Goal: Task Accomplishment & Management: Complete application form

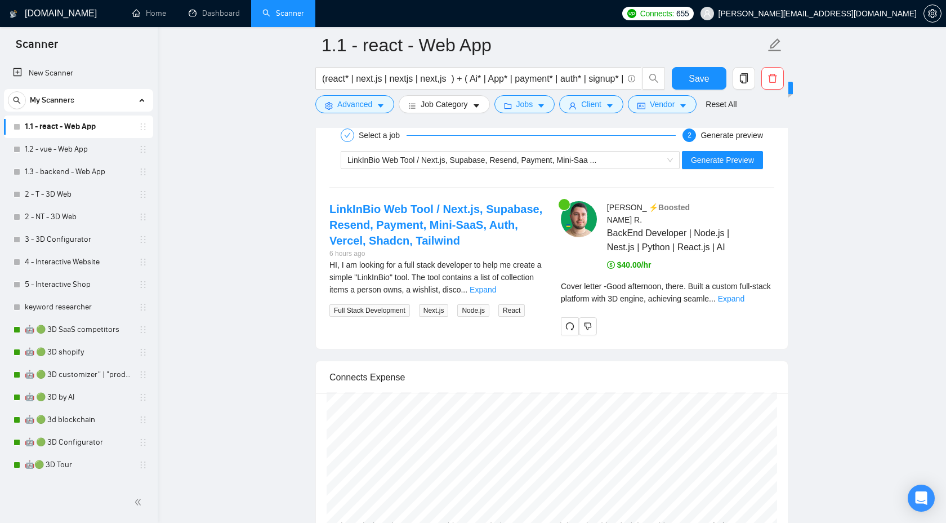
scroll to position [2270, 0]
click at [91, 134] on link "1.1 - react - Web App" at bounding box center [78, 126] width 107 height 23
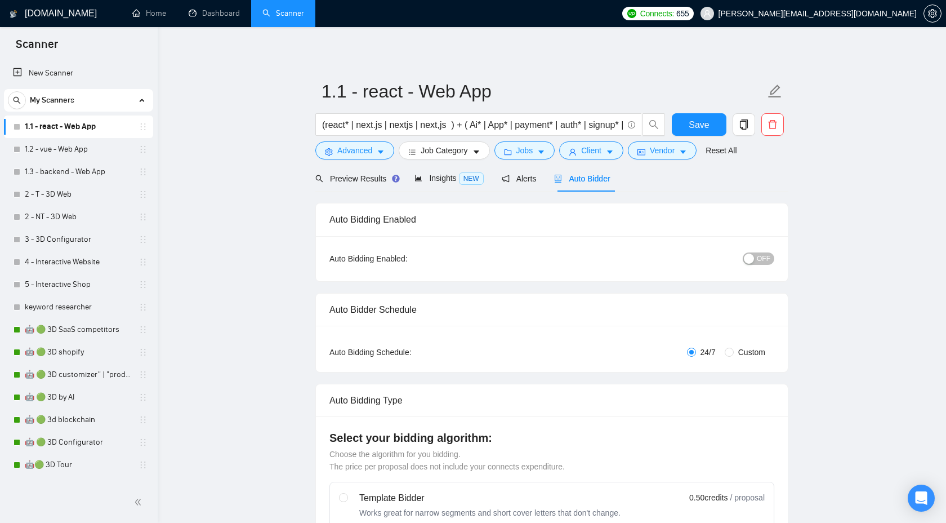
click at [85, 122] on link "1.1 - react - Web App" at bounding box center [78, 126] width 107 height 23
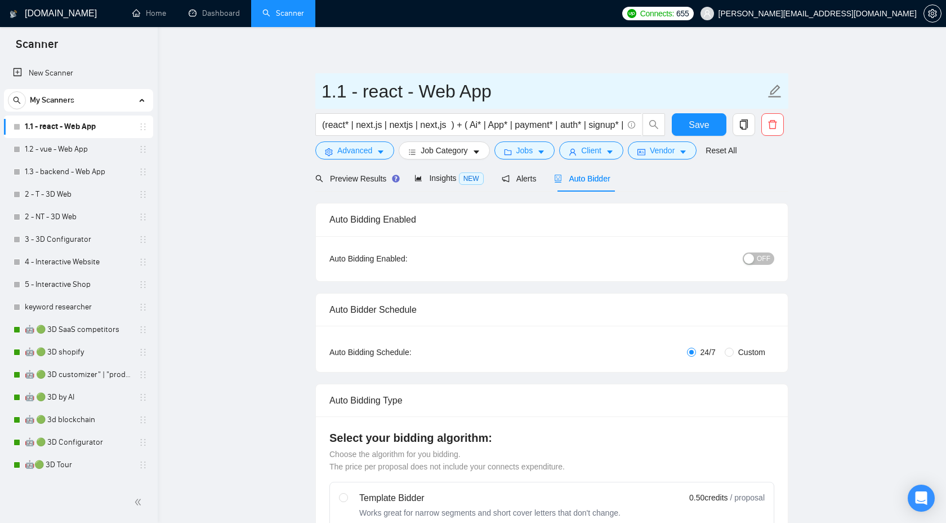
click at [432, 92] on input "1.1 - react - Web App" at bounding box center [544, 91] width 444 height 28
click at [376, 90] on input "1.1 - react - Web App" at bounding box center [544, 91] width 444 height 28
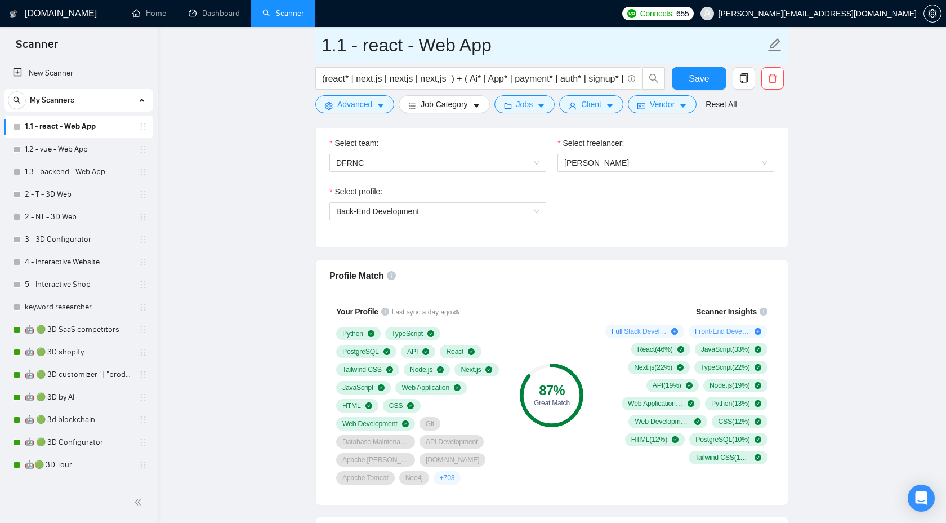
scroll to position [603, 0]
click at [460, 214] on span "Back-End Development" at bounding box center [437, 210] width 203 height 17
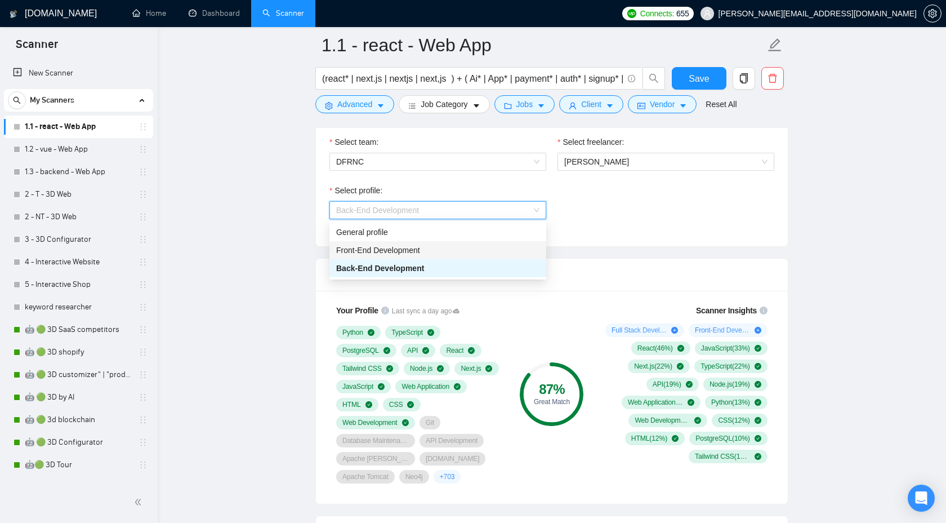
click at [439, 251] on div "Front-End Development" at bounding box center [437, 250] width 203 height 12
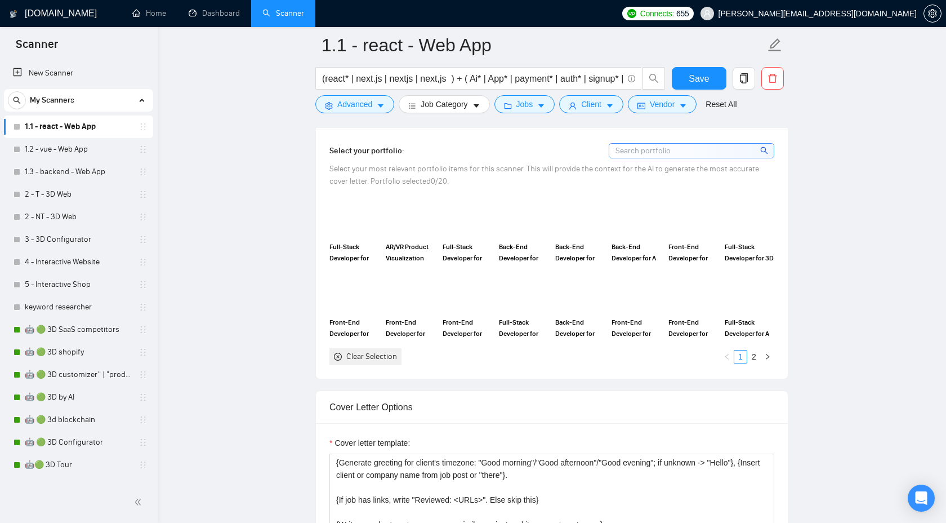
scroll to position [958, 0]
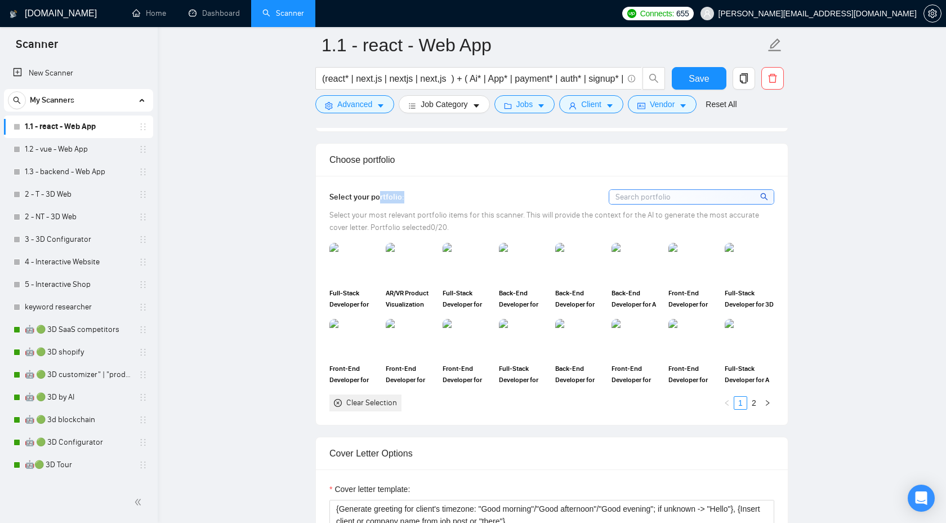
drag, startPoint x: 380, startPoint y: 195, endPoint x: 405, endPoint y: 195, distance: 25.4
click at [406, 195] on div "Select your portfolio:" at bounding box center [552, 196] width 445 height 15
click at [757, 405] on link "2" at bounding box center [754, 403] width 12 height 12
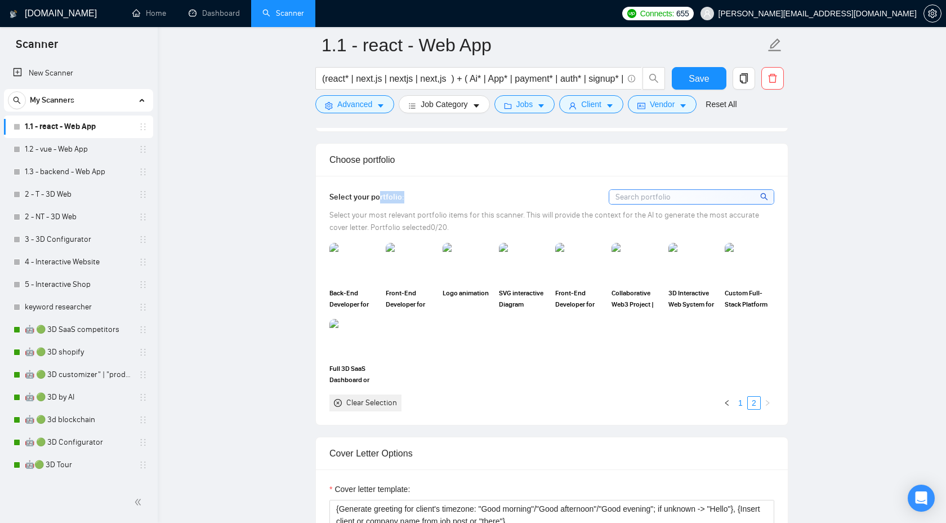
click at [737, 402] on link "1" at bounding box center [741, 403] width 12 height 12
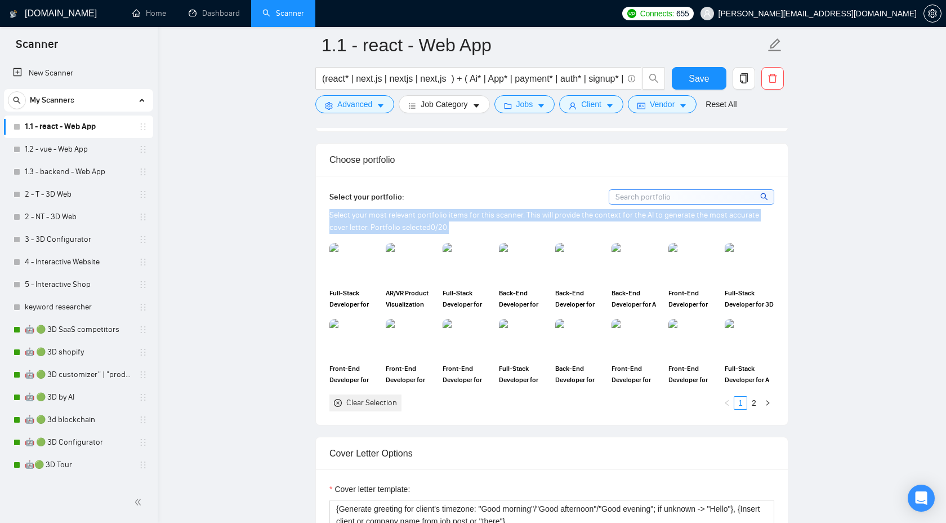
drag, startPoint x: 432, startPoint y: 229, endPoint x: 327, endPoint y: 215, distance: 106.2
click at [326, 215] on div "Select your portfolio: Select your most relevant portfolio items for this scann…" at bounding box center [552, 300] width 472 height 249
click at [450, 224] on div "Select your most relevant portfolio items for this scanner. This will provide t…" at bounding box center [552, 221] width 445 height 25
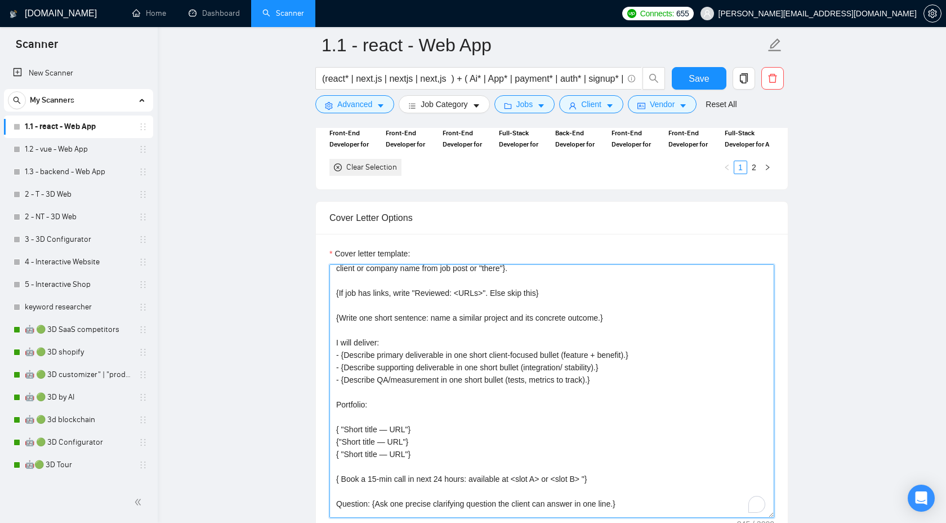
scroll to position [17, 0]
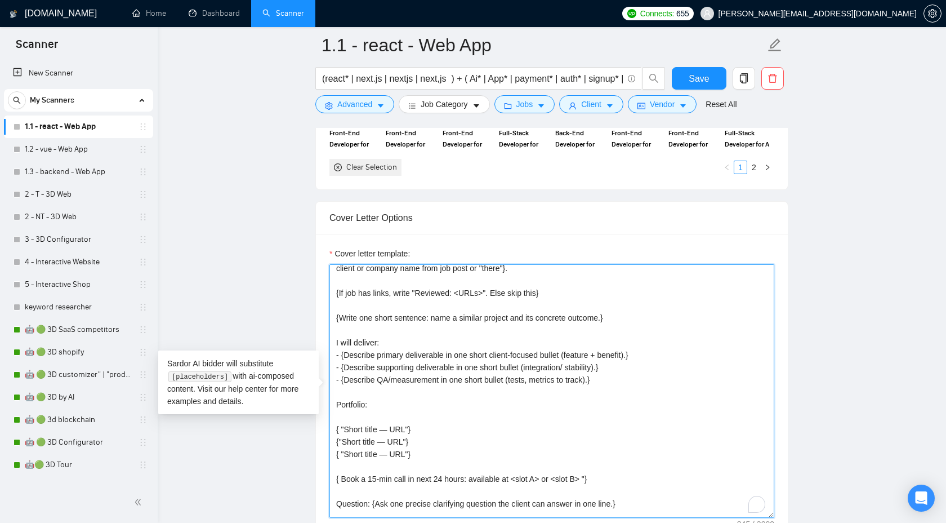
drag, startPoint x: 371, startPoint y: 453, endPoint x: 318, endPoint y: 434, distance: 55.8
click at [318, 434] on div "Cover letter template: {Generate greeting for client's timezone: "Good morning"…" at bounding box center [552, 389] width 472 height 311
drag, startPoint x: 421, startPoint y: 451, endPoint x: 313, endPoint y: 423, distance: 111.8
click at [313, 423] on main "1.1 - react - Web App (react* | next.js | nextjs | next,js ) + ( Ai* | App* | p…" at bounding box center [552, 444] width 753 height 3185
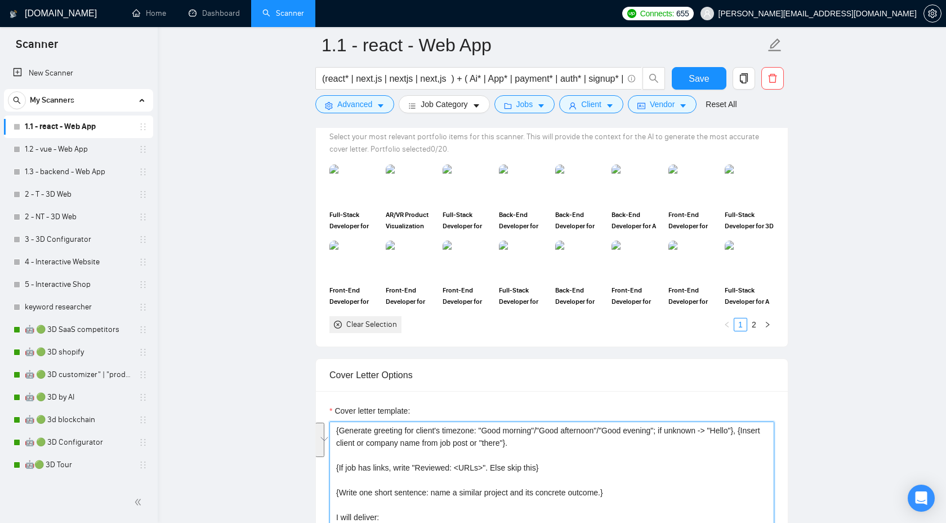
scroll to position [900, 0]
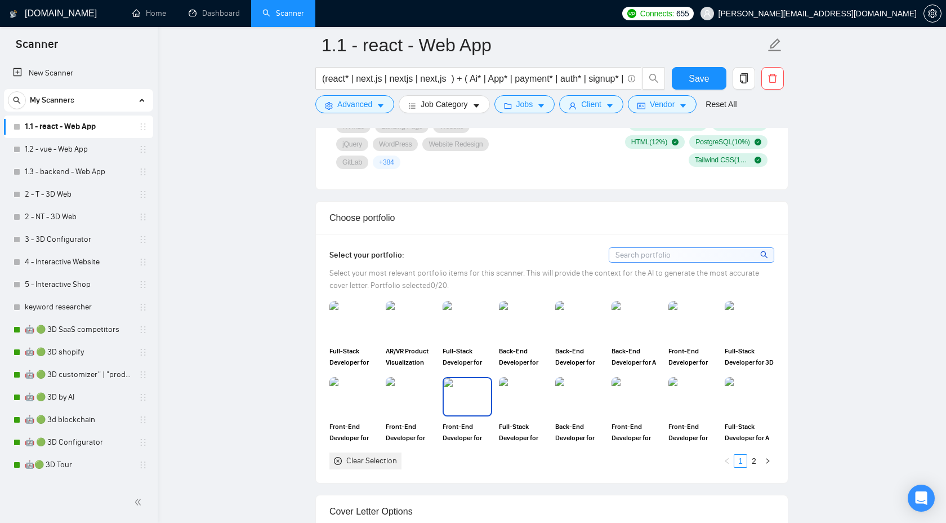
click at [480, 405] on img at bounding box center [467, 396] width 47 height 37
click at [522, 329] on img at bounding box center [523, 320] width 47 height 37
click at [753, 463] on link "2" at bounding box center [754, 461] width 12 height 12
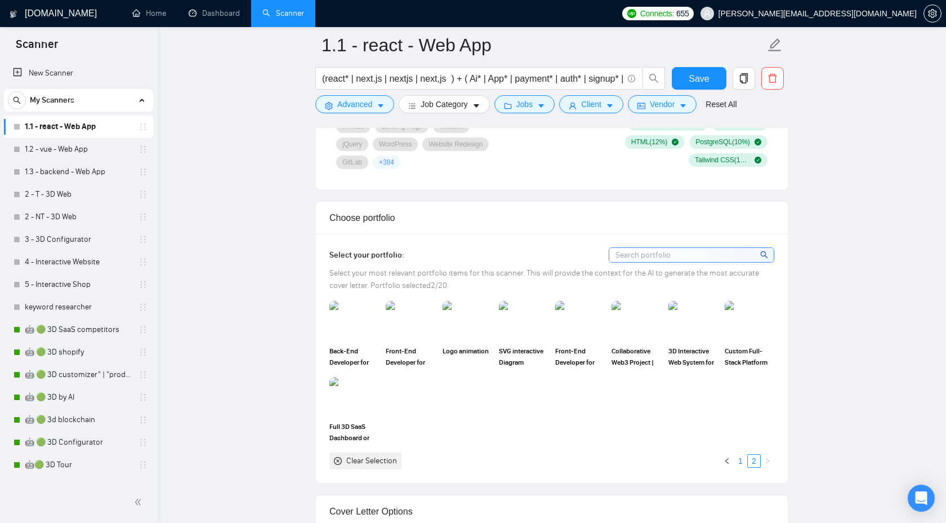
click at [741, 463] on link "1" at bounding box center [741, 461] width 12 height 12
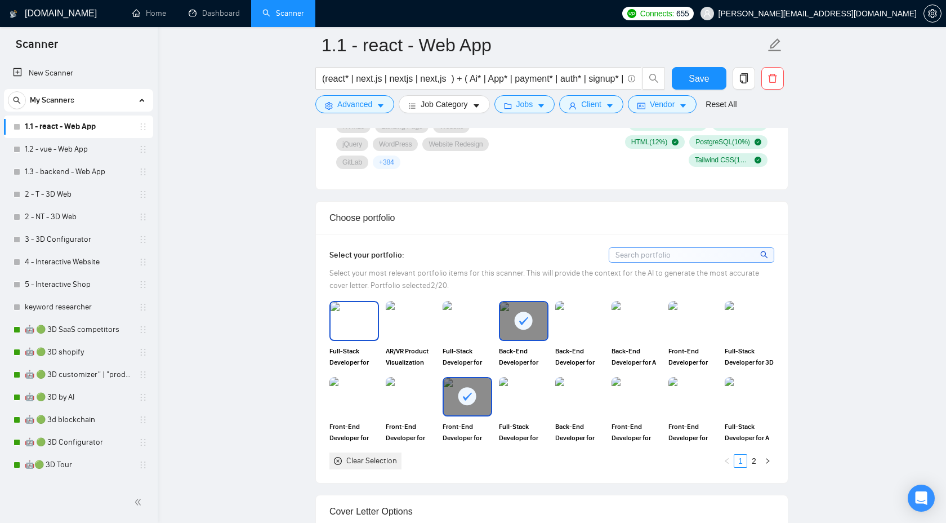
click at [349, 331] on img at bounding box center [354, 320] width 47 height 37
click at [401, 327] on img at bounding box center [410, 320] width 47 height 37
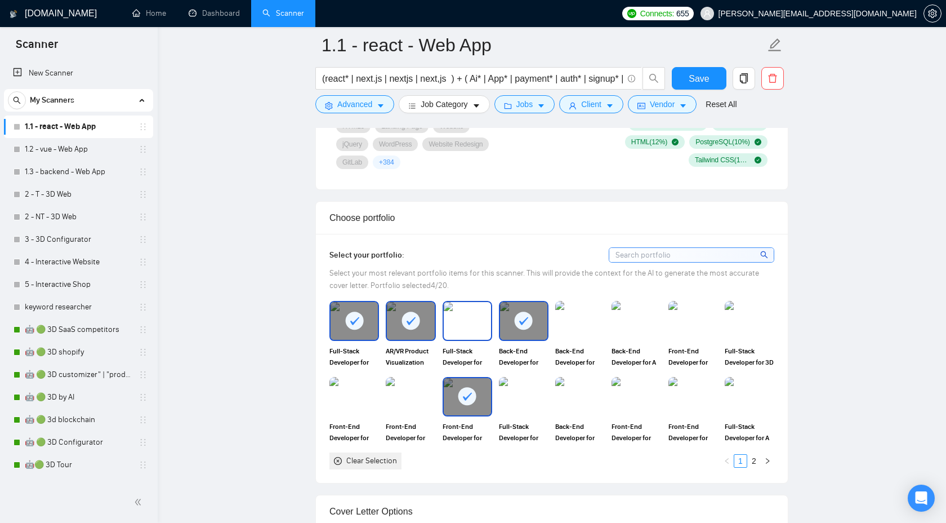
click at [469, 332] on img at bounding box center [467, 320] width 47 height 37
click at [585, 334] on img at bounding box center [580, 320] width 47 height 37
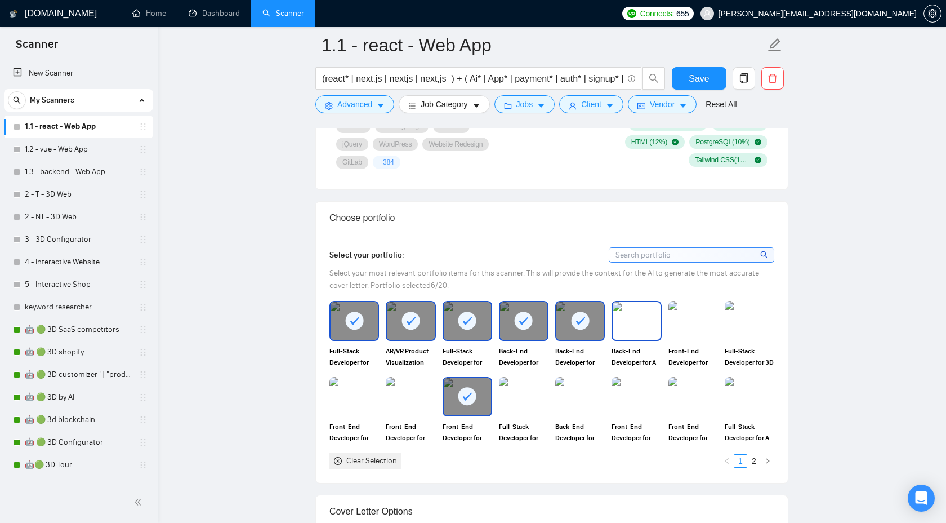
click at [625, 330] on img at bounding box center [636, 320] width 47 height 37
click at [676, 330] on img at bounding box center [693, 320] width 47 height 37
click at [733, 328] on img at bounding box center [749, 320] width 47 height 37
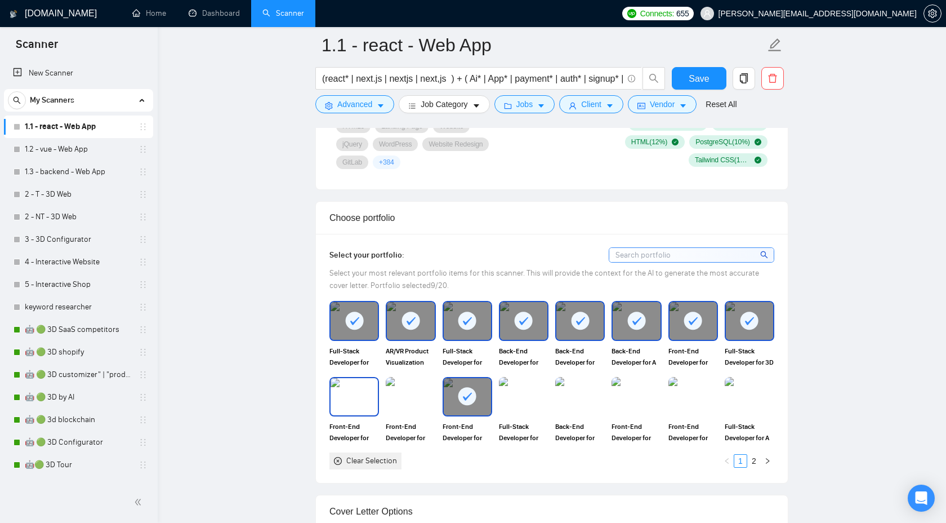
click at [352, 399] on img at bounding box center [354, 396] width 47 height 37
click at [412, 394] on img at bounding box center [410, 396] width 47 height 37
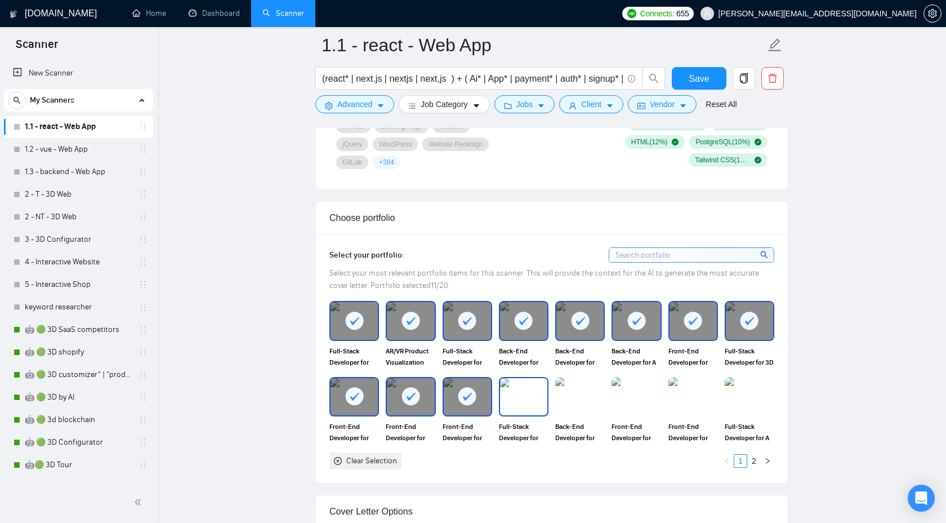
click at [527, 406] on img at bounding box center [523, 396] width 47 height 37
click at [587, 405] on img at bounding box center [580, 396] width 47 height 37
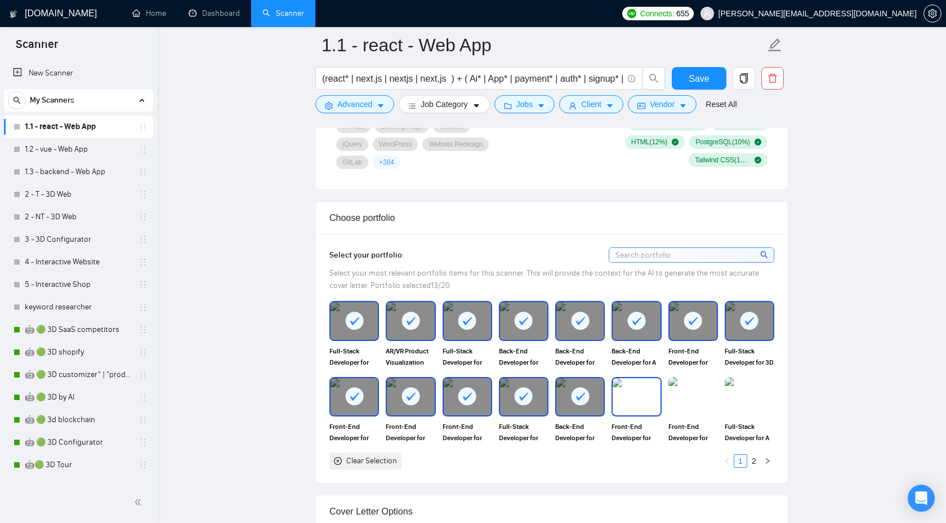
click at [621, 406] on img at bounding box center [636, 396] width 47 height 37
click at [681, 402] on img at bounding box center [693, 396] width 47 height 37
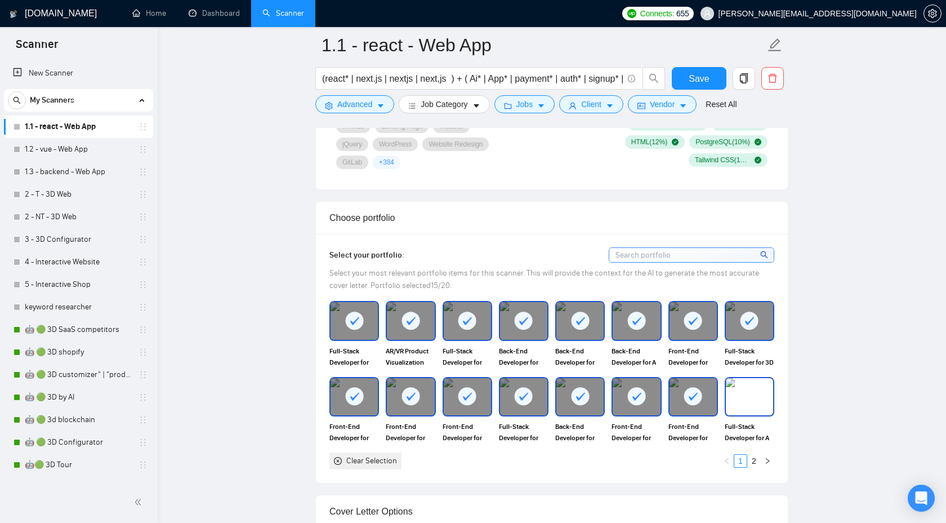
click at [760, 398] on img at bounding box center [749, 396] width 47 height 37
click at [757, 459] on link "2" at bounding box center [754, 461] width 12 height 12
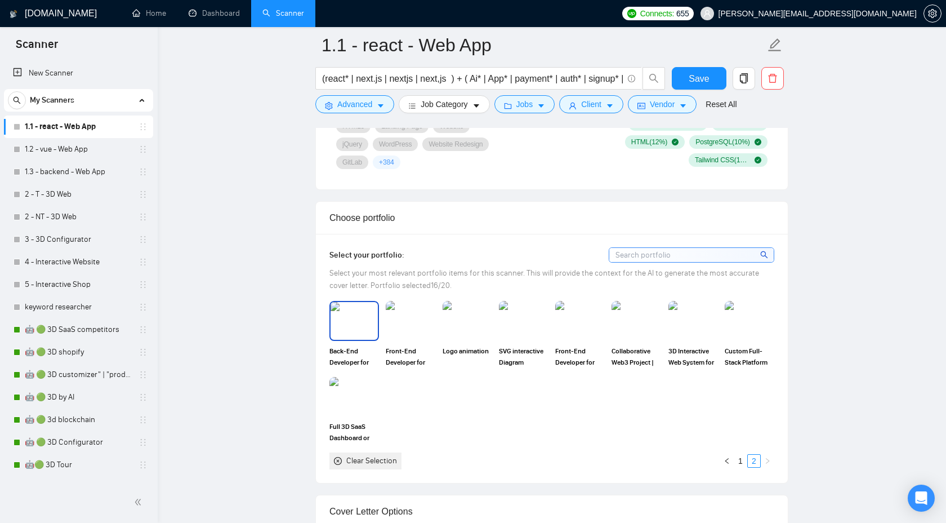
click at [354, 330] on img at bounding box center [354, 320] width 47 height 37
click at [737, 459] on link "1" at bounding box center [741, 461] width 12 height 12
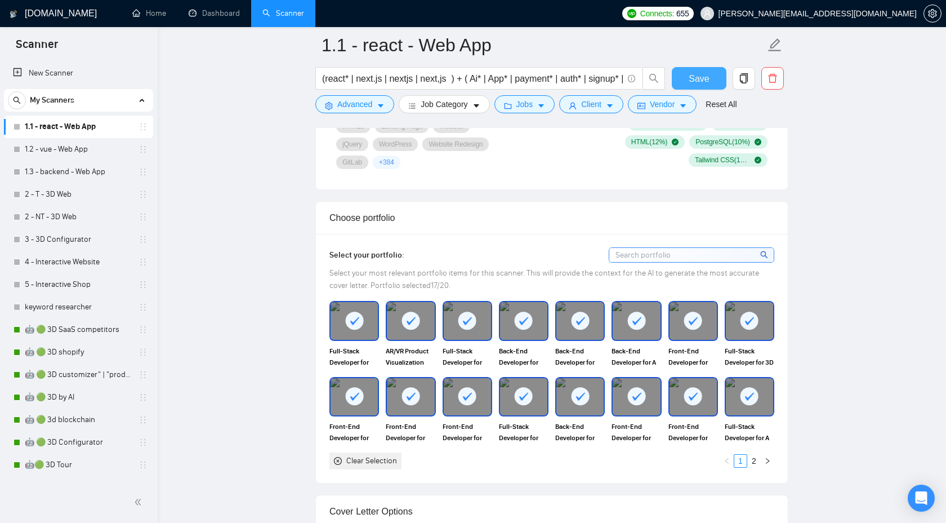
click at [686, 81] on button "Save" at bounding box center [699, 78] width 55 height 23
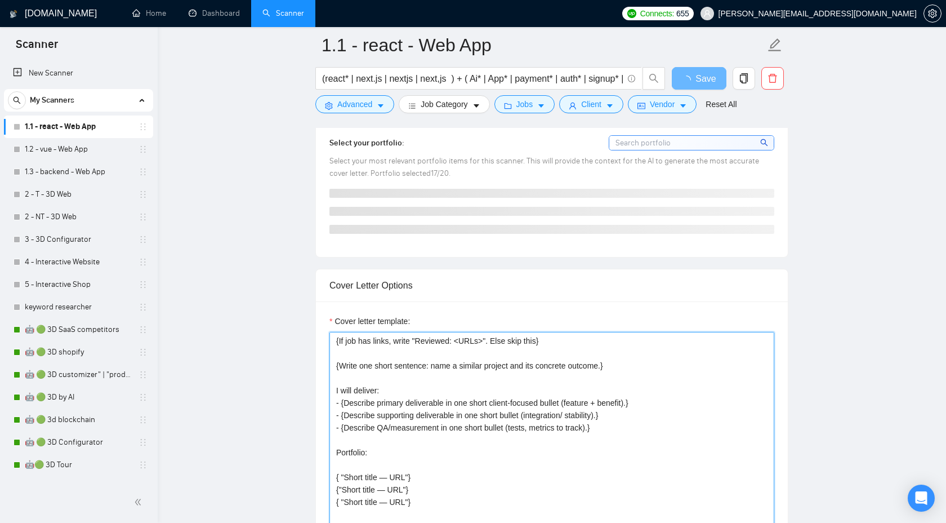
scroll to position [86, 0]
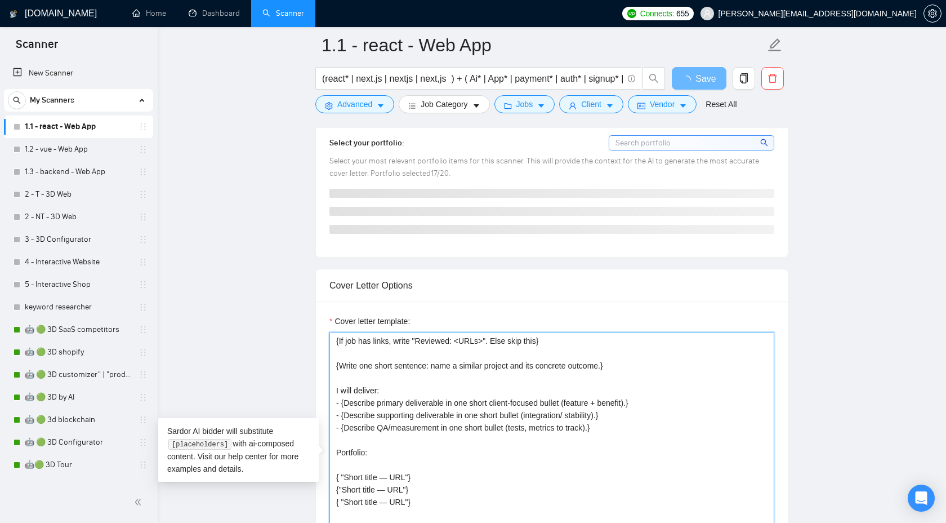
drag, startPoint x: 422, startPoint y: 453, endPoint x: 325, endPoint y: 429, distance: 100.4
click at [425, 457] on textarea "{Generate greeting for client's timezone: "Good morning"/"Good afternoon"/"Good…" at bounding box center [552, 459] width 445 height 254
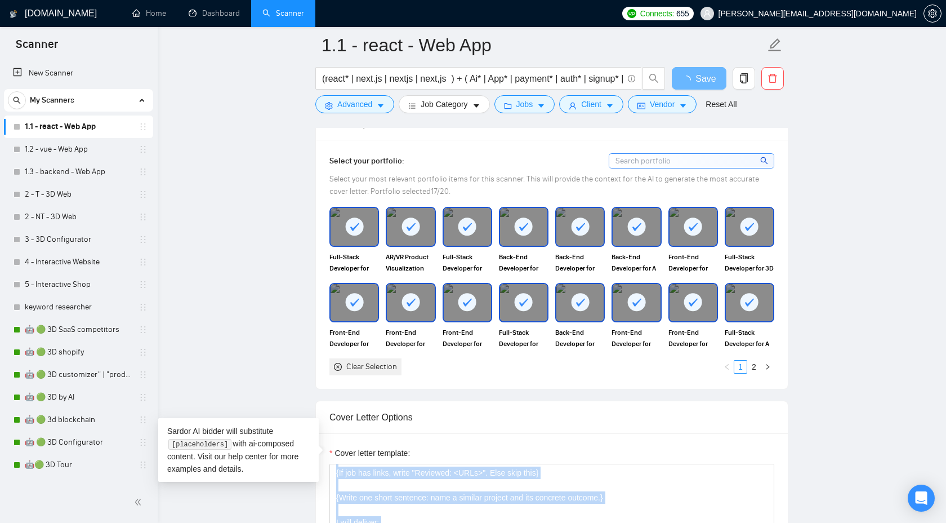
click at [484, 449] on div "Cover letter template:" at bounding box center [552, 455] width 445 height 17
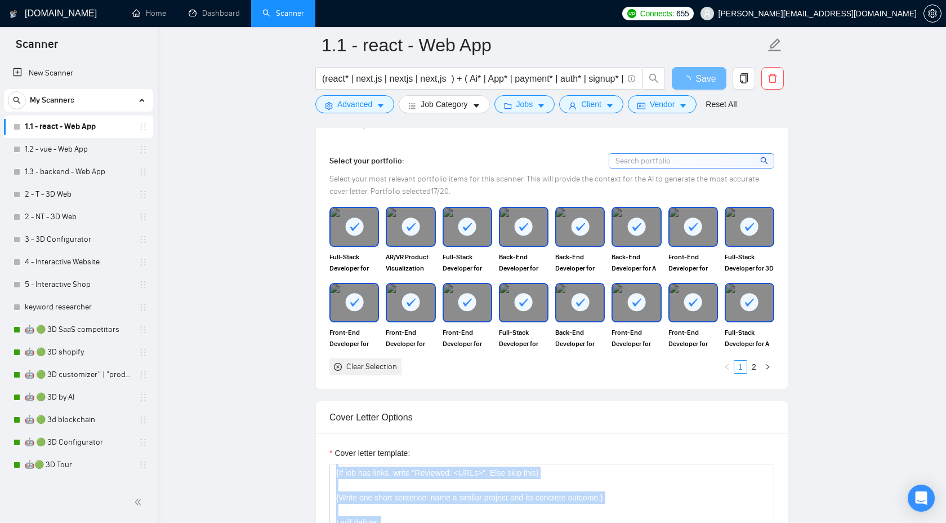
scroll to position [1146, 0]
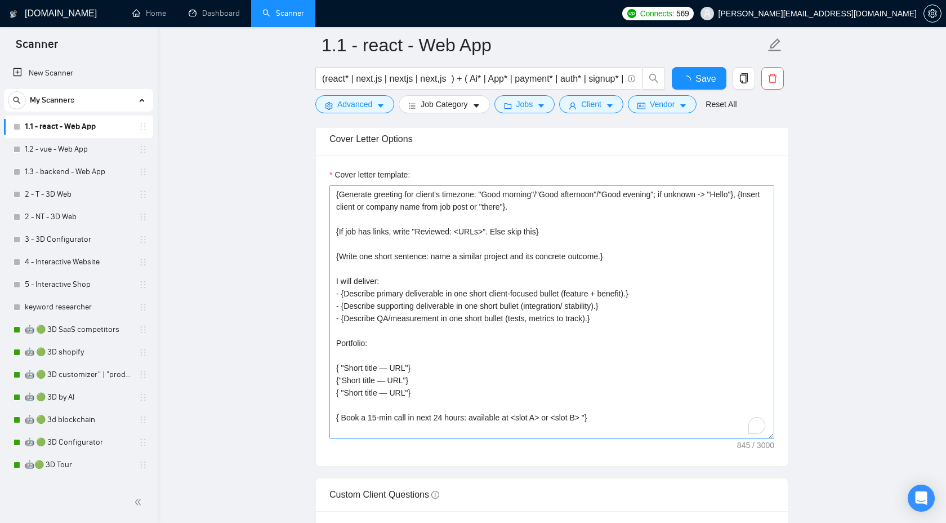
click at [334, 415] on textarea "{Generate greeting for client's timezone: "Good morning"/"Good afternoon"/"Good…" at bounding box center [552, 312] width 445 height 254
click at [446, 381] on textarea "{Generate greeting for client's timezone: "Good morning"/"Good afternoon"/"Good…" at bounding box center [552, 312] width 445 height 254
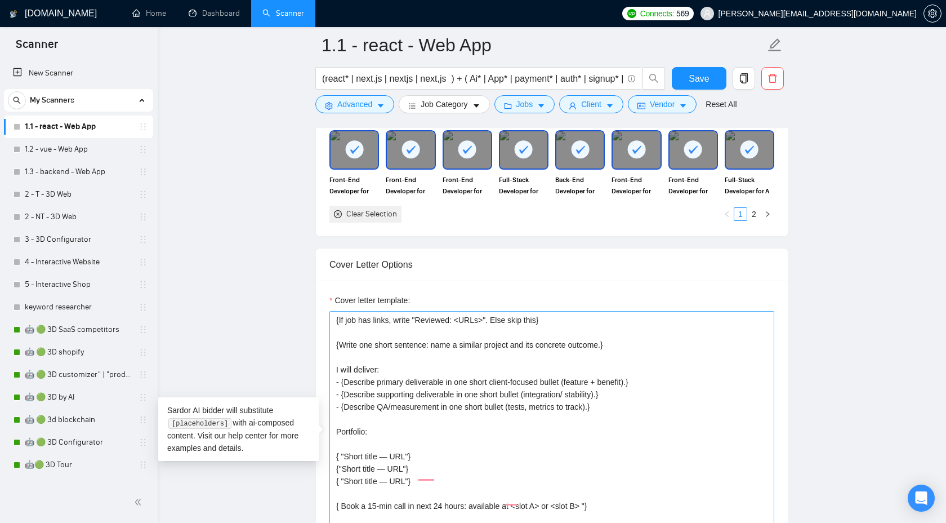
scroll to position [87, 0]
drag, startPoint x: 419, startPoint y: 408, endPoint x: 321, endPoint y: 407, distance: 98.6
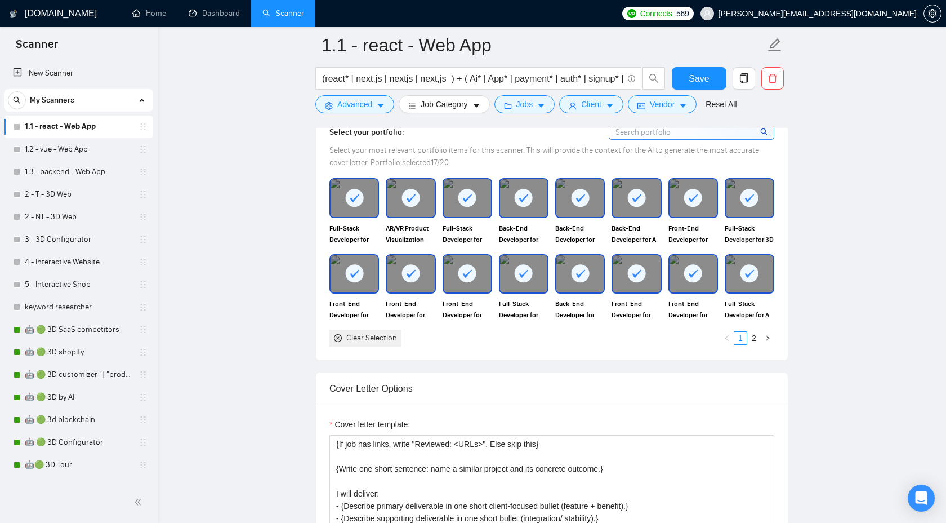
scroll to position [1008, 0]
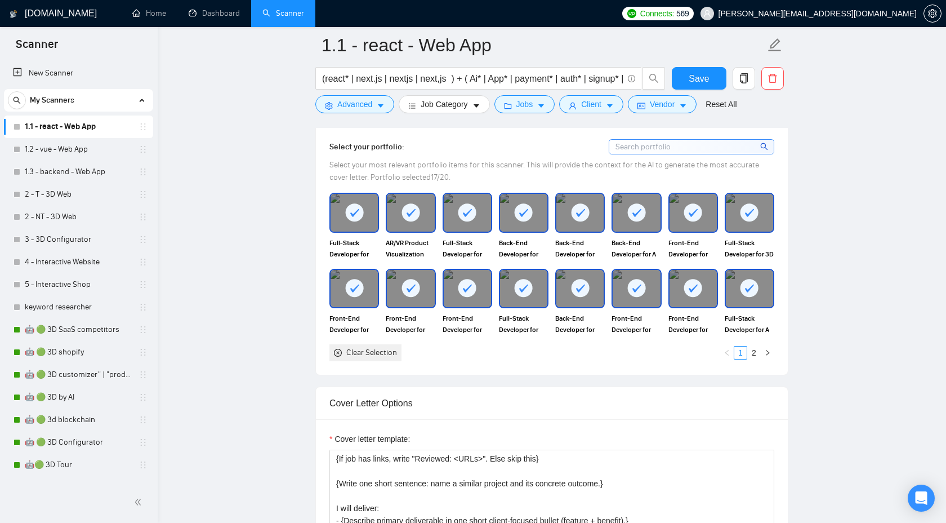
click at [698, 292] on rect at bounding box center [694, 288] width 18 height 18
click at [695, 306] on div at bounding box center [694, 288] width 50 height 39
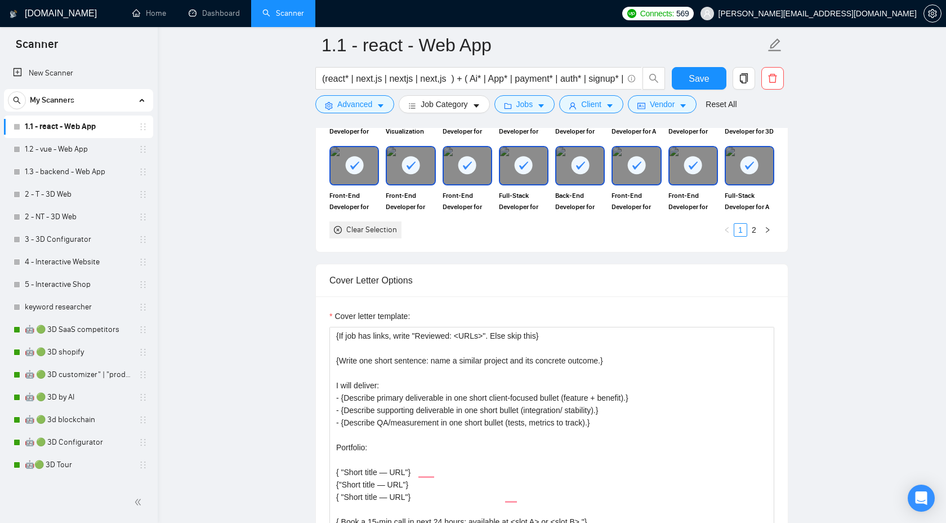
scroll to position [1134, 0]
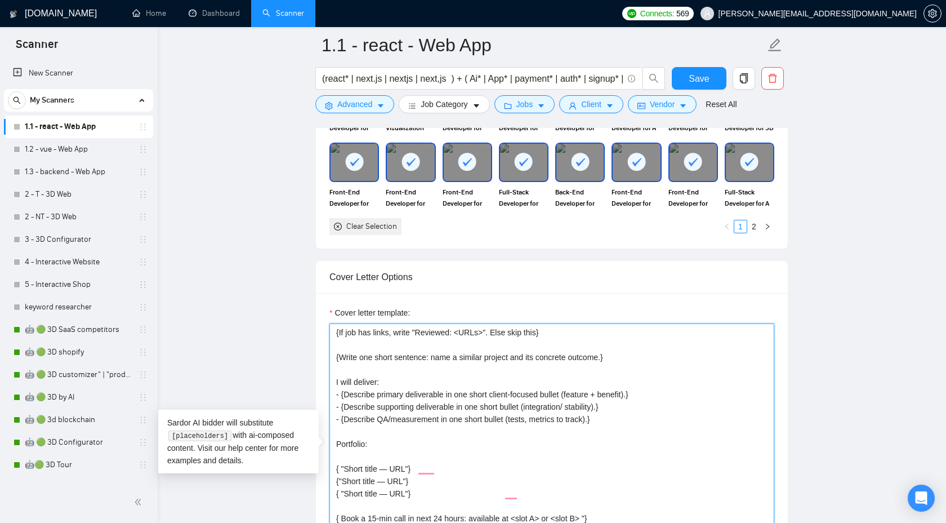
drag, startPoint x: 417, startPoint y: 418, endPoint x: 315, endPoint y: 417, distance: 101.4
paste textarea "[URL][DOMAIN_NAME]"
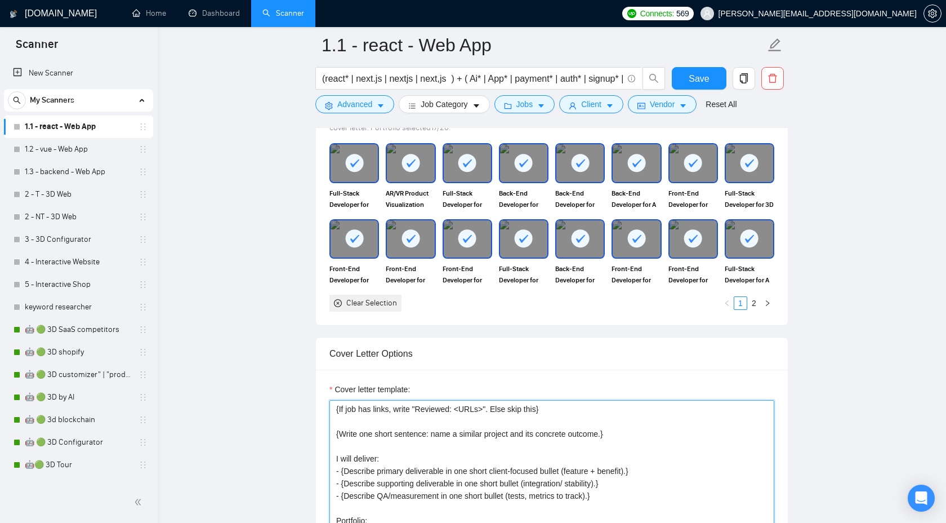
scroll to position [1048, 0]
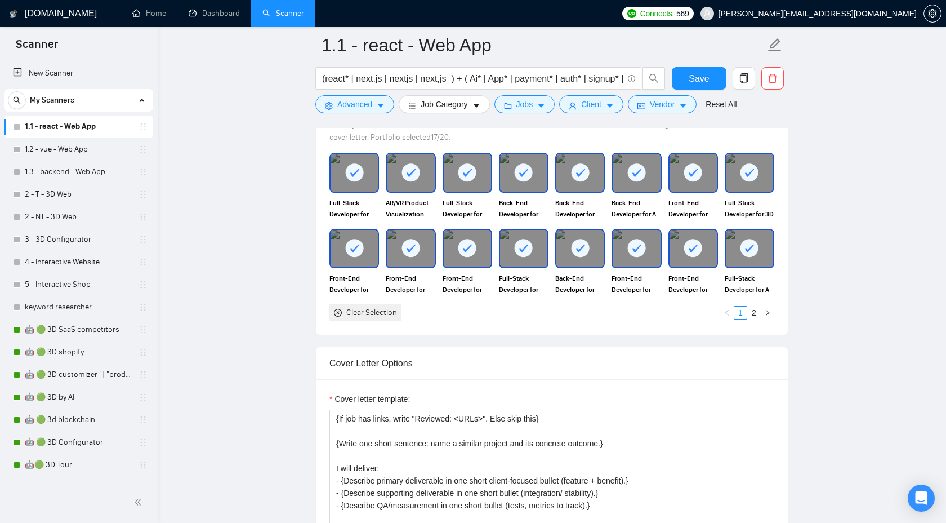
click at [534, 177] on div at bounding box center [523, 172] width 47 height 37
click at [531, 183] on img at bounding box center [523, 172] width 47 height 37
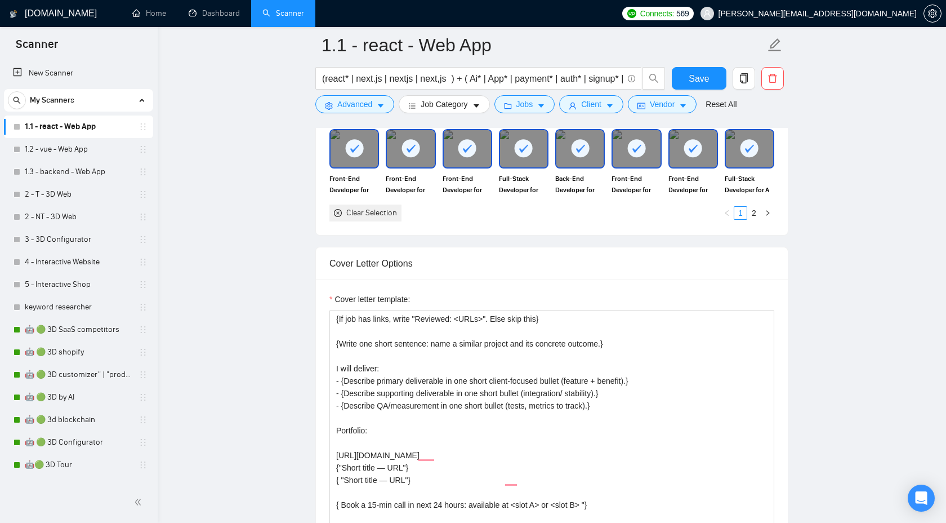
scroll to position [1149, 0]
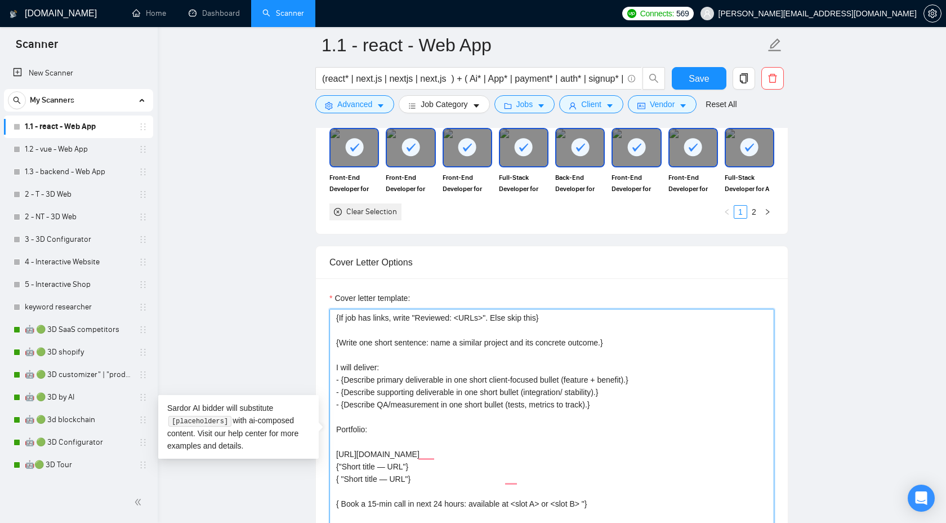
drag, startPoint x: 419, startPoint y: 412, endPoint x: 327, endPoint y: 412, distance: 91.3
click at [327, 412] on div "Cover letter template: {Generate greeting for client's timezone: "Good morning"…" at bounding box center [552, 433] width 472 height 311
paste textarea "[URL][DOMAIN_NAME]"
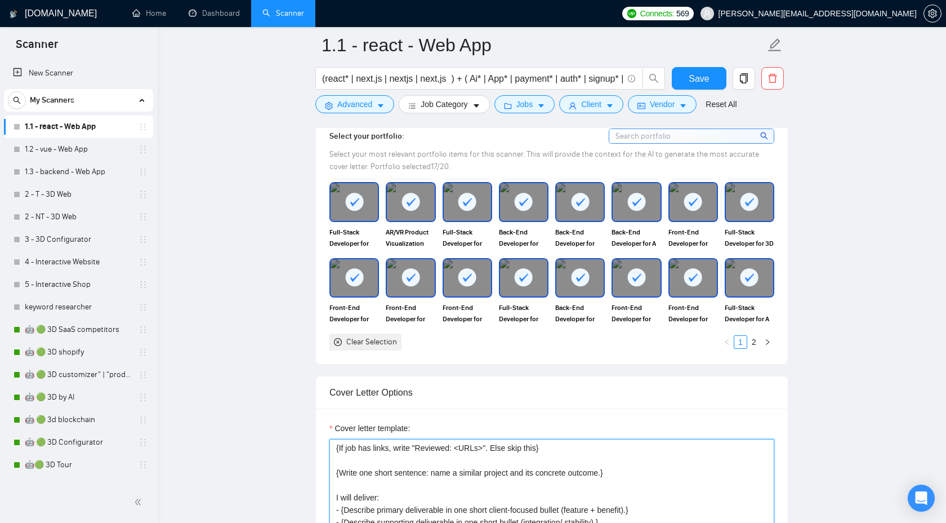
scroll to position [1018, 0]
click at [743, 212] on div at bounding box center [749, 202] width 47 height 37
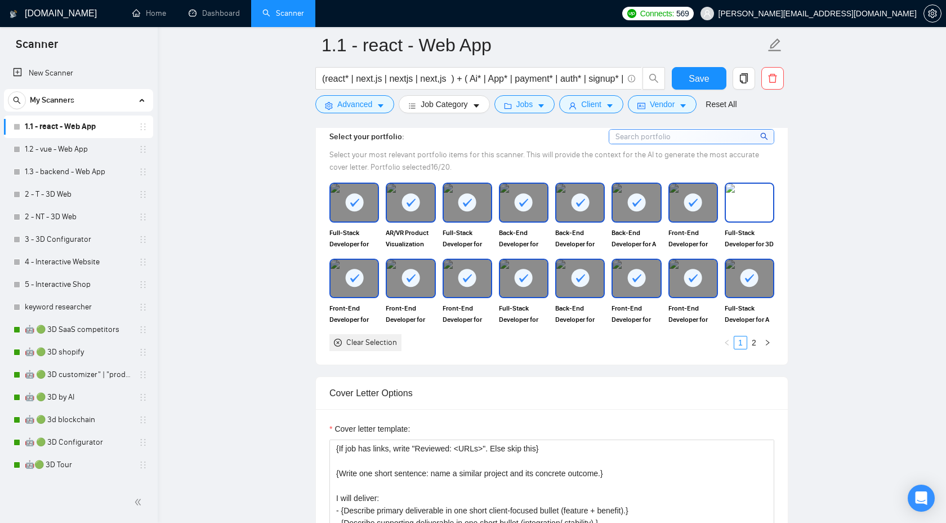
click at [755, 215] on img at bounding box center [749, 202] width 47 height 37
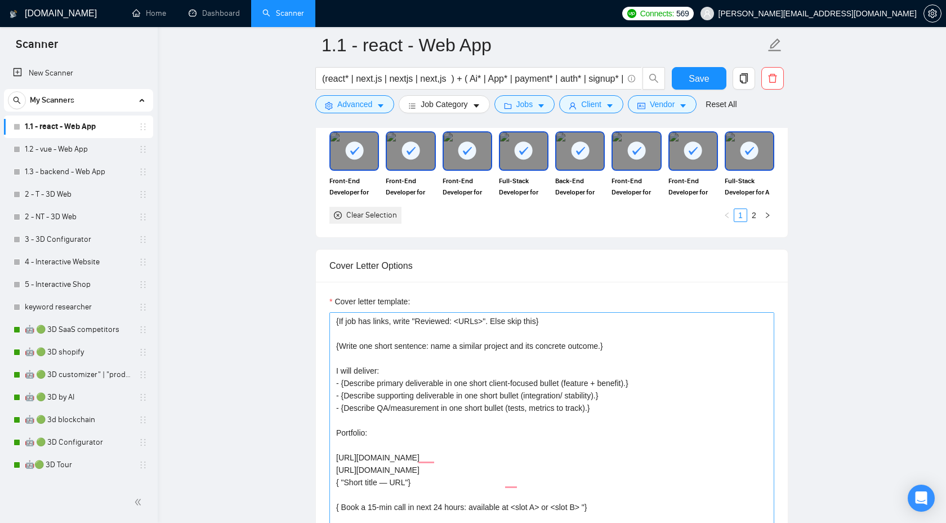
scroll to position [1153, 0]
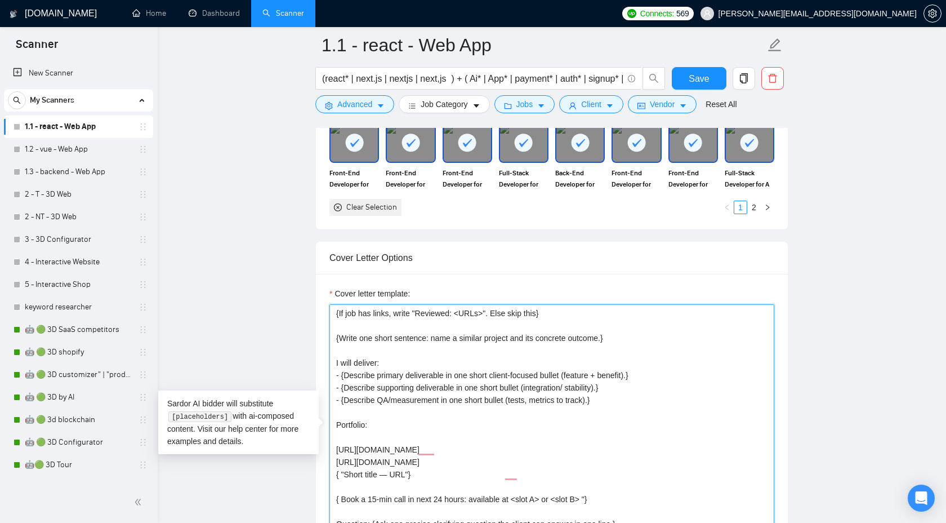
drag, startPoint x: 420, startPoint y: 425, endPoint x: 309, endPoint y: 425, distance: 111.5
paste textarea "Full-Stack Developer for 3D Animated WordPress Website with Three.js"
paste textarea "[URL][DOMAIN_NAME]"
type textarea "{Generate greeting for client's timezone: "Good morning"/"Good afternoon"/"Good…"
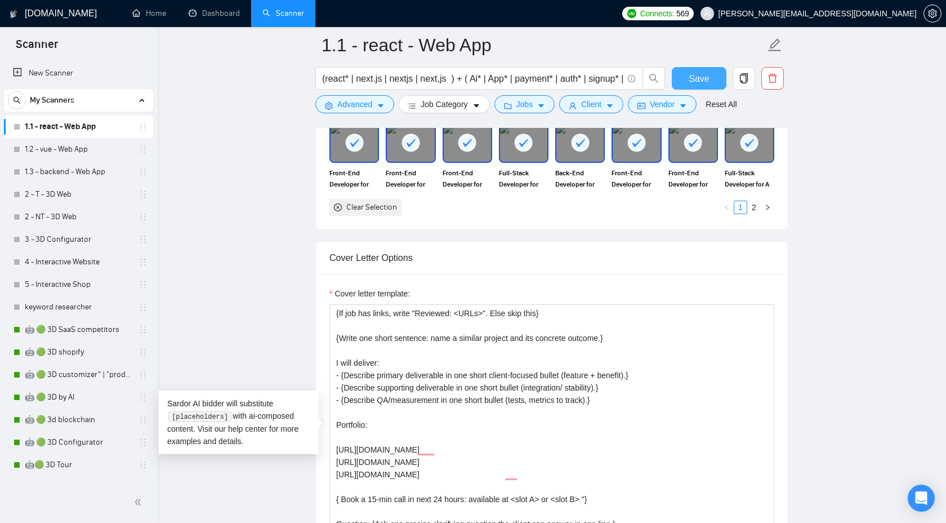
click at [690, 78] on span "Save" at bounding box center [699, 79] width 20 height 14
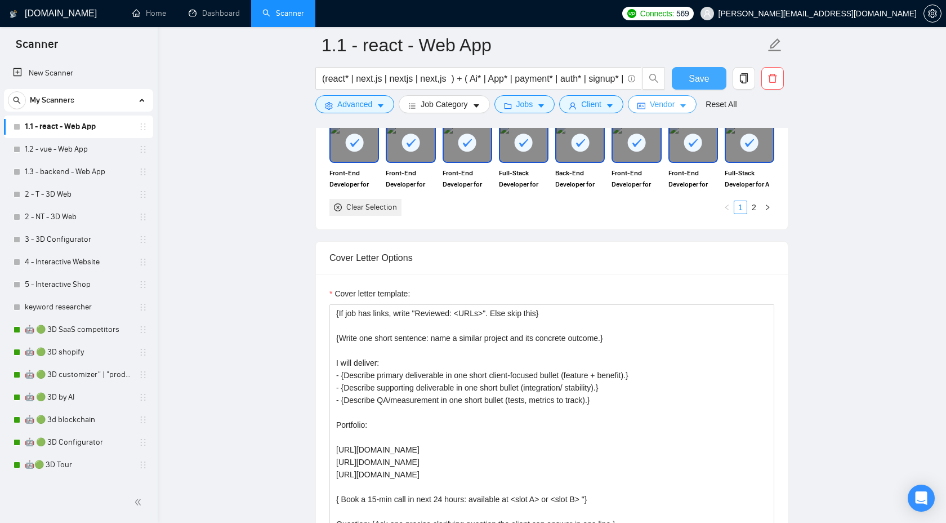
scroll to position [70, 0]
click at [687, 70] on button "Save" at bounding box center [699, 78] width 55 height 23
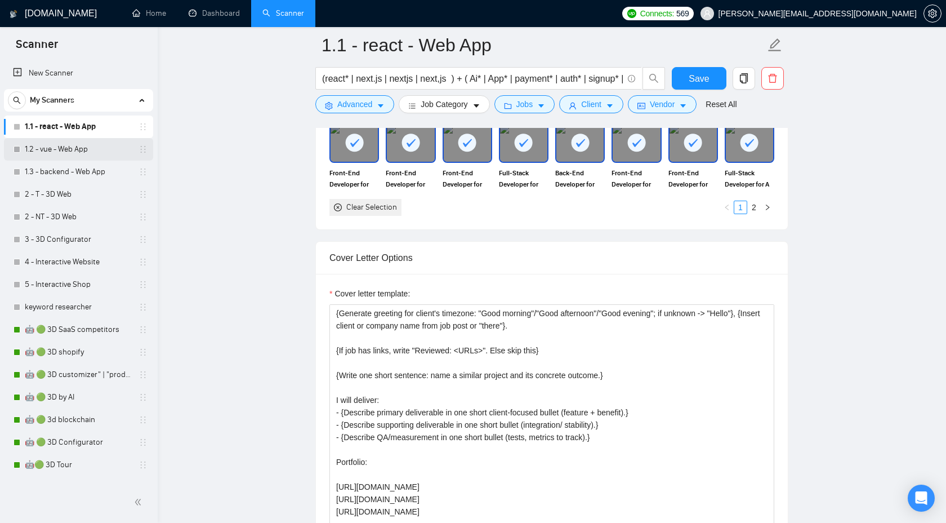
click at [66, 144] on link "1.2 - vue - Web App" at bounding box center [78, 149] width 107 height 23
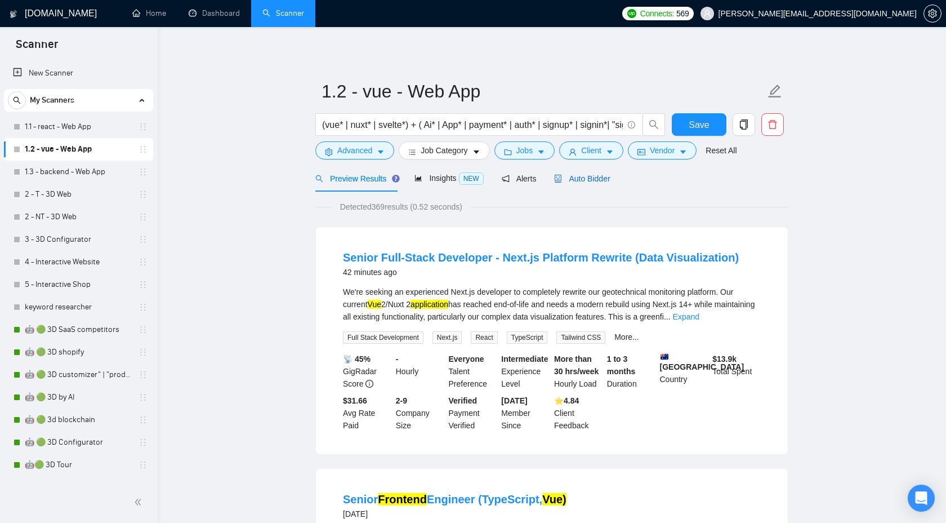
click at [589, 180] on span "Auto Bidder" at bounding box center [582, 178] width 56 height 9
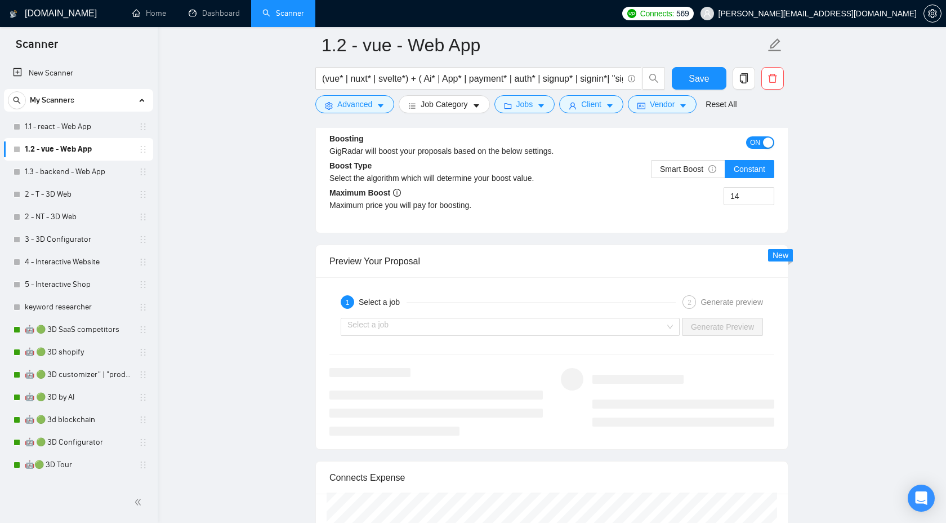
scroll to position [2003, 0]
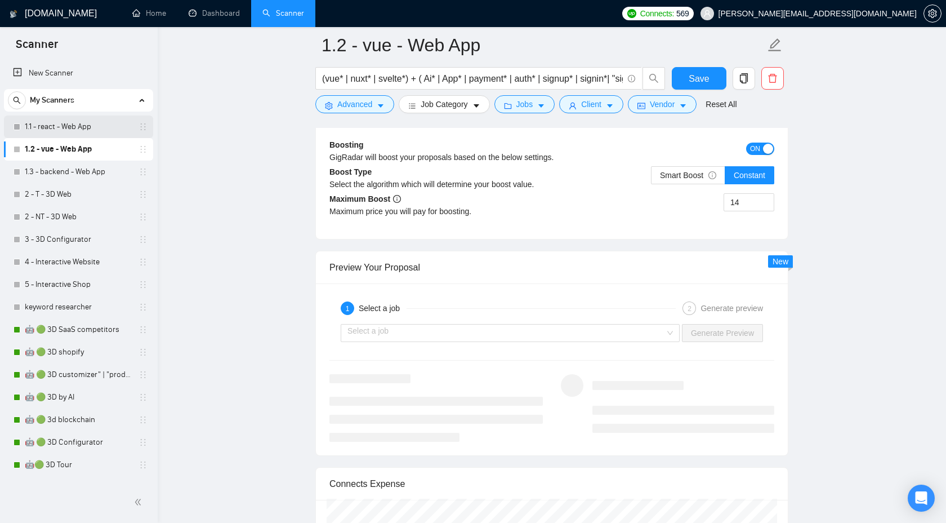
click at [94, 132] on link "1.1 - react - Web App" at bounding box center [78, 126] width 107 height 23
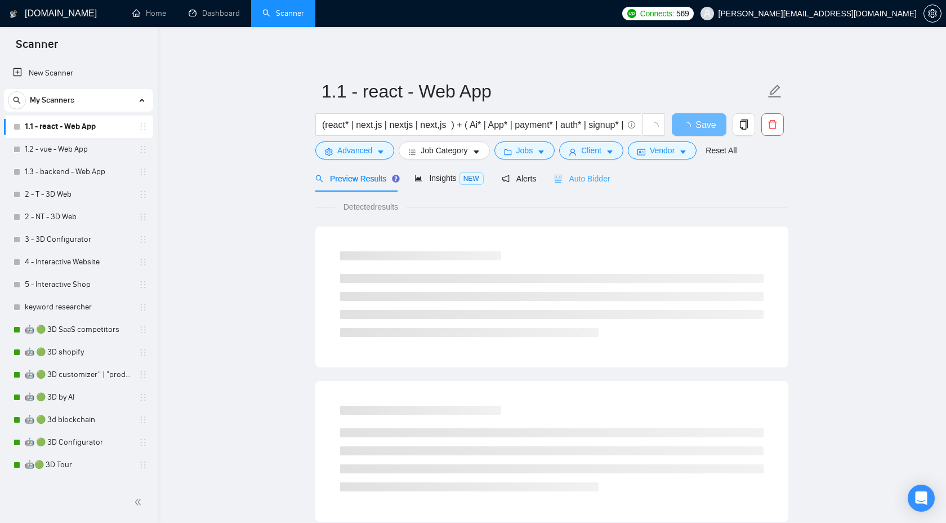
click at [578, 185] on div "Auto Bidder" at bounding box center [582, 178] width 56 height 26
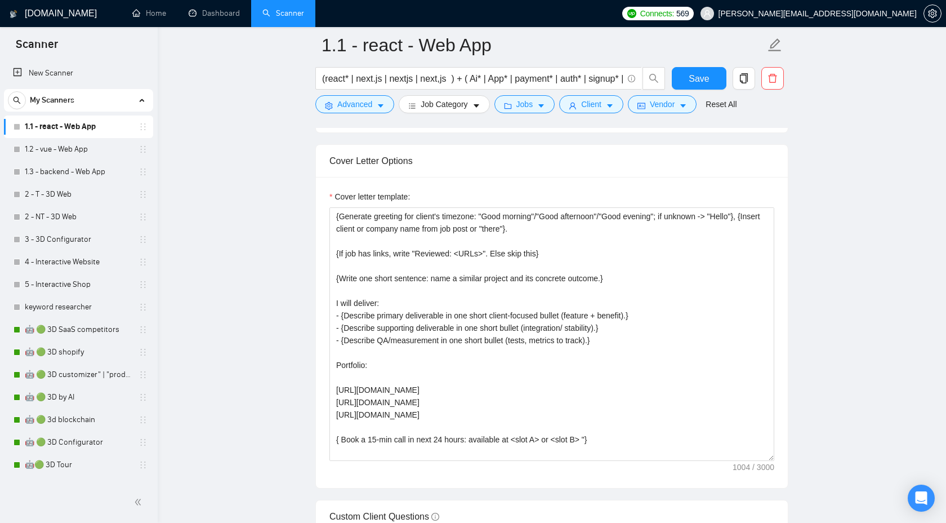
scroll to position [1253, 0]
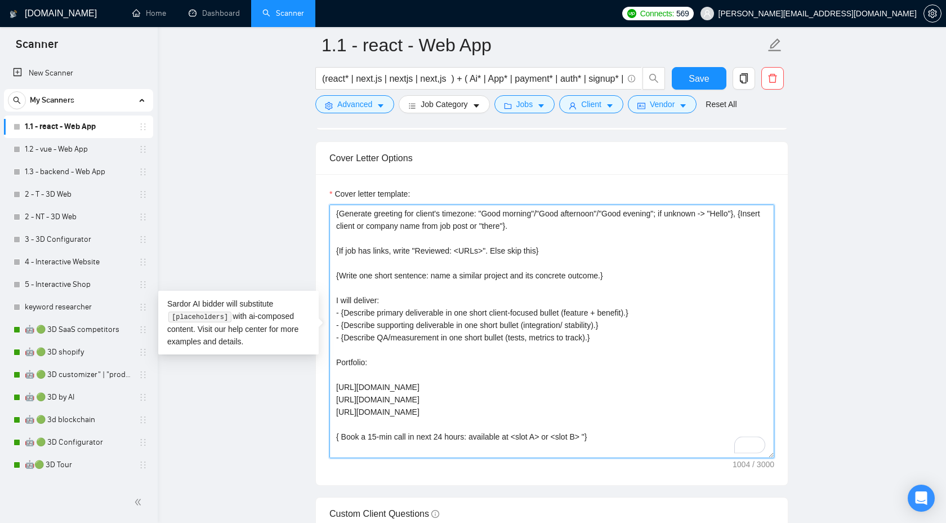
drag, startPoint x: 670, startPoint y: 410, endPoint x: 291, endPoint y: 383, distance: 380.1
click at [291, 383] on main "1.1 - react - Web App (react* | next.js | nextjs | next,js ) + ( Ai* | App* | p…" at bounding box center [552, 351] width 753 height 3119
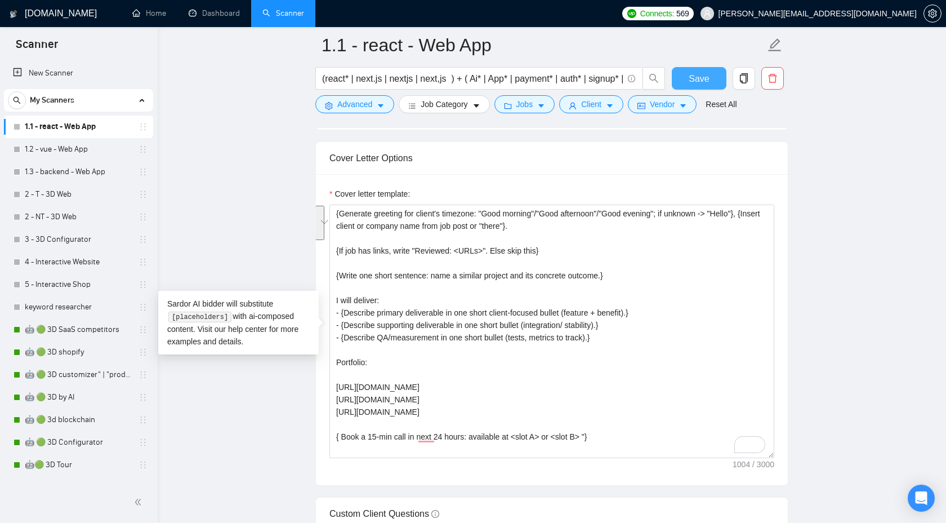
click at [686, 78] on button "Save" at bounding box center [699, 78] width 55 height 23
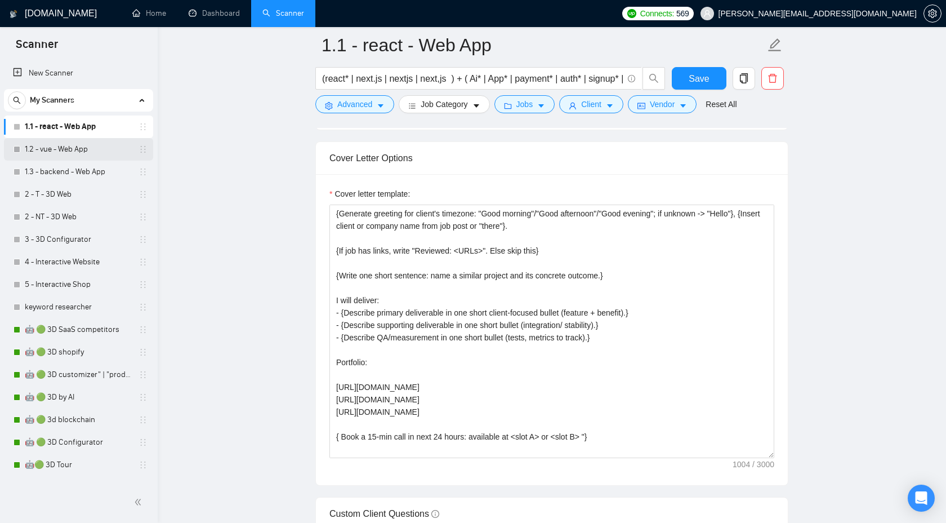
click at [83, 158] on link "1.2 - vue - Web App" at bounding box center [78, 149] width 107 height 23
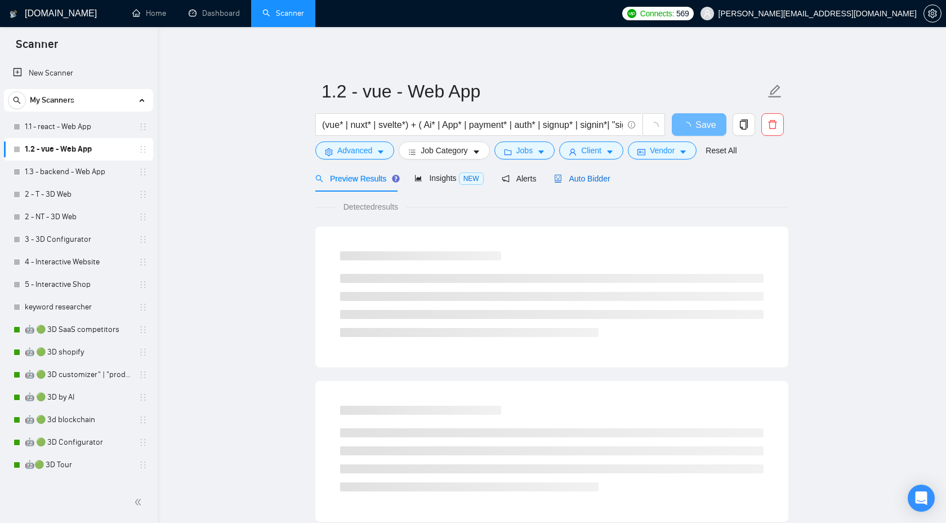
click at [594, 175] on span "Auto Bidder" at bounding box center [582, 178] width 56 height 9
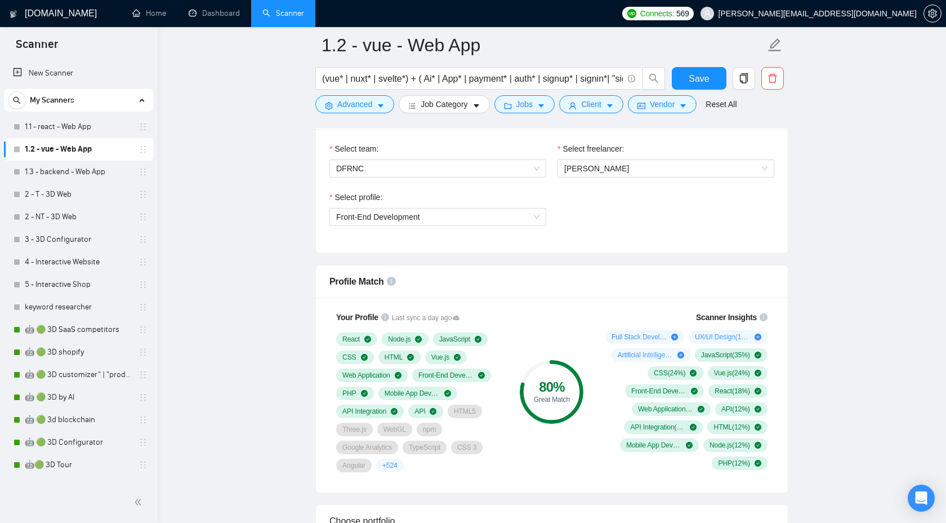
scroll to position [597, 0]
click at [500, 233] on div "Select profile: Front-End Development" at bounding box center [438, 214] width 228 height 48
click at [621, 166] on span "[PERSON_NAME]" at bounding box center [597, 167] width 65 height 9
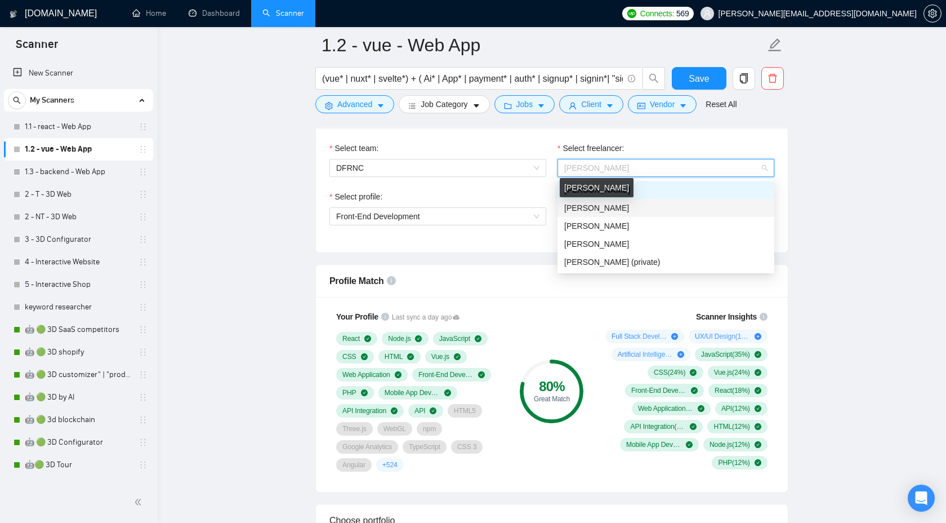
click at [616, 206] on span "[PERSON_NAME]" at bounding box center [597, 207] width 65 height 9
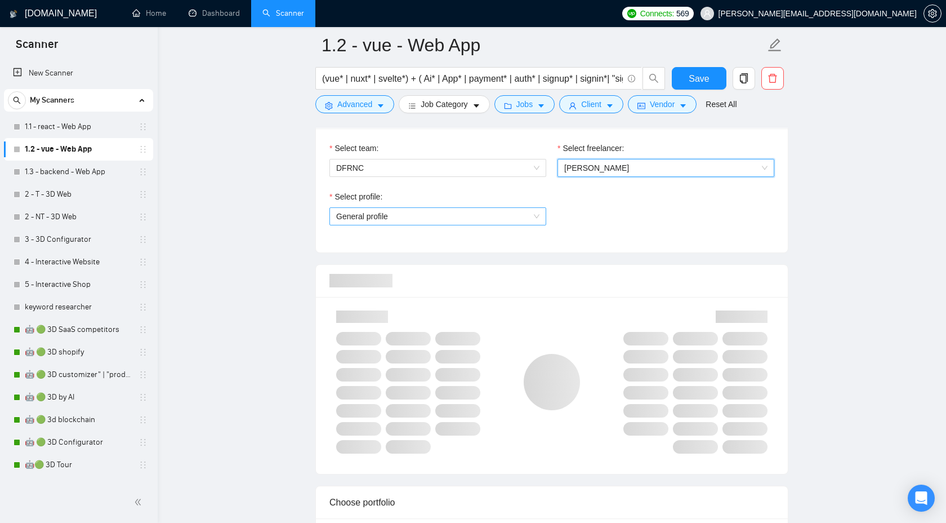
click at [522, 217] on span "General profile" at bounding box center [437, 216] width 203 height 17
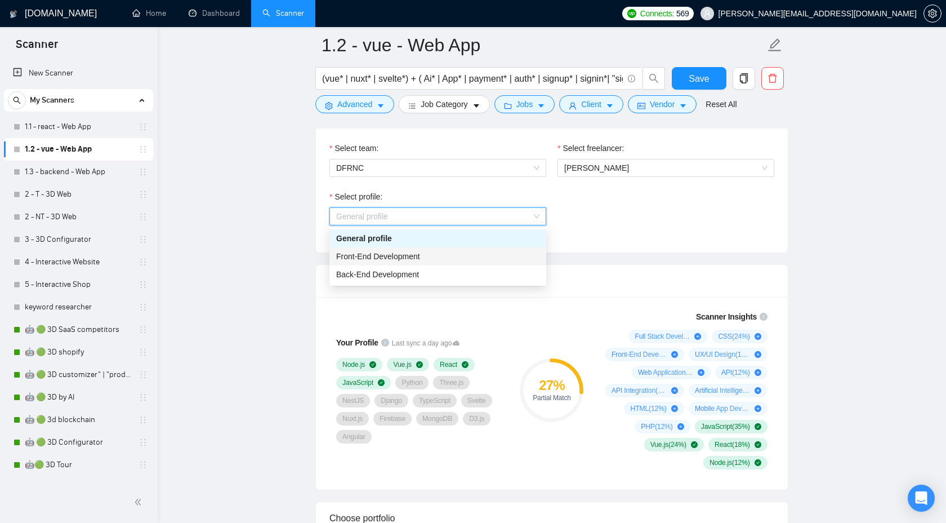
click at [444, 255] on div "Front-End Development" at bounding box center [437, 256] width 203 height 12
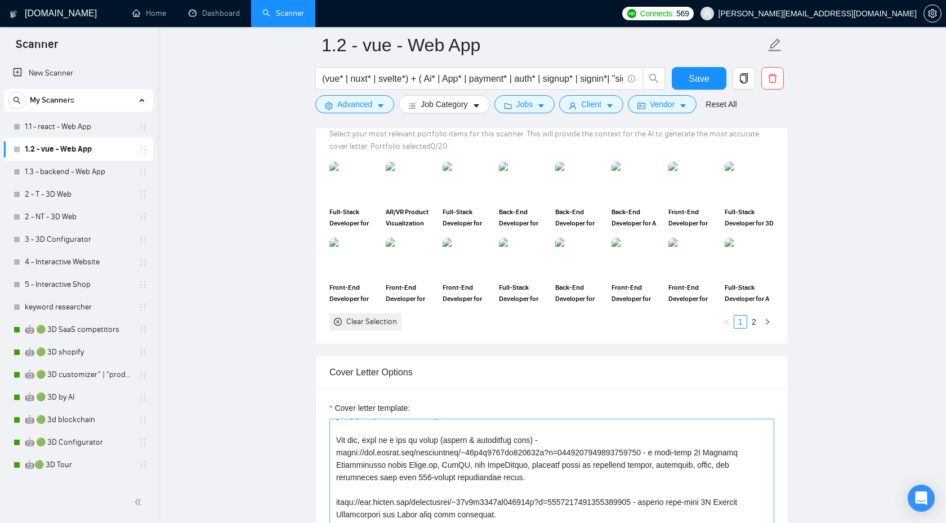
scroll to position [1141, 0]
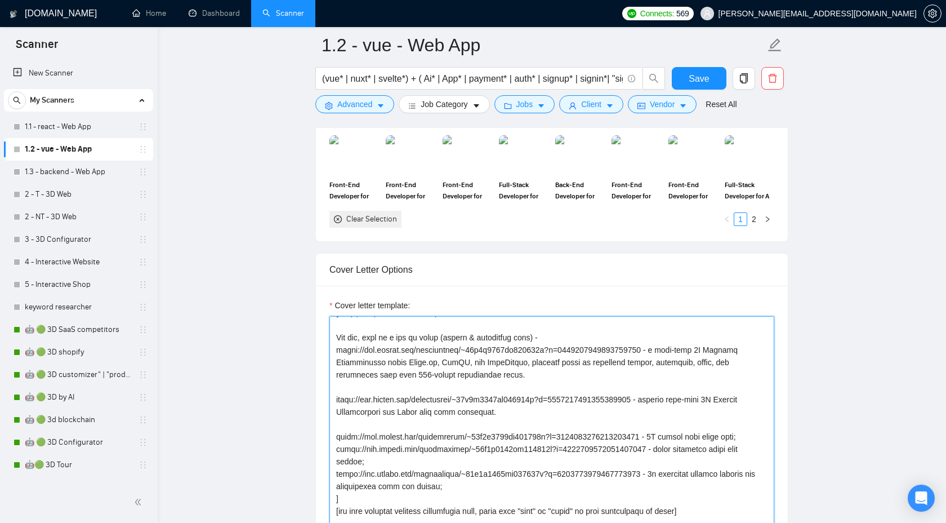
click at [576, 394] on textarea "Cover letter template:" at bounding box center [552, 443] width 445 height 254
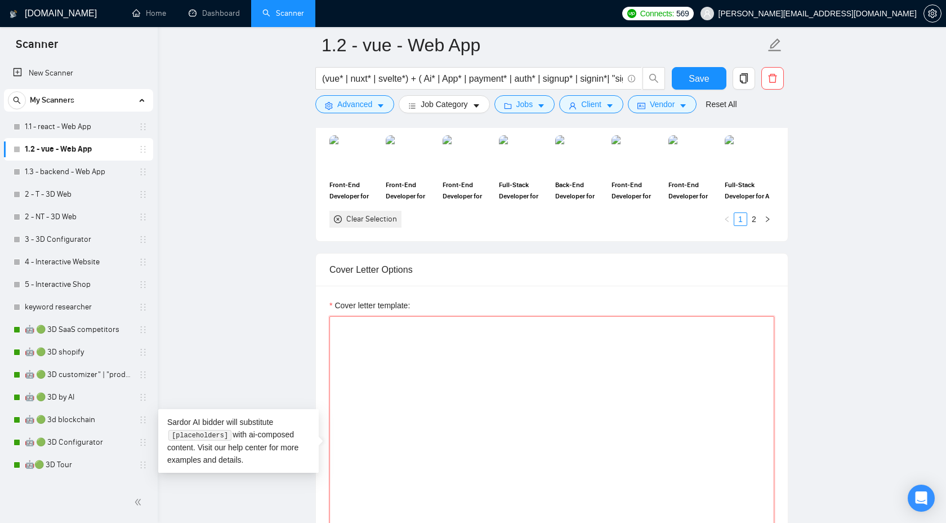
scroll to position [0, 0]
paste textarea "[URL][DOMAIN_NAME] [URL][DOMAIN_NAME] [URL][DOMAIN_NAME]"
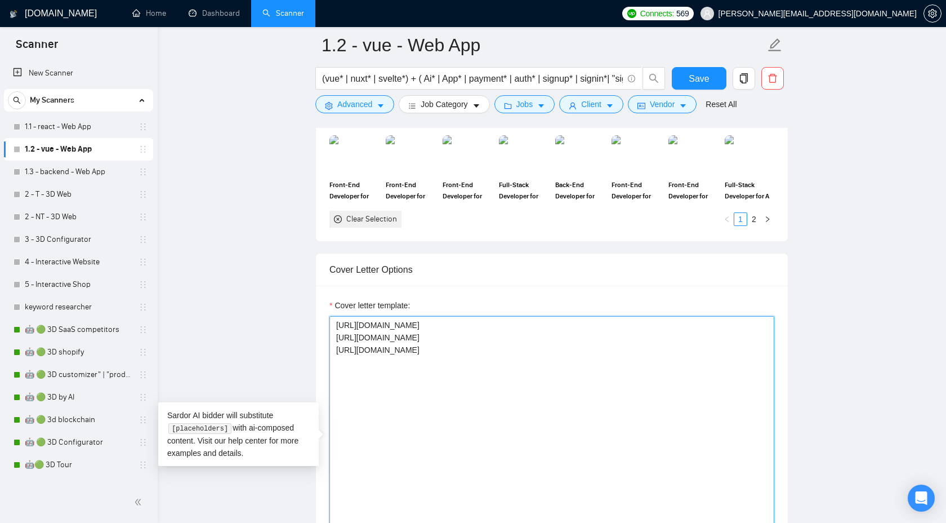
click at [576, 421] on textarea "[URL][DOMAIN_NAME] [URL][DOMAIN_NAME] [URL][DOMAIN_NAME]" at bounding box center [552, 443] width 445 height 254
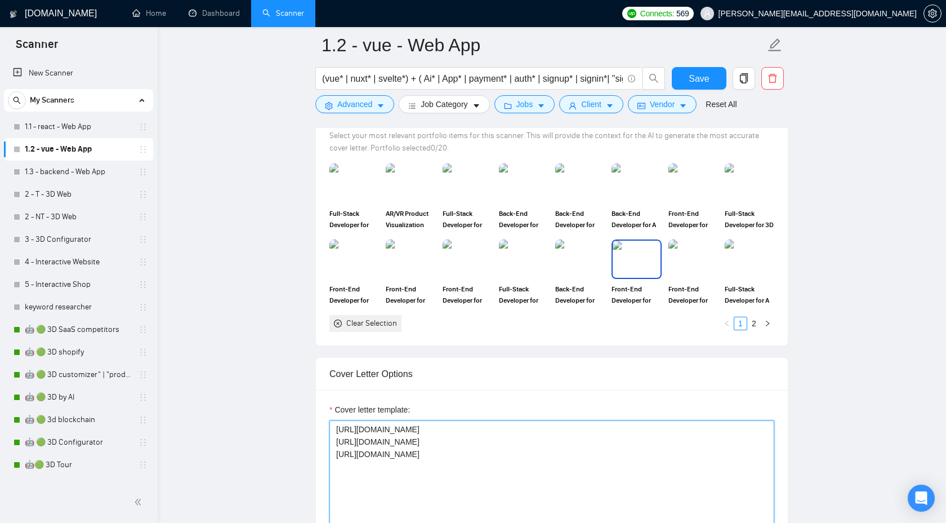
scroll to position [990, 0]
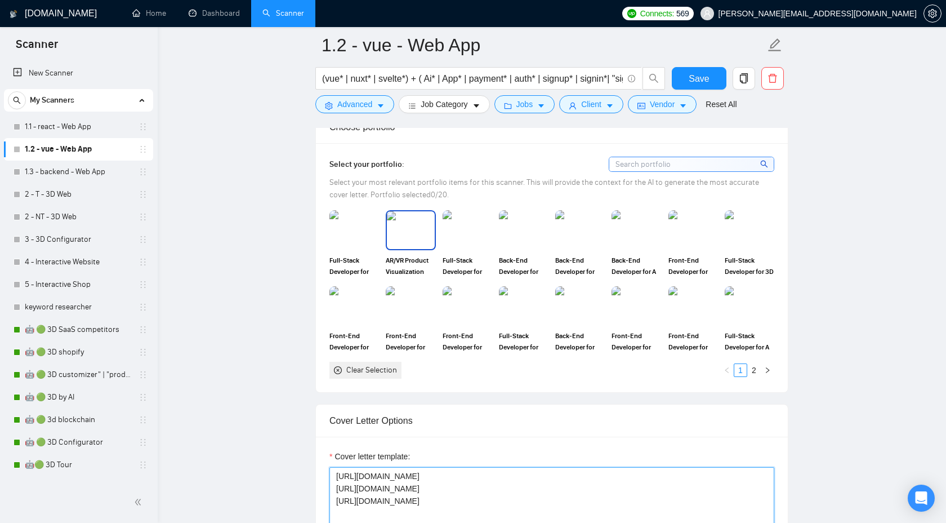
type textarea "[URL][DOMAIN_NAME] [URL][DOMAIN_NAME] [URL][DOMAIN_NAME]"
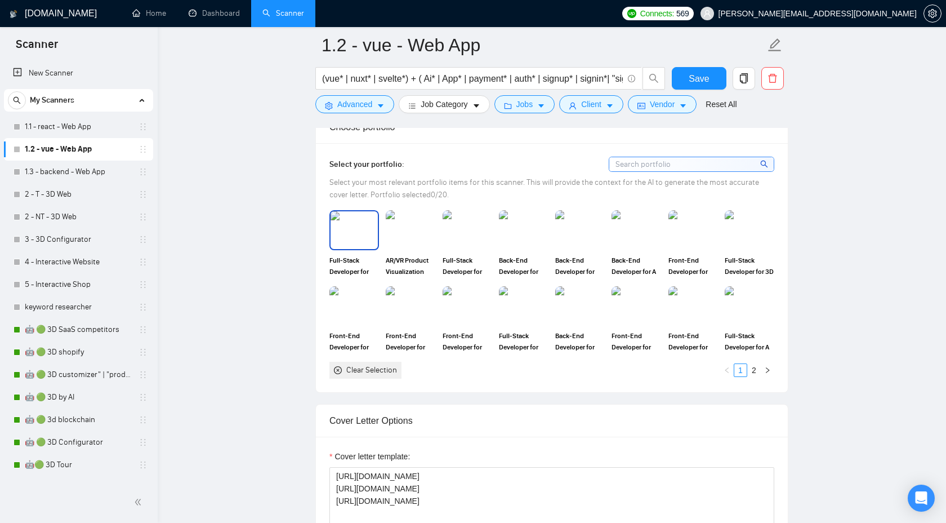
click at [357, 236] on img at bounding box center [354, 229] width 47 height 37
click at [400, 239] on img at bounding box center [411, 229] width 50 height 39
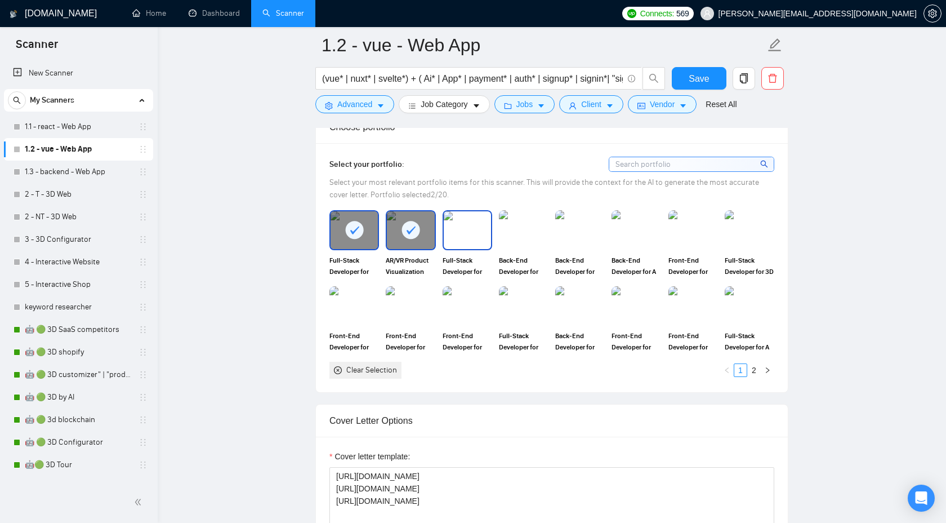
click at [454, 238] on img at bounding box center [467, 229] width 47 height 37
click at [512, 238] on img at bounding box center [524, 229] width 50 height 39
click at [566, 236] on img at bounding box center [580, 229] width 50 height 39
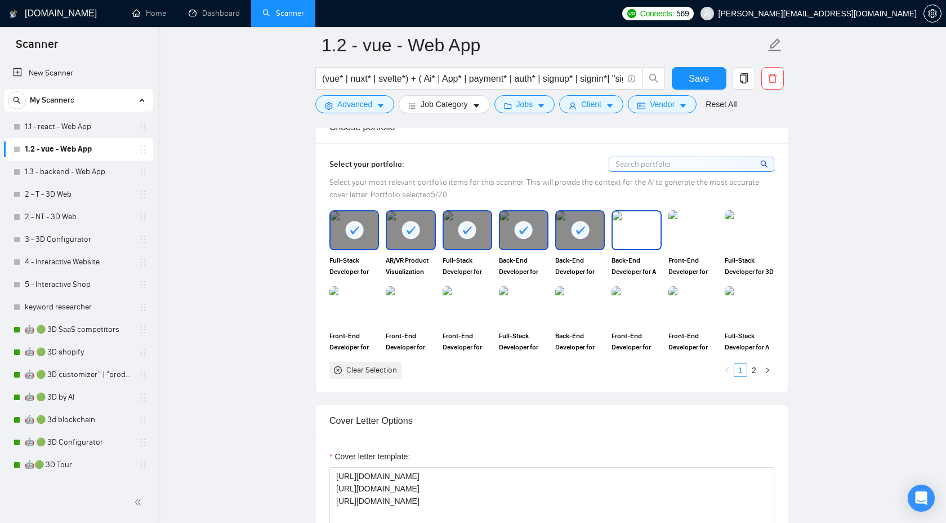
click at [633, 236] on img at bounding box center [636, 229] width 47 height 37
click at [703, 238] on img at bounding box center [693, 229] width 47 height 37
click at [753, 238] on img at bounding box center [749, 229] width 47 height 37
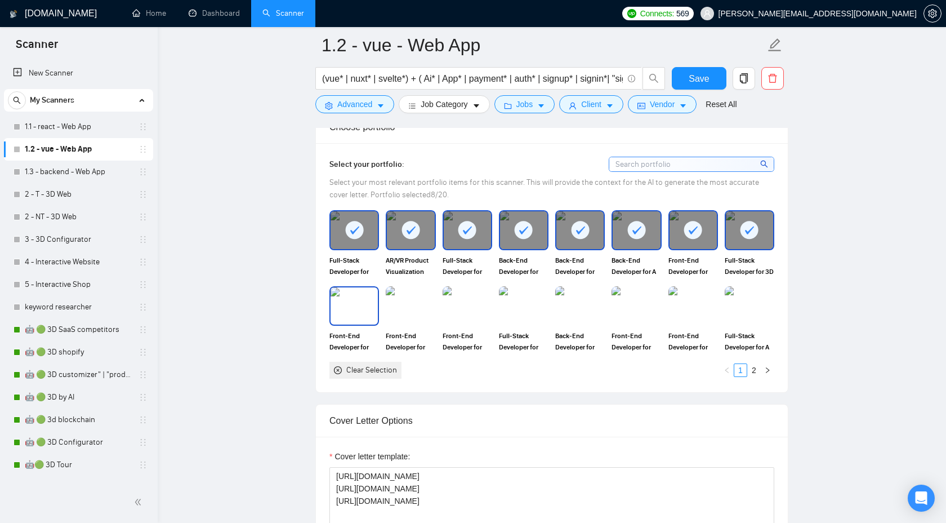
click at [356, 299] on img at bounding box center [354, 305] width 47 height 37
click at [401, 299] on img at bounding box center [411, 305] width 50 height 39
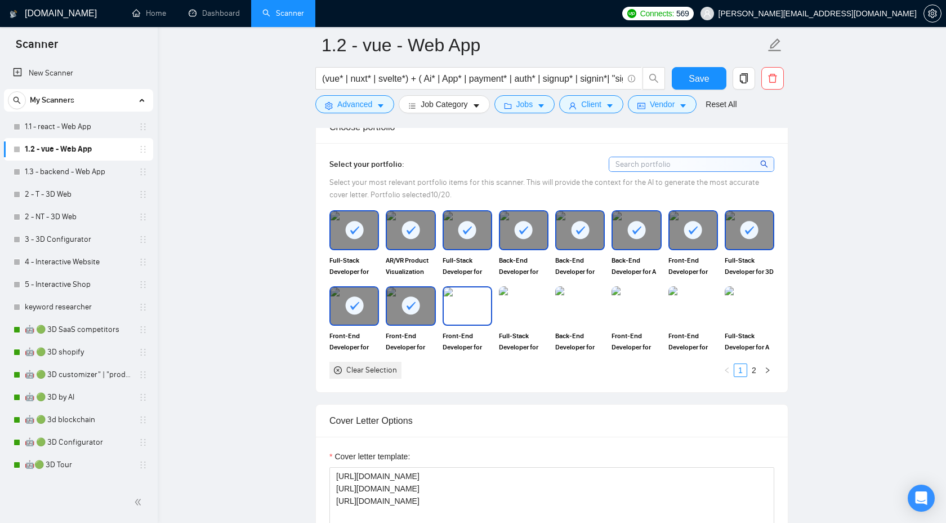
click at [461, 300] on img at bounding box center [467, 305] width 47 height 37
click at [518, 300] on img at bounding box center [523, 305] width 47 height 37
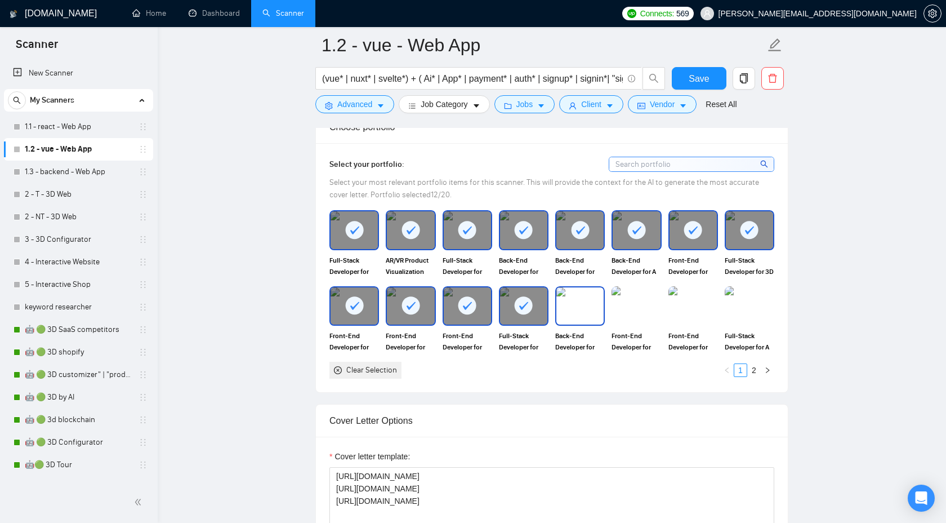
click at [586, 301] on img at bounding box center [580, 305] width 47 height 37
click at [624, 302] on img at bounding box center [636, 305] width 47 height 37
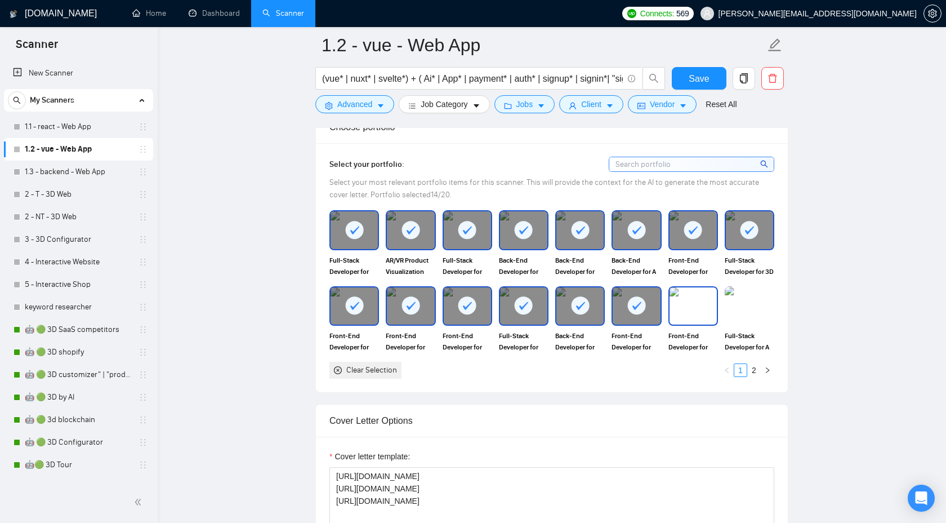
click at [679, 301] on img at bounding box center [693, 305] width 47 height 37
click at [748, 301] on img at bounding box center [749, 305] width 47 height 37
click at [754, 367] on link "2" at bounding box center [754, 370] width 12 height 12
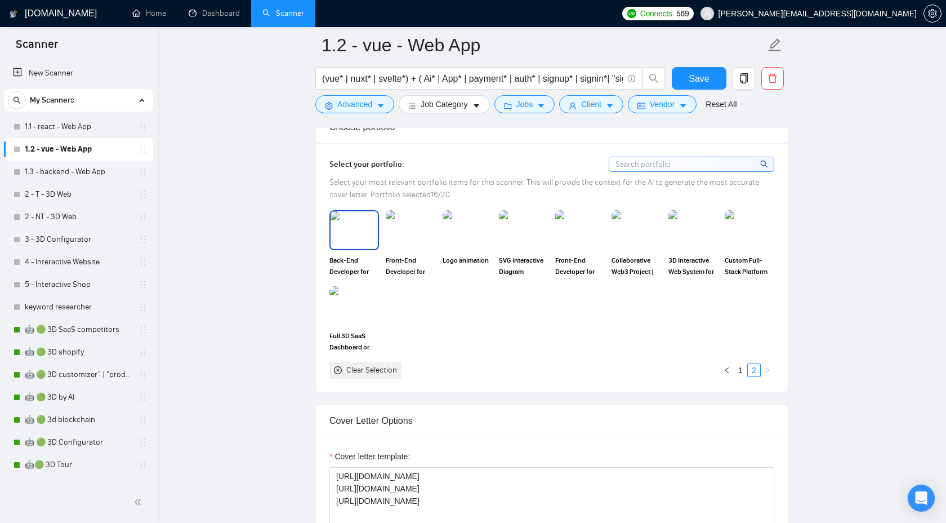
click at [368, 220] on img at bounding box center [354, 229] width 47 height 37
click at [698, 81] on span "Save" at bounding box center [699, 79] width 20 height 14
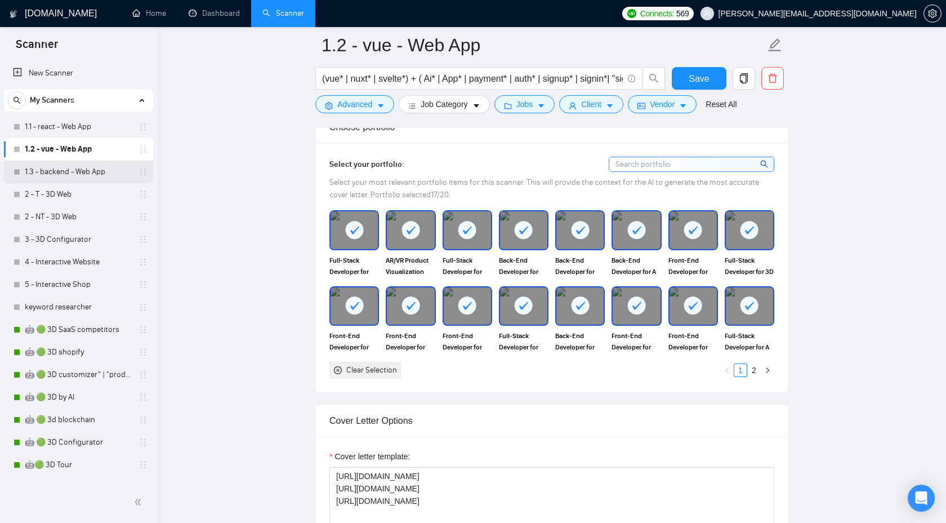
click at [65, 172] on link "1.3 - backend - Web App" at bounding box center [78, 172] width 107 height 23
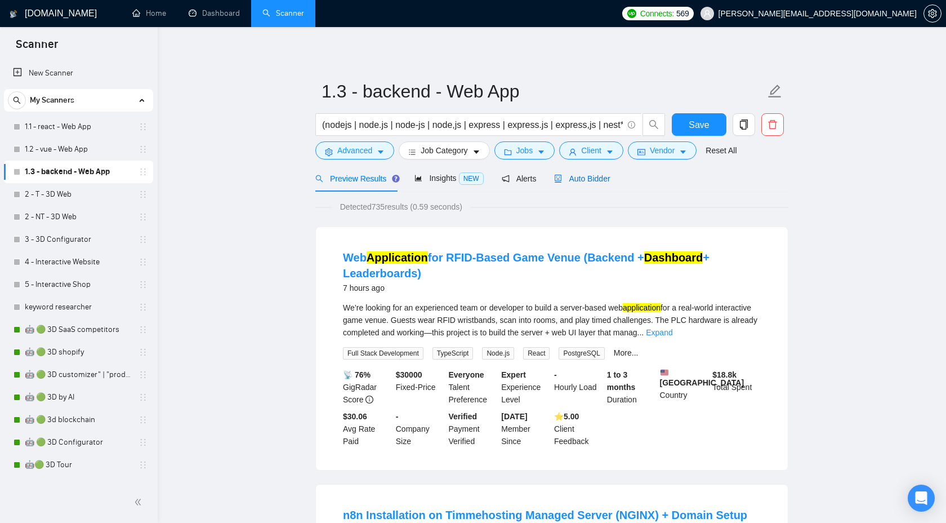
click at [598, 181] on span "Auto Bidder" at bounding box center [582, 178] width 56 height 9
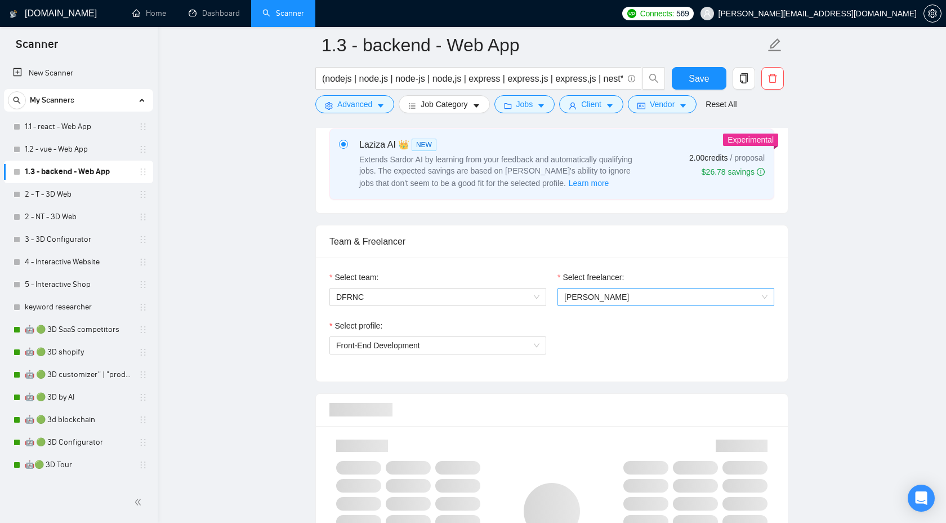
scroll to position [542, 0]
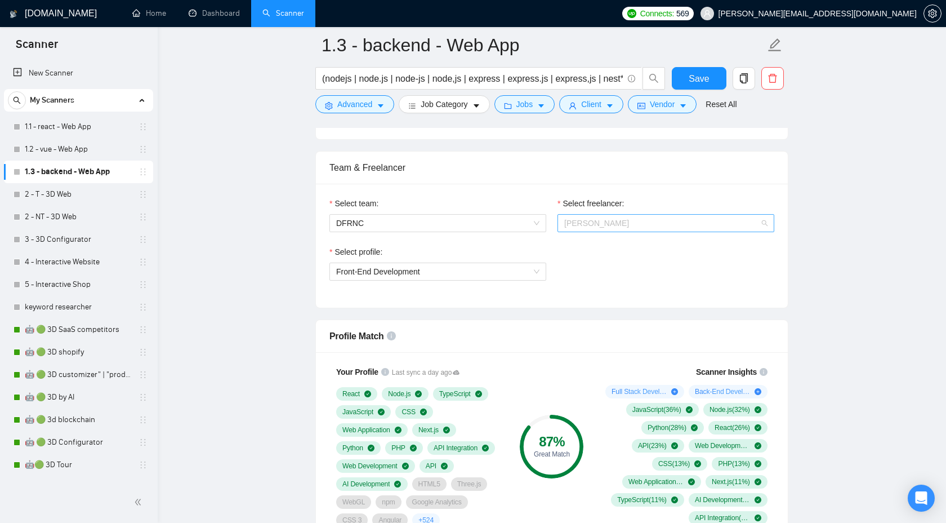
click at [606, 224] on span "[PERSON_NAME]" at bounding box center [597, 223] width 65 height 9
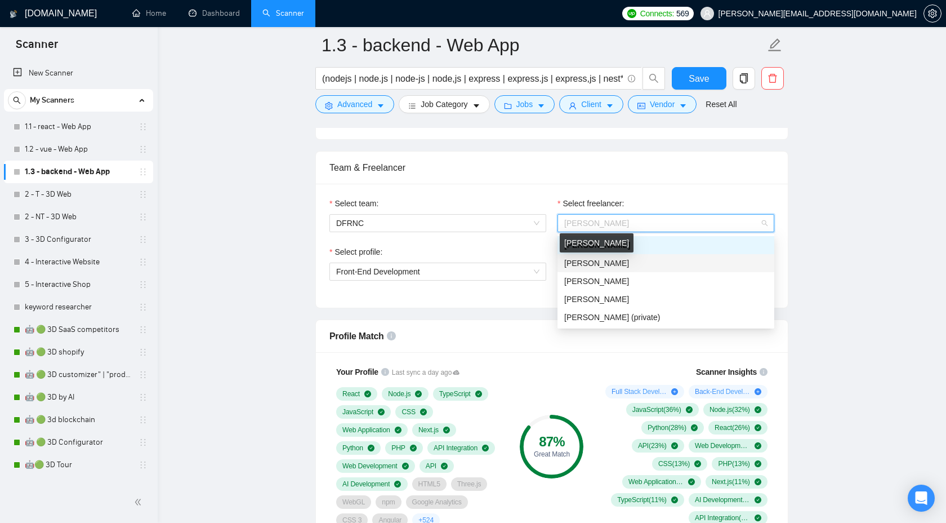
click at [612, 259] on span "[PERSON_NAME]" at bounding box center [597, 263] width 65 height 9
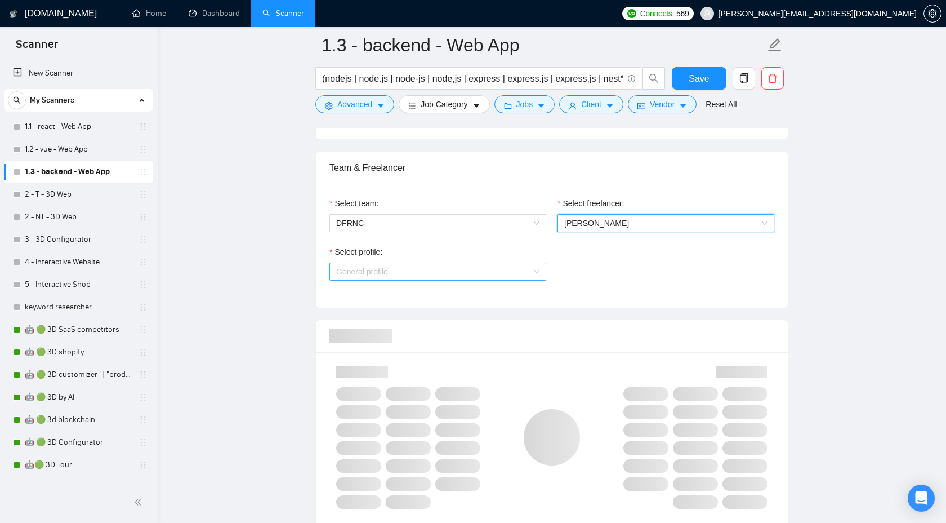
click at [475, 272] on span "General profile" at bounding box center [437, 271] width 203 height 17
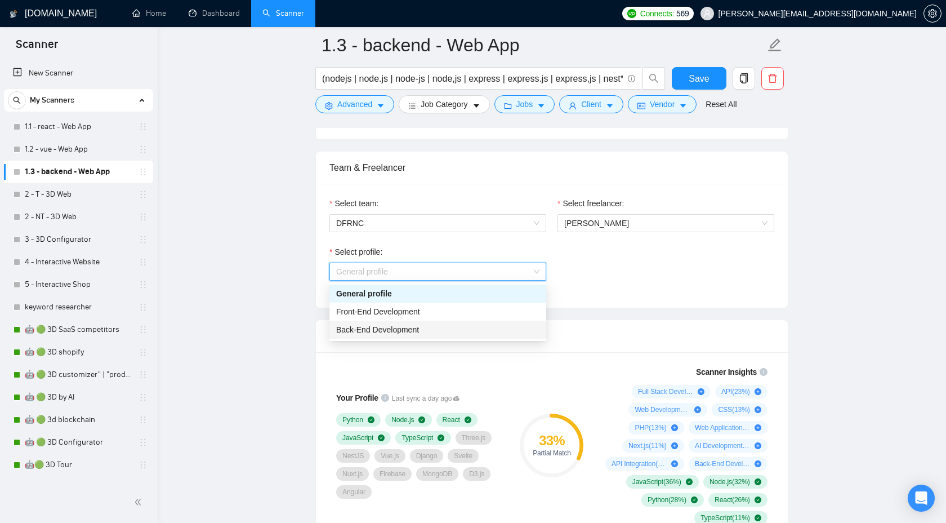
click at [419, 327] on span "Back-End Development" at bounding box center [377, 329] width 83 height 9
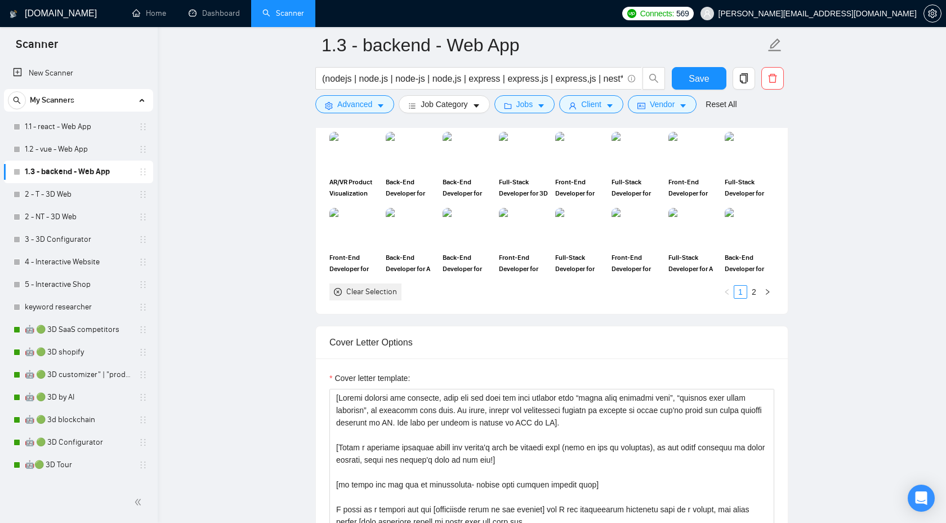
scroll to position [1150, 0]
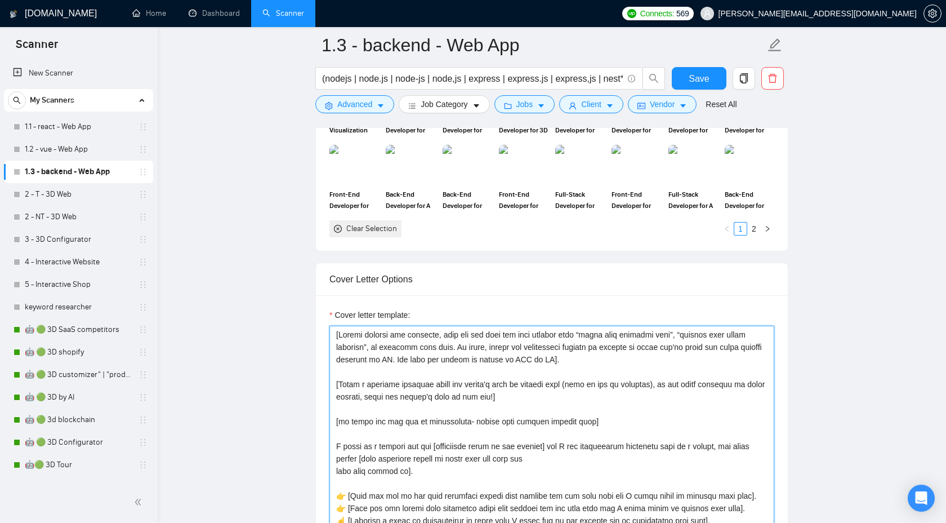
click at [461, 412] on textarea "Cover letter template:" at bounding box center [552, 453] width 445 height 254
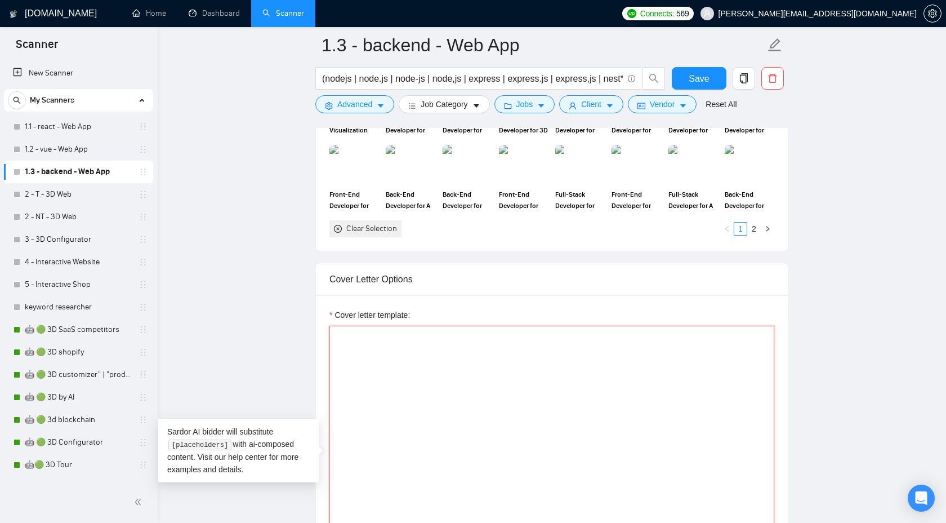
paste textarea "[URL][DOMAIN_NAME] [URL][DOMAIN_NAME] [URL][DOMAIN_NAME]"
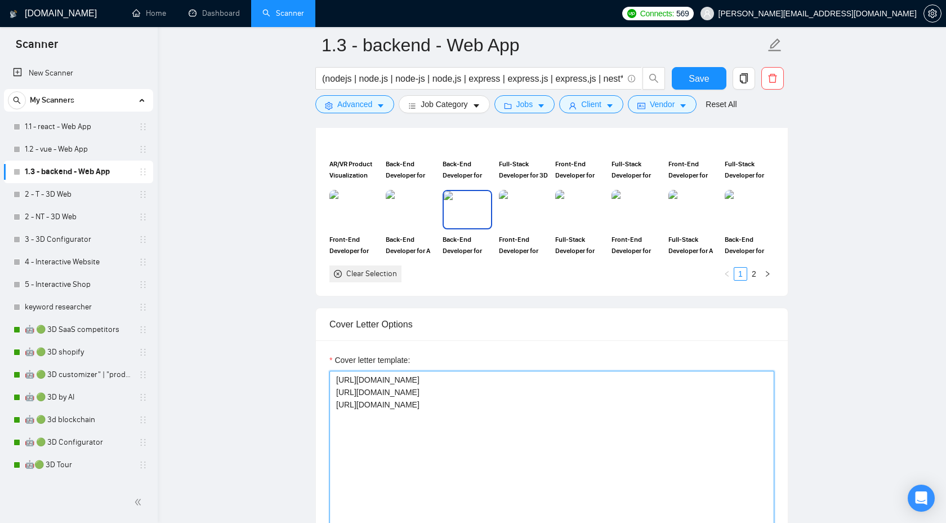
scroll to position [1041, 0]
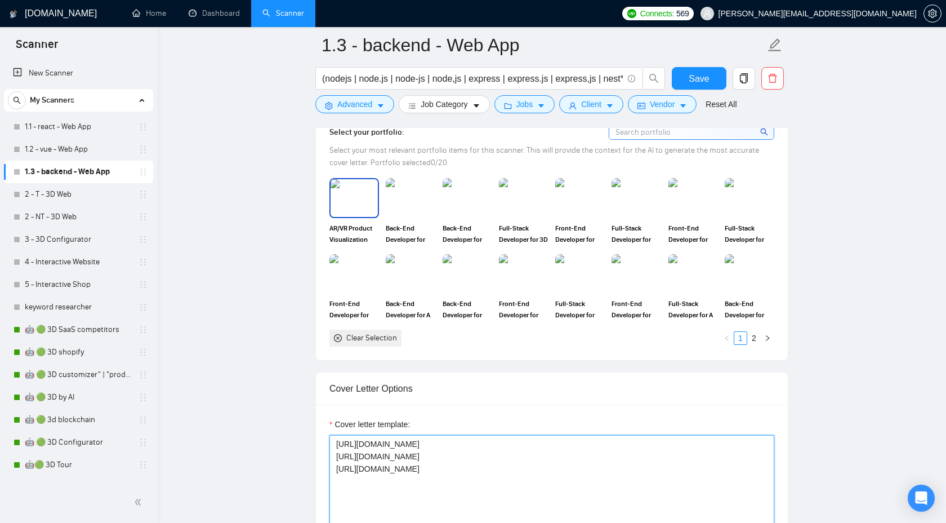
type textarea "[URL][DOMAIN_NAME] [URL][DOMAIN_NAME] [URL][DOMAIN_NAME]"
click at [352, 205] on img at bounding box center [354, 197] width 47 height 37
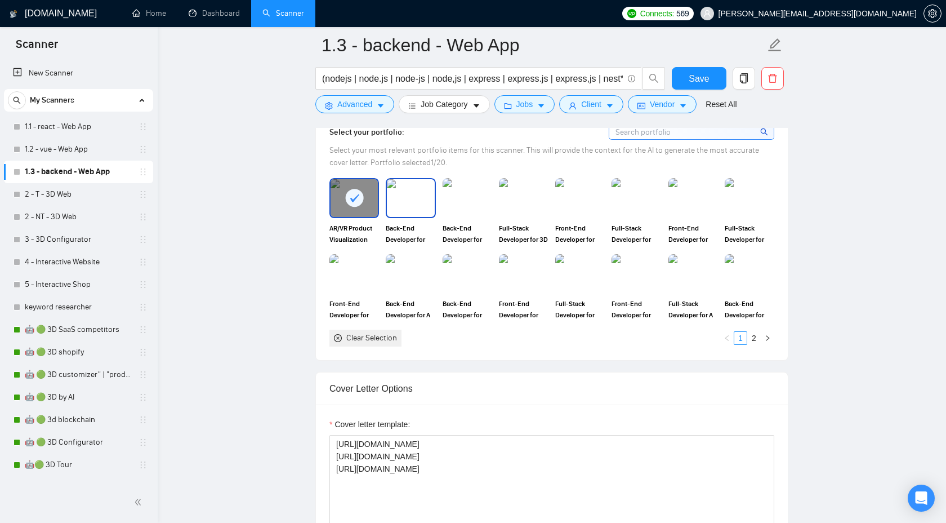
click at [405, 199] on img at bounding box center [410, 197] width 47 height 37
click at [467, 199] on img at bounding box center [467, 197] width 47 height 37
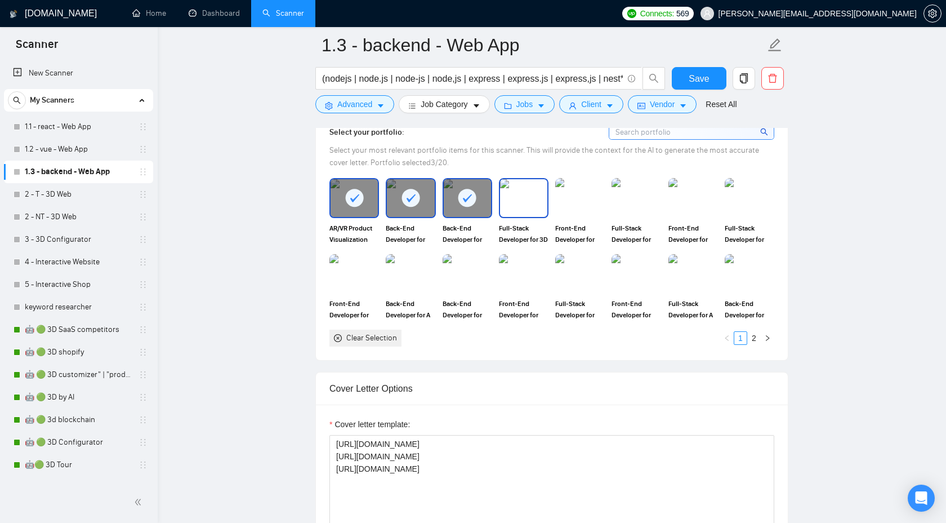
click at [519, 198] on img at bounding box center [523, 197] width 47 height 37
click at [593, 195] on img at bounding box center [580, 197] width 47 height 37
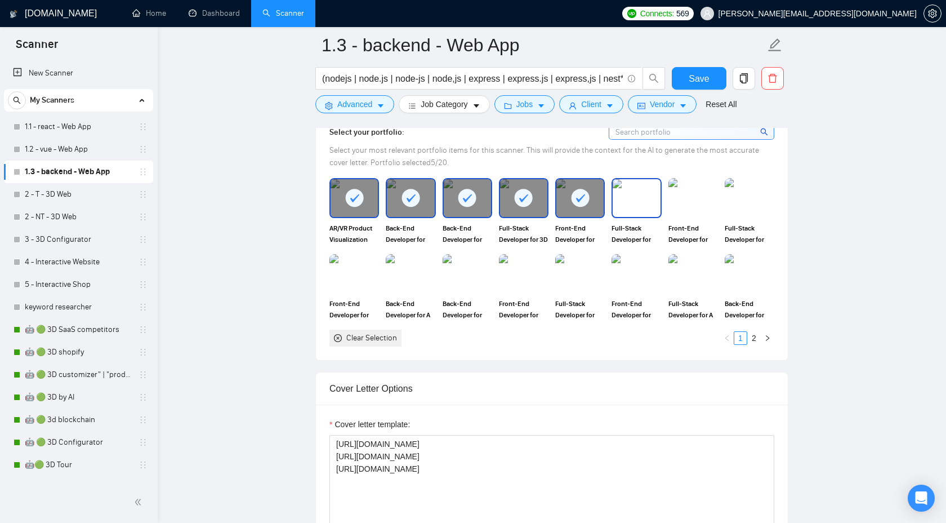
click at [649, 194] on img at bounding box center [636, 197] width 47 height 37
click at [699, 195] on img at bounding box center [693, 197] width 47 height 37
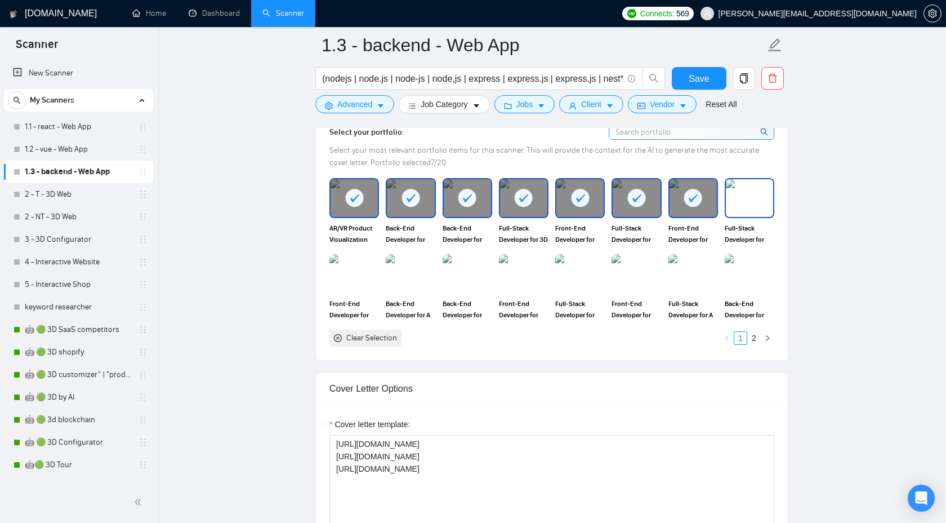
click at [746, 195] on img at bounding box center [749, 197] width 47 height 37
click at [345, 281] on img at bounding box center [354, 273] width 47 height 37
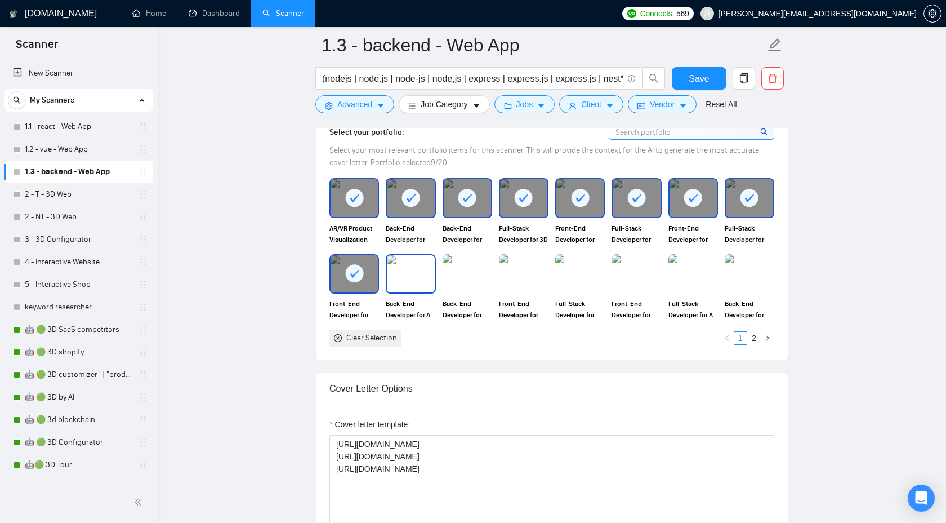
click at [412, 273] on img at bounding box center [410, 273] width 47 height 37
click at [475, 272] on img at bounding box center [468, 273] width 50 height 39
click at [532, 270] on img at bounding box center [523, 273] width 47 height 37
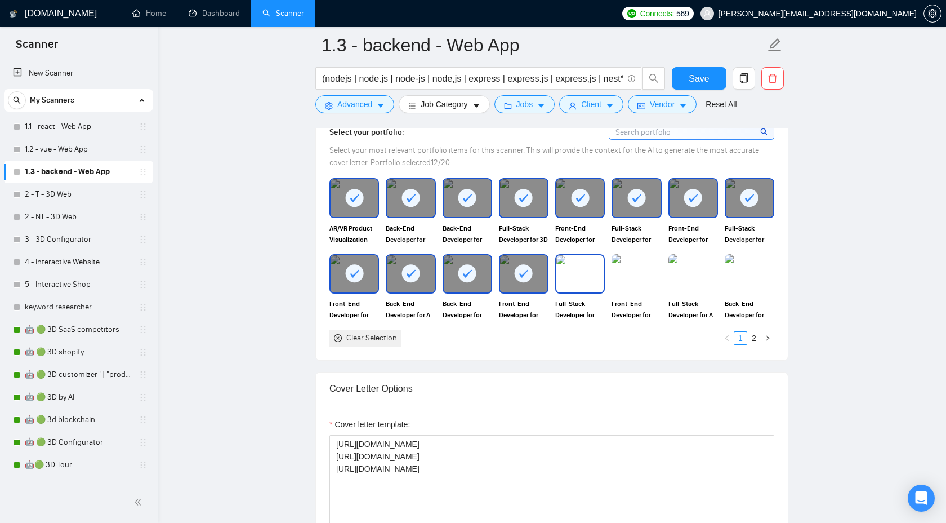
click at [581, 272] on img at bounding box center [580, 273] width 47 height 37
click at [663, 270] on div "Front-End Developer for CRM Website with Custom Characters" at bounding box center [636, 287] width 56 height 66
click at [633, 275] on img at bounding box center [636, 273] width 47 height 37
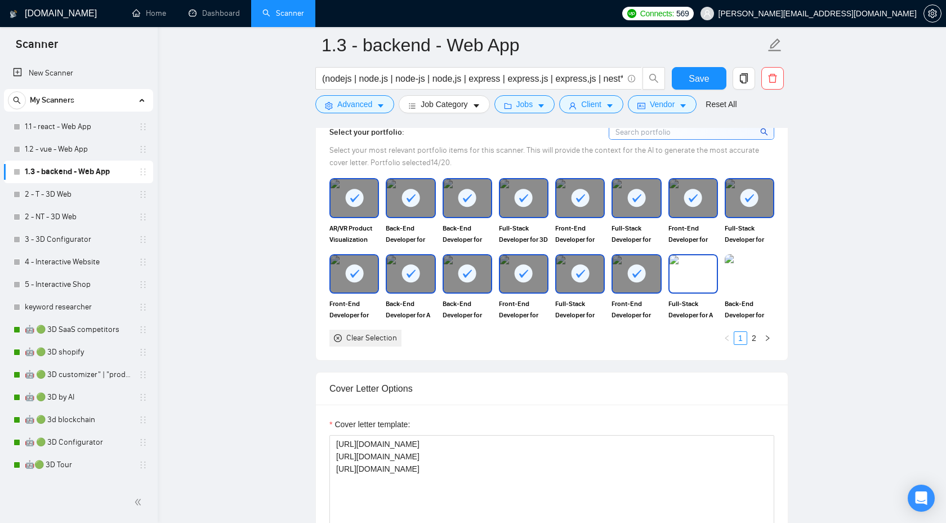
click at [692, 275] on img at bounding box center [693, 273] width 47 height 37
click at [763, 267] on img at bounding box center [749, 273] width 47 height 37
click at [756, 334] on link "2" at bounding box center [754, 338] width 12 height 12
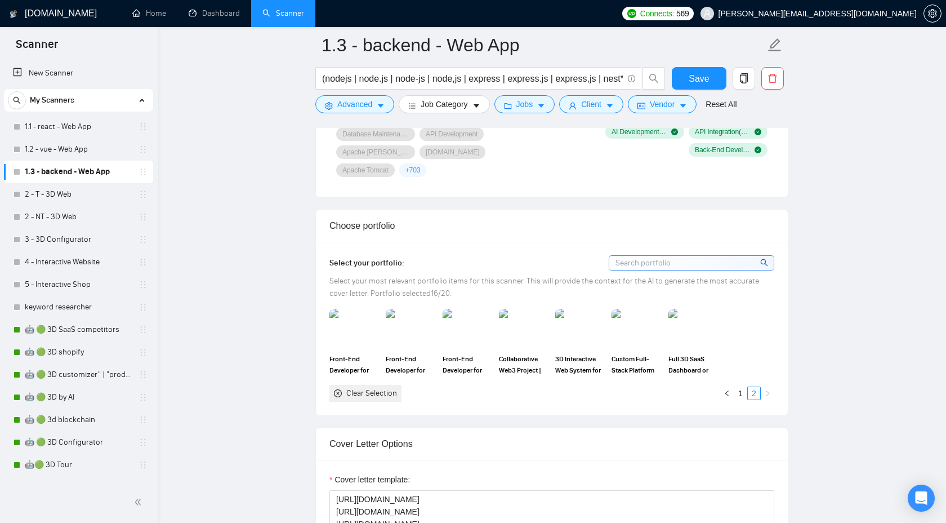
scroll to position [954, 0]
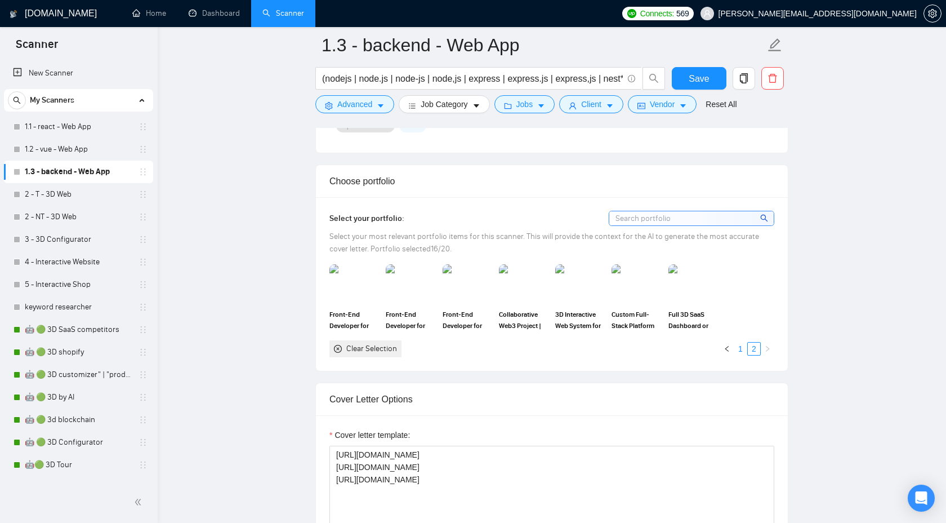
click at [744, 349] on link "1" at bounding box center [741, 349] width 12 height 12
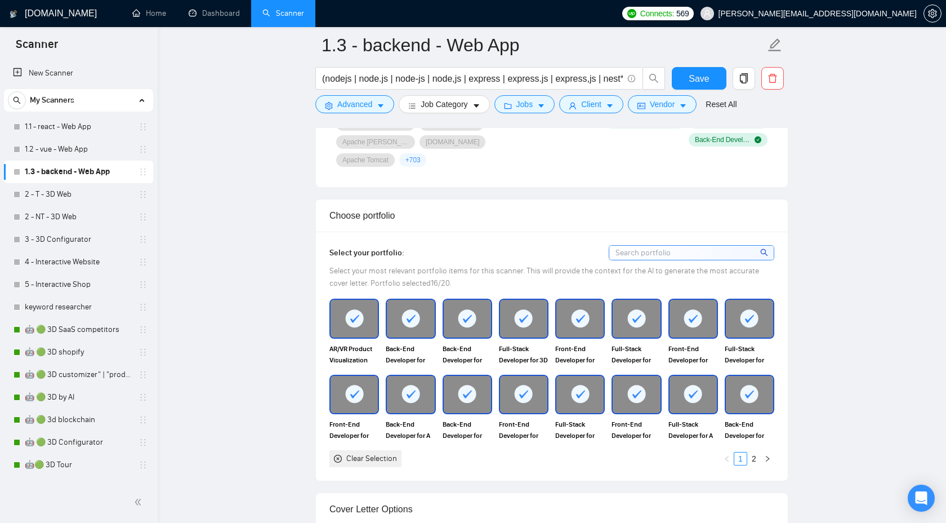
scroll to position [922, 0]
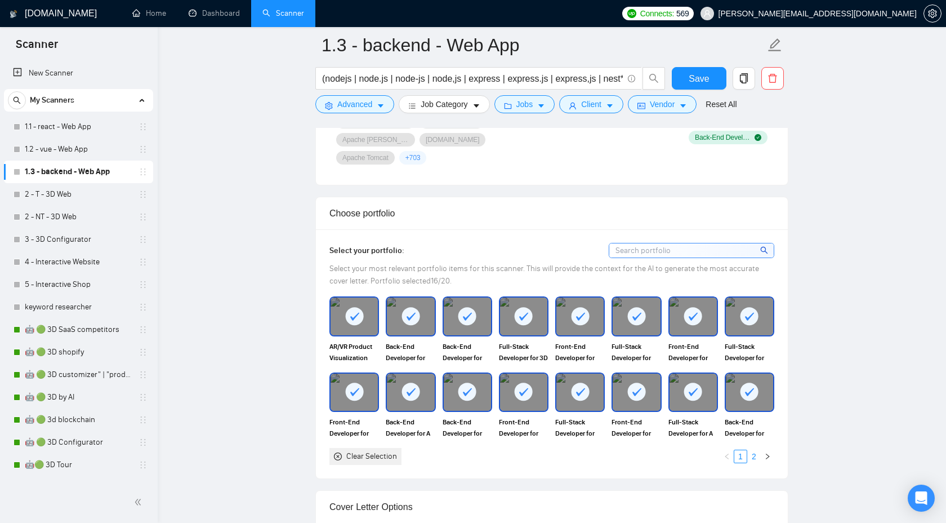
click at [756, 456] on link "2" at bounding box center [754, 456] width 12 height 12
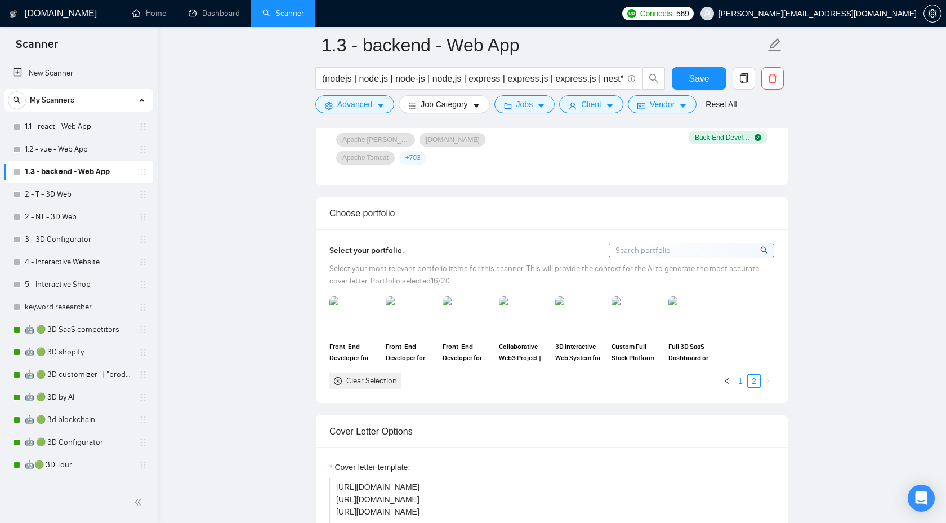
click at [741, 378] on link "1" at bounding box center [741, 381] width 12 height 12
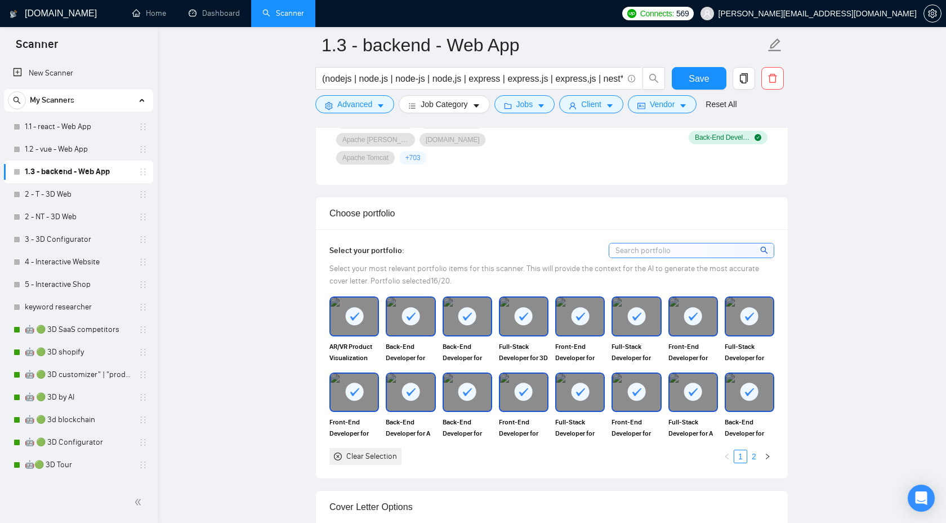
click at [754, 453] on link "2" at bounding box center [754, 456] width 12 height 12
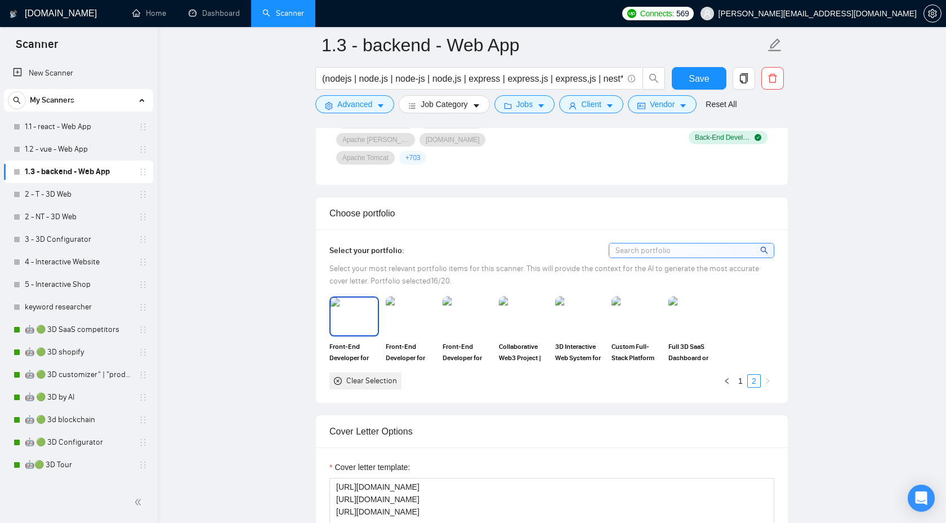
click at [348, 326] on img at bounding box center [354, 315] width 47 height 37
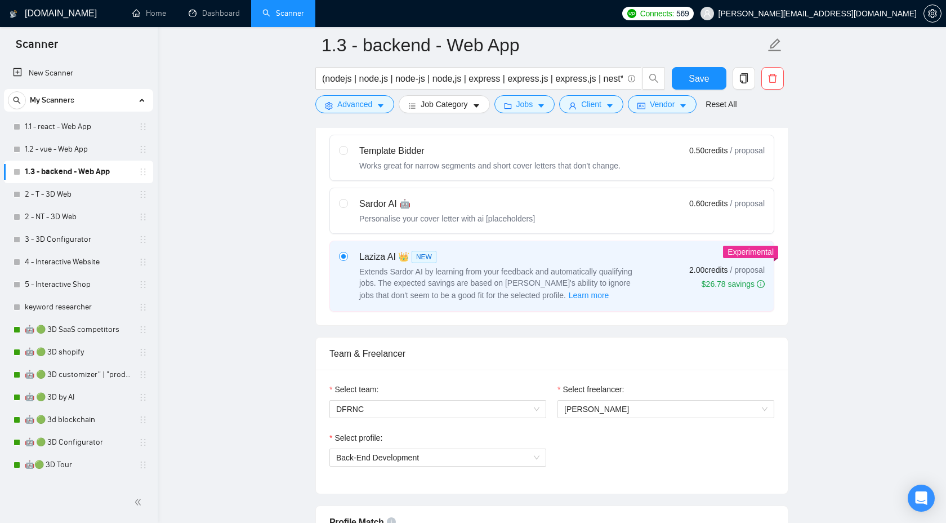
scroll to position [358, 0]
click at [642, 412] on span "[PERSON_NAME]" at bounding box center [666, 406] width 203 height 17
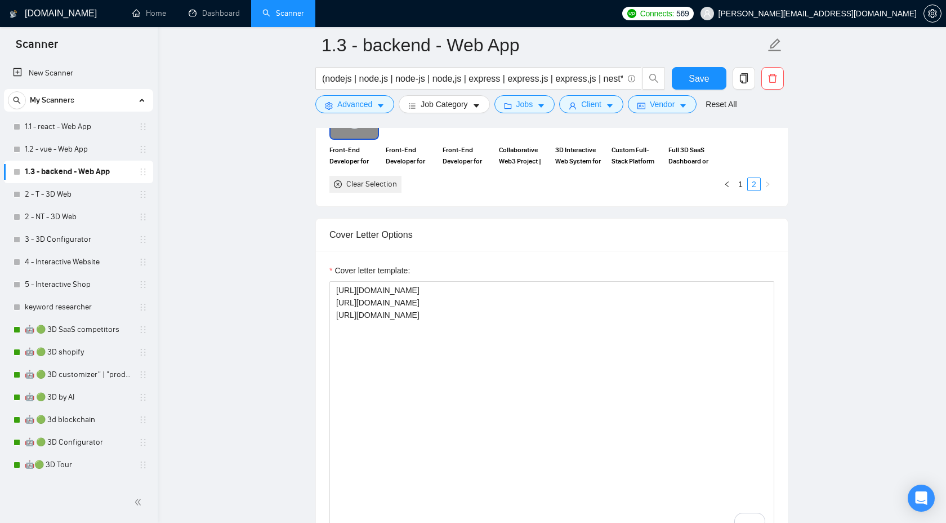
scroll to position [1103, 0]
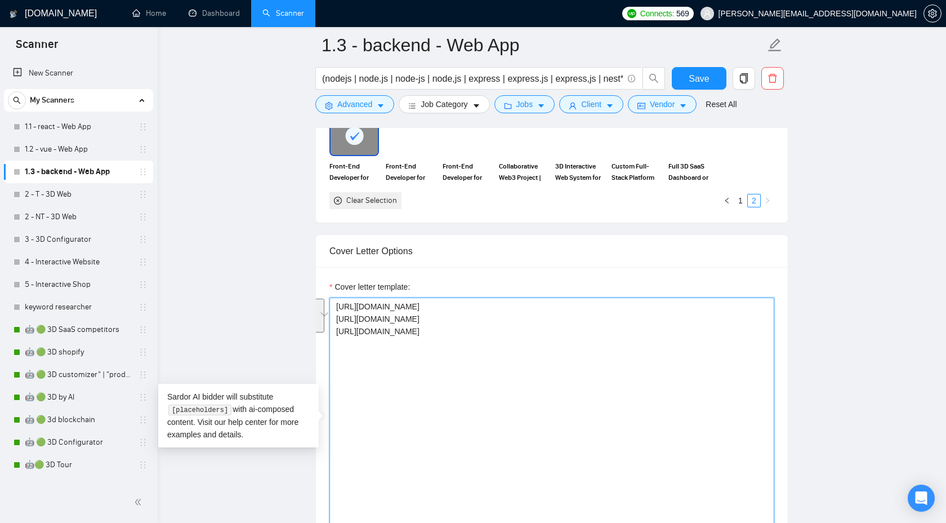
drag, startPoint x: 699, startPoint y: 325, endPoint x: 152, endPoint y: 309, distance: 546.7
click at [152, 309] on section "Scanner New Scanner My Scanners 1.1 - react - Web App 1.2 - vue - Web App 1.3 -…" at bounding box center [473, 493] width 946 height 3193
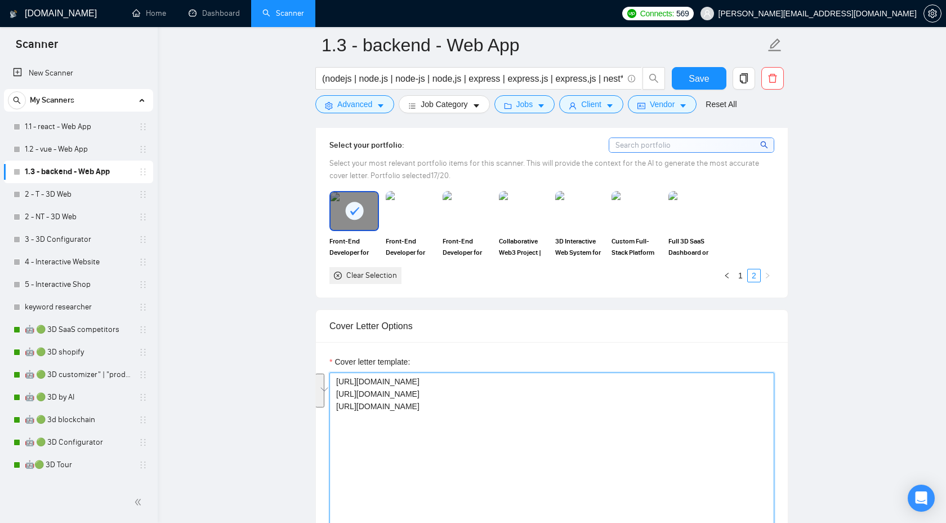
scroll to position [1018, 0]
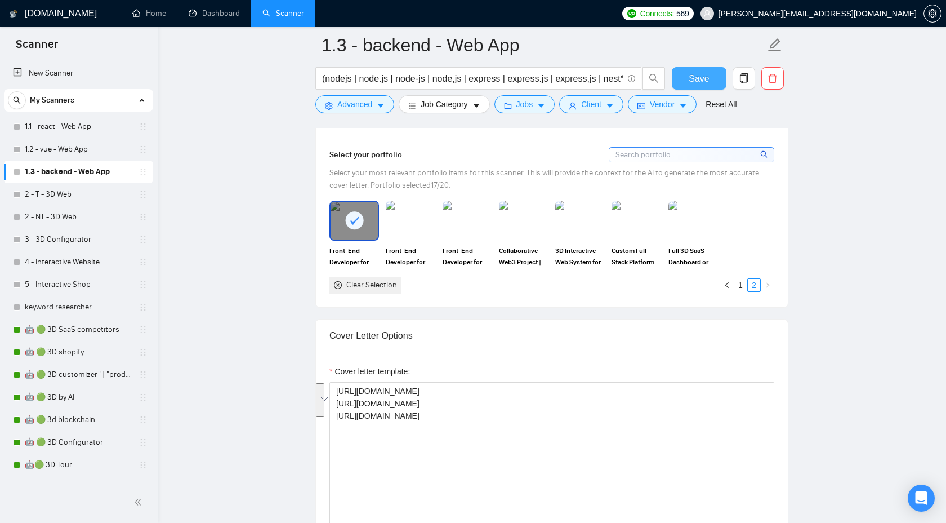
click at [703, 74] on span "Save" at bounding box center [699, 79] width 20 height 14
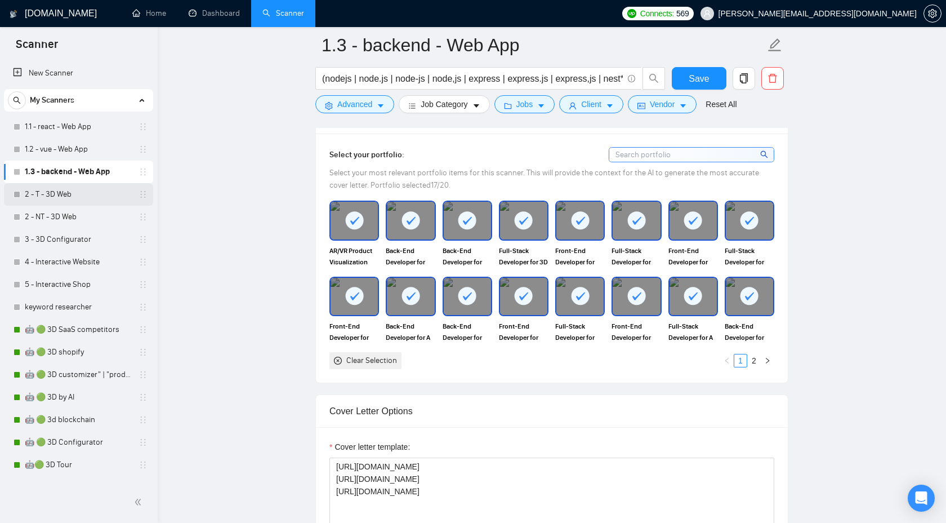
click at [79, 193] on link "2 - T - 3D Web" at bounding box center [78, 194] width 107 height 23
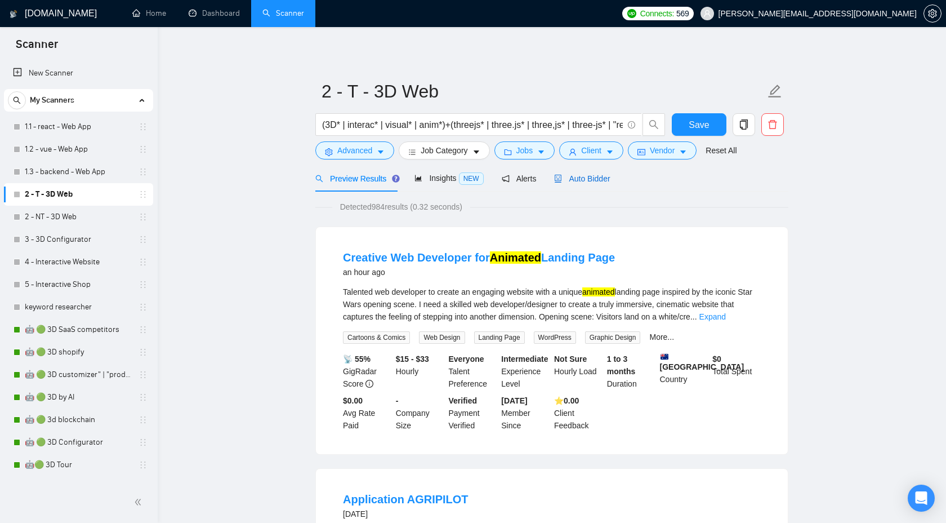
click at [602, 183] on div "Auto Bidder" at bounding box center [582, 178] width 56 height 12
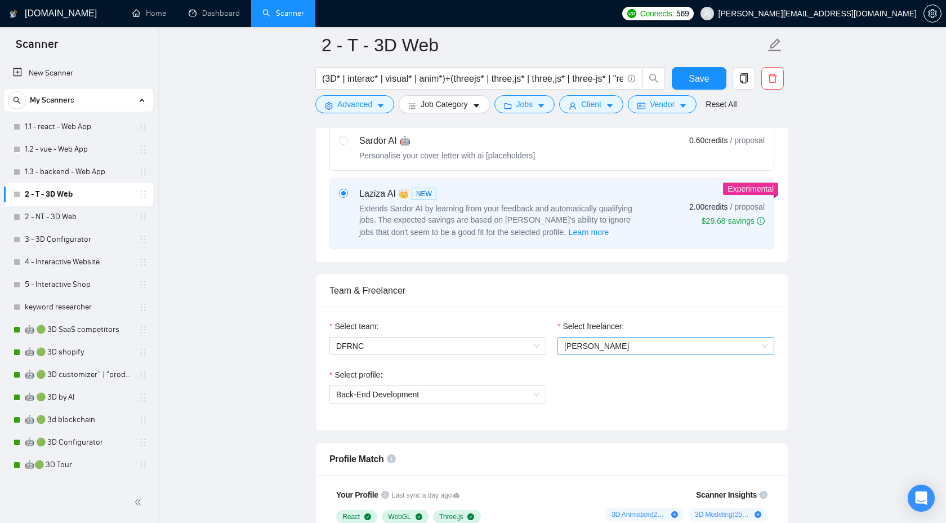
scroll to position [482, 0]
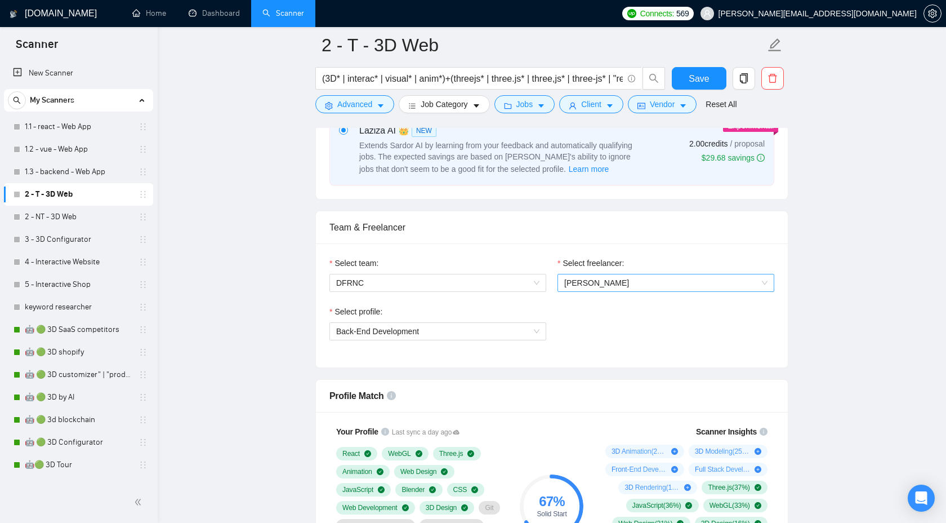
click at [593, 281] on span "[PERSON_NAME]" at bounding box center [597, 282] width 65 height 9
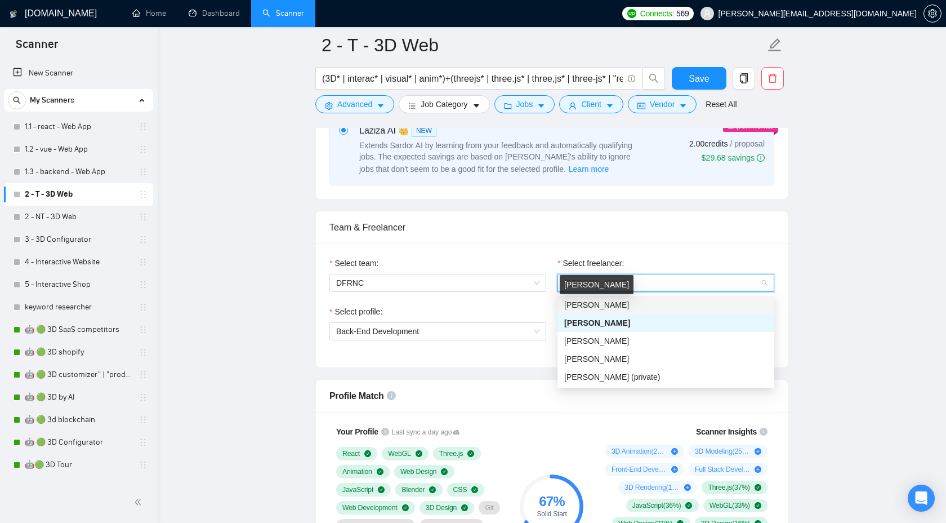
click at [614, 306] on span "[PERSON_NAME]" at bounding box center [597, 304] width 65 height 9
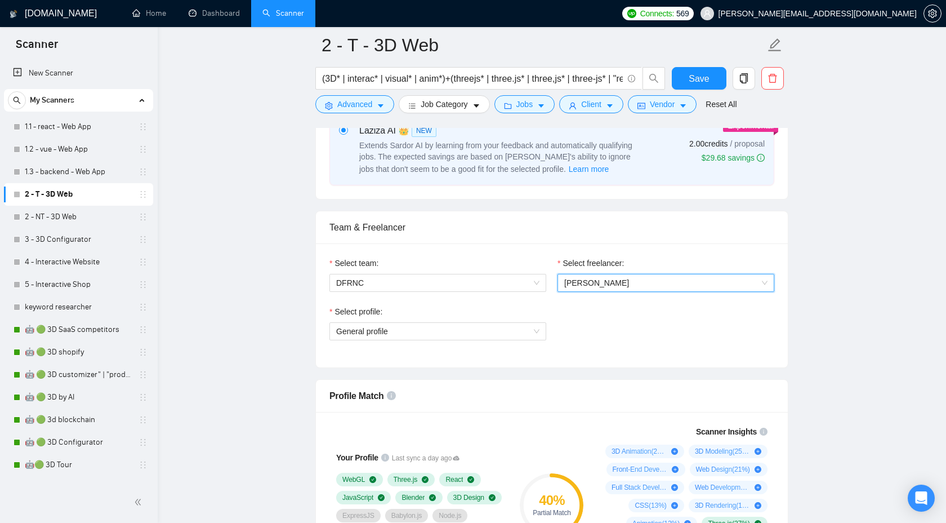
scroll to position [646, 0]
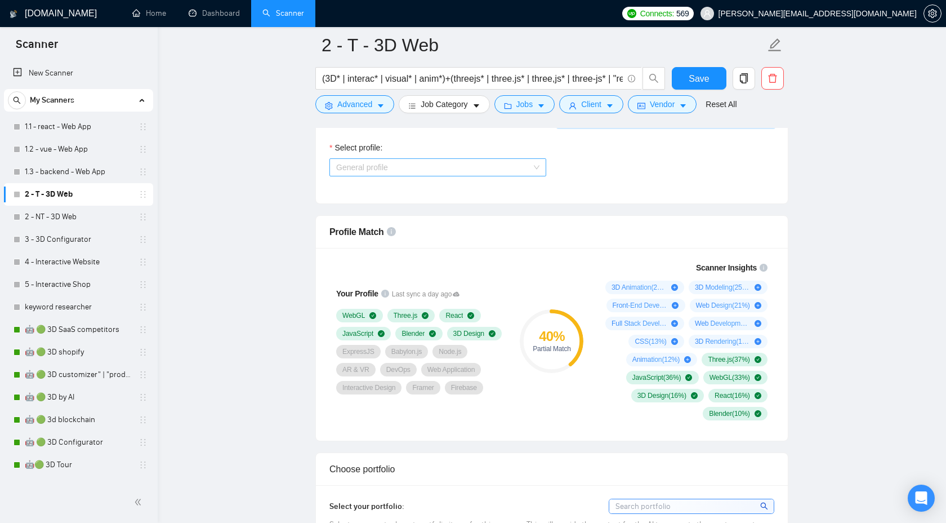
click at [500, 170] on span "General profile" at bounding box center [437, 167] width 203 height 17
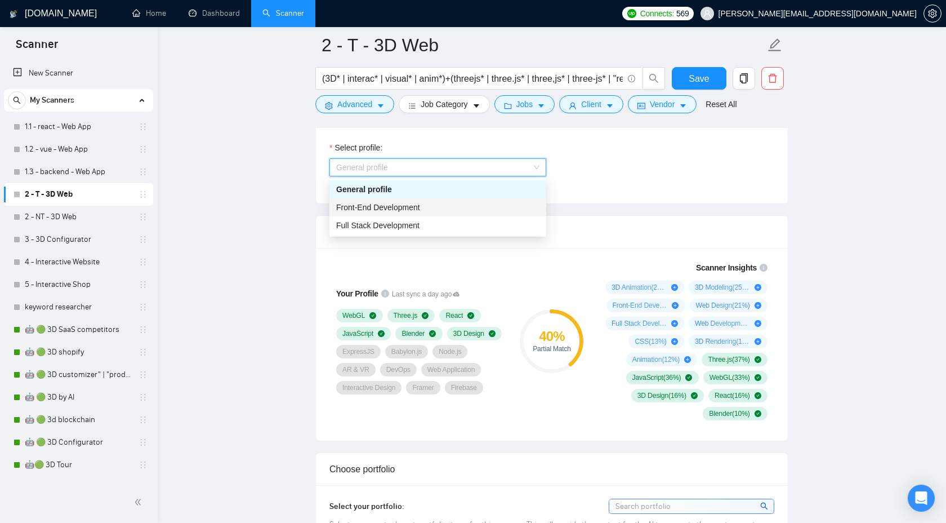
click at [468, 208] on div "Front-End Development" at bounding box center [437, 207] width 203 height 12
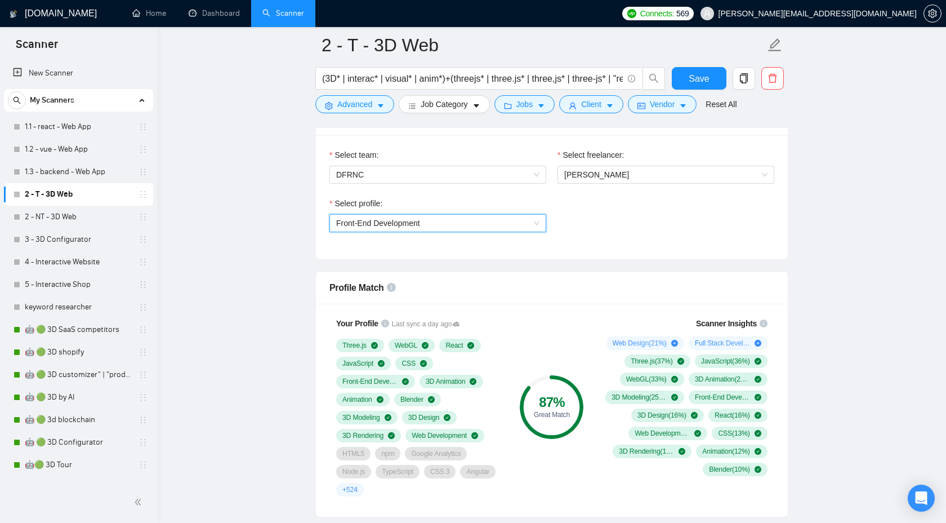
scroll to position [595, 0]
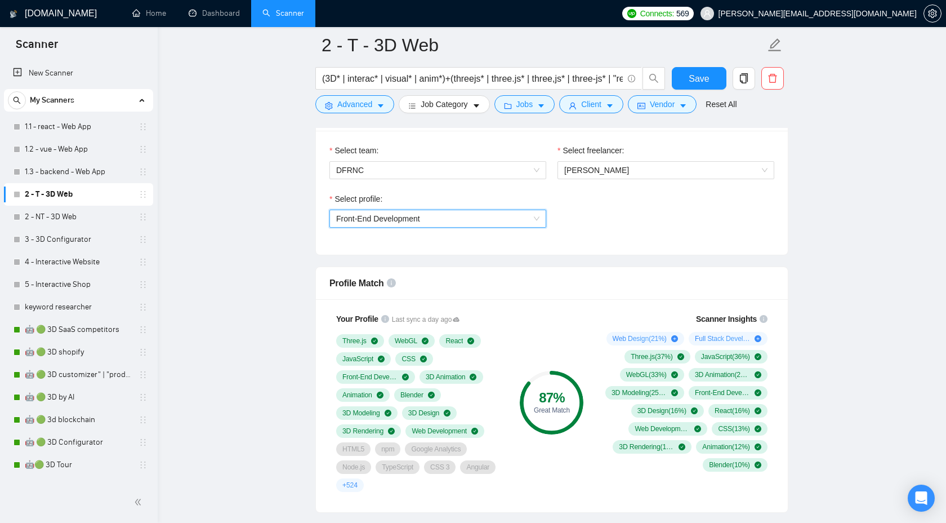
click at [490, 214] on span "Front-End Development" at bounding box center [437, 218] width 203 height 17
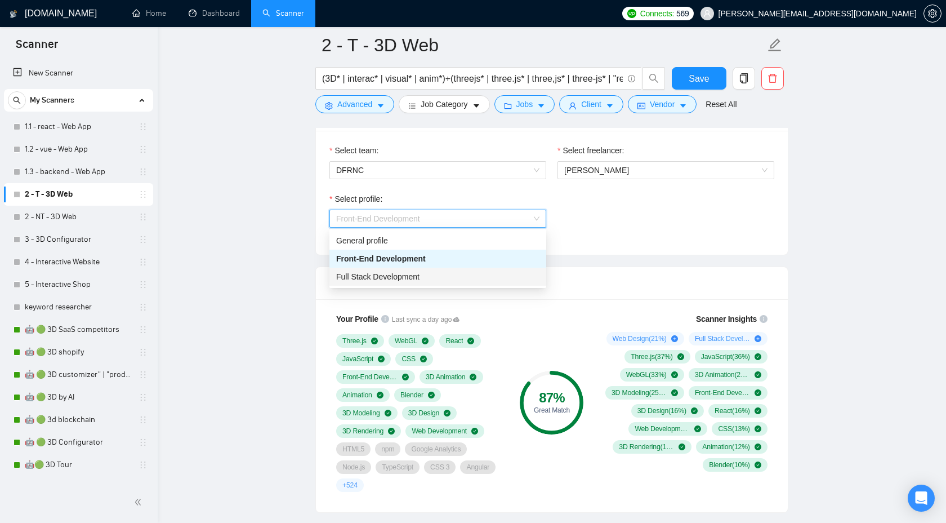
click at [472, 272] on div "Full Stack Development" at bounding box center [437, 276] width 203 height 12
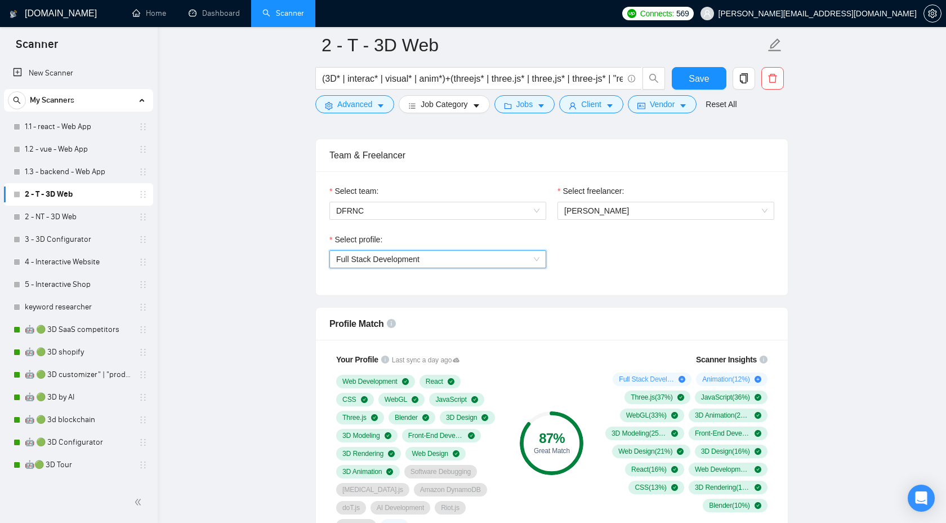
scroll to position [561, 0]
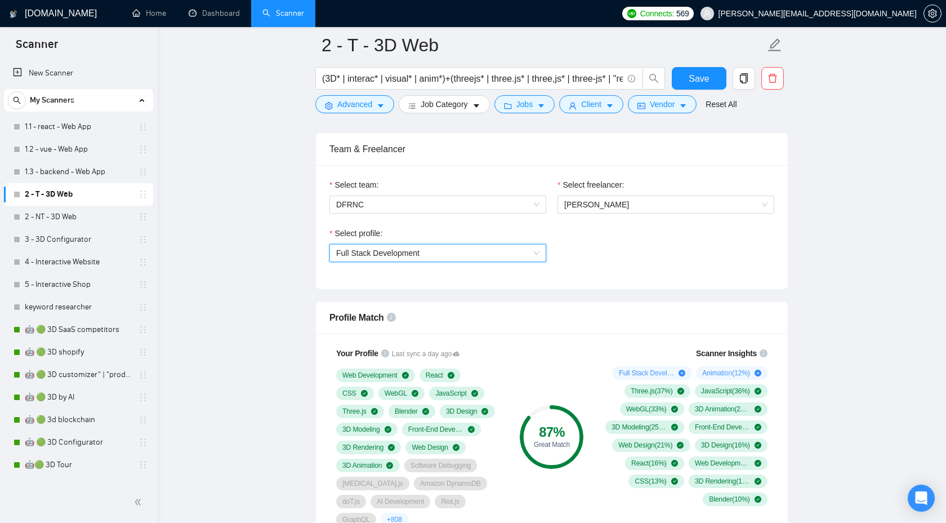
click at [479, 248] on span "Full Stack Development" at bounding box center [437, 253] width 203 height 17
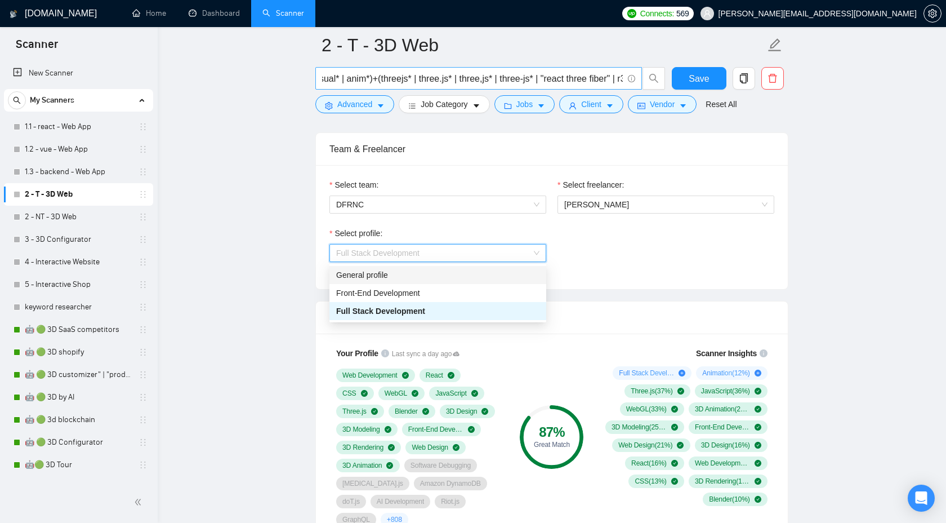
scroll to position [0, 77]
click at [668, 264] on div "Select profile: Full Stack Development" at bounding box center [552, 251] width 456 height 48
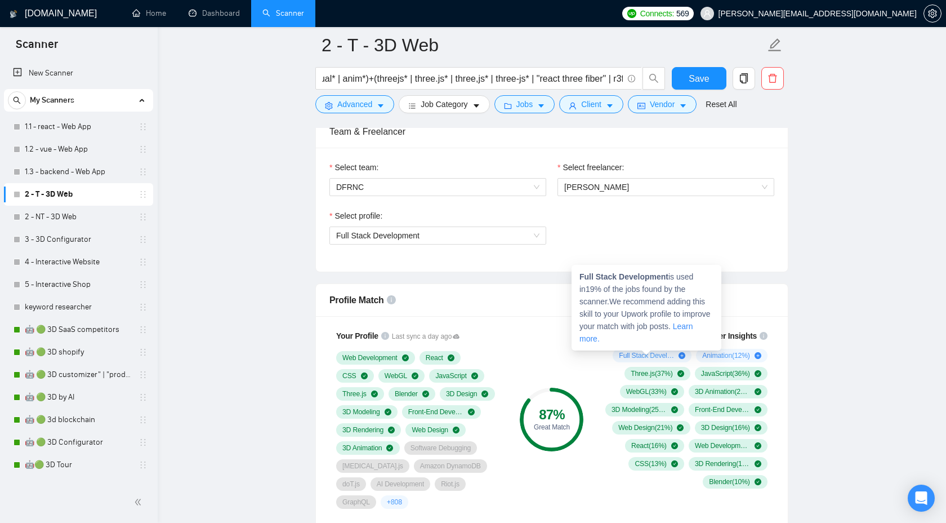
scroll to position [566, 0]
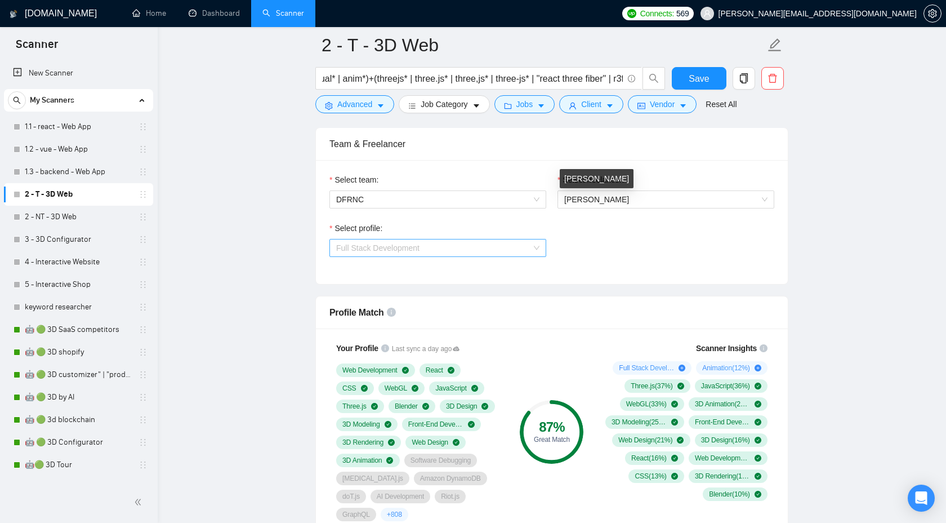
click at [503, 248] on span "Full Stack Development" at bounding box center [437, 247] width 203 height 17
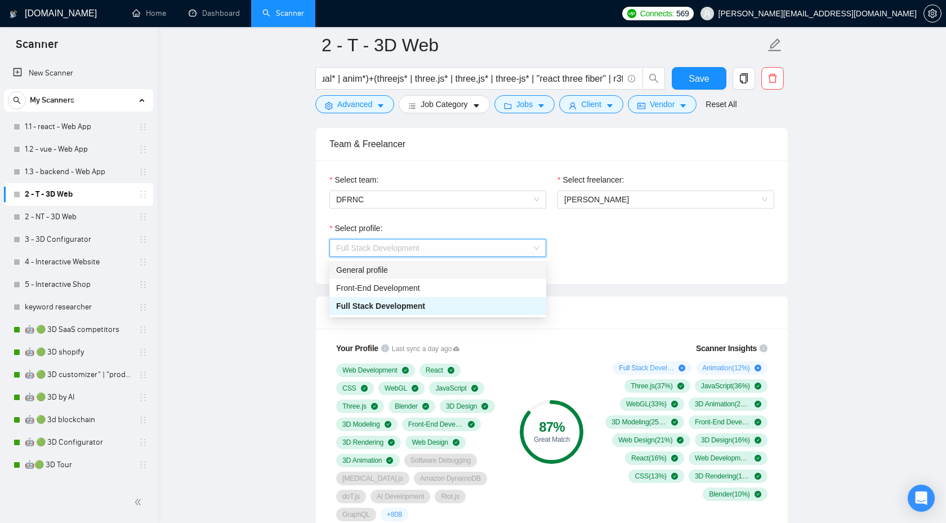
click at [473, 275] on div "General profile" at bounding box center [437, 270] width 203 height 12
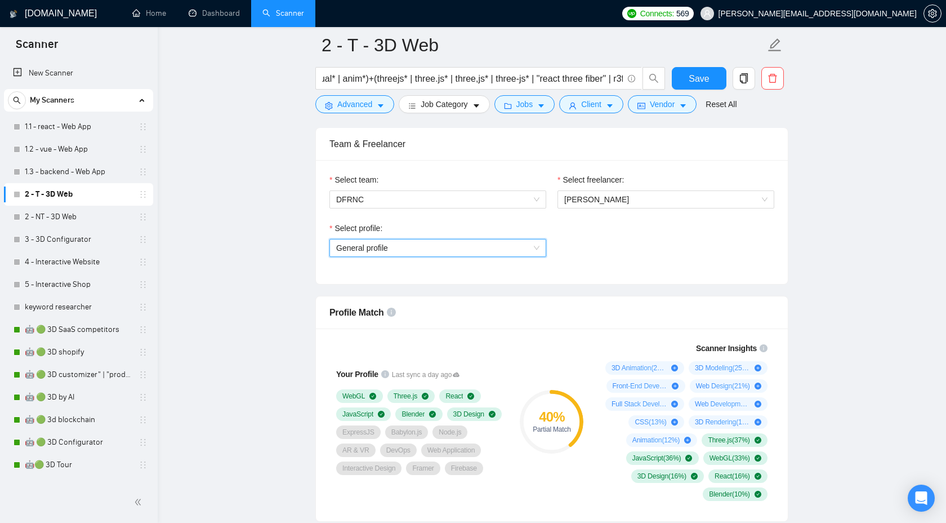
scroll to position [478, 0]
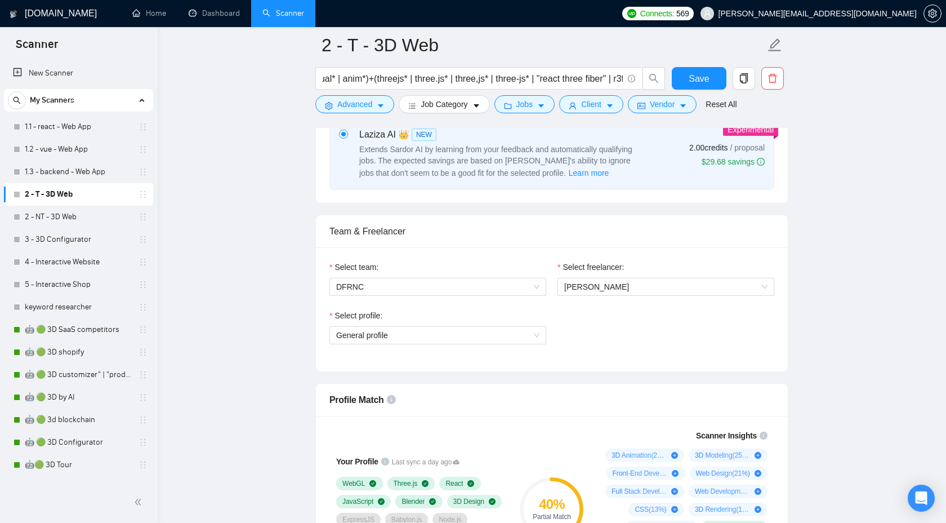
click at [475, 319] on div "Select profile:" at bounding box center [438, 317] width 217 height 17
click at [465, 338] on span "General profile" at bounding box center [437, 335] width 203 height 17
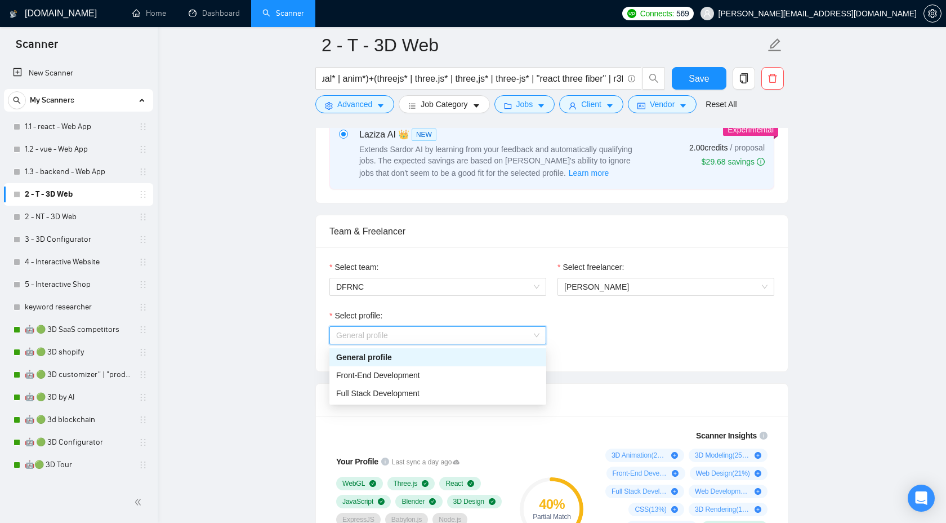
click at [604, 340] on div "Select profile: General profile" at bounding box center [552, 333] width 456 height 48
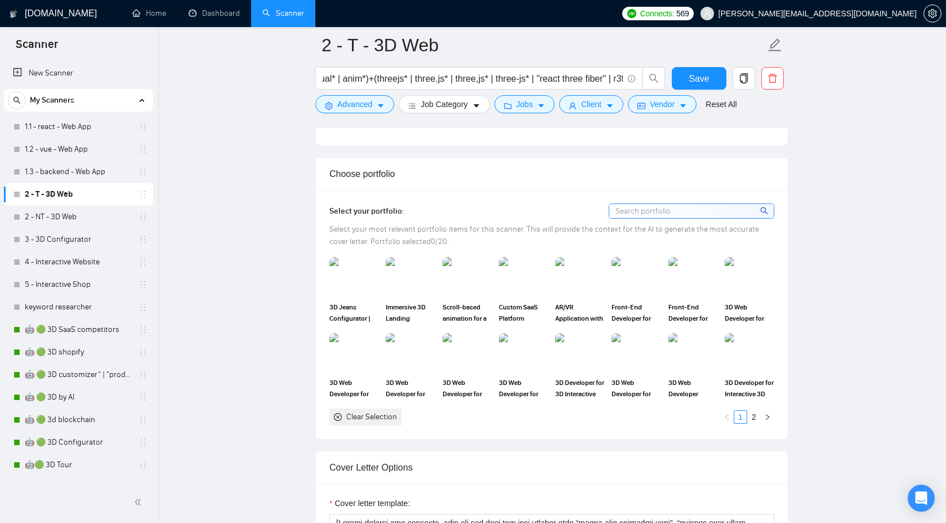
scroll to position [945, 0]
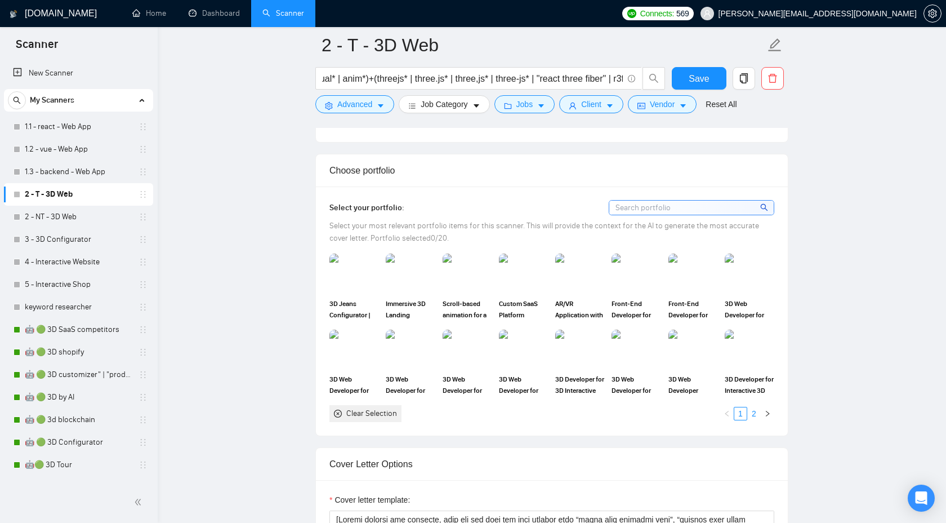
click at [757, 410] on link "2" at bounding box center [754, 413] width 12 height 12
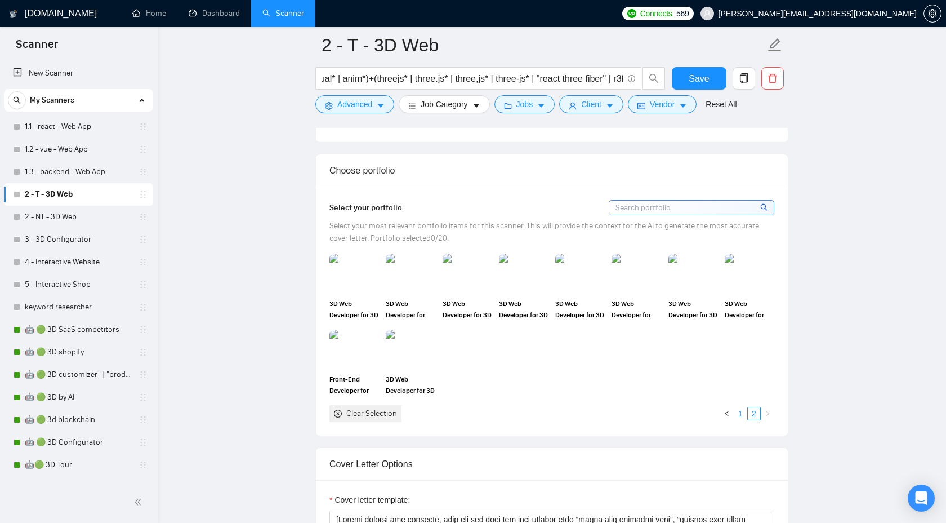
click at [741, 416] on link "1" at bounding box center [741, 413] width 12 height 12
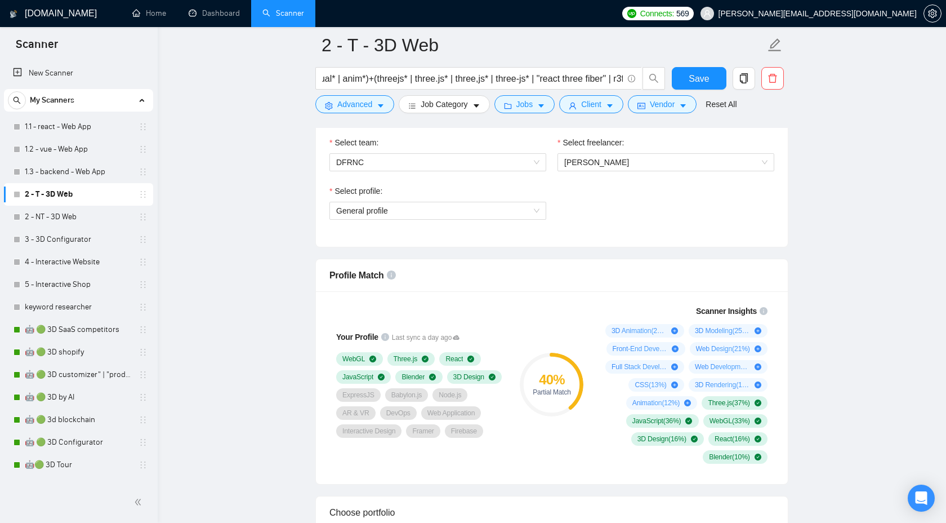
scroll to position [601, 0]
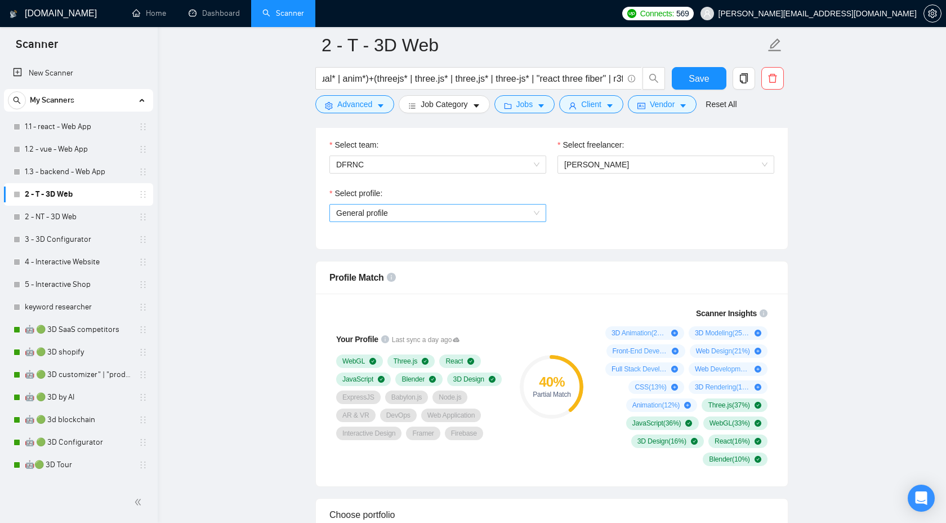
click at [484, 211] on span "General profile" at bounding box center [437, 213] width 203 height 17
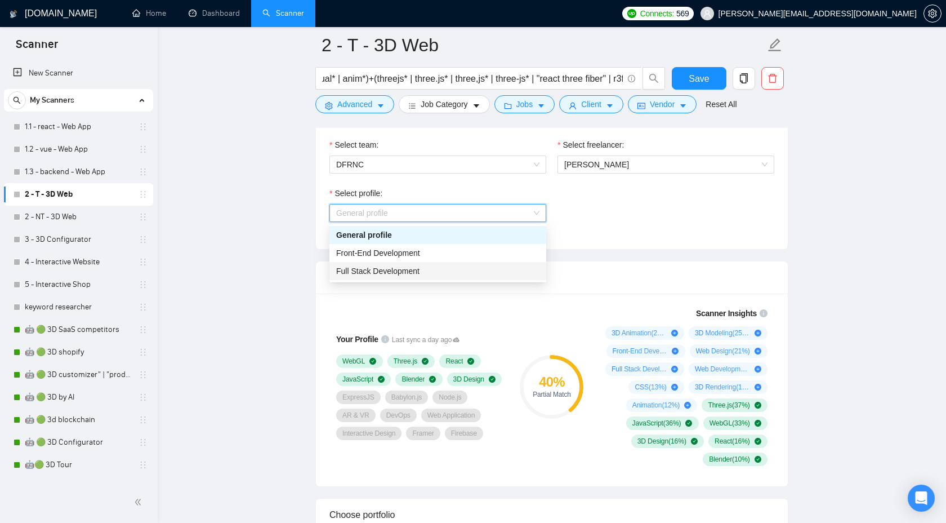
click at [411, 271] on span "Full Stack Development" at bounding box center [377, 270] width 83 height 9
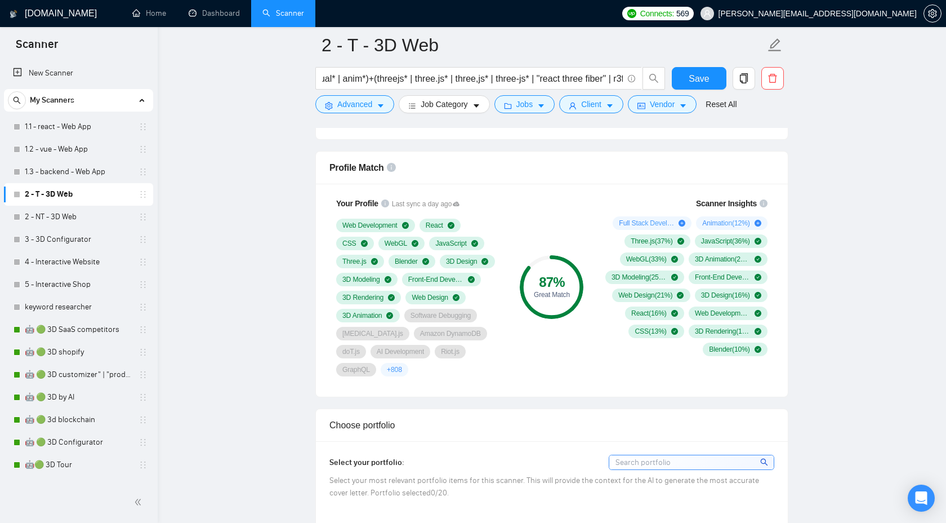
scroll to position [697, 0]
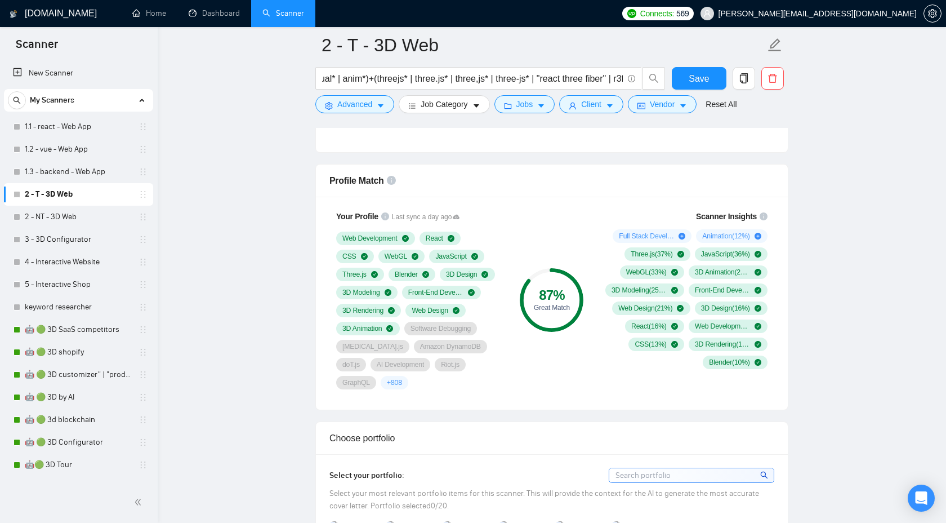
click at [541, 186] on div "Profile Match" at bounding box center [552, 181] width 445 height 32
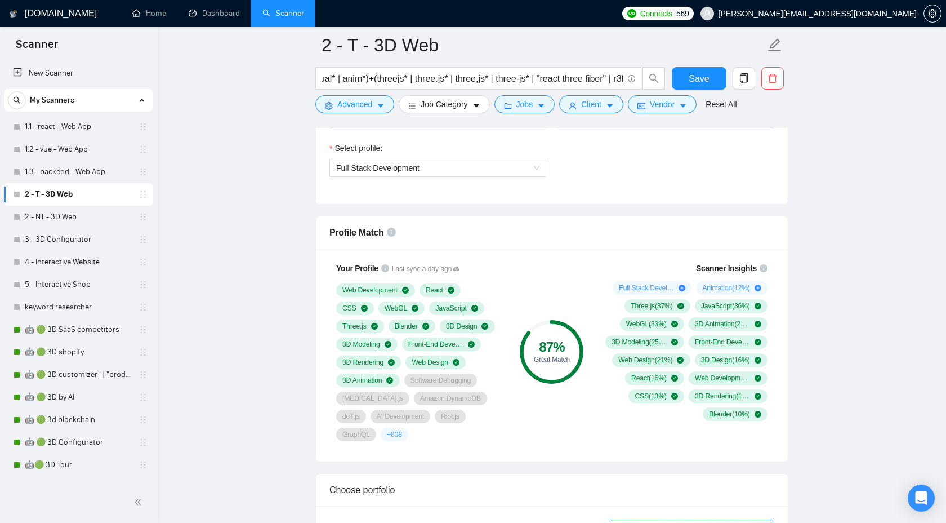
scroll to position [643, 0]
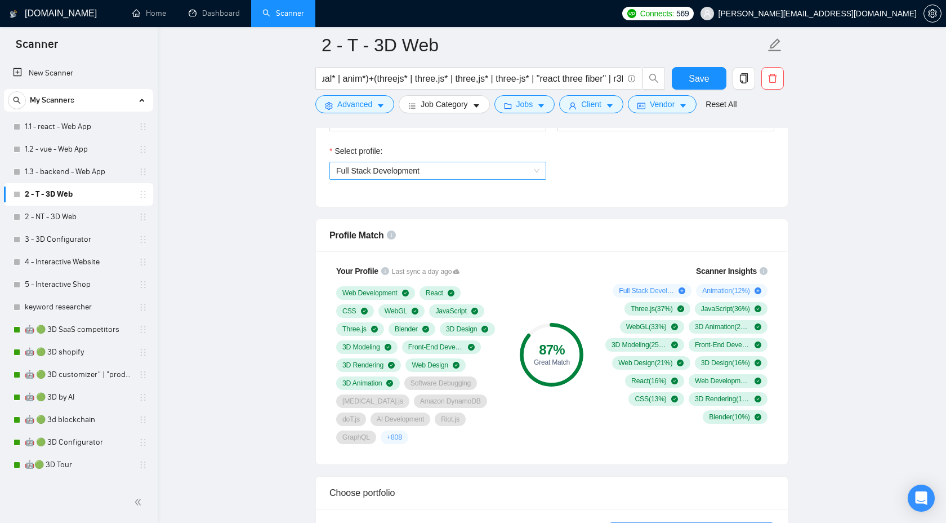
click at [478, 167] on span "Full Stack Development" at bounding box center [437, 170] width 203 height 17
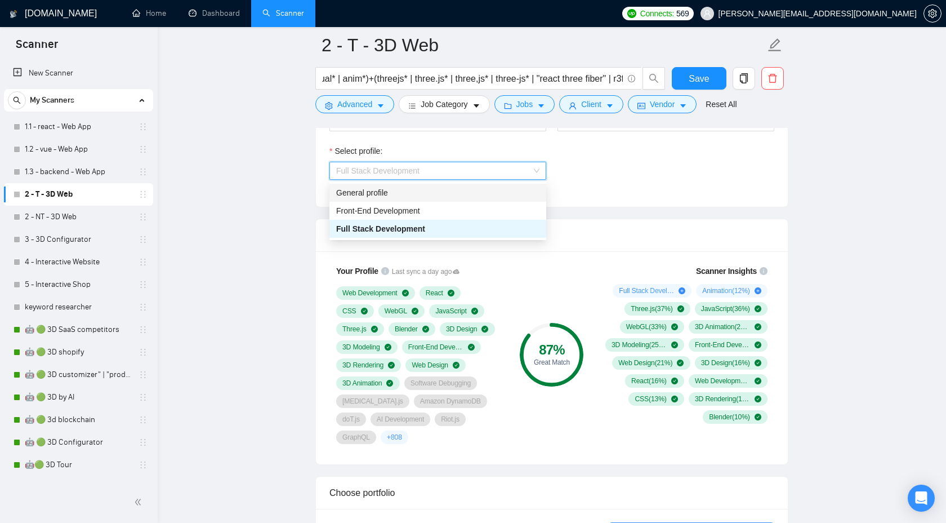
click at [457, 199] on div "General profile" at bounding box center [438, 193] width 217 height 18
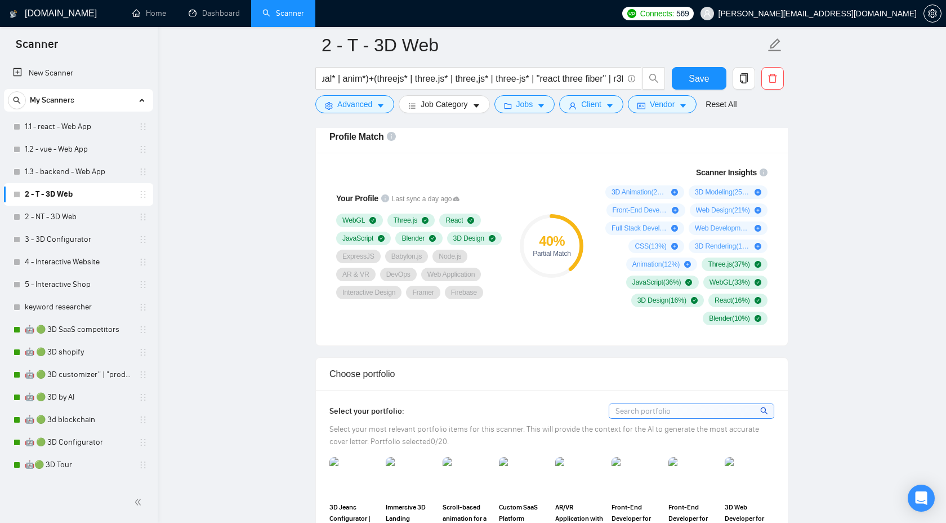
scroll to position [607, 0]
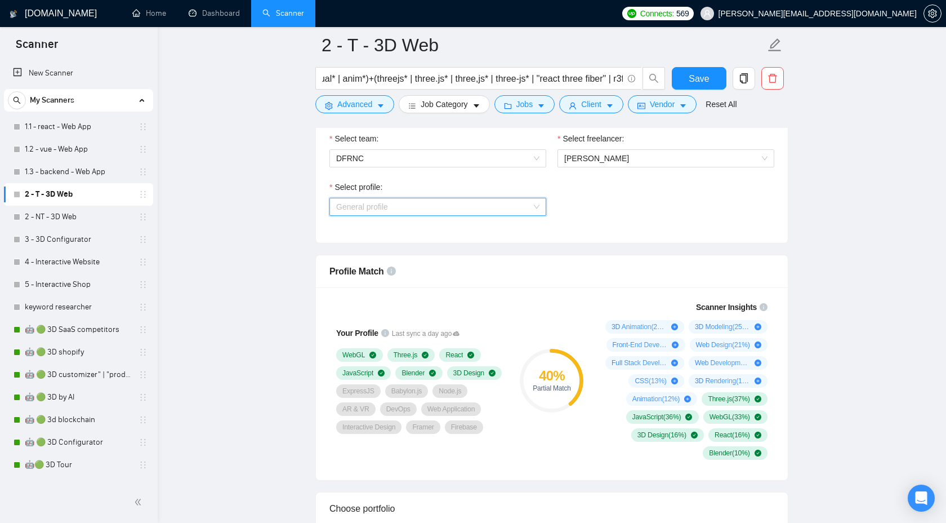
click at [437, 210] on span "General profile" at bounding box center [437, 206] width 203 height 17
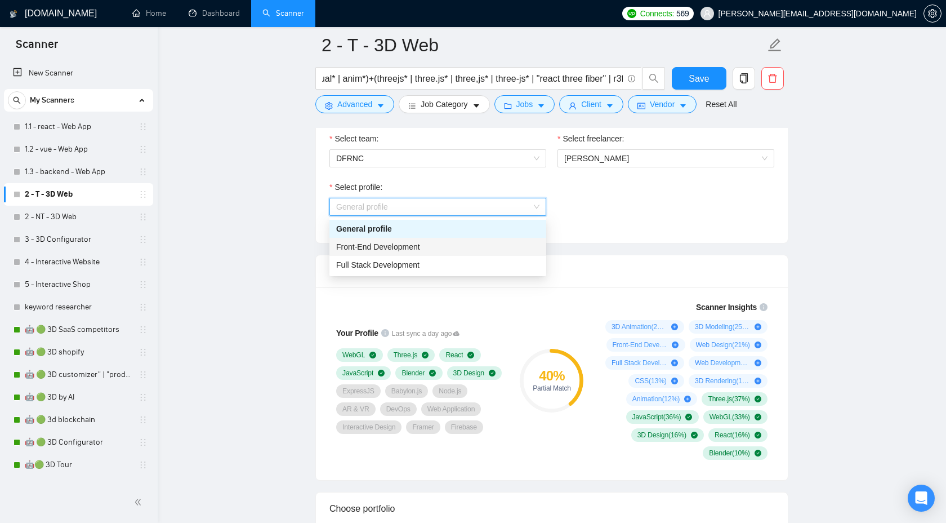
click at [614, 226] on div "Select profile: General profile" at bounding box center [552, 205] width 456 height 48
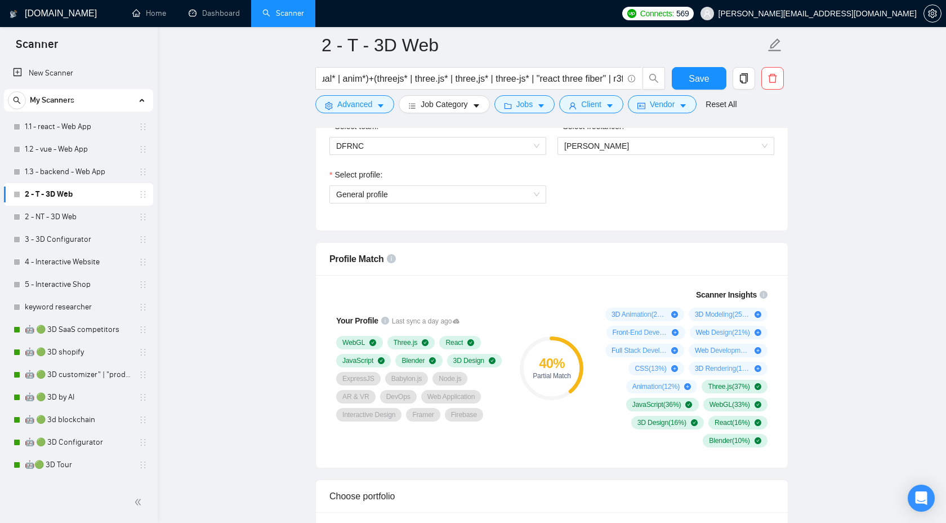
scroll to position [615, 0]
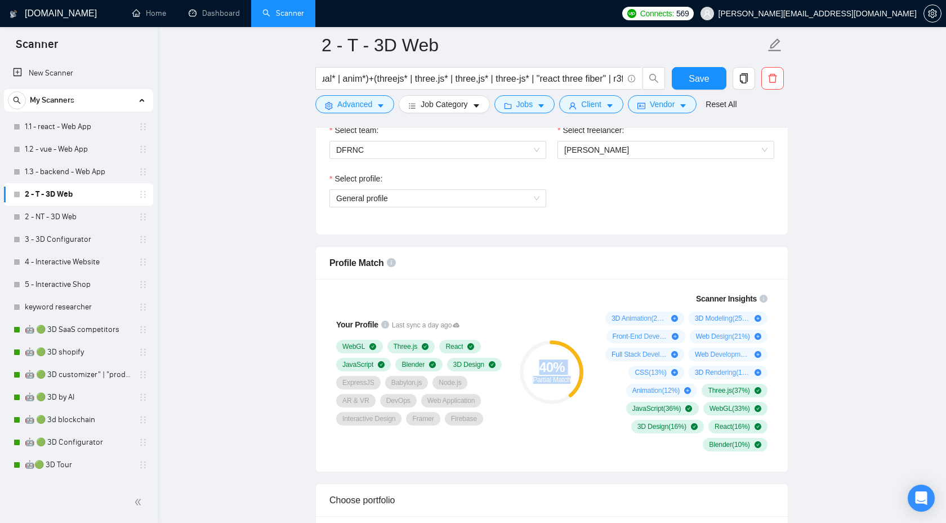
drag, startPoint x: 532, startPoint y: 365, endPoint x: 572, endPoint y: 378, distance: 41.5
click at [572, 378] on div "40 % Partial Match" at bounding box center [552, 372] width 64 height 23
click at [453, 201] on span "General profile" at bounding box center [437, 198] width 203 height 17
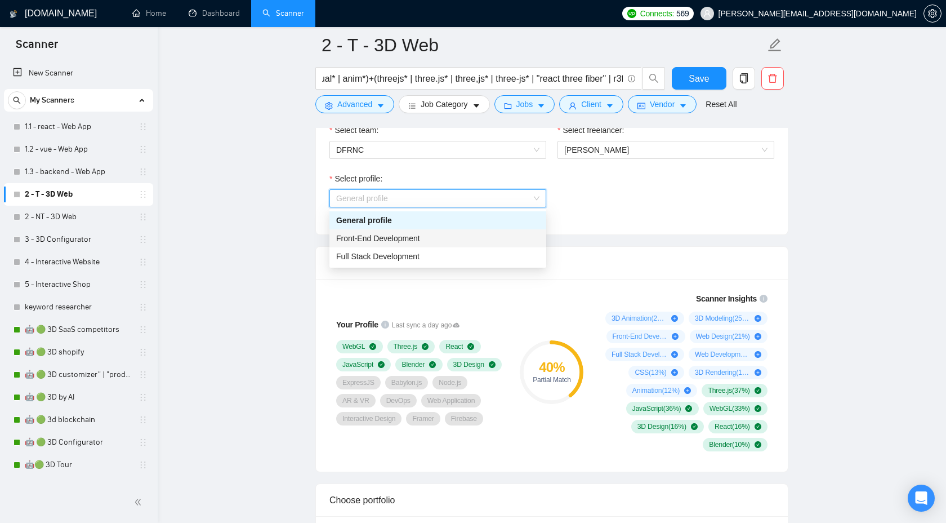
click at [456, 235] on div "Front-End Development" at bounding box center [437, 238] width 203 height 12
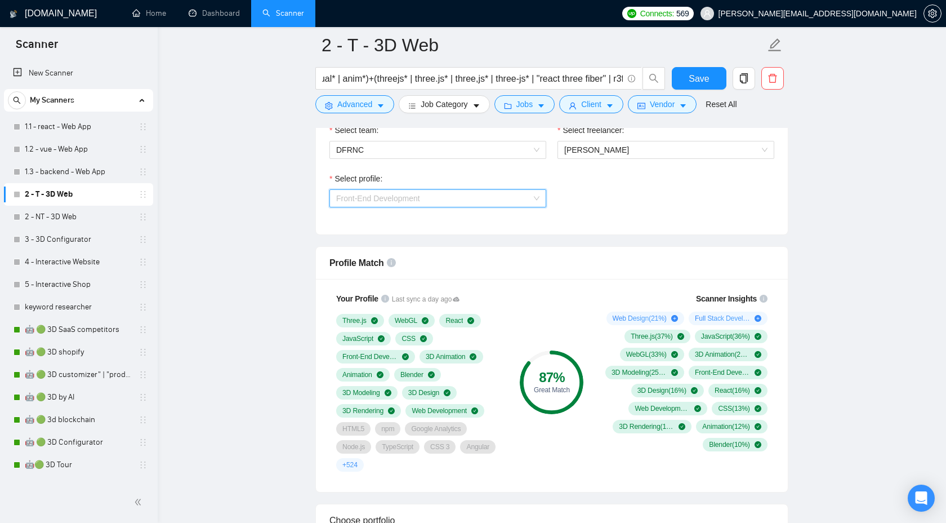
click at [430, 193] on span "Front-End Development" at bounding box center [437, 198] width 203 height 17
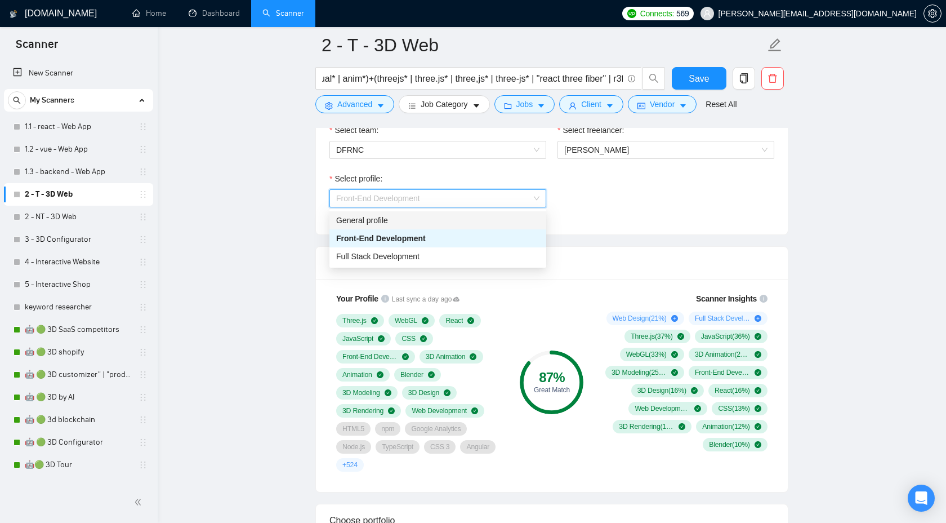
click at [591, 191] on div "Select profile: Front-End Development" at bounding box center [552, 196] width 456 height 48
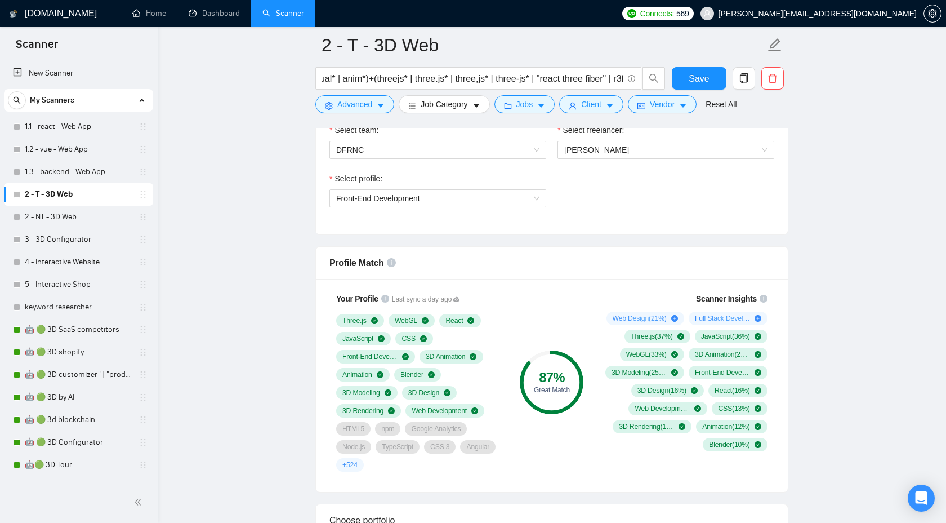
click at [487, 183] on div "Select profile:" at bounding box center [438, 180] width 217 height 17
click at [484, 198] on span "Front-End Development" at bounding box center [437, 198] width 203 height 17
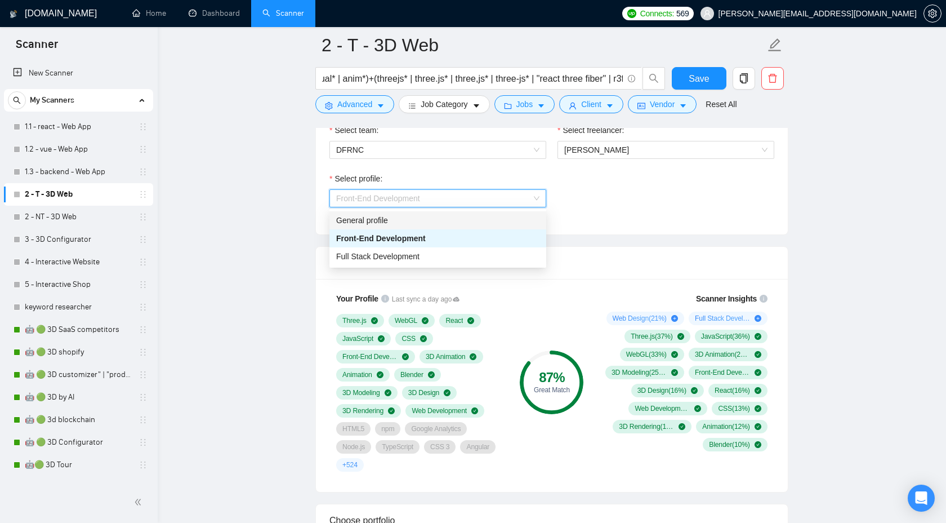
click at [461, 223] on div "General profile" at bounding box center [437, 220] width 203 height 12
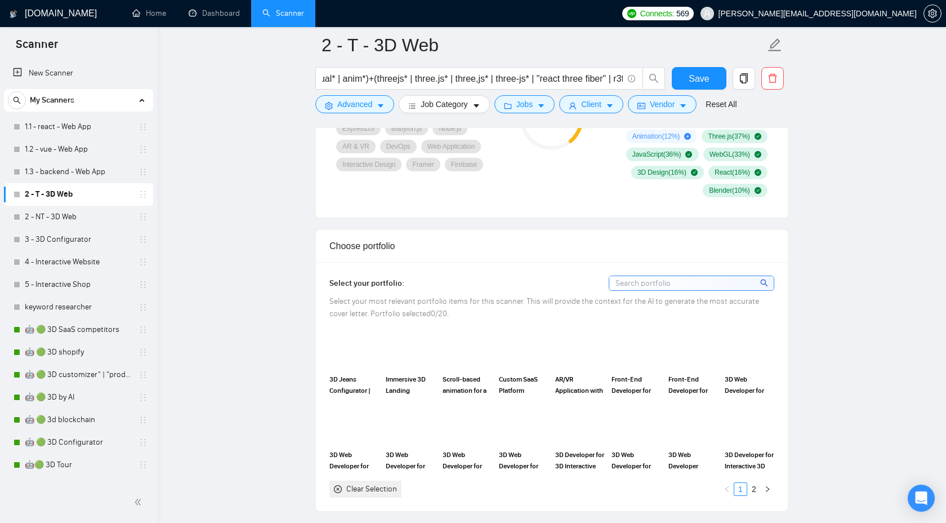
scroll to position [881, 0]
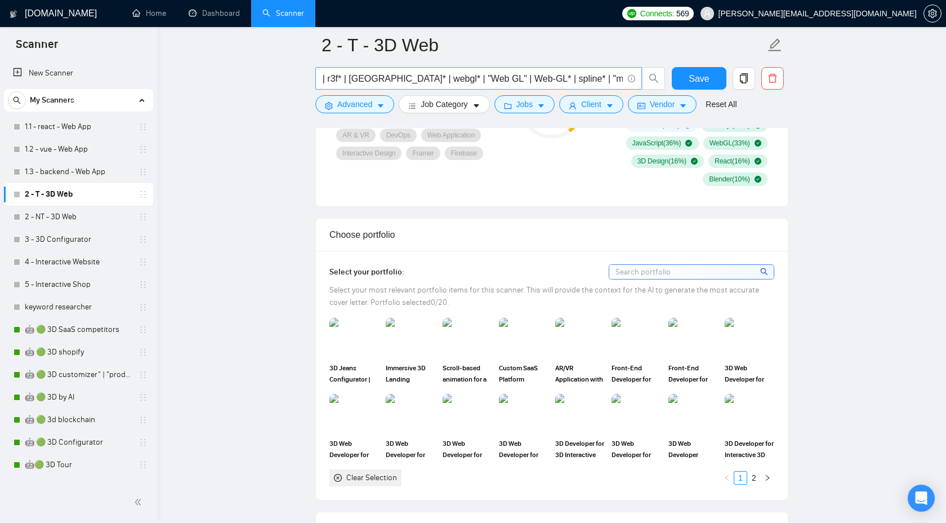
scroll to position [0, 374]
click at [359, 348] on img at bounding box center [354, 337] width 47 height 37
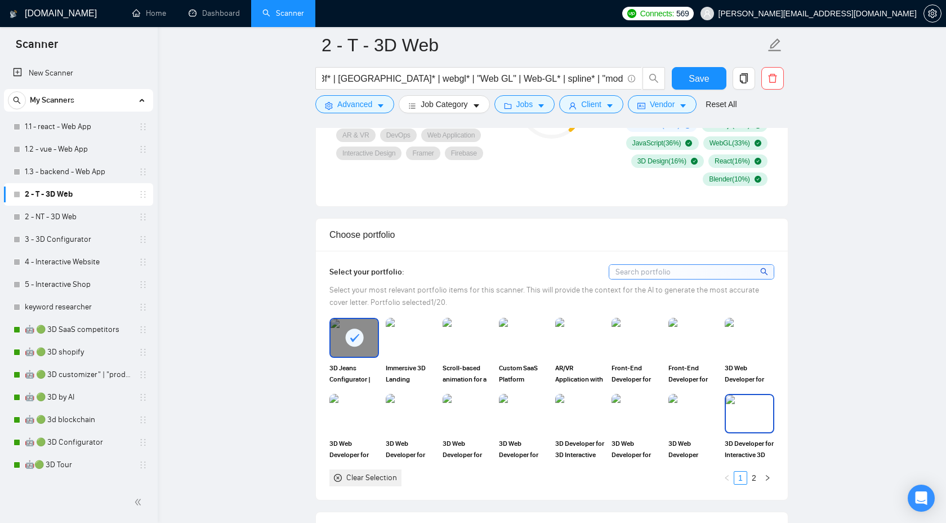
click at [756, 425] on img at bounding box center [749, 413] width 47 height 37
click at [374, 353] on div at bounding box center [354, 337] width 47 height 37
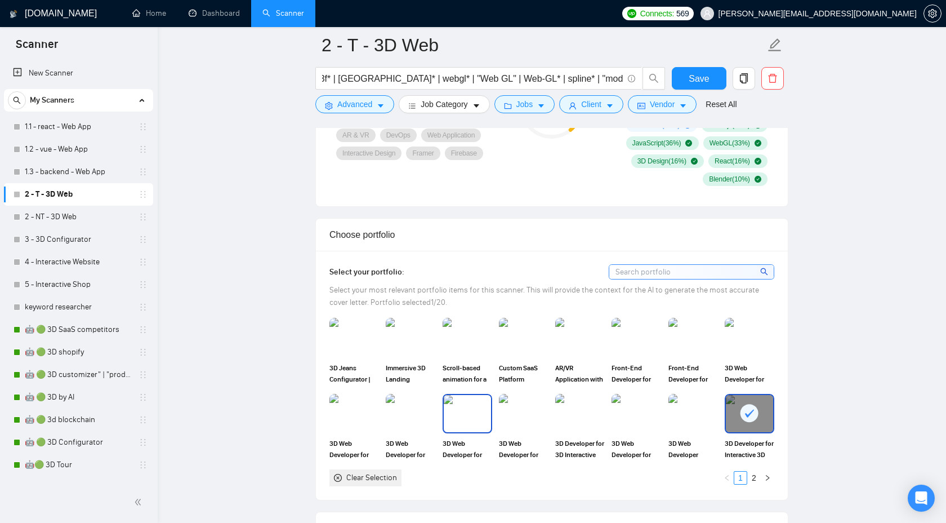
click at [470, 427] on img at bounding box center [467, 413] width 47 height 37
click at [406, 422] on img at bounding box center [410, 413] width 47 height 37
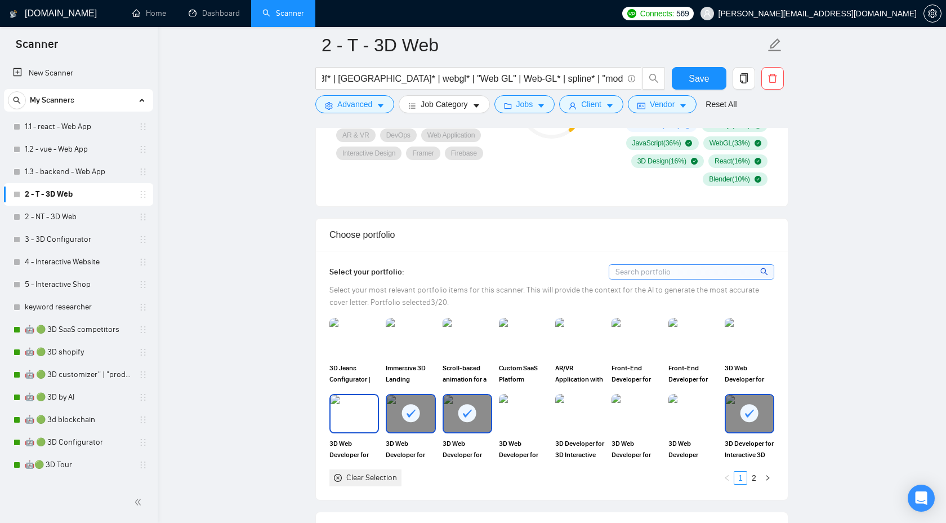
click at [357, 425] on img at bounding box center [354, 413] width 47 height 37
click at [514, 410] on img at bounding box center [523, 413] width 47 height 37
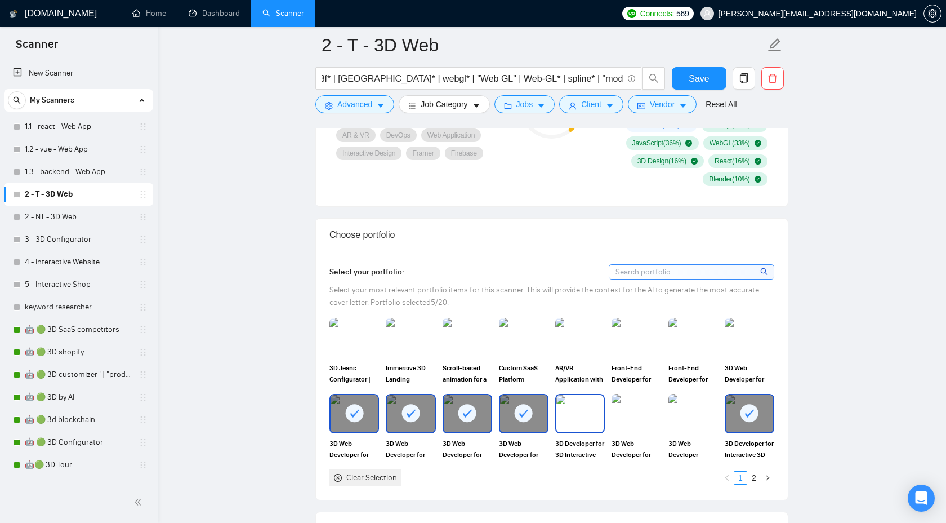
click at [560, 411] on img at bounding box center [580, 413] width 47 height 37
click at [627, 414] on img at bounding box center [636, 413] width 47 height 37
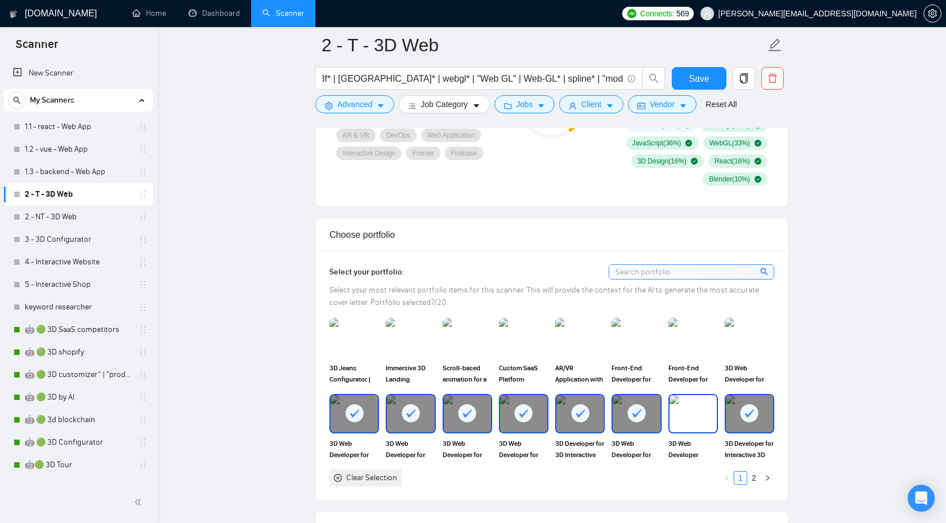
click at [674, 417] on img at bounding box center [693, 413] width 47 height 37
click at [756, 481] on link "2" at bounding box center [754, 478] width 12 height 12
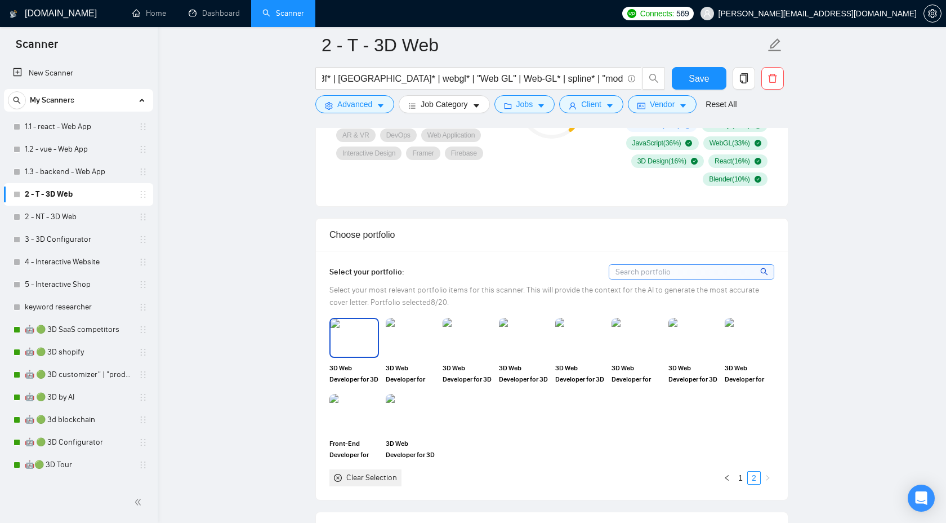
click at [346, 347] on img at bounding box center [354, 337] width 47 height 37
click at [401, 339] on img at bounding box center [410, 337] width 47 height 37
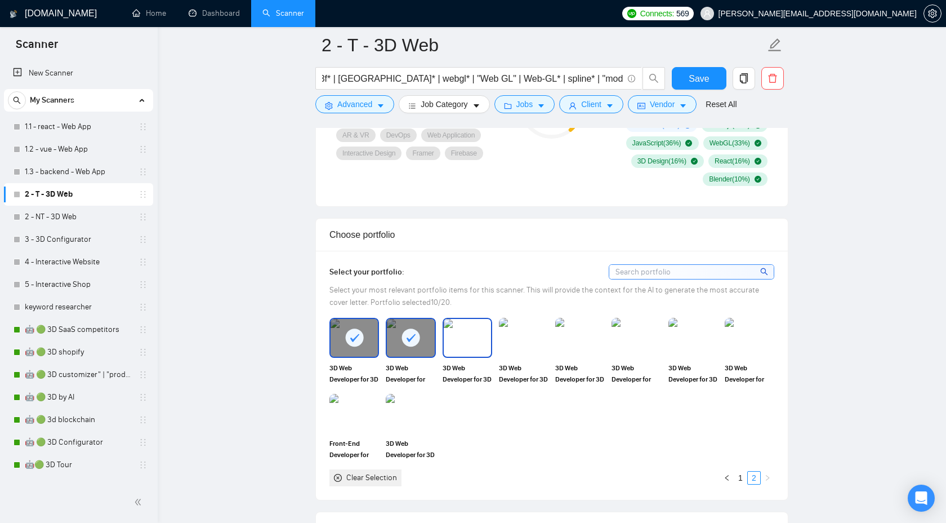
click at [458, 334] on img at bounding box center [467, 337] width 47 height 37
click at [515, 334] on img at bounding box center [523, 337] width 47 height 37
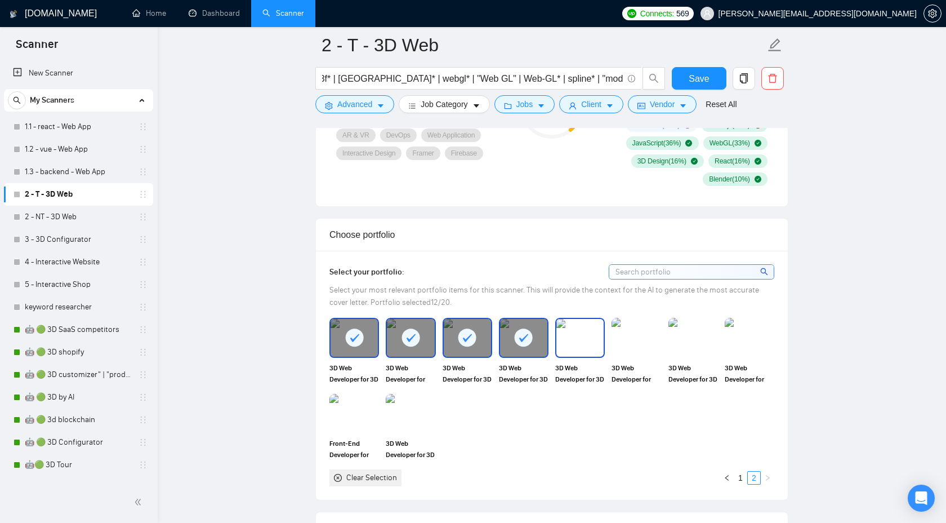
click at [578, 336] on img at bounding box center [580, 337] width 47 height 37
click at [628, 337] on img at bounding box center [636, 337] width 47 height 37
click at [696, 337] on img at bounding box center [694, 337] width 50 height 39
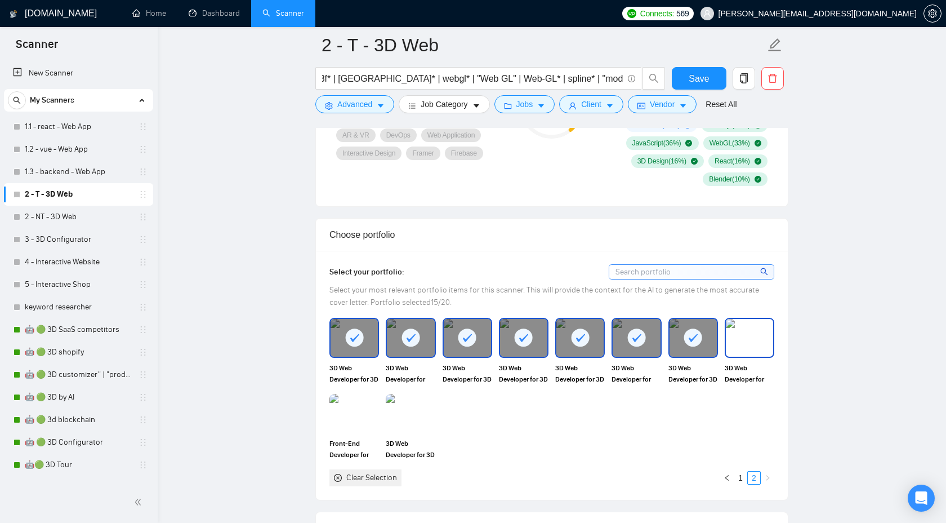
click at [742, 339] on img at bounding box center [749, 337] width 47 height 37
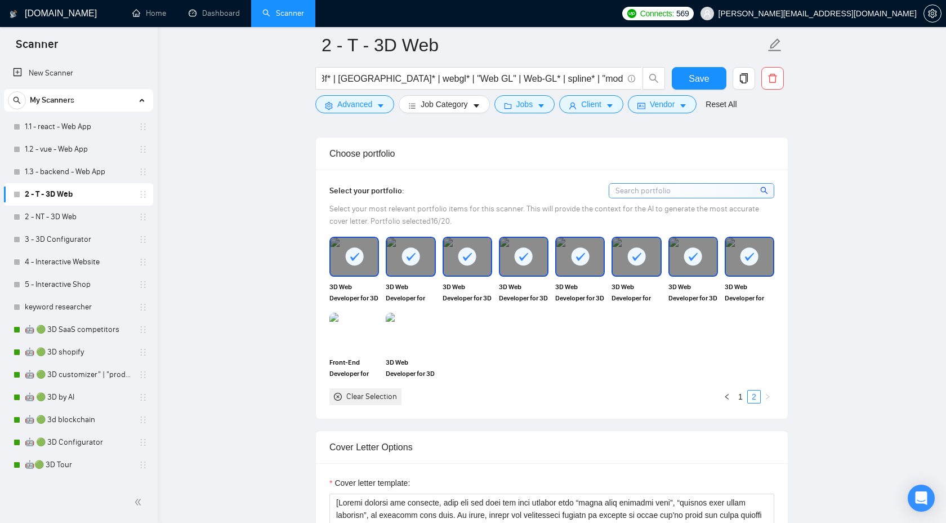
scroll to position [962, 0]
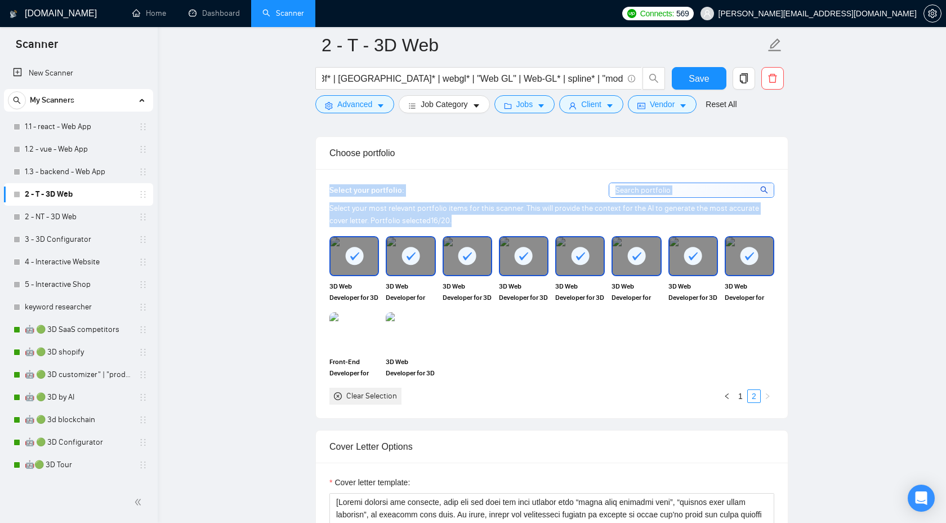
drag, startPoint x: 439, startPoint y: 223, endPoint x: 319, endPoint y: 200, distance: 122.2
click at [481, 217] on div "Select your most relevant portfolio items for this scanner. This will provide t…" at bounding box center [552, 214] width 445 height 25
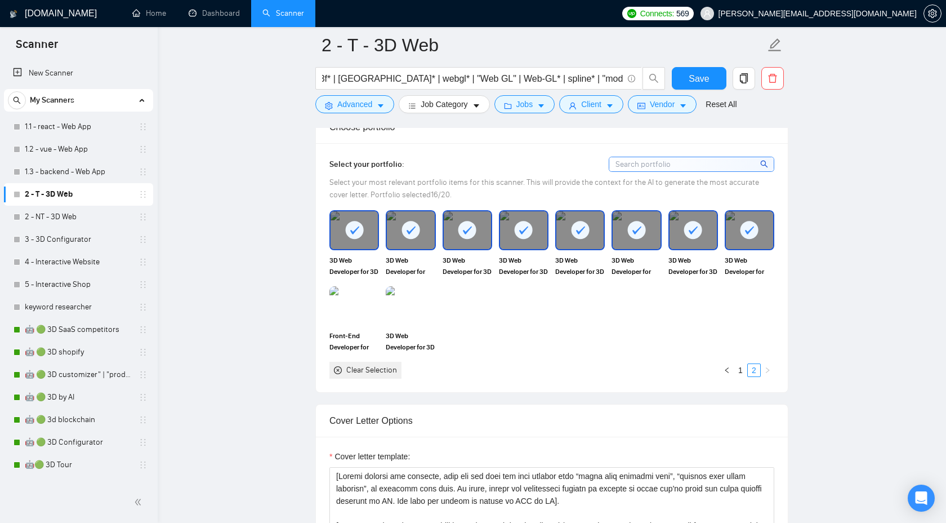
scroll to position [1017, 0]
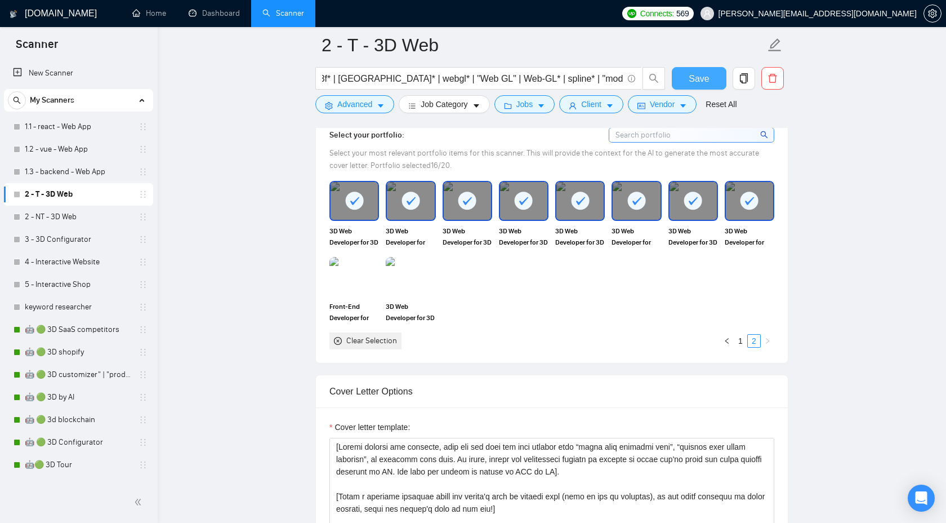
click at [703, 78] on span "Save" at bounding box center [699, 79] width 20 height 14
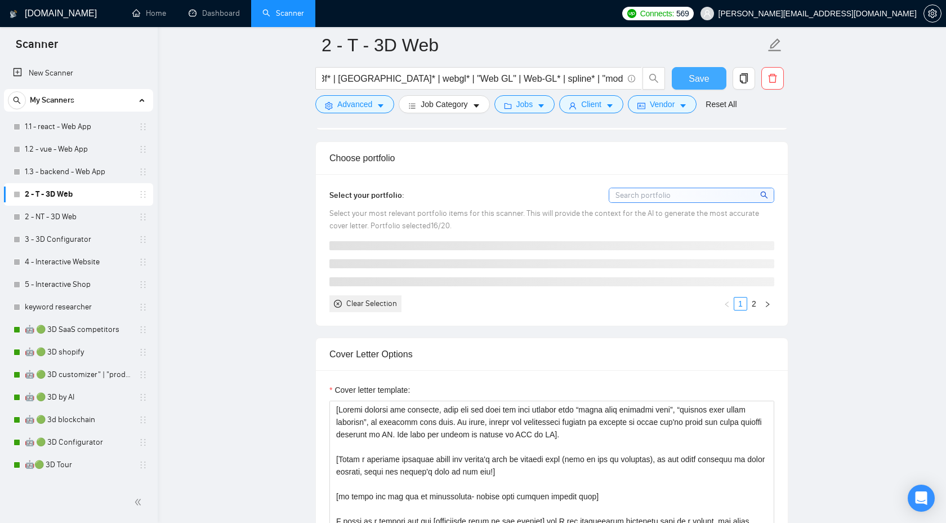
scroll to position [1020, 0]
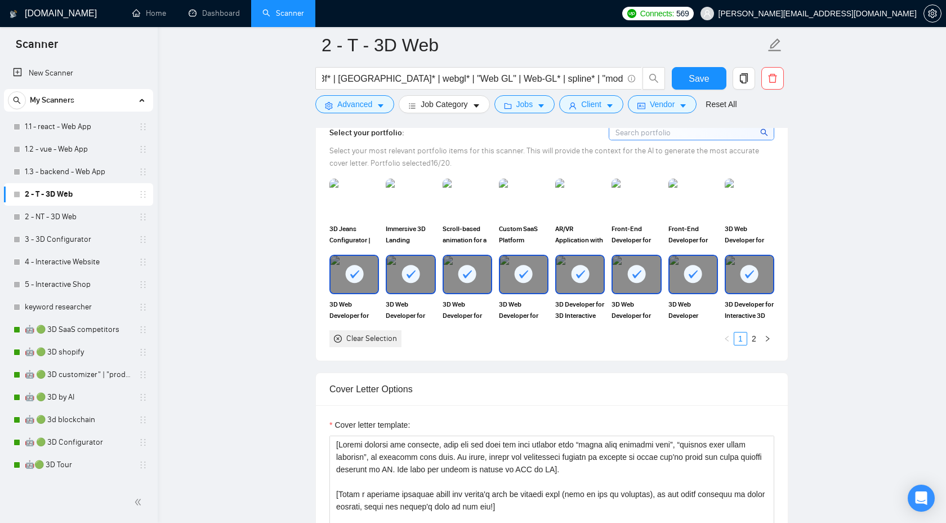
click at [750, 280] on rect at bounding box center [750, 274] width 18 height 18
click at [761, 282] on img at bounding box center [749, 274] width 47 height 37
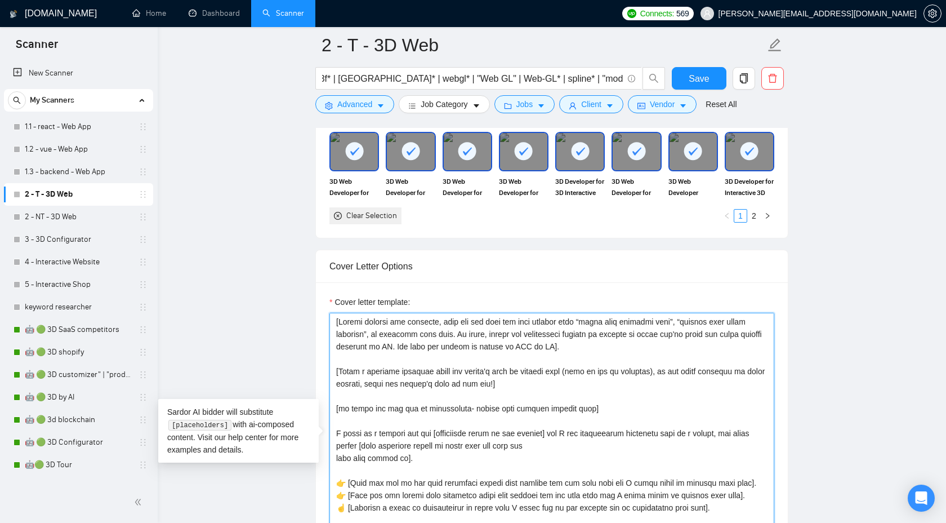
paste textarea "https://www.upwork.com/freelancers/~01e4a2354bd266522a?p=1910625368674283520"
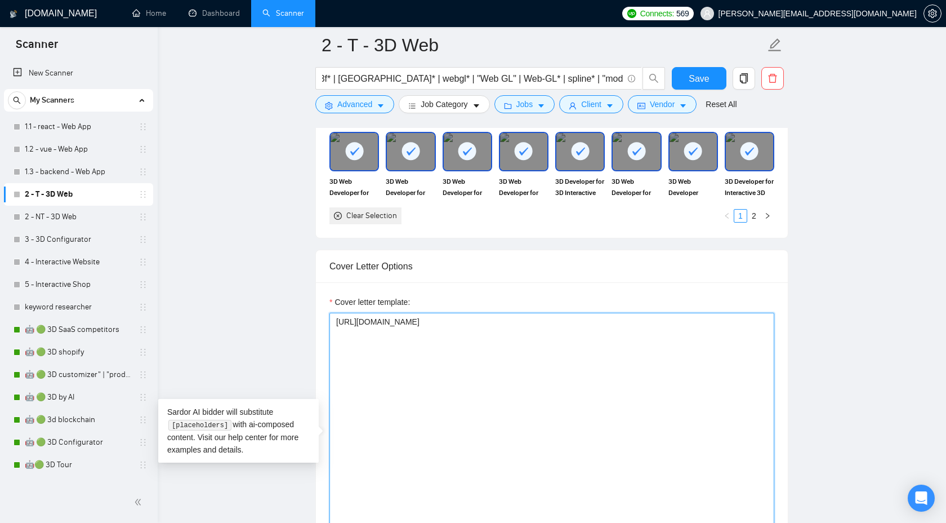
click at [604, 406] on textarea "https://www.upwork.com/freelancers/~01e4a2354bd266522a?p=1910625368674283520" at bounding box center [552, 440] width 445 height 254
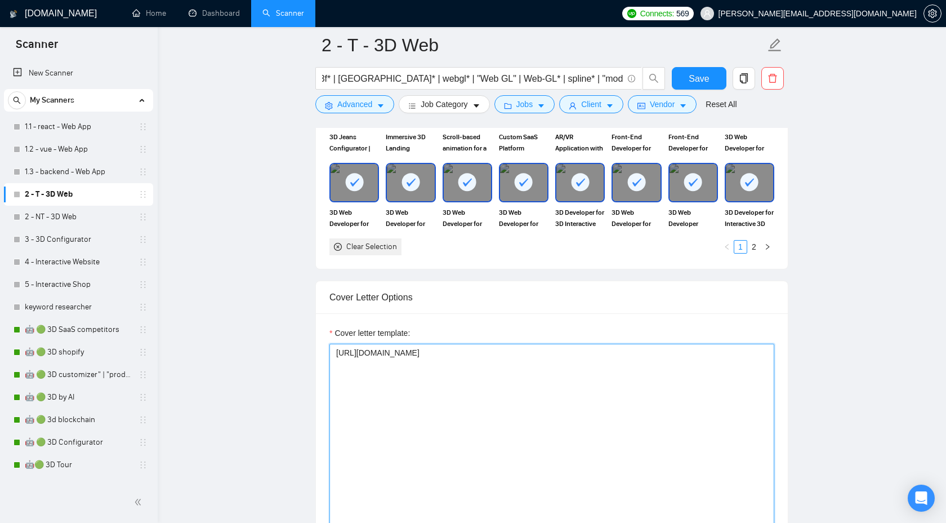
scroll to position [1035, 0]
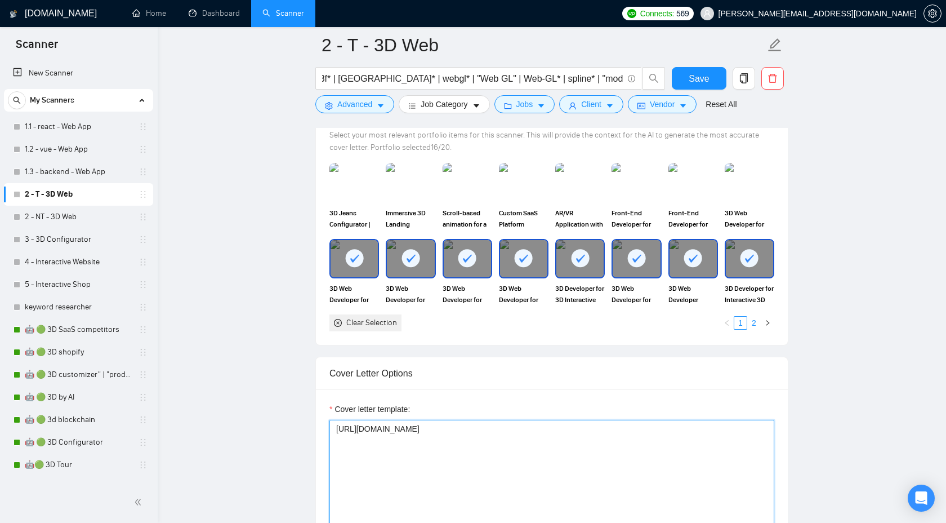
type textarea "https://www.upwork.com/freelancers/~01e4a2354bd266522a?p=1910625368674283520"
click at [752, 322] on link "2" at bounding box center [754, 323] width 12 height 12
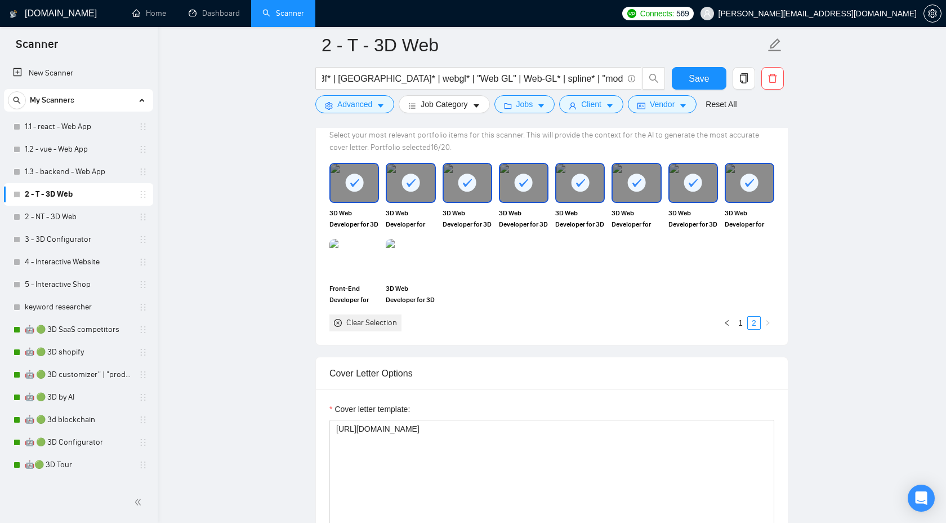
click at [362, 188] on icon at bounding box center [354, 183] width 19 height 19
click at [400, 183] on div at bounding box center [410, 182] width 47 height 37
click at [459, 181] on rect at bounding box center [468, 183] width 18 height 18
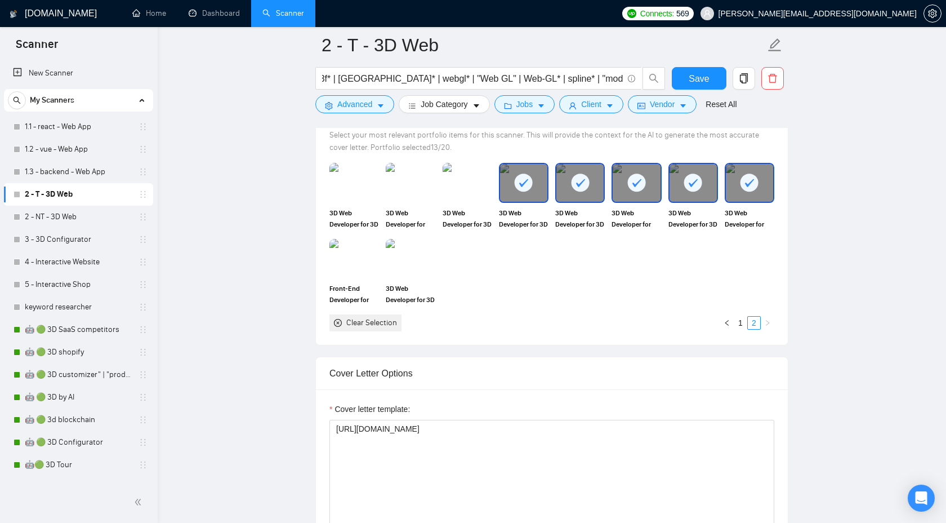
click at [509, 184] on div at bounding box center [523, 182] width 47 height 37
click at [585, 182] on rect at bounding box center [580, 183] width 18 height 18
click at [648, 183] on div at bounding box center [636, 182] width 47 height 37
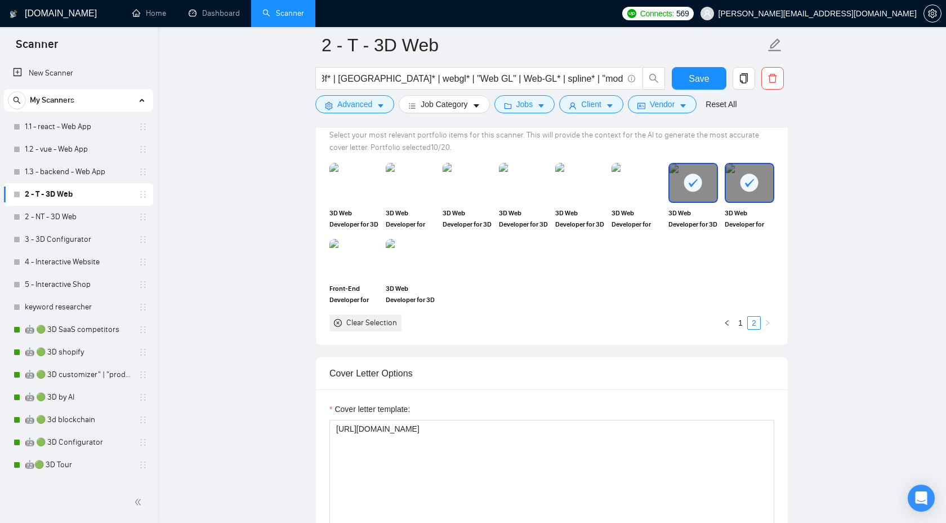
click at [687, 183] on rect at bounding box center [694, 183] width 18 height 18
click at [735, 184] on div at bounding box center [749, 182] width 47 height 37
click at [644, 190] on img at bounding box center [637, 182] width 50 height 39
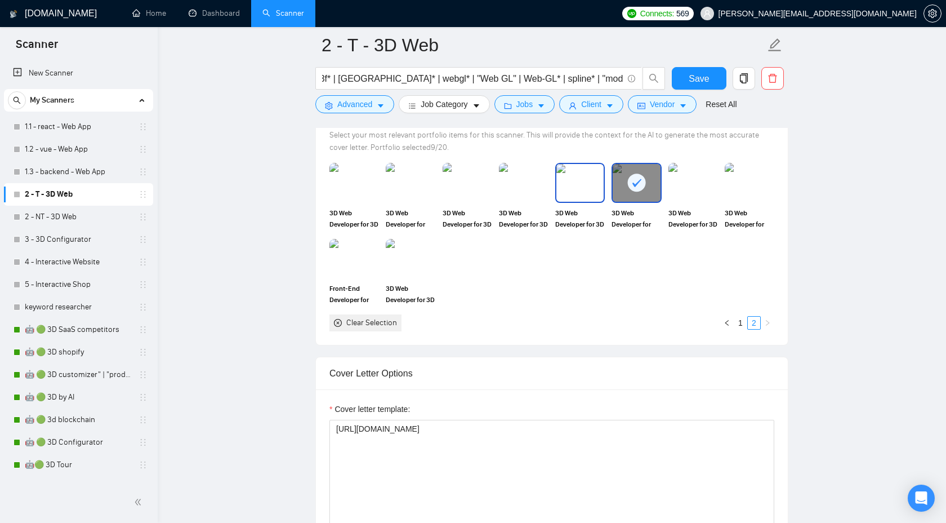
click at [570, 180] on img at bounding box center [580, 182] width 47 height 37
click at [514, 184] on img at bounding box center [523, 182] width 47 height 37
click at [437, 186] on div "3D Web Developer for Interactive Animation with Hover-Responsive Dots" at bounding box center [411, 196] width 56 height 66
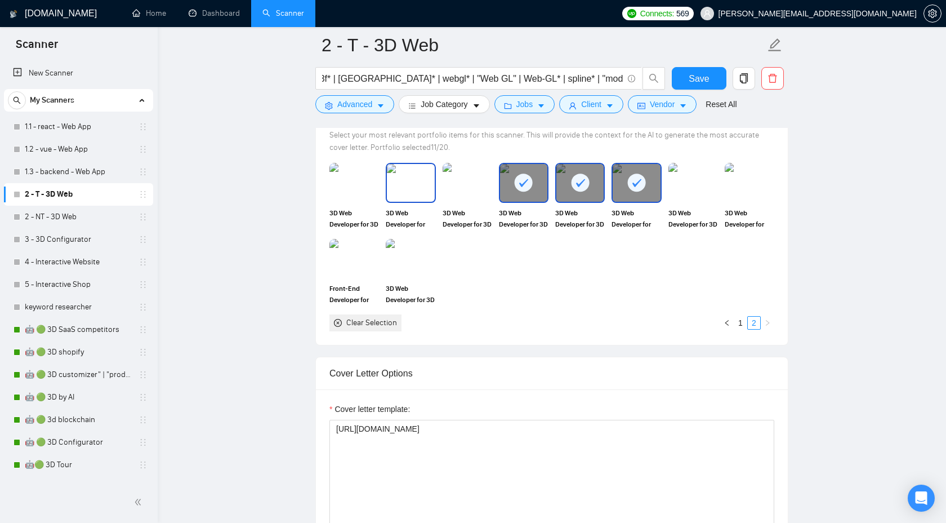
click at [414, 187] on img at bounding box center [410, 182] width 47 height 37
click at [357, 188] on img at bounding box center [354, 182] width 47 height 37
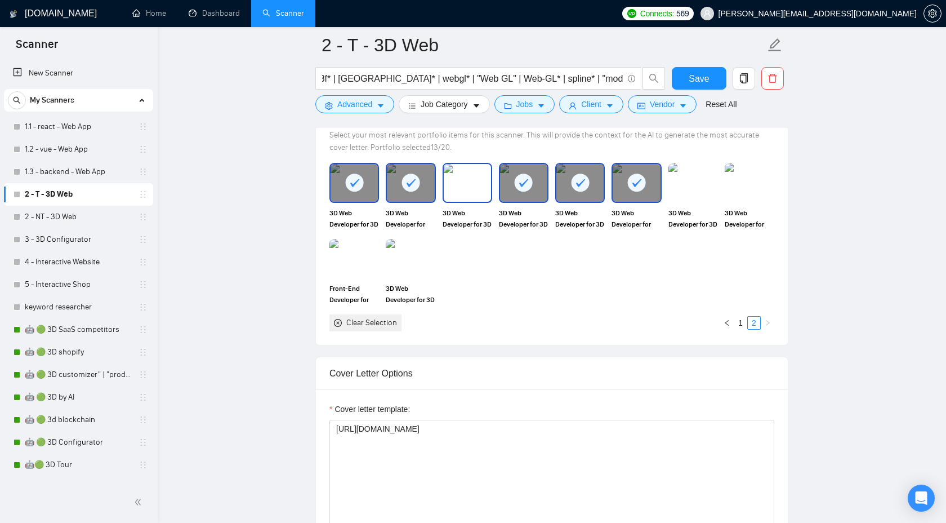
click at [480, 181] on img at bounding box center [467, 182] width 47 height 37
click at [707, 186] on img at bounding box center [693, 182] width 47 height 37
click at [750, 185] on img at bounding box center [750, 182] width 50 height 39
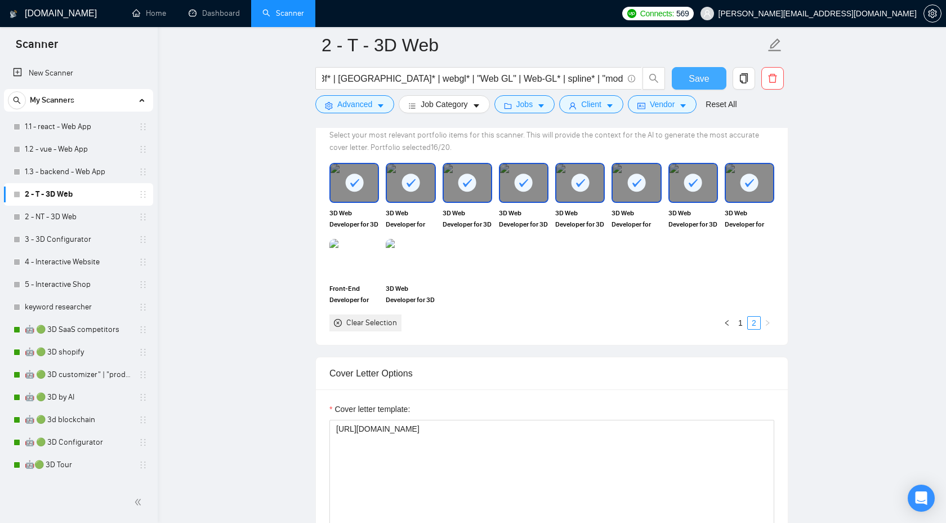
click at [708, 79] on span "Save" at bounding box center [699, 79] width 20 height 14
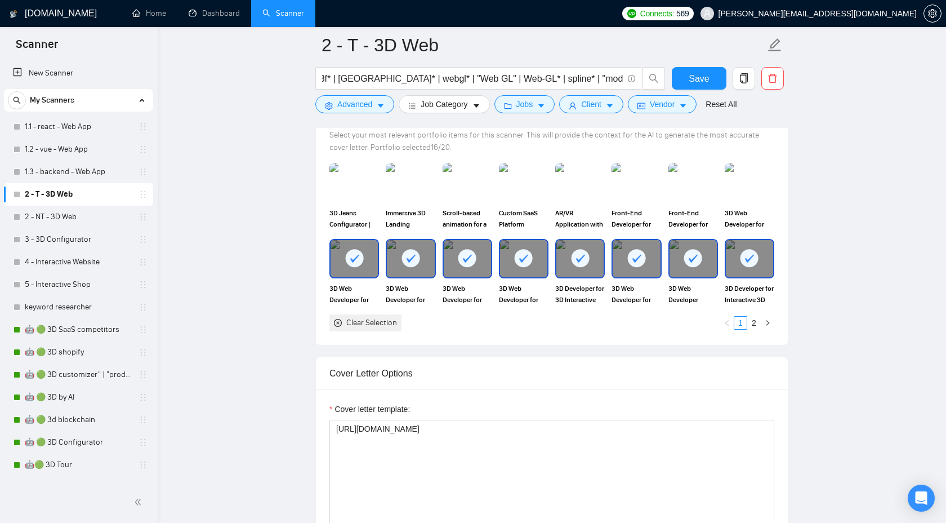
click at [500, 321] on div "Clear Selection 1 2" at bounding box center [552, 322] width 445 height 17
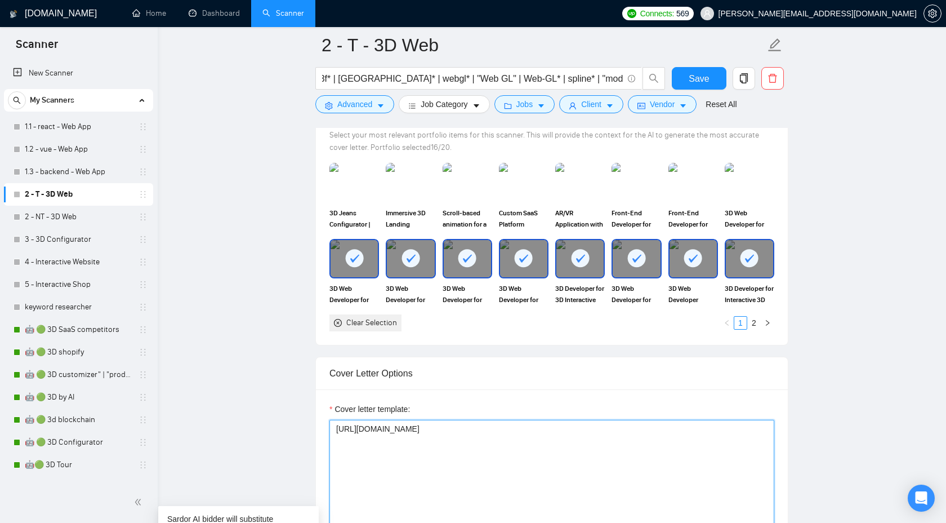
paste textarea "https://www.upwork.com/freelancers/~01e4a2354bd266522a?p=1803042934160818176"
paste textarea "3D Web Developer for Interactive 3D Humanoid Project with Three.js"
paste textarea "https://www.upwork.com/freelancers/~01e4a2354bd266522a?p=1803040870418071552"
type textarea "https://www.upwork.com/freelancers/~01e4a2354bd266522a?p=1910625368674283520 ht…"
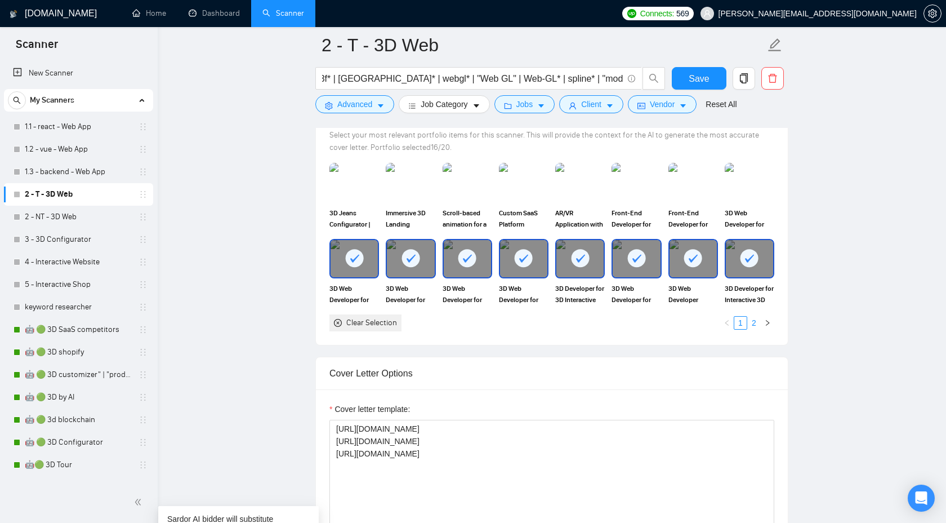
click at [755, 323] on link "2" at bounding box center [754, 323] width 12 height 12
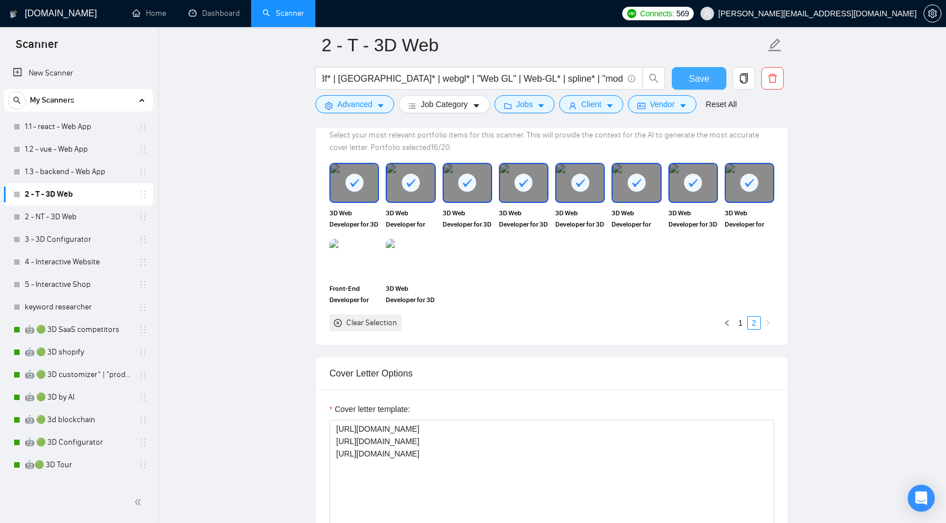
click at [693, 77] on span "Save" at bounding box center [699, 79] width 20 height 14
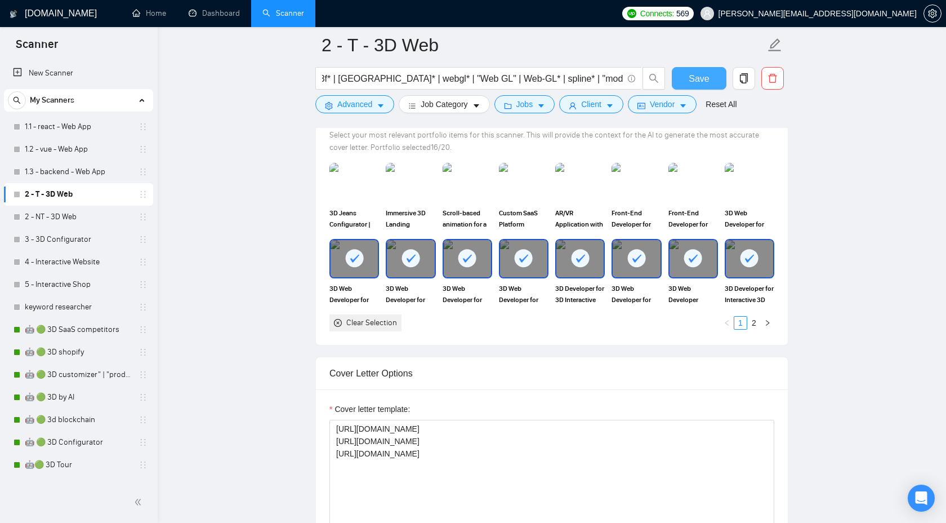
click at [701, 79] on span "Save" at bounding box center [699, 79] width 20 height 14
click at [98, 219] on link "2 - NT - 3D Web" at bounding box center [78, 217] width 107 height 23
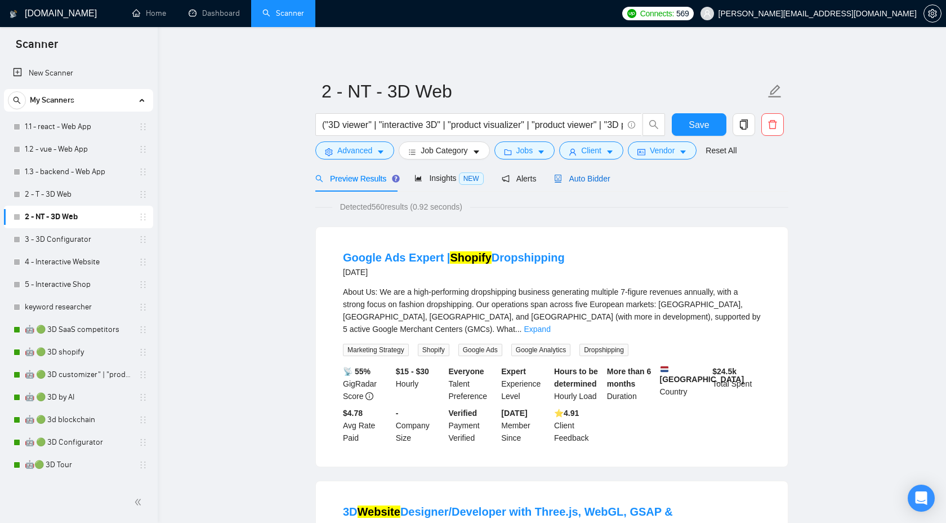
click at [586, 175] on span "Auto Bidder" at bounding box center [582, 178] width 56 height 9
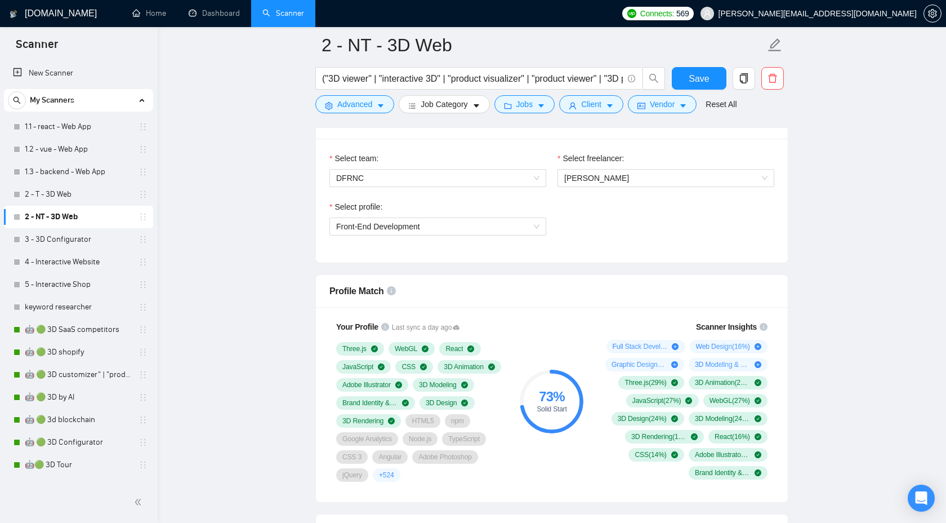
scroll to position [570, 0]
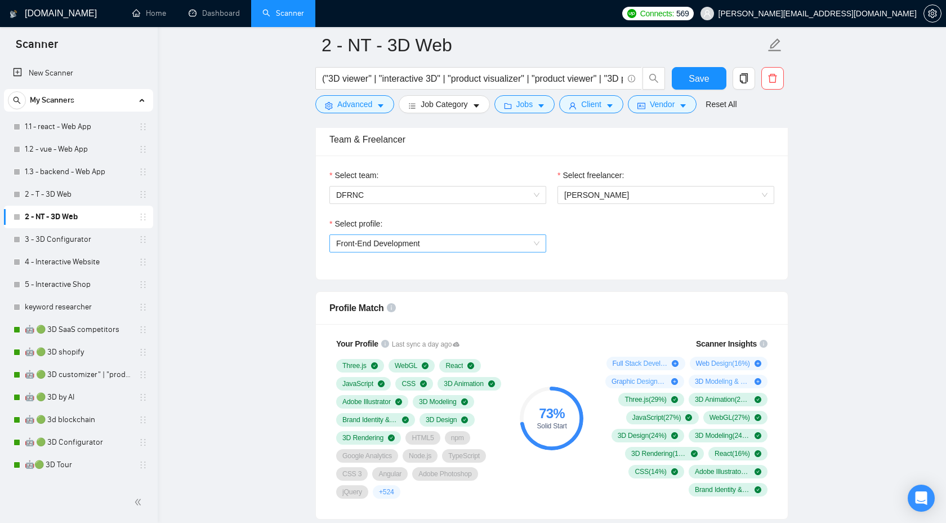
click at [468, 243] on span "Front-End Development" at bounding box center [437, 243] width 203 height 17
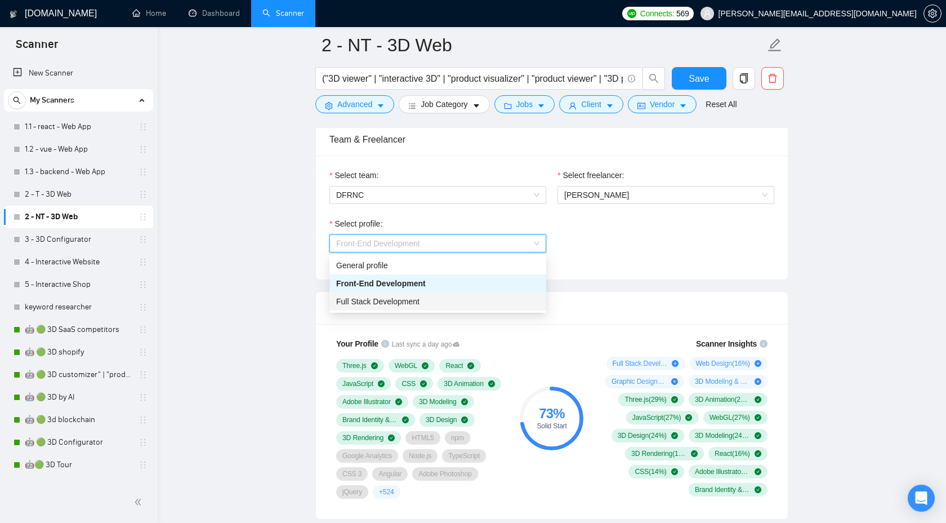
click at [438, 297] on div "Full Stack Development" at bounding box center [437, 301] width 203 height 12
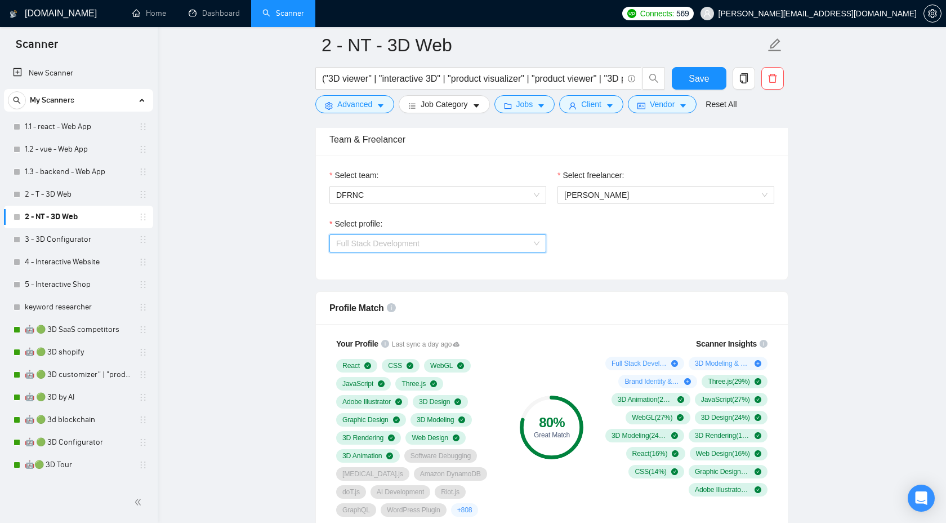
click at [453, 248] on span "Full Stack Development" at bounding box center [437, 243] width 203 height 17
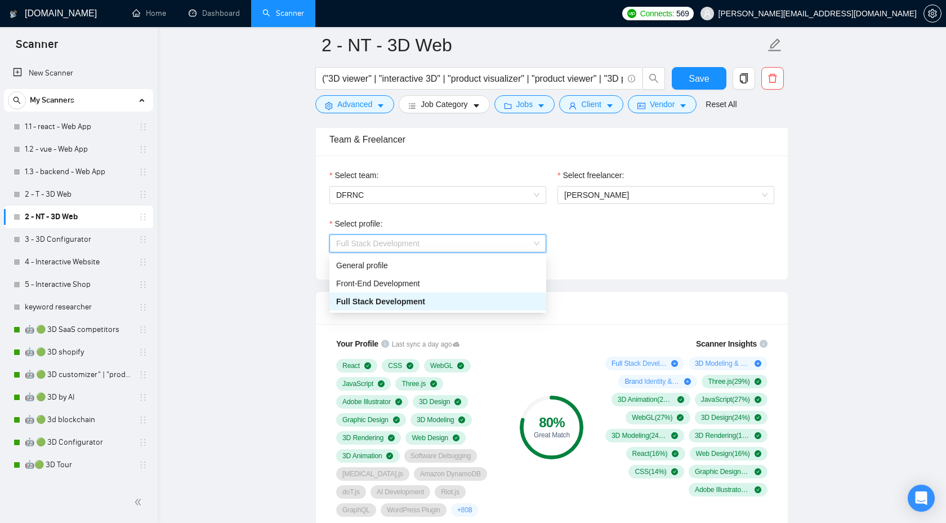
click at [652, 244] on div "Select profile: Full Stack Development" at bounding box center [552, 241] width 456 height 48
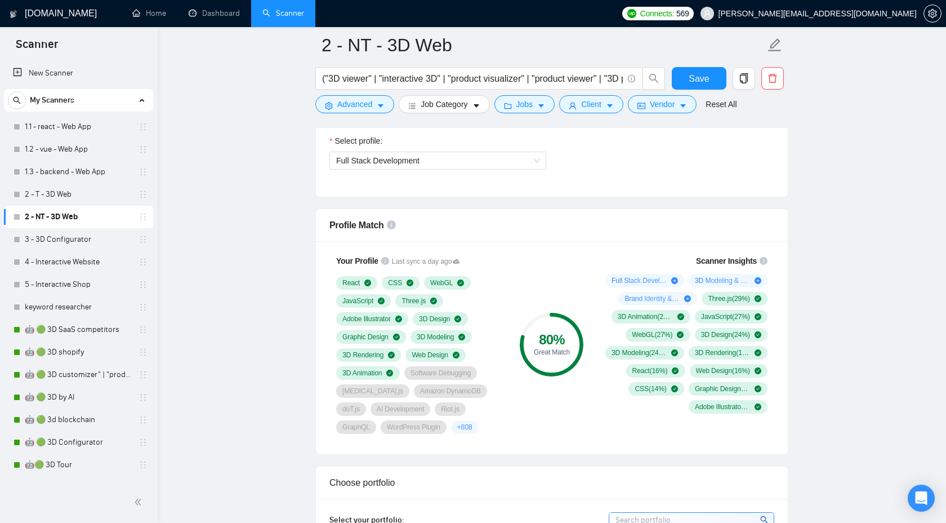
scroll to position [495, 0]
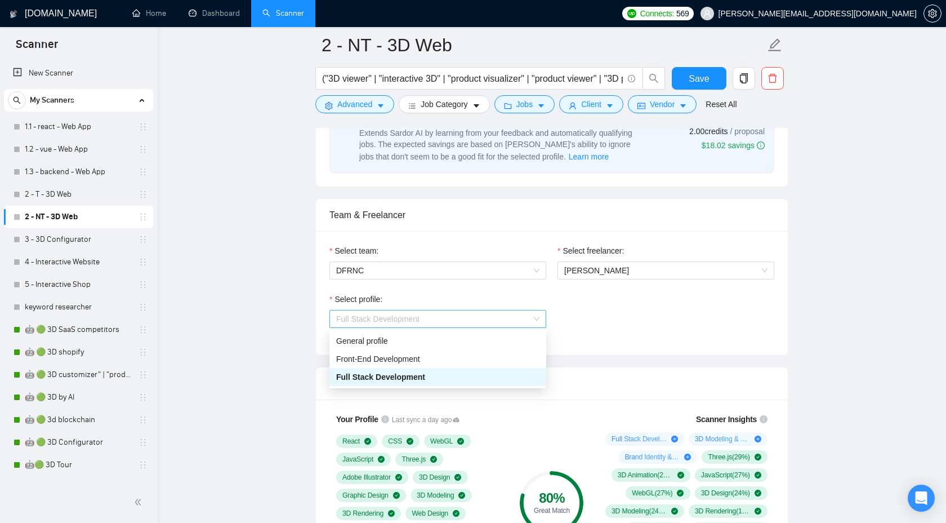
click at [493, 319] on span "Full Stack Development" at bounding box center [437, 318] width 203 height 17
click at [452, 336] on div "General profile" at bounding box center [437, 341] width 203 height 12
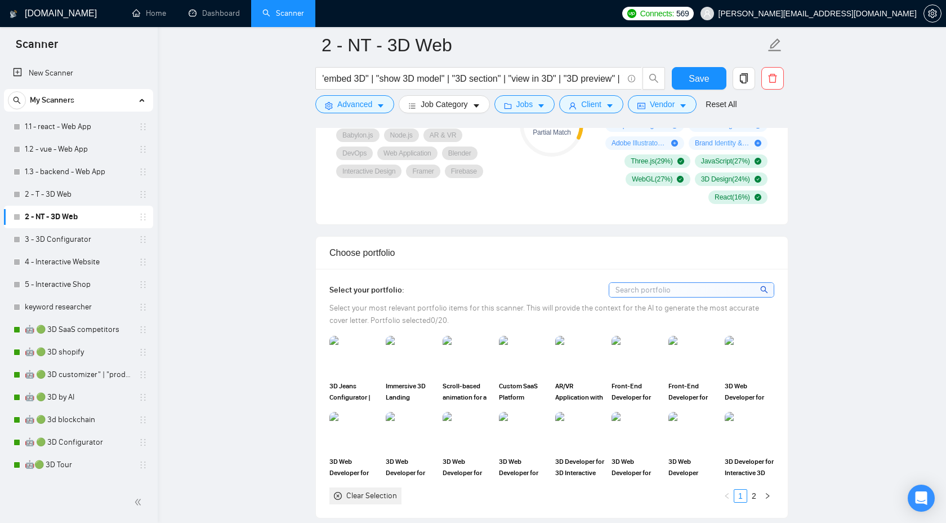
scroll to position [0, 755]
click at [344, 429] on img at bounding box center [354, 431] width 47 height 37
click at [746, 352] on img at bounding box center [749, 355] width 47 height 37
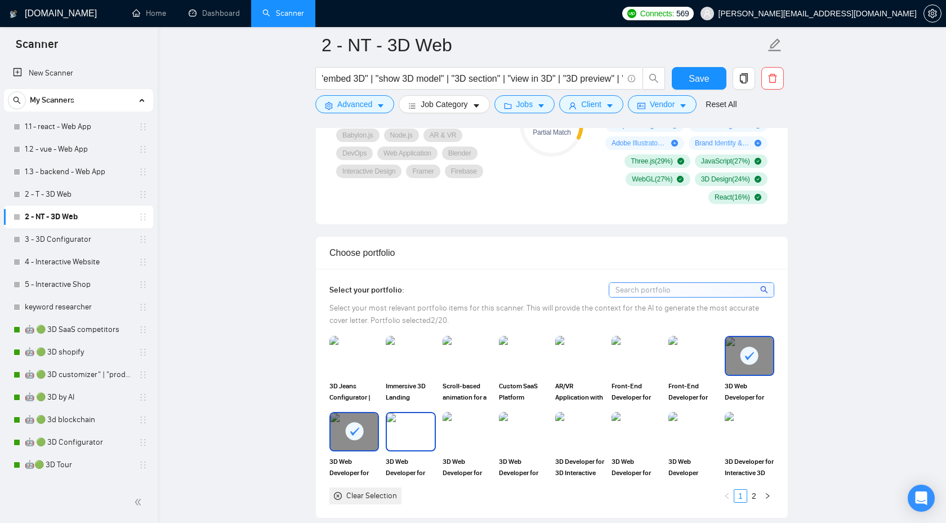
click at [414, 442] on img at bounding box center [410, 431] width 47 height 37
click at [459, 440] on img at bounding box center [467, 431] width 47 height 37
click at [521, 439] on img at bounding box center [523, 431] width 47 height 37
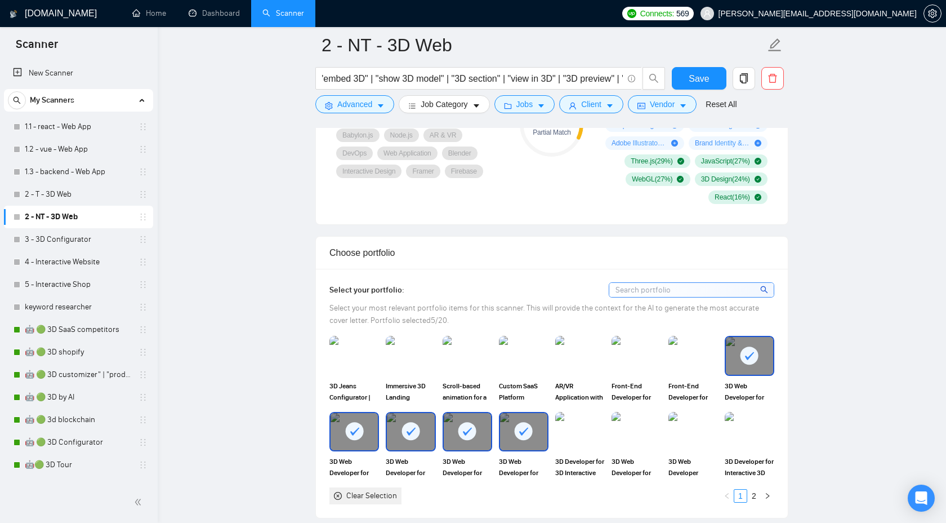
click at [609, 425] on div "3D Web Developer for Custom 3D Interactive Page made with Three.js" at bounding box center [636, 445] width 56 height 66
click at [589, 432] on img at bounding box center [580, 431] width 47 height 37
click at [647, 429] on img at bounding box center [636, 431] width 47 height 37
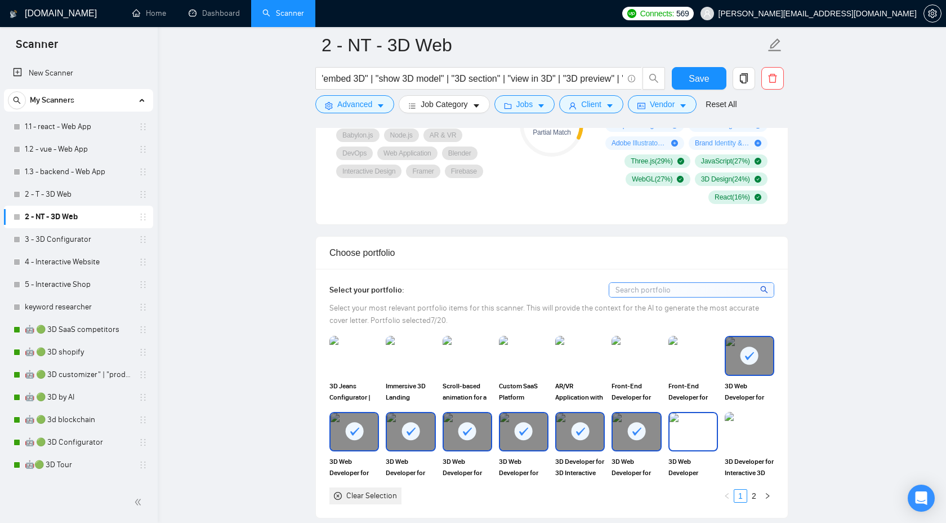
click at [703, 425] on img at bounding box center [693, 431] width 47 height 37
click at [726, 425] on img at bounding box center [749, 431] width 47 height 37
click at [758, 492] on link "2" at bounding box center [754, 496] width 12 height 12
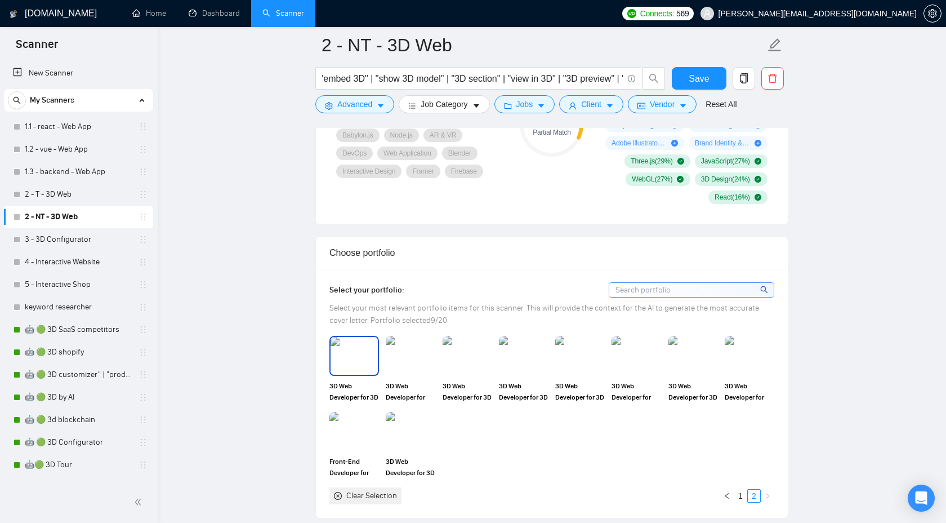
click at [340, 378] on div "3D Web Developer for 3D Storytelling Animation for Flameback Capital" at bounding box center [355, 369] width 50 height 66
click at [426, 361] on img at bounding box center [410, 355] width 47 height 37
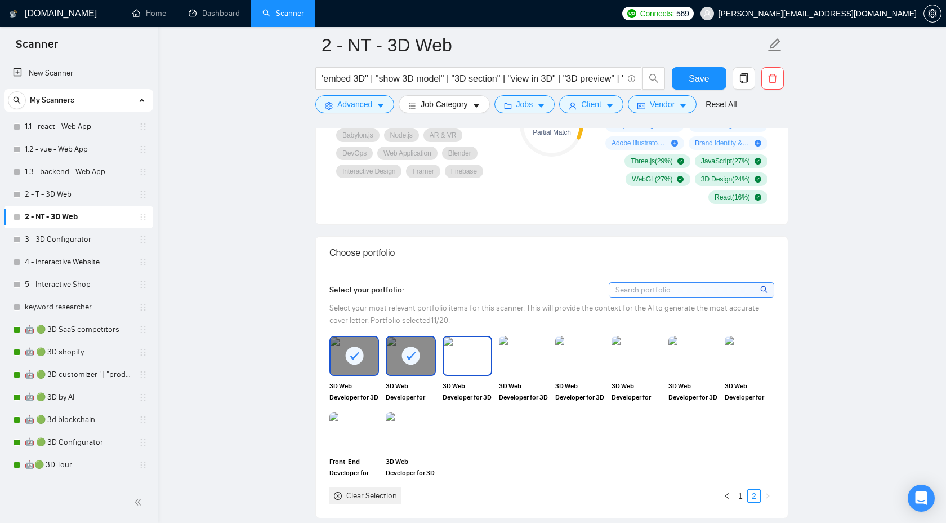
click at [470, 354] on img at bounding box center [467, 355] width 47 height 37
click at [515, 355] on img at bounding box center [524, 355] width 50 height 39
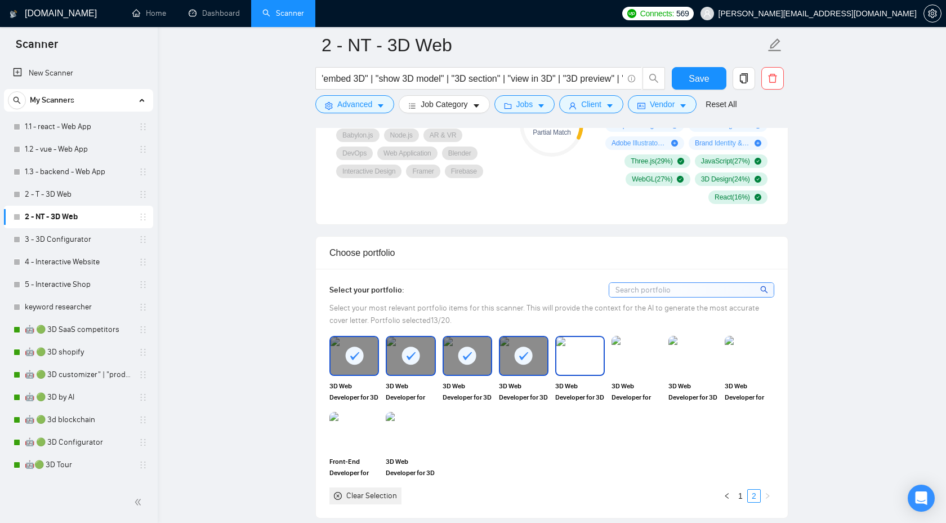
click at [601, 354] on img at bounding box center [580, 355] width 47 height 37
click at [646, 355] on img at bounding box center [636, 355] width 47 height 37
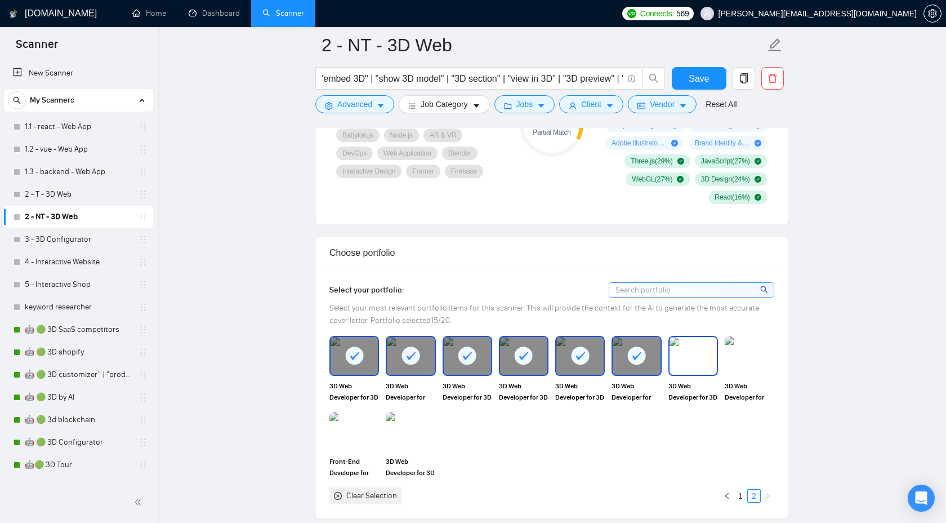
click at [705, 355] on img at bounding box center [693, 355] width 47 height 37
click at [785, 355] on div "Select your portfolio: Select your most relevant portfolio items for this scann…" at bounding box center [552, 393] width 472 height 249
click at [745, 359] on img at bounding box center [749, 355] width 47 height 37
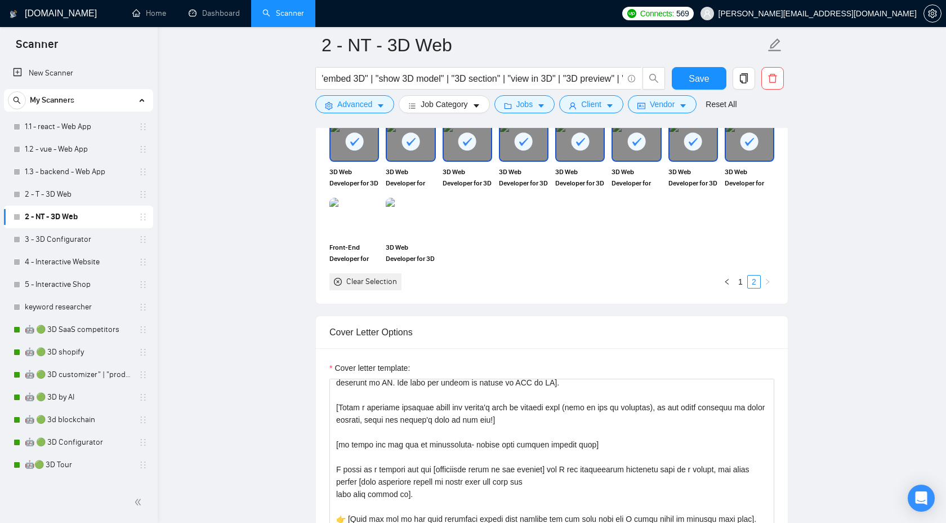
scroll to position [32, 0]
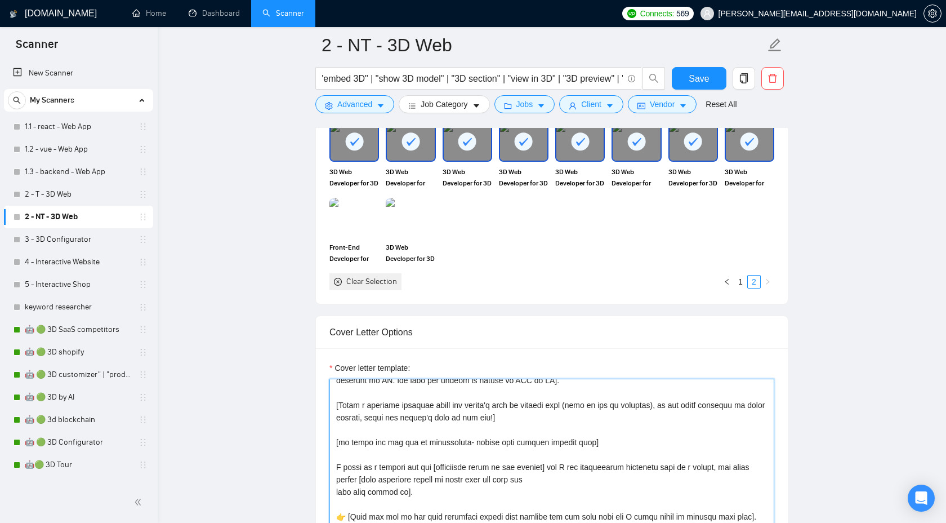
click at [515, 427] on textarea "Cover letter template:" at bounding box center [552, 506] width 445 height 254
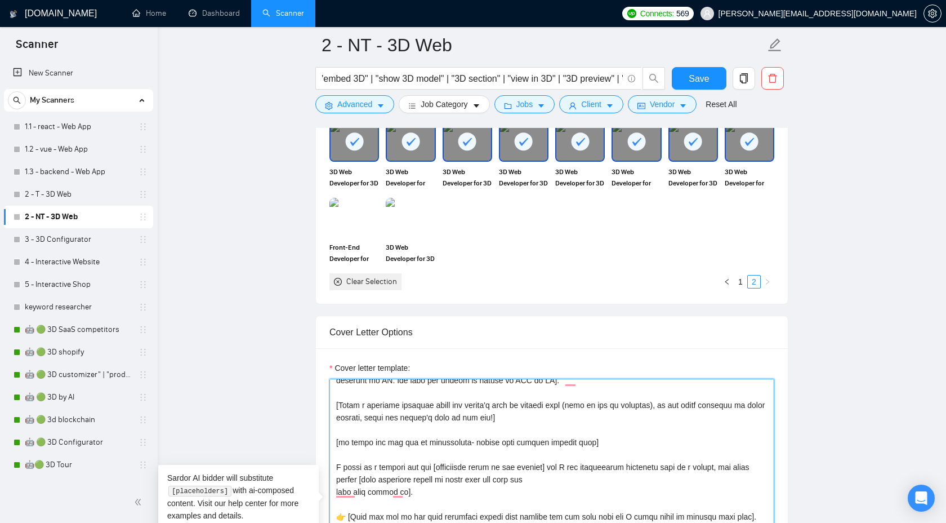
paste textarea "https://www.upwork.com/freelancers/~01e4a2354bd266522a?p=1803040870418071552"
type textarea "https://www.upwork.com/freelancers/~01e4a2354bd266522a?p=1803040870418071552"
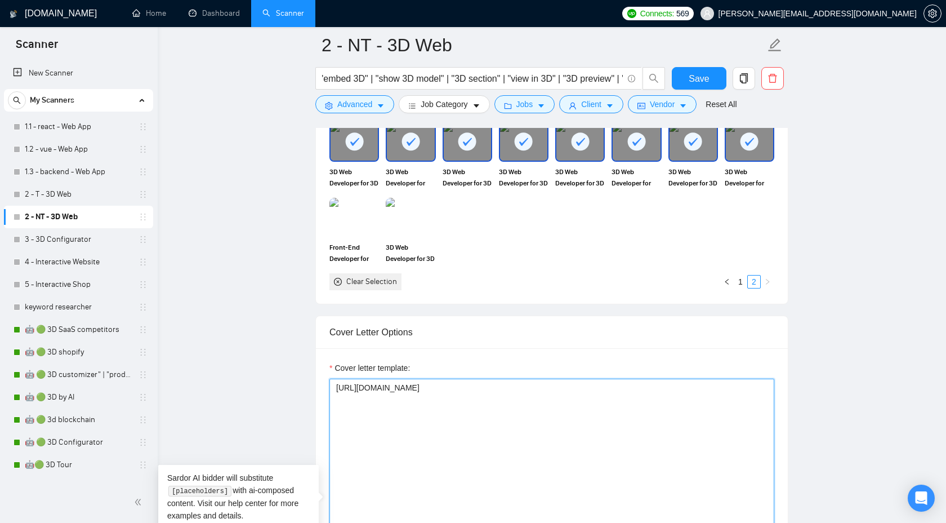
scroll to position [0, 0]
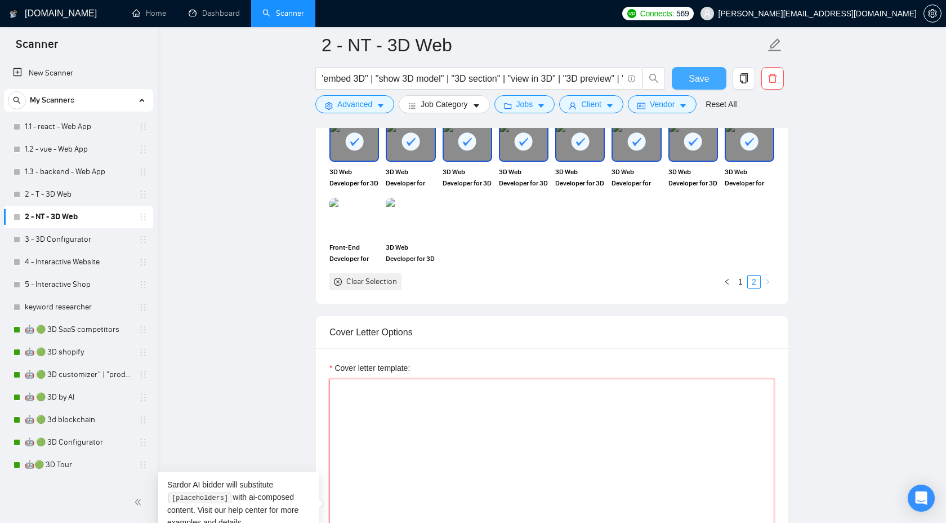
paste textarea "https://www.upwork.com/freelancers/~01e4a2354bd266522a?p=1803040870418071552"
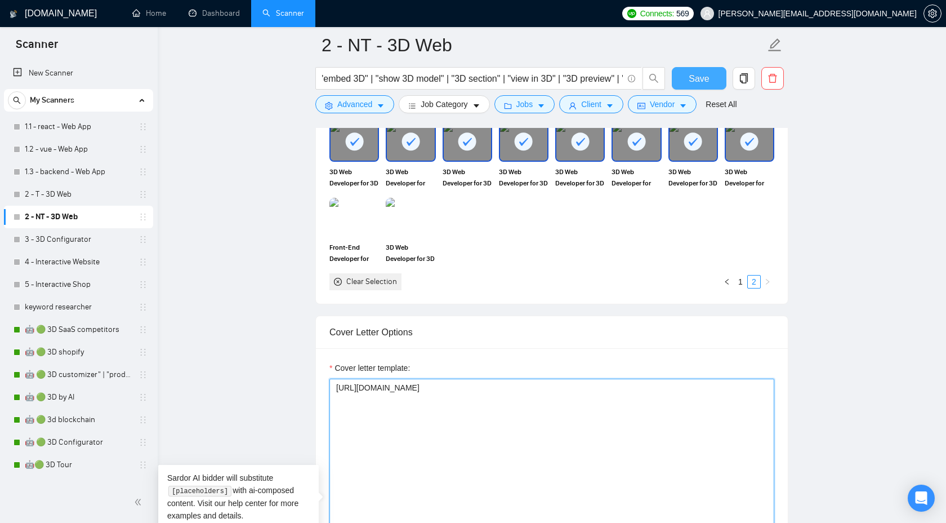
type textarea "https://www.upwork.com/freelancers/~01e4a2354bd266522a?p=1803040870418071552"
click at [699, 75] on span "Save" at bounding box center [699, 79] width 20 height 14
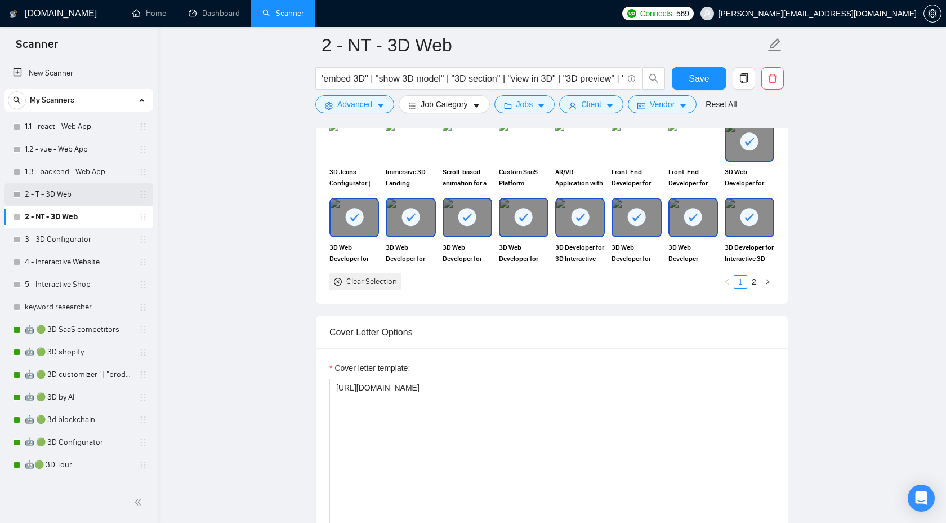
click at [68, 198] on link "2 - T - 3D Web" at bounding box center [78, 194] width 107 height 23
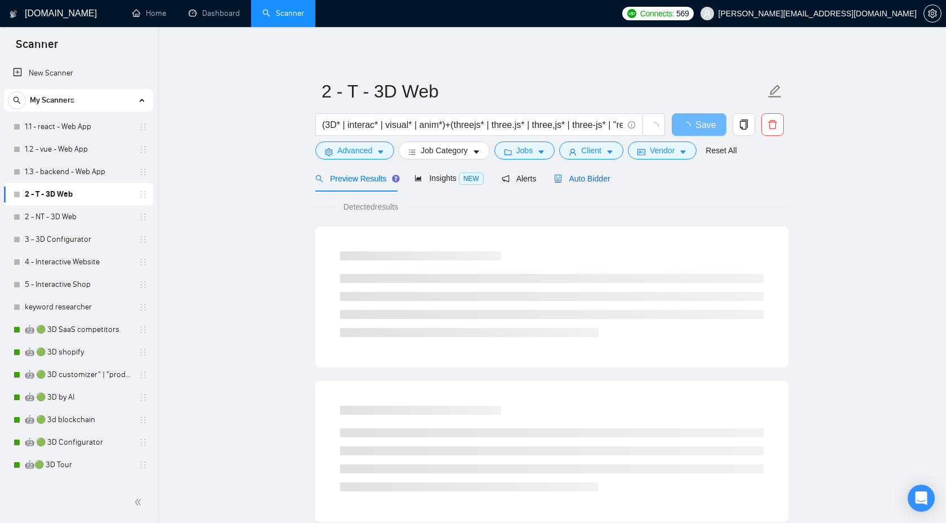
click at [599, 181] on span "Auto Bidder" at bounding box center [582, 178] width 56 height 9
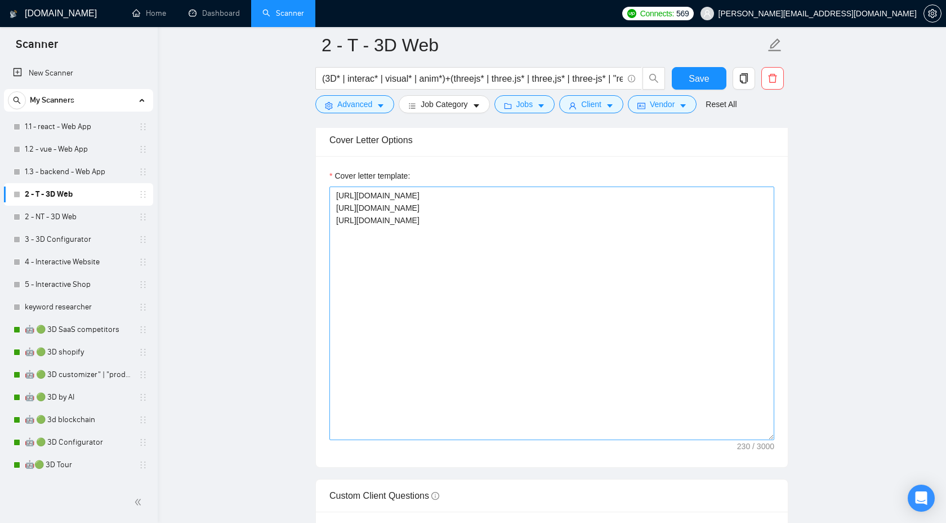
scroll to position [1266, 0]
click at [691, 218] on textarea "https://www.upwork.com/freelancers/~01e4a2354bd266522a?p=1910625368674283520 ht…" at bounding box center [552, 316] width 445 height 254
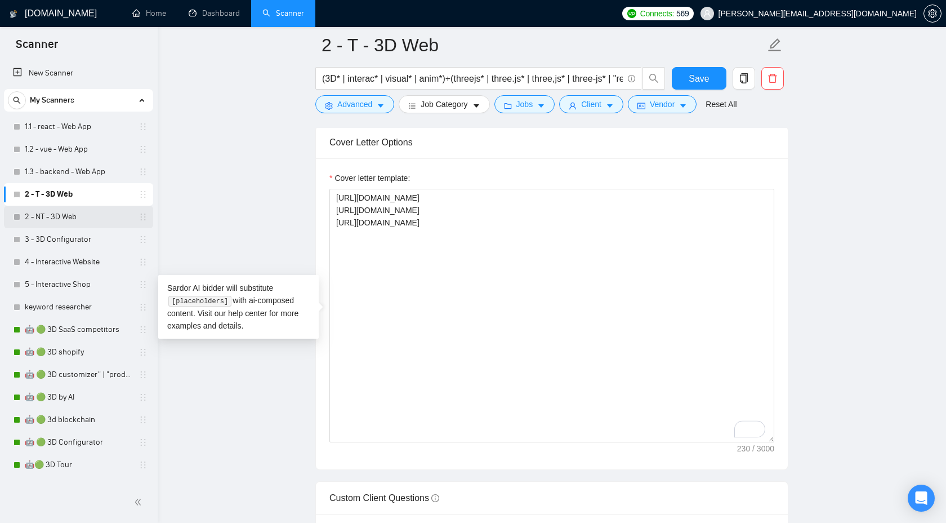
click at [84, 217] on link "2 - NT - 3D Web" at bounding box center [78, 217] width 107 height 23
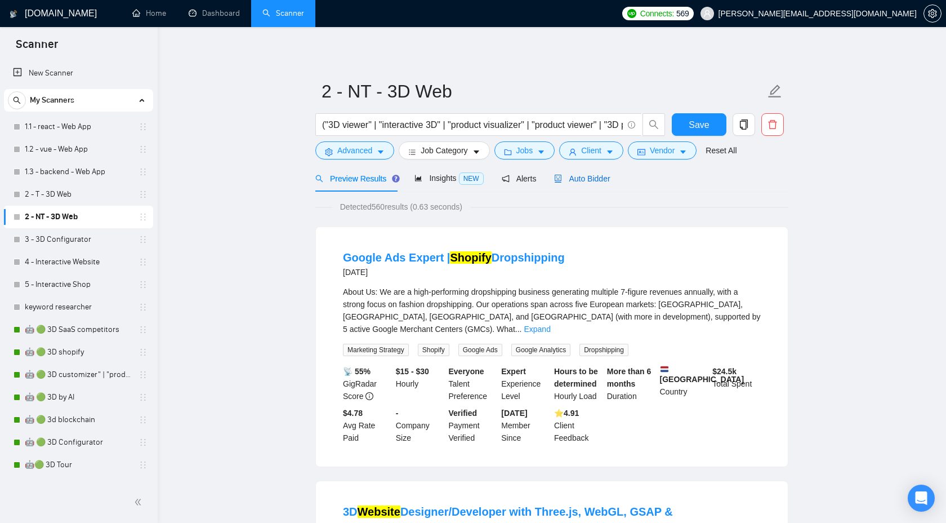
click at [576, 181] on span "Auto Bidder" at bounding box center [582, 178] width 56 height 9
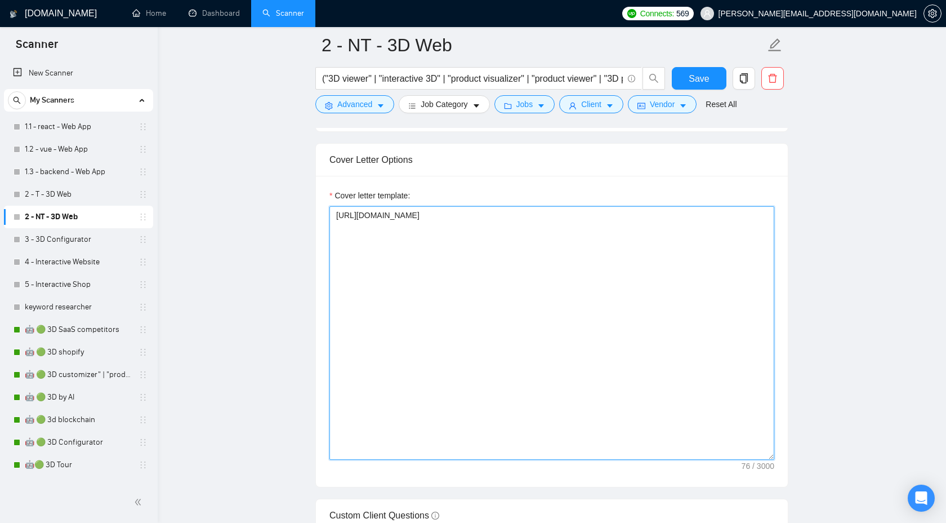
click at [554, 369] on textarea "https://www.upwork.com/freelancers/~01e4a2354bd266522a?p=1803040870418071552" at bounding box center [552, 333] width 445 height 254
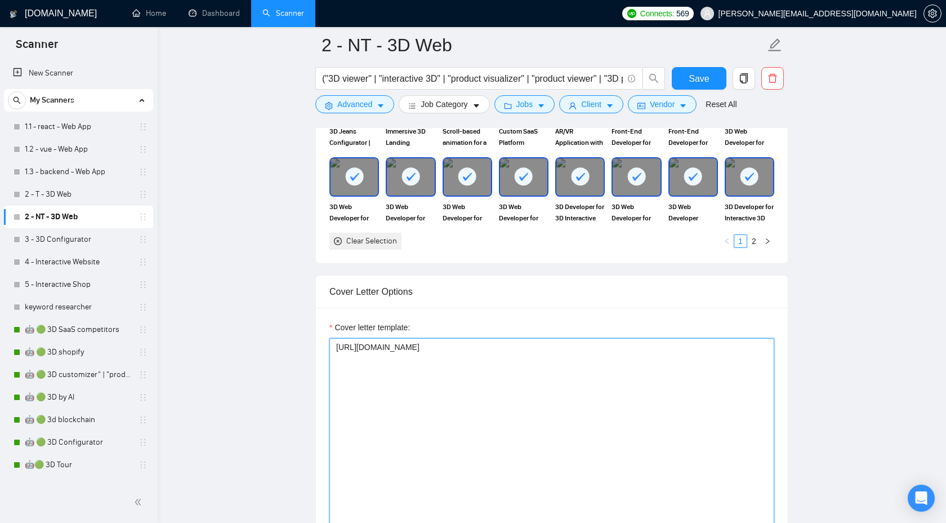
scroll to position [1176, 0]
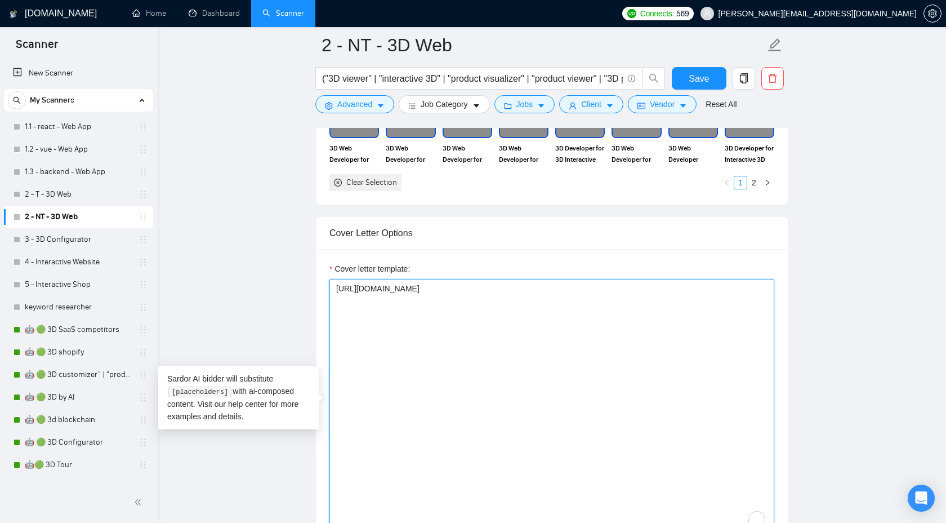
paste textarea "https://www.upwork.com/freelancers/~01e4a2354bd266522a?p=1910625368674283520 ht…"
type textarea "https://www.upwork.com/freelancers/~01e4a2354bd266522a?p=1910625368674283520 ht…"
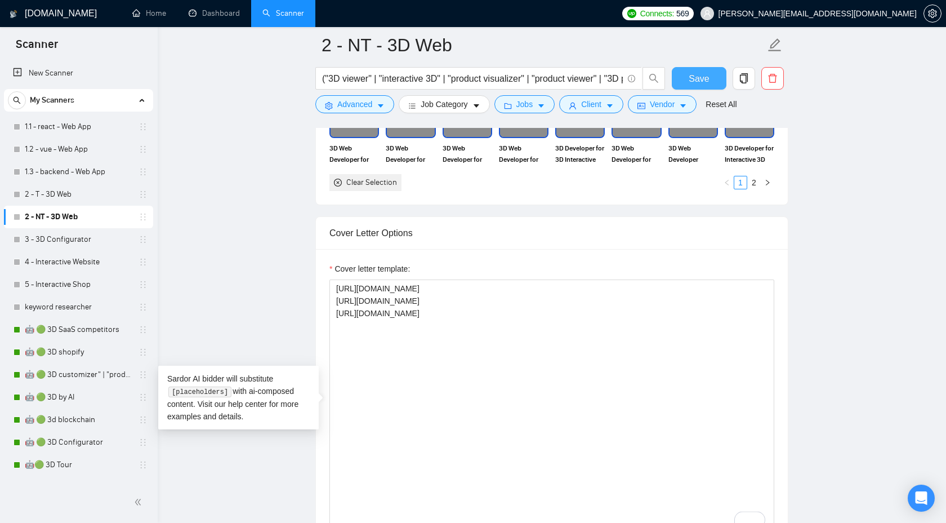
click at [688, 82] on button "Save" at bounding box center [699, 78] width 55 height 23
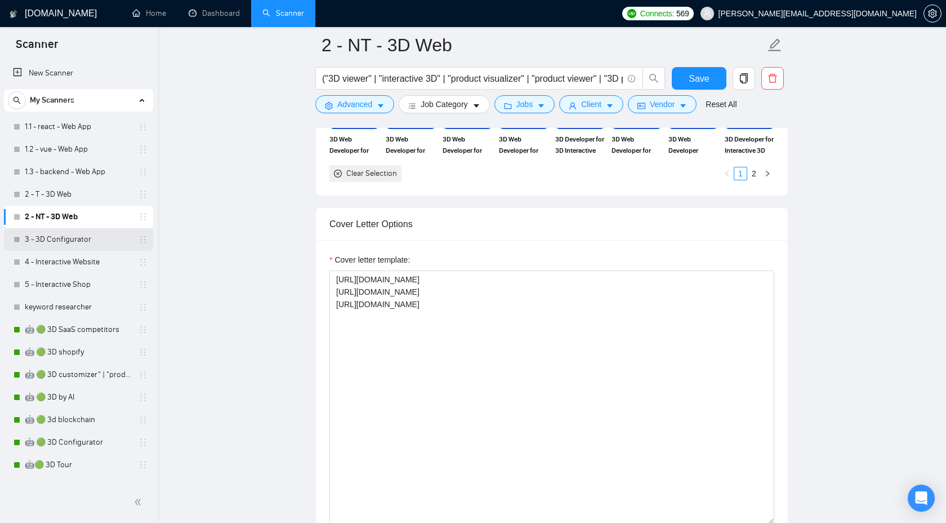
click at [78, 228] on link "3 - 3D Configurator" at bounding box center [78, 239] width 107 height 23
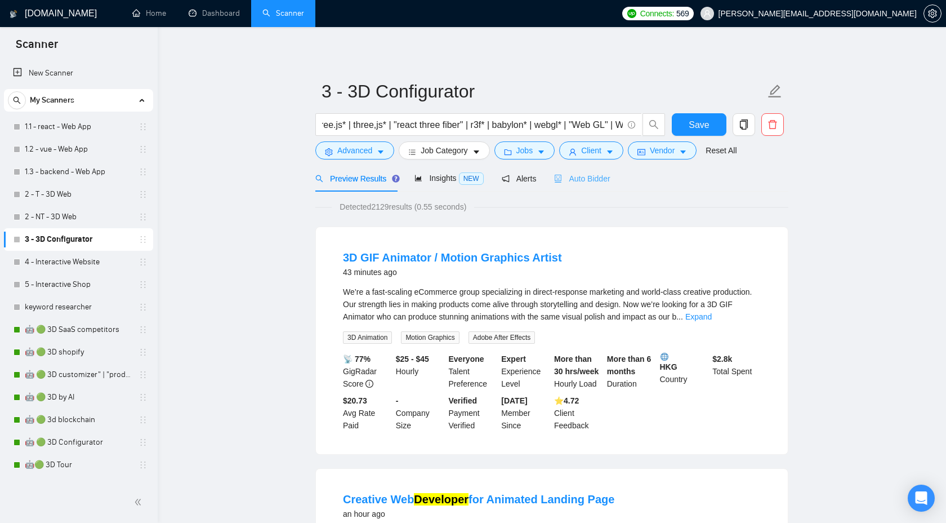
scroll to position [0, 61]
click at [577, 181] on span "Auto Bidder" at bounding box center [582, 178] width 56 height 9
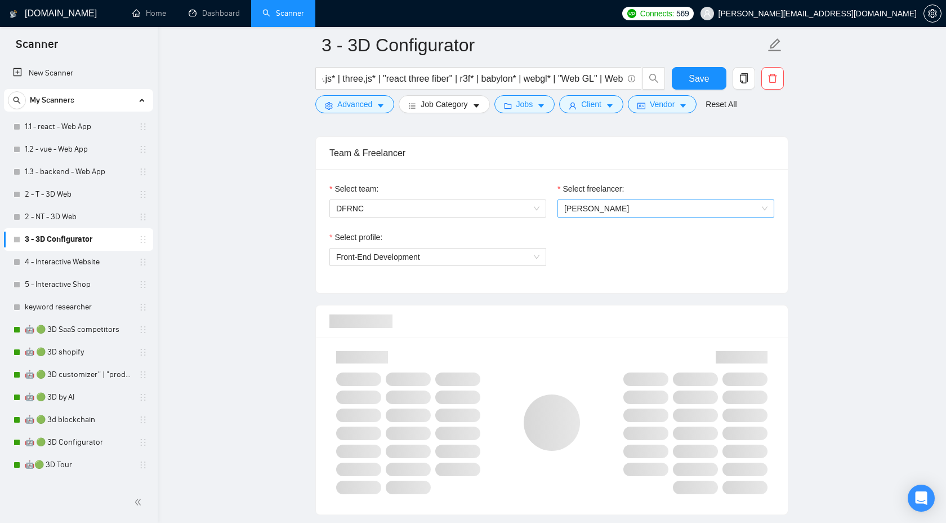
scroll to position [579, 0]
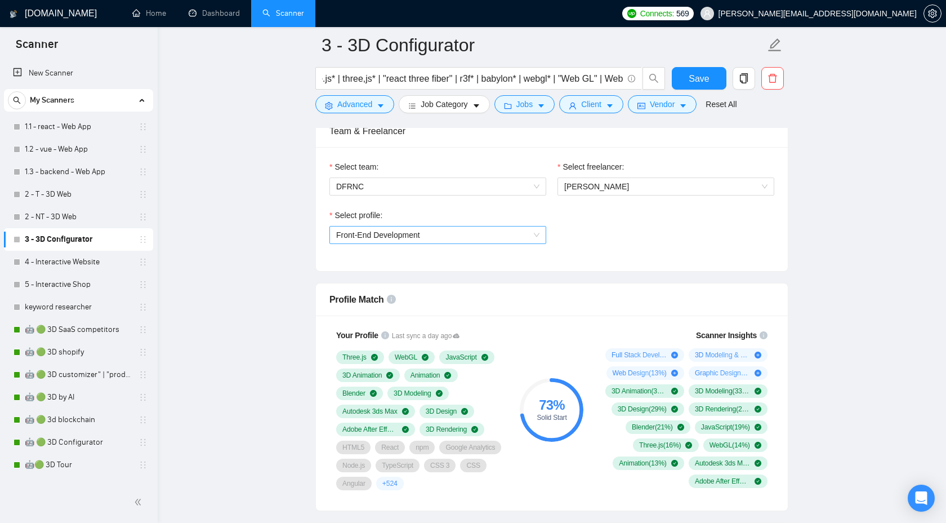
click at [510, 236] on span "Front-End Development" at bounding box center [437, 234] width 203 height 17
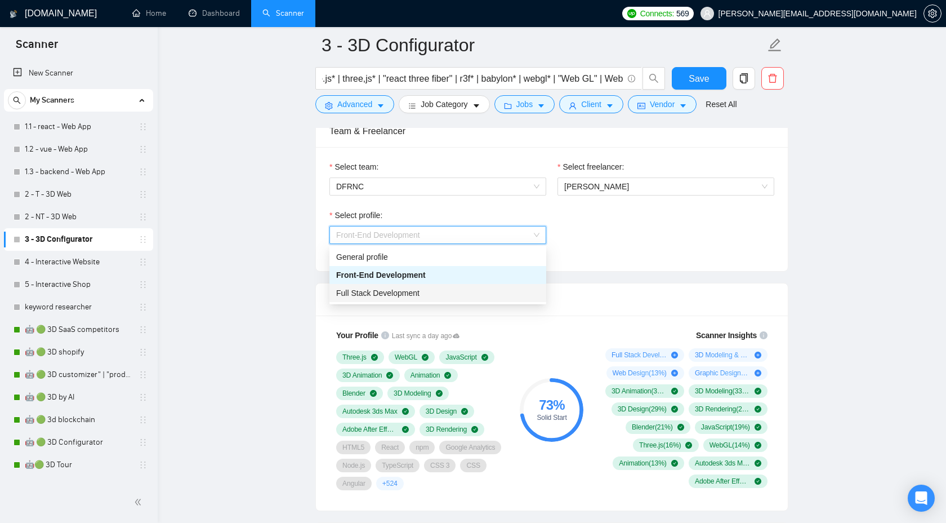
click at [481, 287] on div "Full Stack Development" at bounding box center [437, 293] width 203 height 12
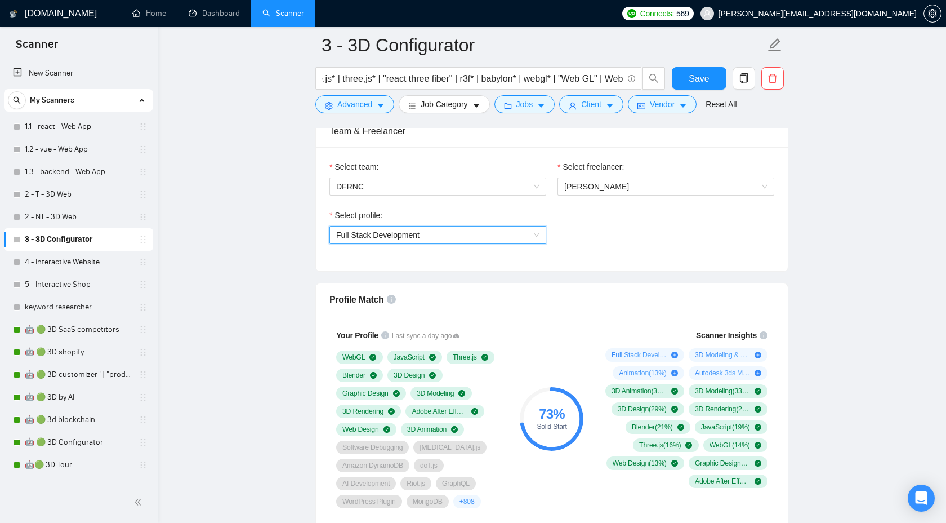
click at [485, 238] on span "Full Stack Development" at bounding box center [437, 234] width 203 height 17
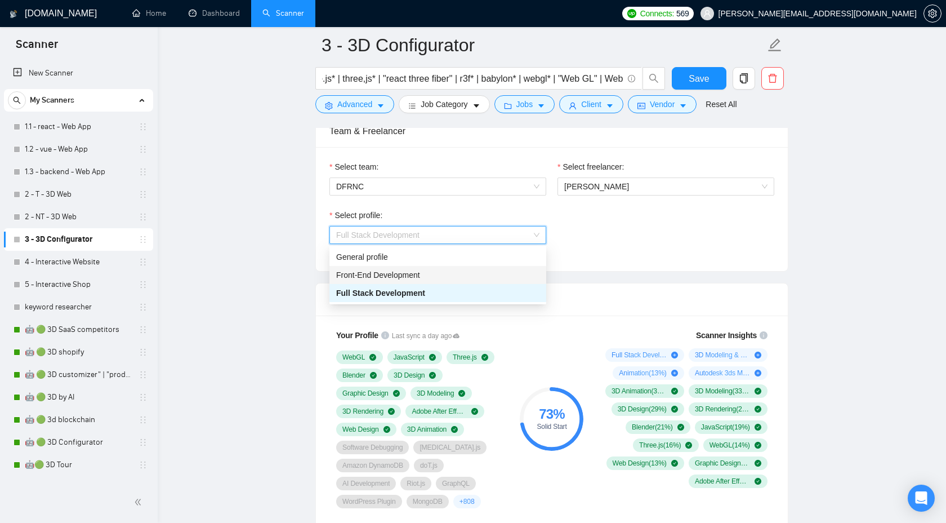
click at [454, 257] on div "General profile" at bounding box center [437, 257] width 203 height 12
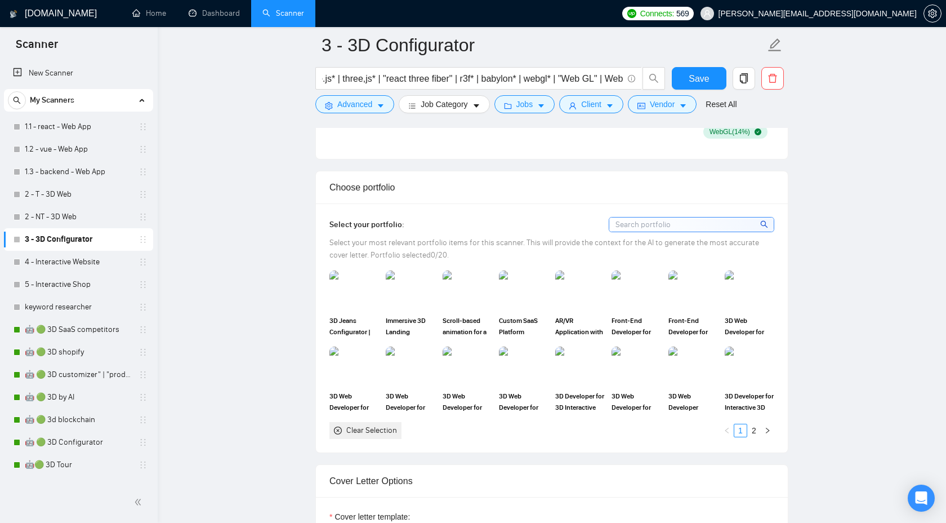
scroll to position [941, 0]
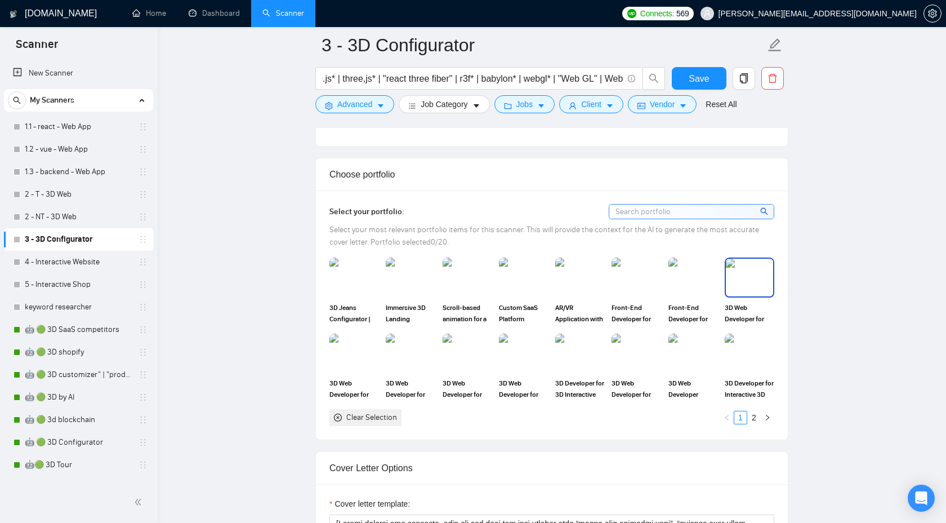
click at [746, 274] on img at bounding box center [749, 277] width 47 height 37
click at [362, 355] on img at bounding box center [354, 353] width 47 height 37
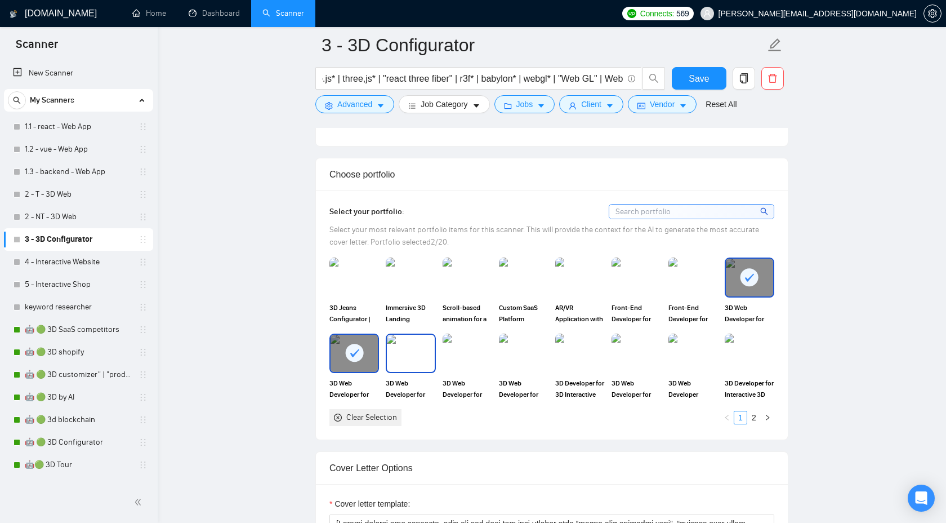
click at [402, 355] on img at bounding box center [410, 353] width 47 height 37
click at [446, 355] on img at bounding box center [467, 353] width 47 height 37
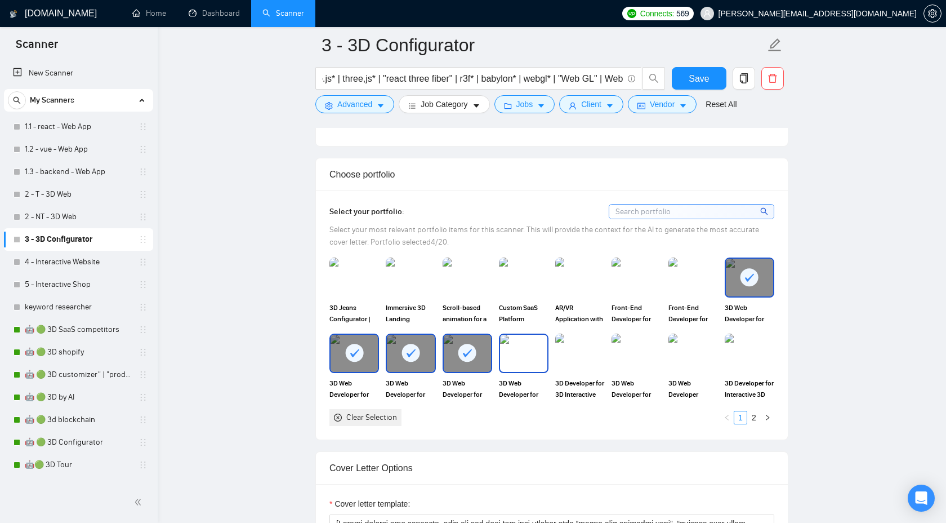
click at [519, 347] on img at bounding box center [523, 353] width 47 height 37
click at [563, 346] on img at bounding box center [580, 353] width 47 height 37
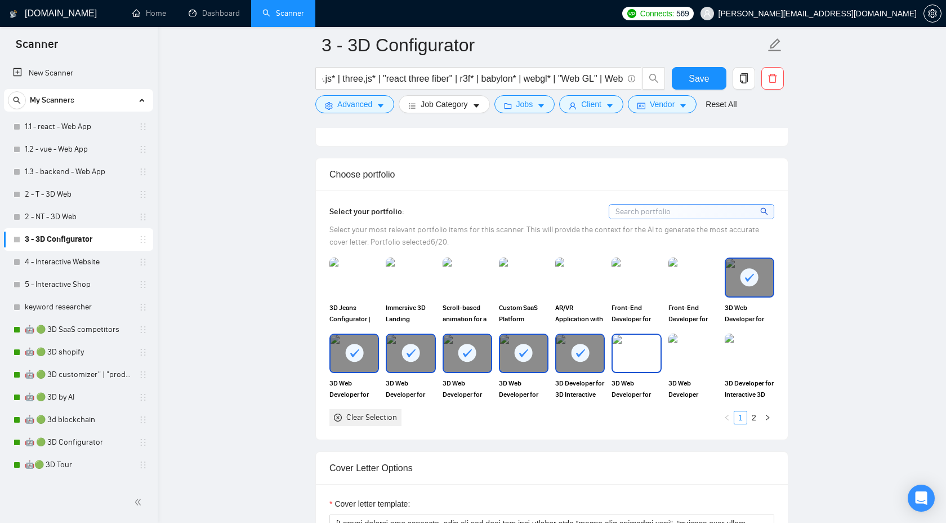
click at [632, 348] on img at bounding box center [636, 353] width 47 height 37
click at [682, 341] on img at bounding box center [693, 353] width 47 height 37
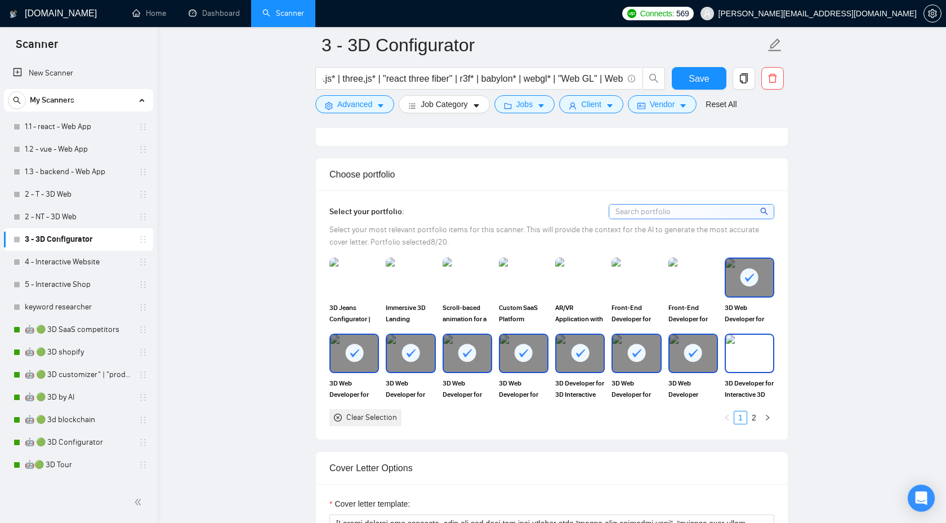
click at [736, 344] on img at bounding box center [749, 353] width 47 height 37
click at [365, 278] on img at bounding box center [354, 277] width 47 height 37
click at [753, 414] on link "2" at bounding box center [754, 417] width 12 height 12
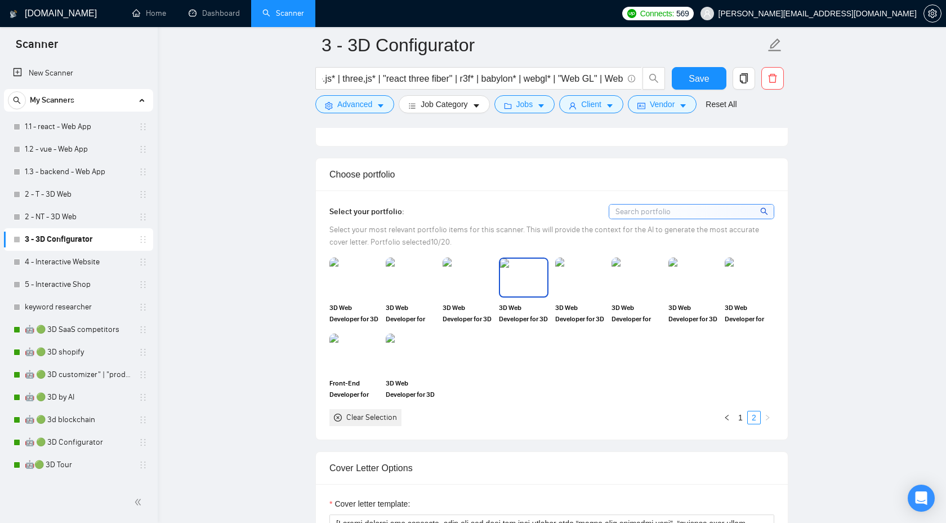
click at [508, 286] on img at bounding box center [523, 277] width 47 height 37
click at [741, 415] on link "1" at bounding box center [741, 417] width 12 height 12
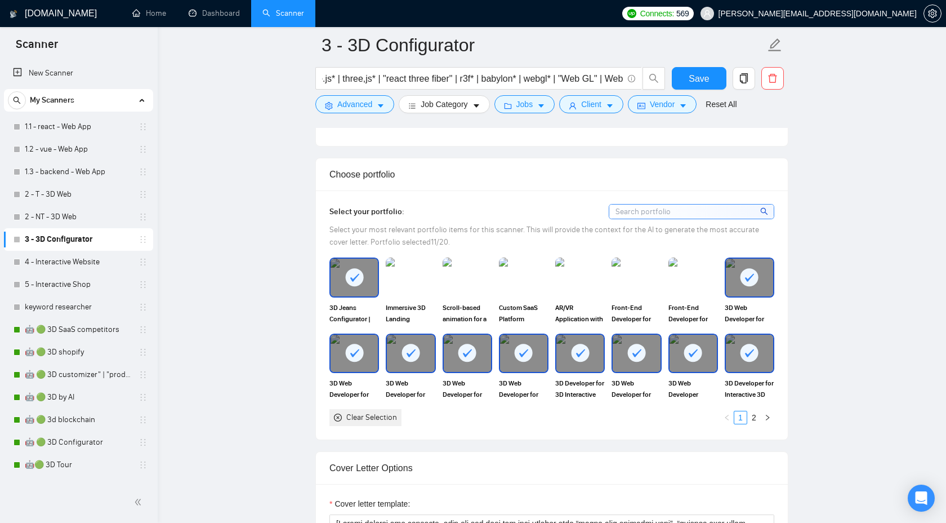
click at [751, 343] on div at bounding box center [749, 353] width 47 height 37
click at [752, 297] on div "3D Web Developer for Interactive Train Animation" at bounding box center [750, 290] width 50 height 66
click at [704, 349] on div at bounding box center [693, 353] width 47 height 37
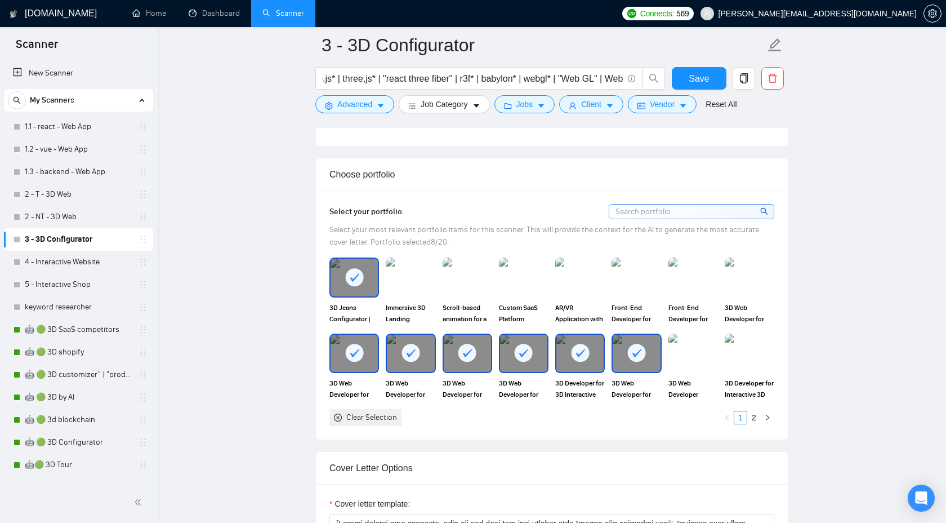
click at [625, 359] on div at bounding box center [636, 353] width 47 height 37
click at [561, 363] on div at bounding box center [580, 353] width 47 height 37
click at [520, 358] on rect at bounding box center [524, 353] width 18 height 18
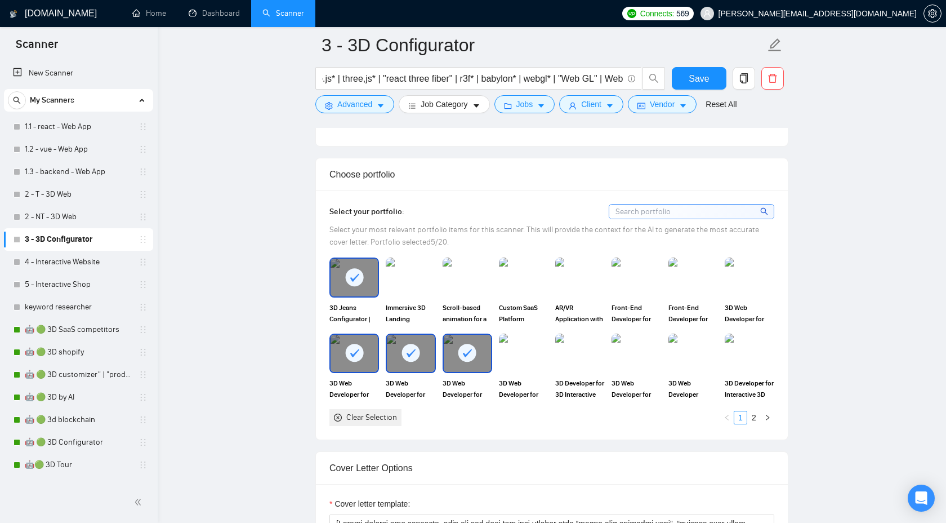
click at [474, 359] on icon at bounding box center [467, 353] width 19 height 19
click at [410, 357] on rect at bounding box center [411, 353] width 18 height 18
click at [366, 356] on div at bounding box center [354, 353] width 47 height 37
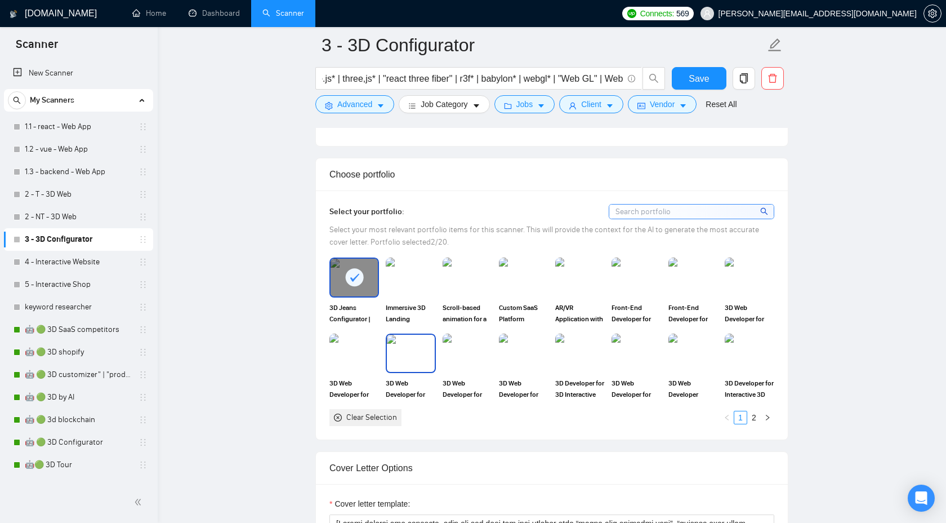
click at [420, 377] on span "3D Web Developer for Interactive 3D Surfboards with Three.js" at bounding box center [411, 388] width 50 height 23
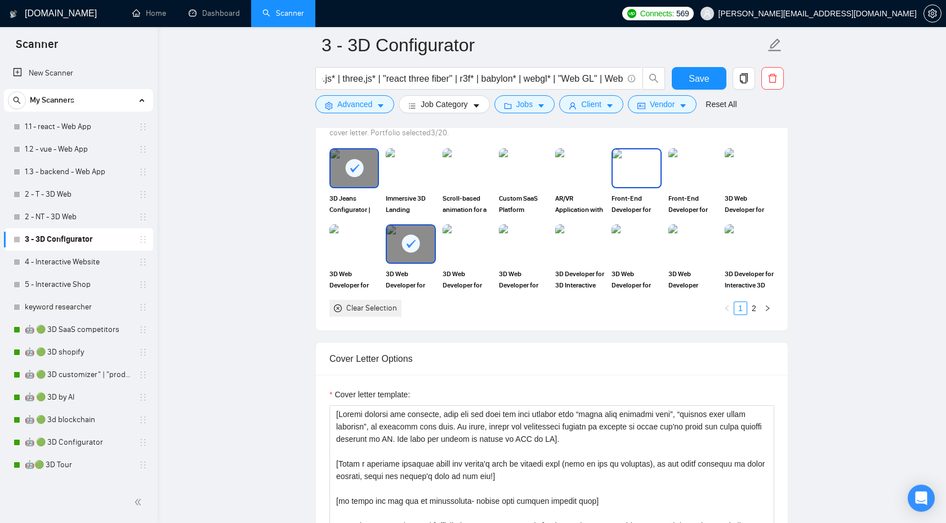
scroll to position [1052, 0]
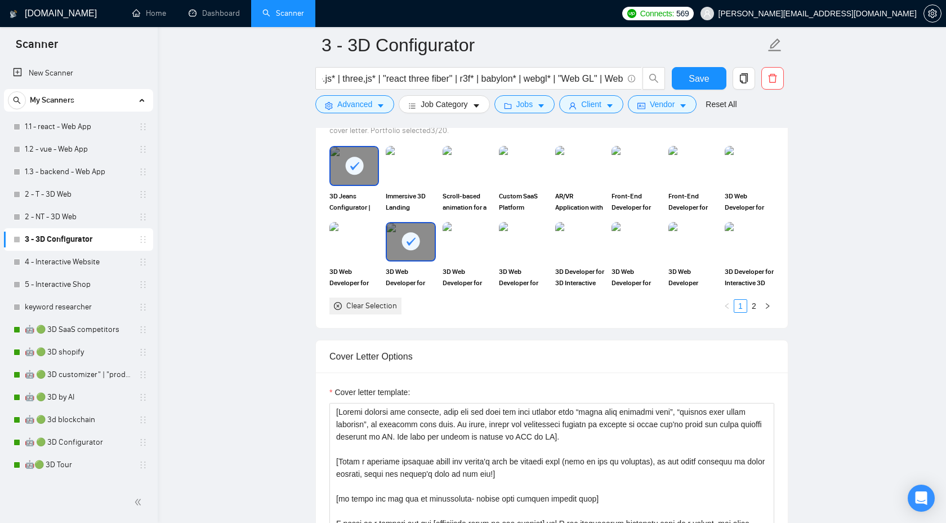
click at [696, 67] on div "Save" at bounding box center [699, 81] width 59 height 28
click at [695, 73] on span "Save" at bounding box center [699, 79] width 20 height 14
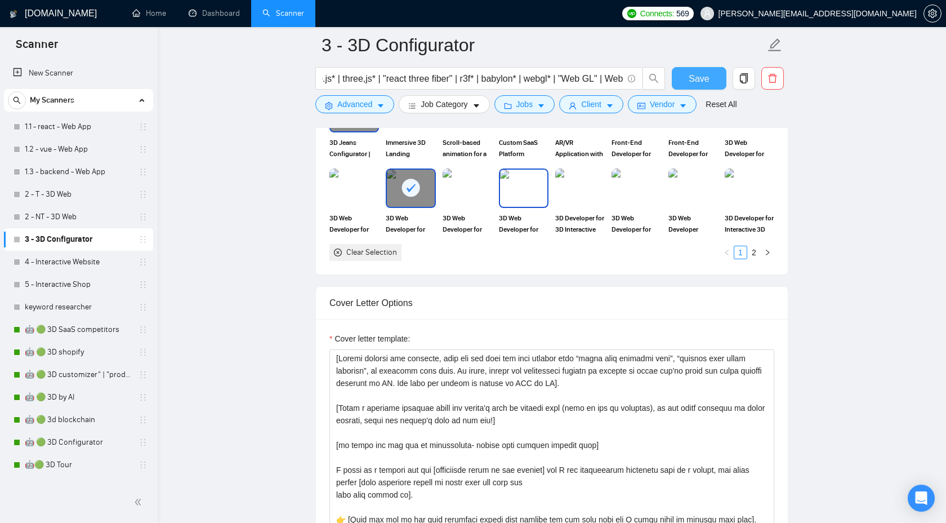
scroll to position [1108, 0]
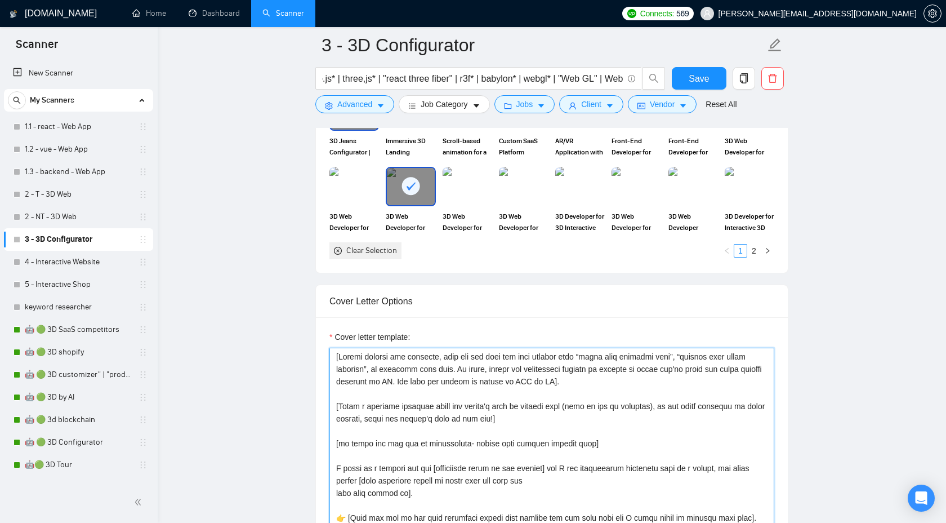
click at [510, 408] on textarea "Cover letter template:" at bounding box center [552, 475] width 445 height 254
paste textarea "https://www.upwork.com/freelancers/~01e4a2354bd266522a?p=1952658298177720320"
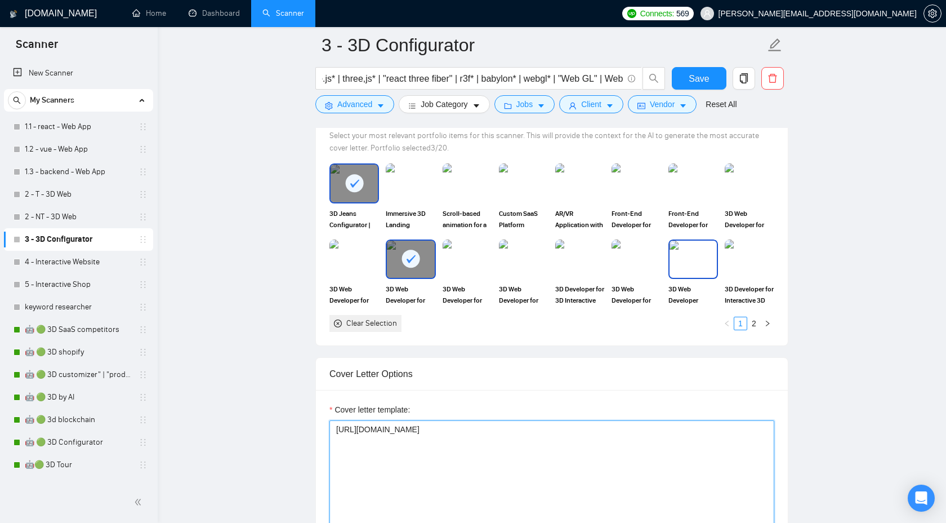
scroll to position [1034, 0]
type textarea "https://www.upwork.com/freelancers/~01e4a2354bd266522a?p=1952658298177720320"
paste textarea "https://www.upwork.com/freelancers/~01e4a2354bd266522a?p=1911708769818726400"
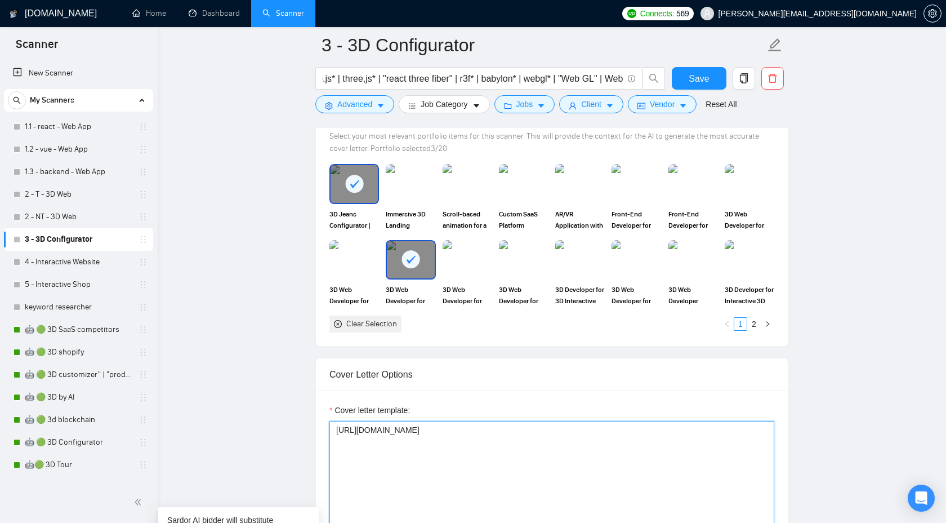
paste textarea "https://www.upwork.com/freelancers/~01e4a2354bd266522a?p=1911708769818726400"
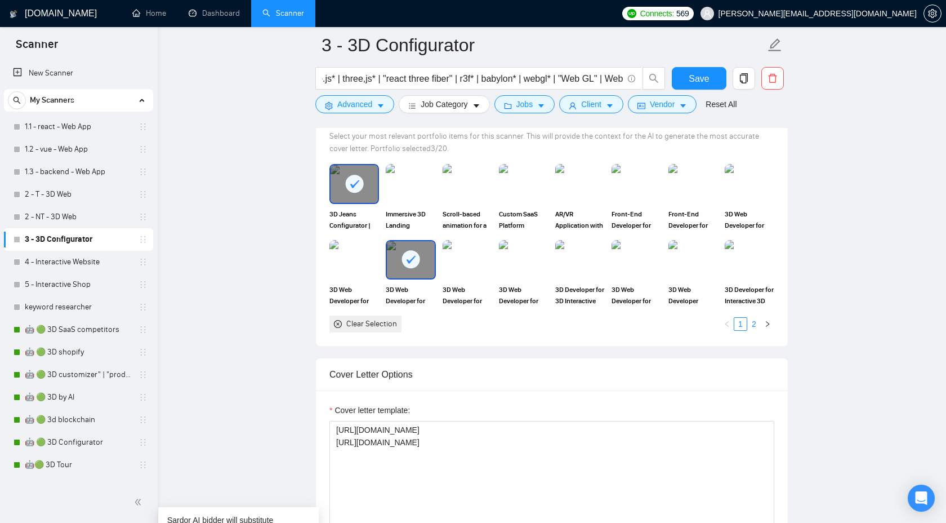
click at [756, 323] on link "2" at bounding box center [754, 324] width 12 height 12
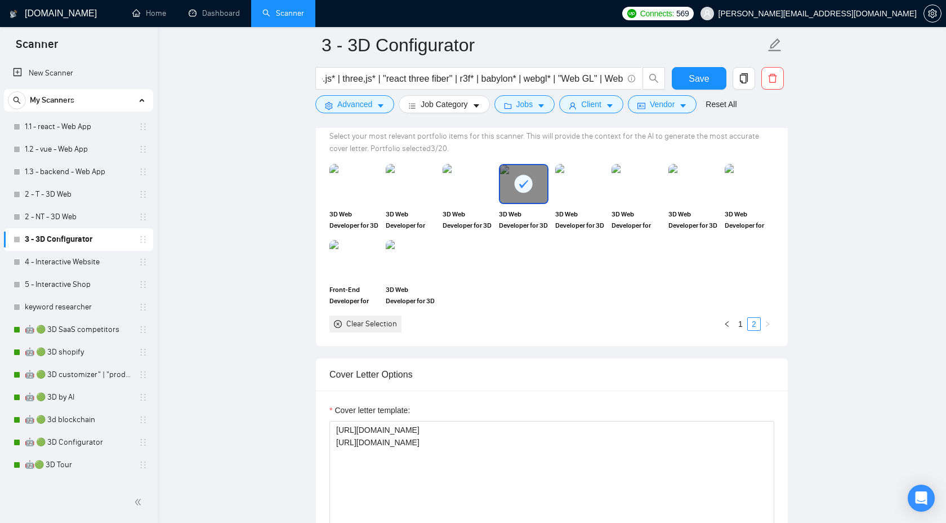
click at [537, 189] on div at bounding box center [523, 183] width 47 height 37
click at [531, 205] on div "3D Web Developer for 3D Configurator with WebGL, React, and Three.js" at bounding box center [524, 197] width 50 height 66
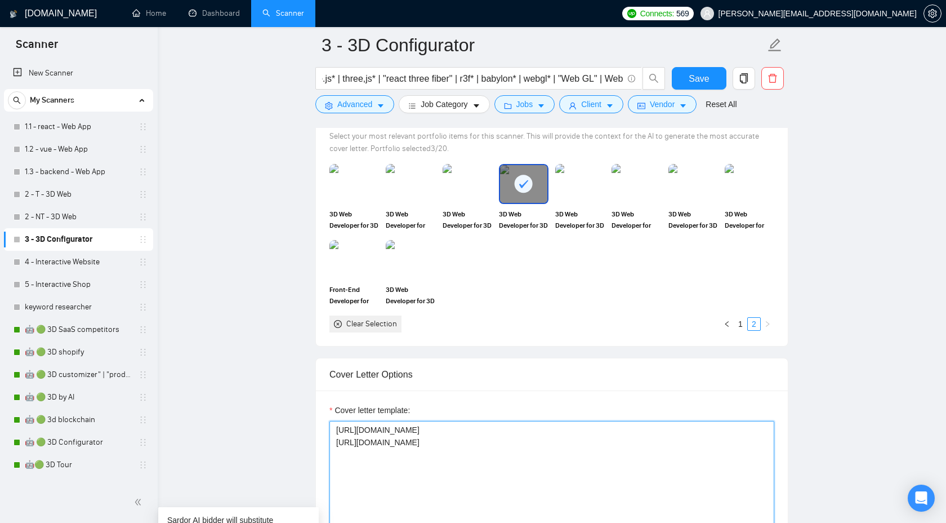
paste textarea "https://www.upwork.com/freelancers/~01e4a2354bd266522a?p=1907370286086332416"
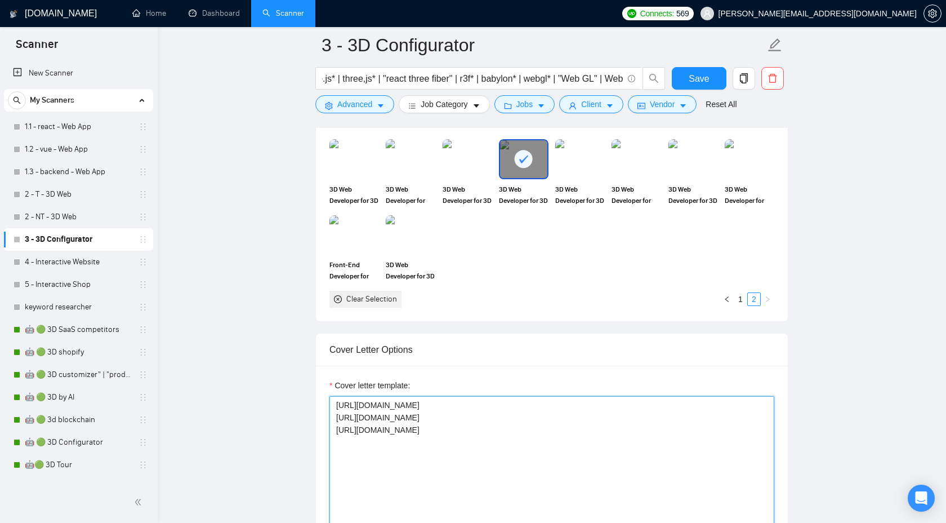
scroll to position [1061, 0]
type textarea "https://www.upwork.com/freelancers/~01e4a2354bd266522a?p=1952658298177720320 ht…"
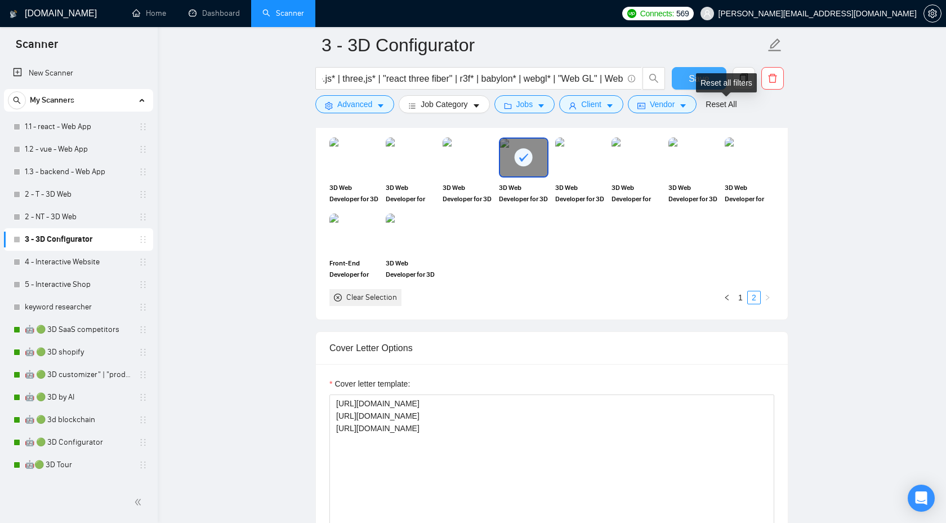
click at [687, 74] on button "Save" at bounding box center [699, 78] width 55 height 23
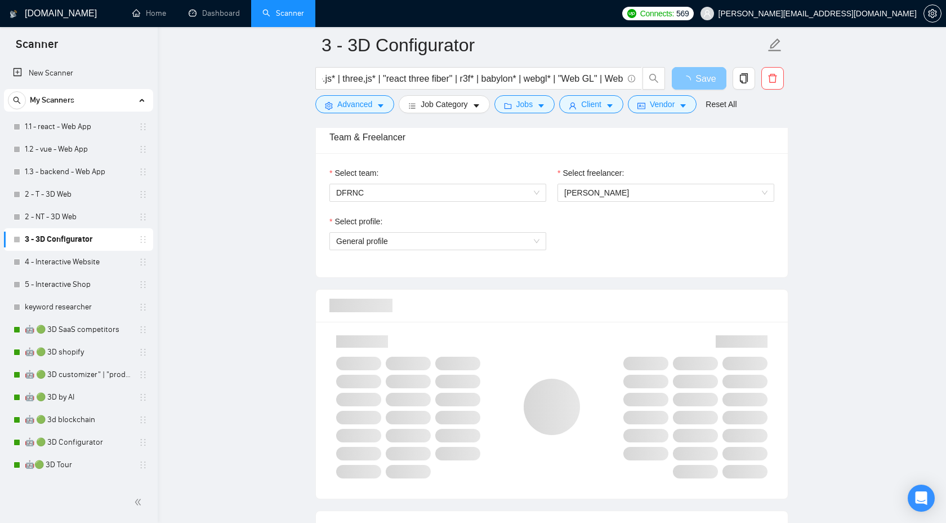
scroll to position [553, 0]
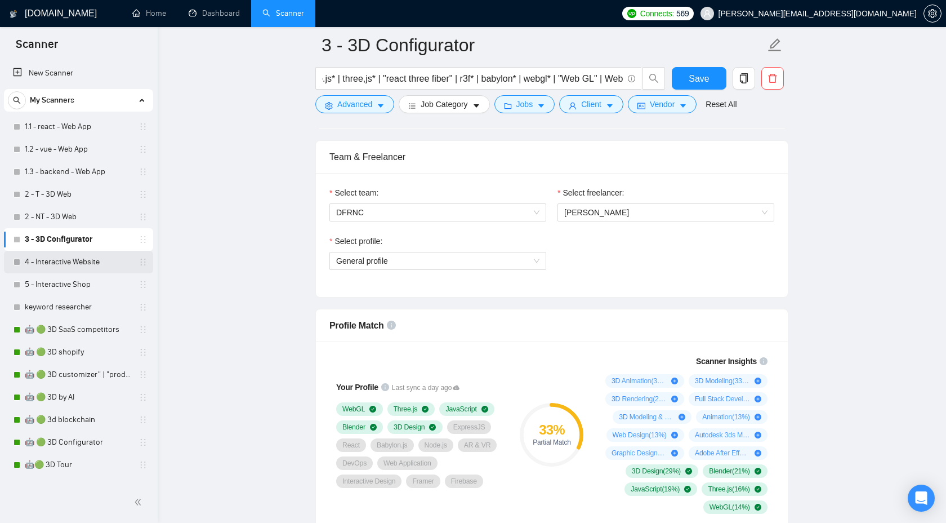
click at [80, 254] on link "4 - Interactive Website" at bounding box center [78, 262] width 107 height 23
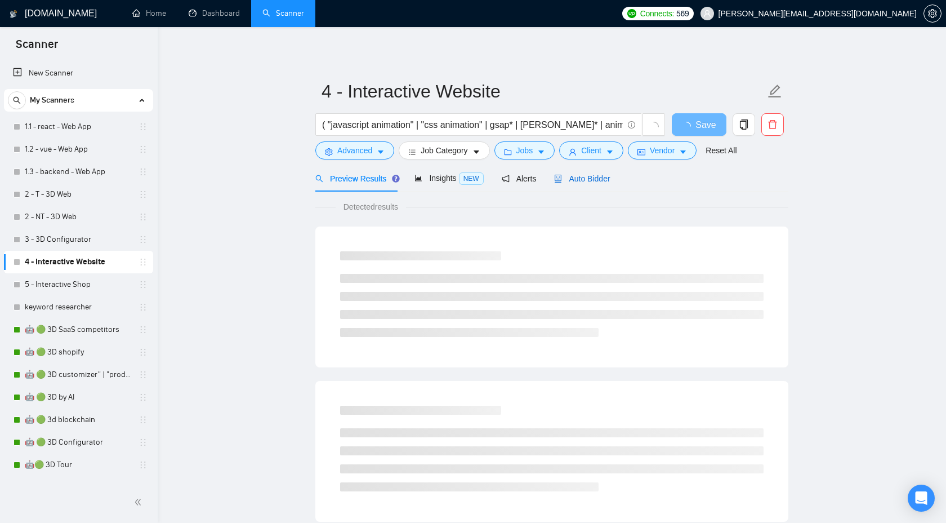
click at [582, 181] on span "Auto Bidder" at bounding box center [582, 178] width 56 height 9
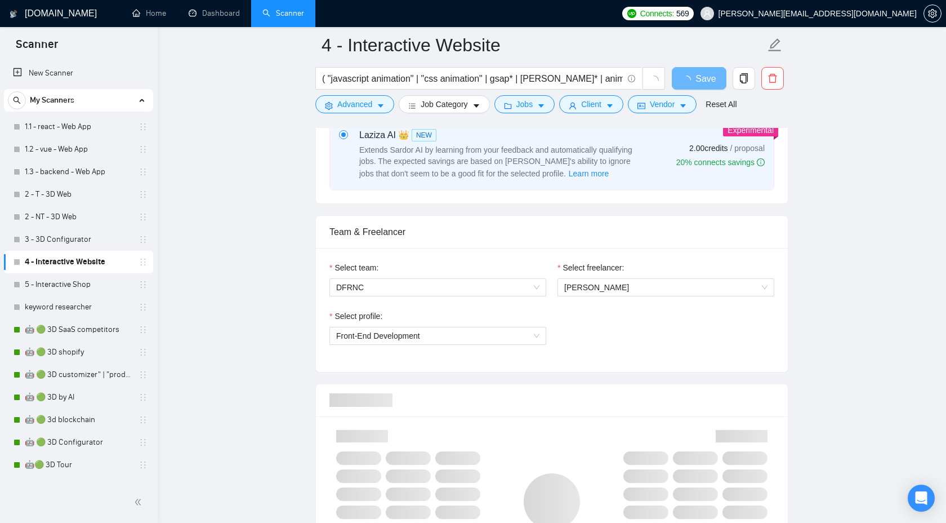
scroll to position [487, 0]
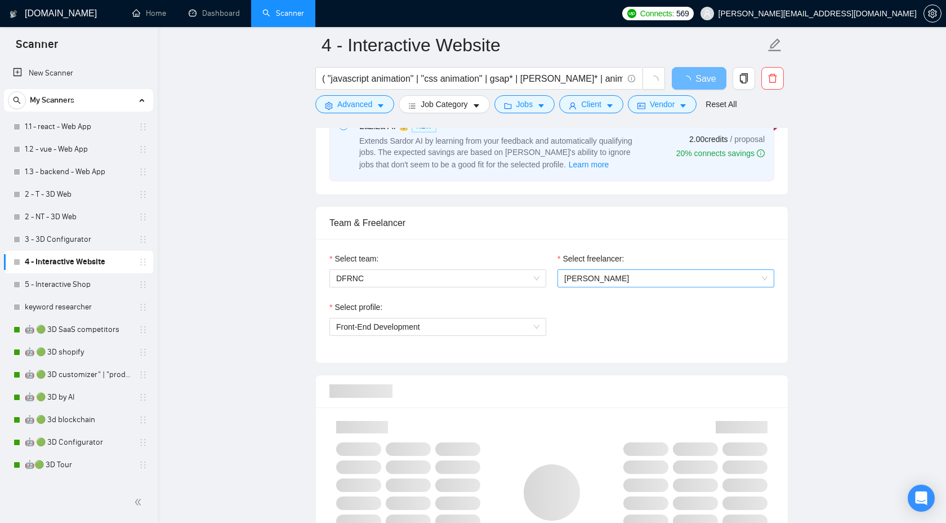
click at [612, 279] on span "[PERSON_NAME]" at bounding box center [597, 278] width 65 height 9
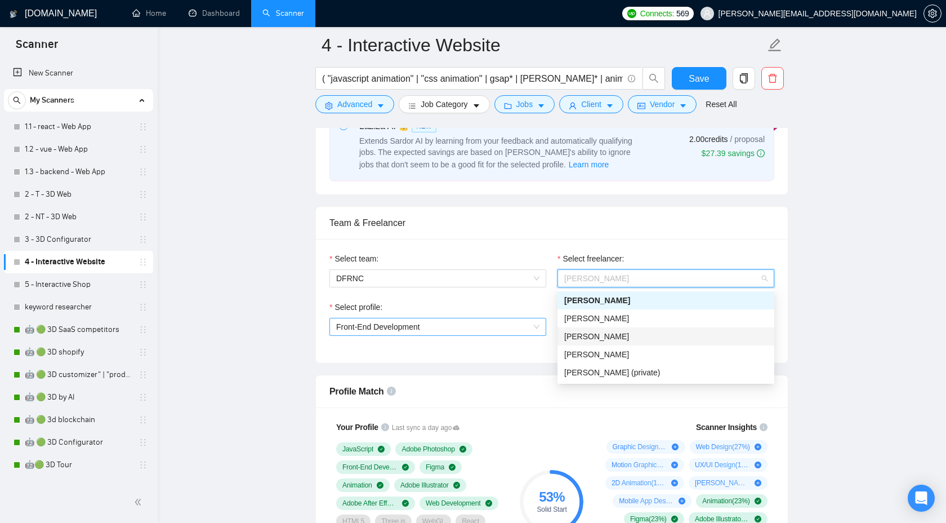
click at [498, 328] on span "Front-End Development" at bounding box center [437, 326] width 203 height 17
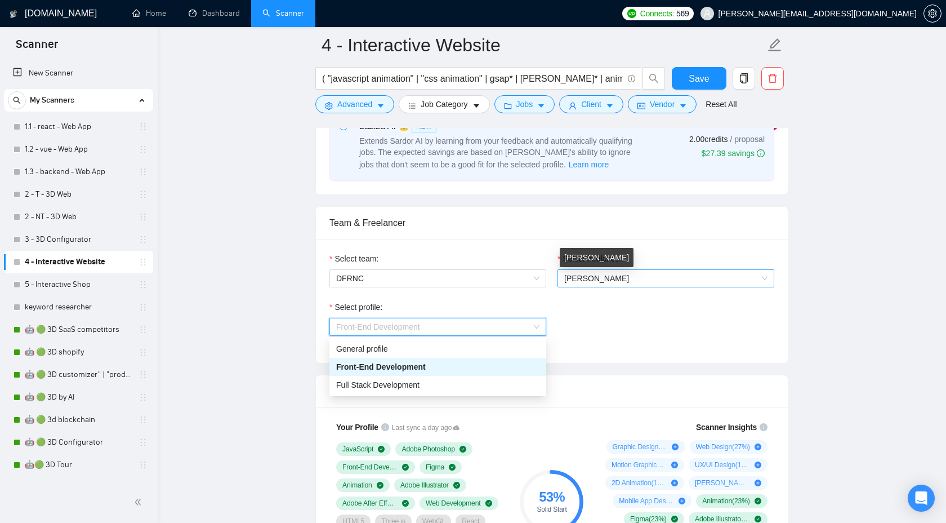
click at [623, 276] on span "[PERSON_NAME]" at bounding box center [597, 278] width 65 height 9
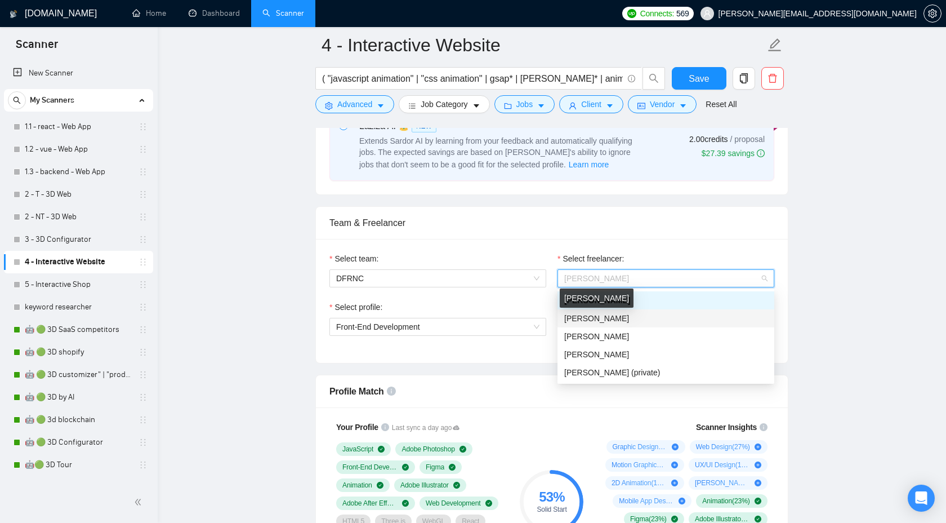
click at [593, 316] on span "[PERSON_NAME]" at bounding box center [597, 318] width 65 height 9
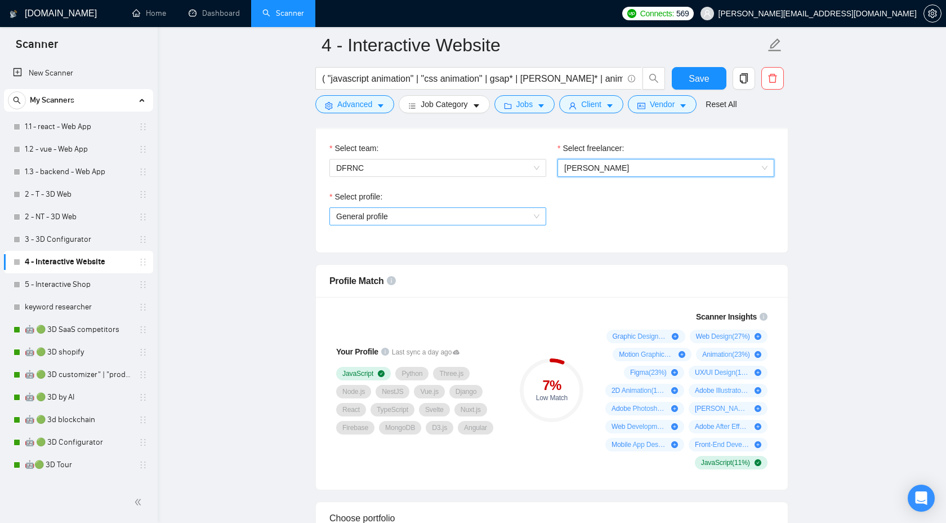
scroll to position [550, 0]
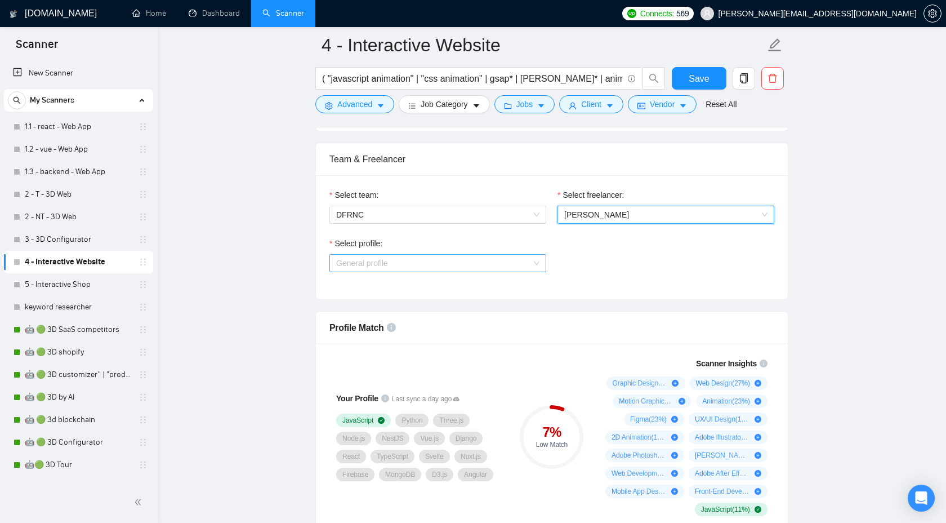
click at [500, 263] on span "General profile" at bounding box center [437, 263] width 203 height 17
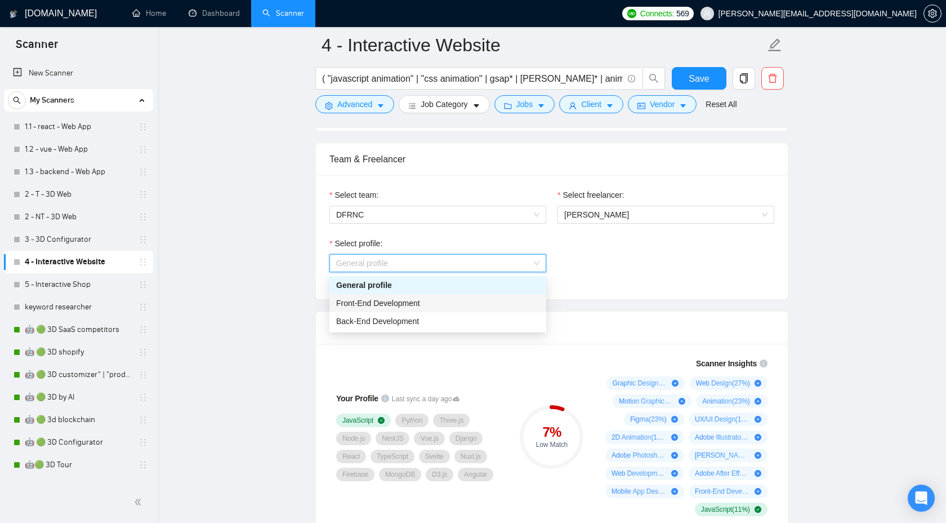
click at [461, 300] on div "Front-End Development" at bounding box center [437, 303] width 203 height 12
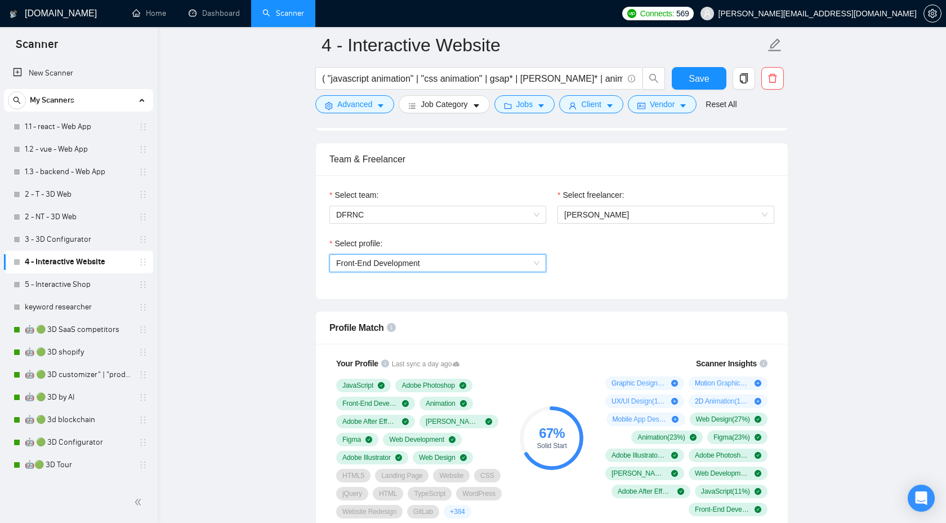
click at [507, 258] on span "Front-End Development" at bounding box center [437, 263] width 203 height 17
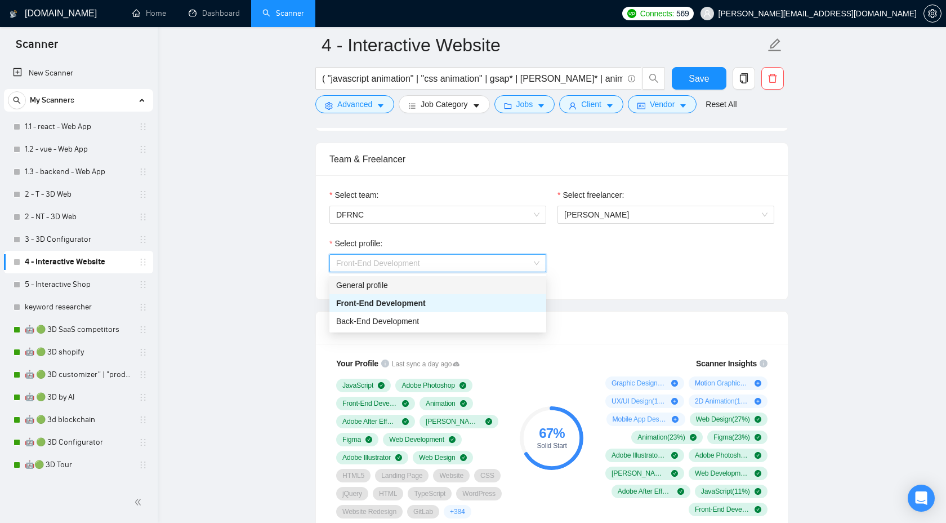
click at [468, 279] on div "General profile" at bounding box center [437, 285] width 203 height 12
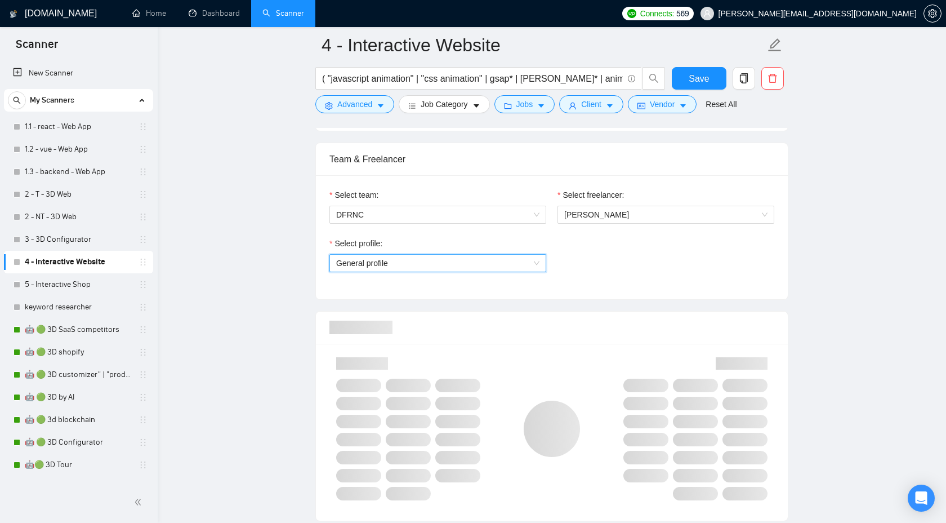
click at [499, 264] on span "General profile" at bounding box center [437, 263] width 203 height 17
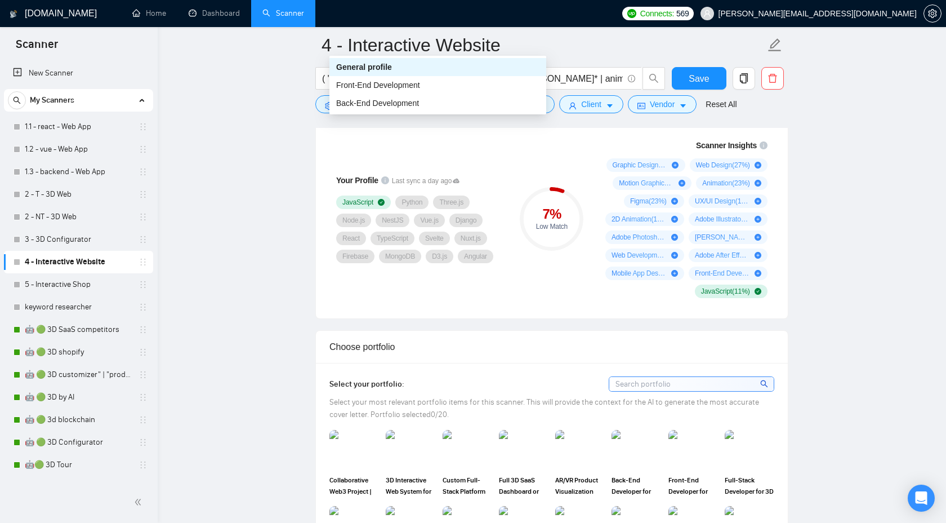
scroll to position [886, 0]
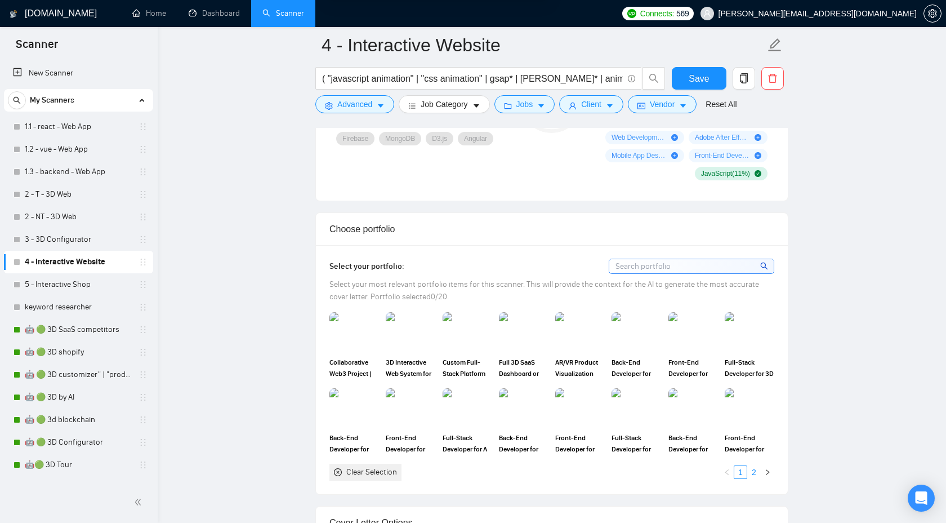
click at [753, 472] on link "2" at bounding box center [754, 472] width 12 height 12
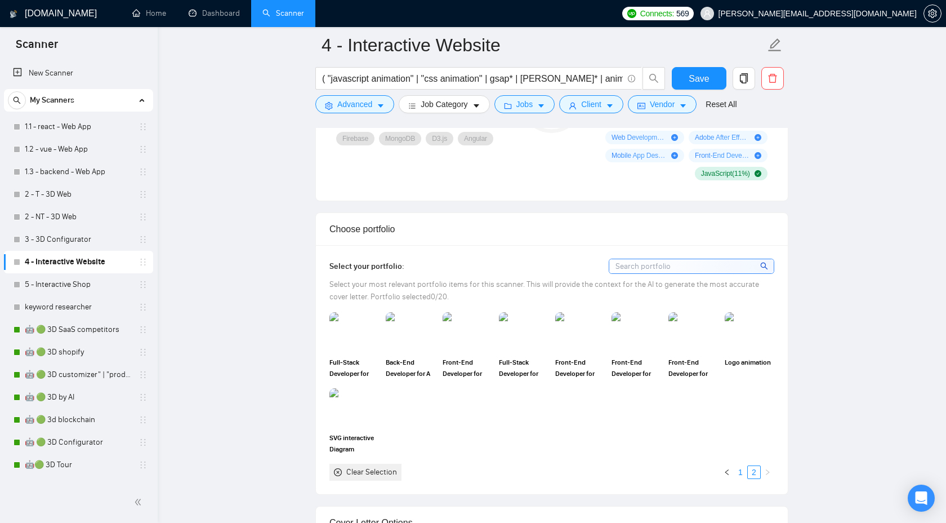
click at [742, 470] on link "1" at bounding box center [741, 472] width 12 height 12
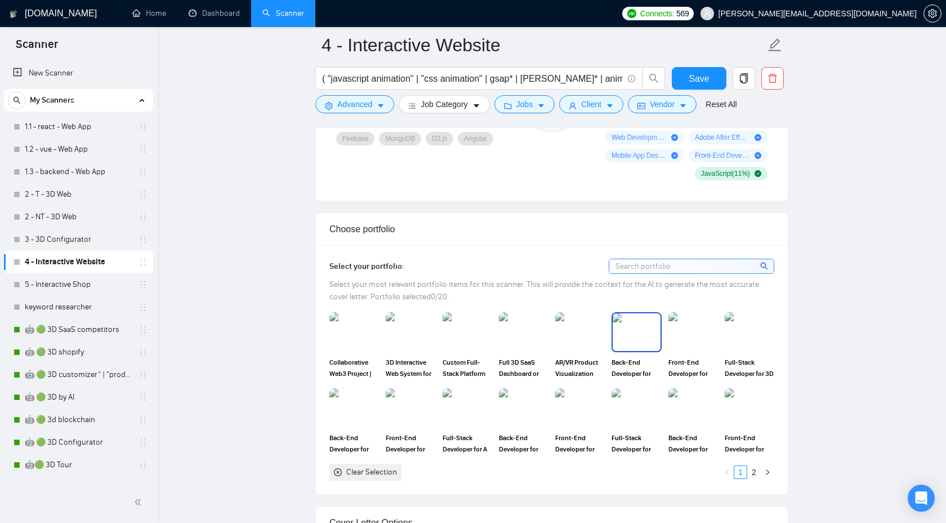
click at [646, 334] on img at bounding box center [636, 331] width 47 height 37
click at [688, 332] on img at bounding box center [693, 331] width 47 height 37
click at [736, 332] on img at bounding box center [749, 331] width 47 height 37
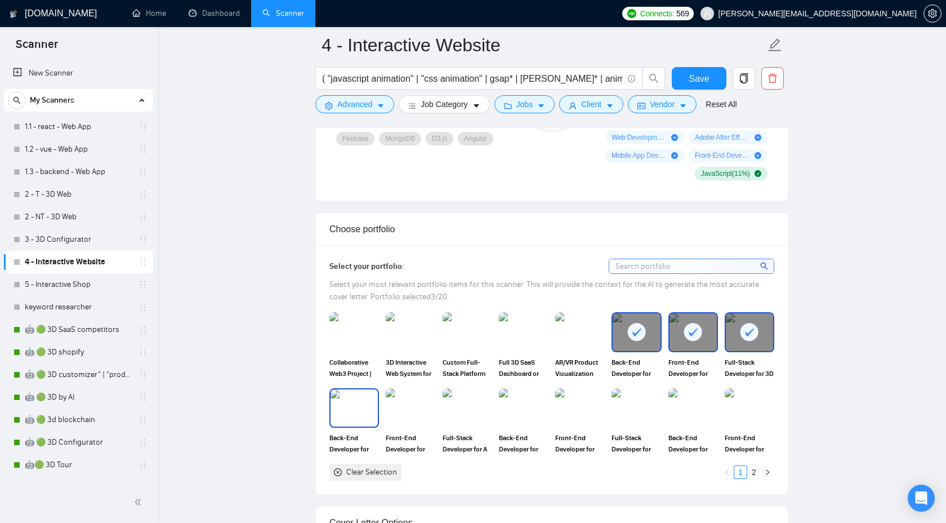
click at [339, 417] on img at bounding box center [354, 407] width 47 height 37
click at [402, 415] on img at bounding box center [410, 407] width 47 height 37
click at [494, 415] on div "Full-Stack Developer for A User-Friendly Website for Branding Studio" at bounding box center [467, 421] width 56 height 66
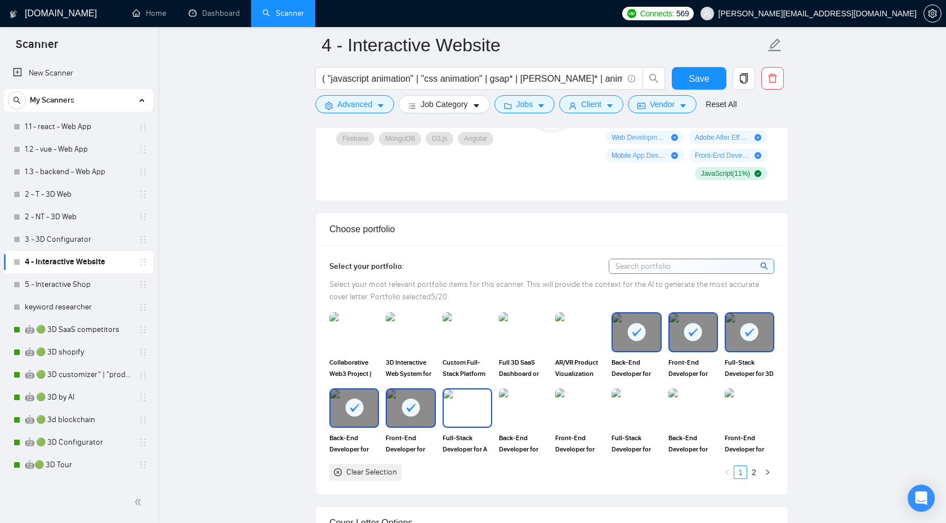
click at [466, 410] on img at bounding box center [467, 407] width 47 height 37
click at [528, 408] on img at bounding box center [523, 407] width 47 height 37
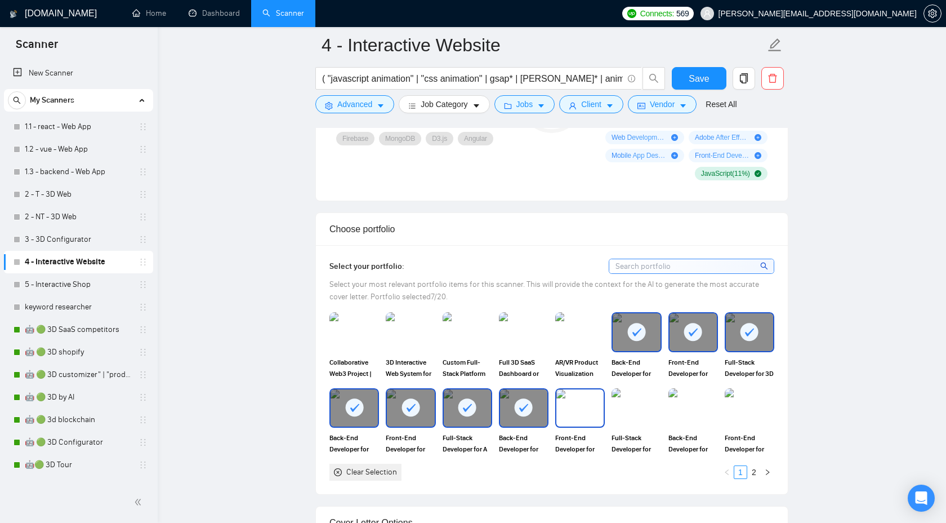
click at [577, 405] on img at bounding box center [580, 407] width 47 height 37
click at [635, 408] on img at bounding box center [636, 407] width 47 height 37
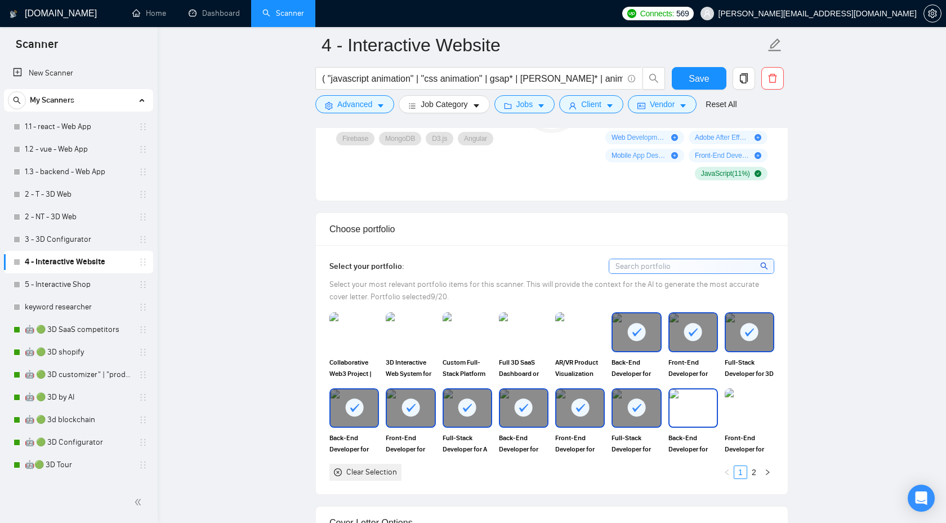
click at [713, 412] on img at bounding box center [693, 407] width 47 height 37
click at [753, 414] on img at bounding box center [749, 407] width 47 height 37
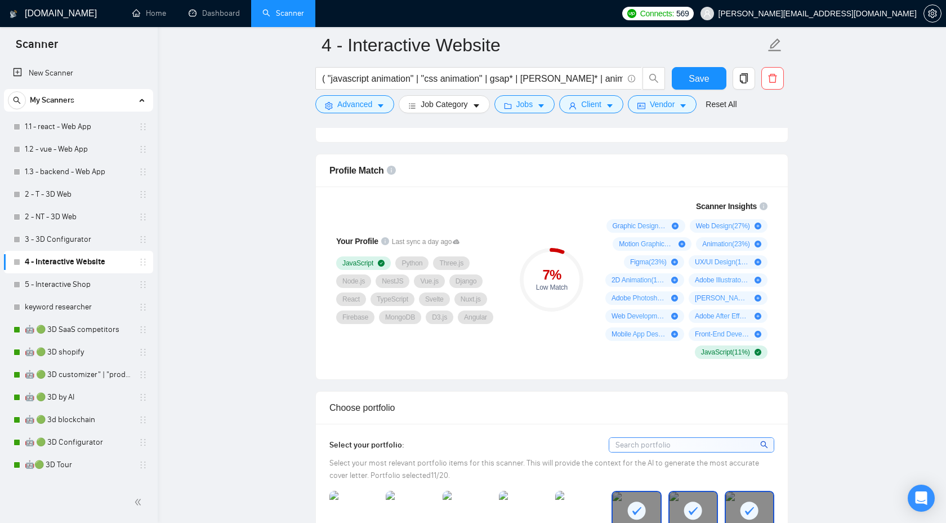
scroll to position [657, 0]
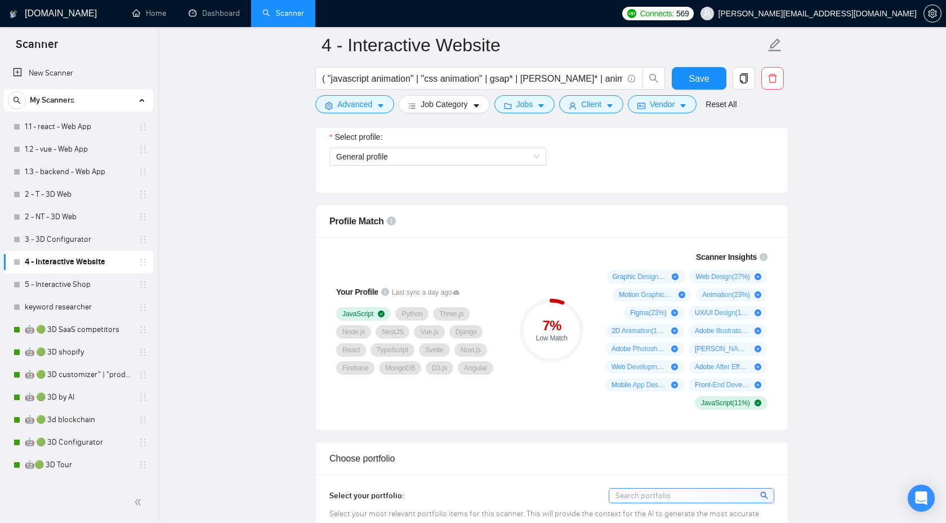
click at [429, 144] on div "Select profile:" at bounding box center [438, 139] width 217 height 17
click at [423, 159] on span "General profile" at bounding box center [437, 156] width 203 height 17
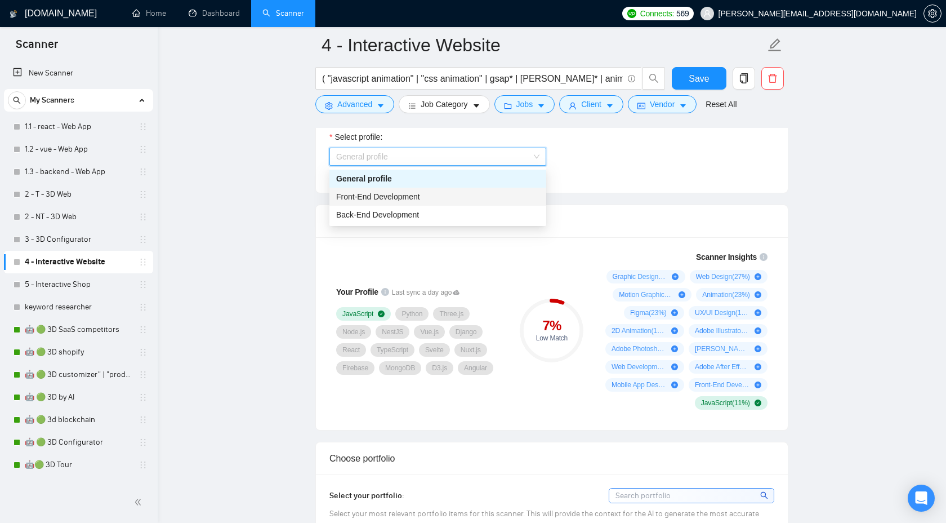
click at [398, 194] on span "Front-End Development" at bounding box center [378, 196] width 84 height 9
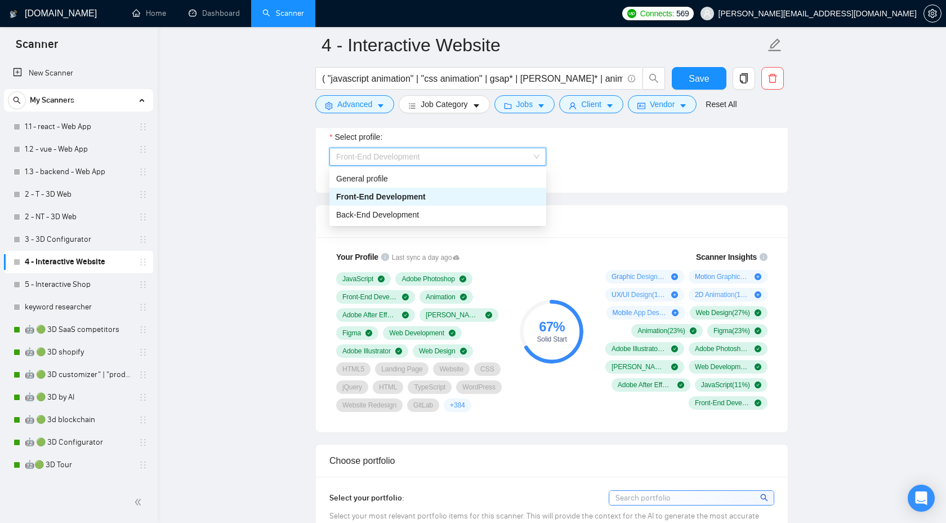
click at [444, 157] on span "Front-End Development" at bounding box center [437, 156] width 203 height 17
click at [425, 216] on div "Back-End Development" at bounding box center [437, 214] width 203 height 12
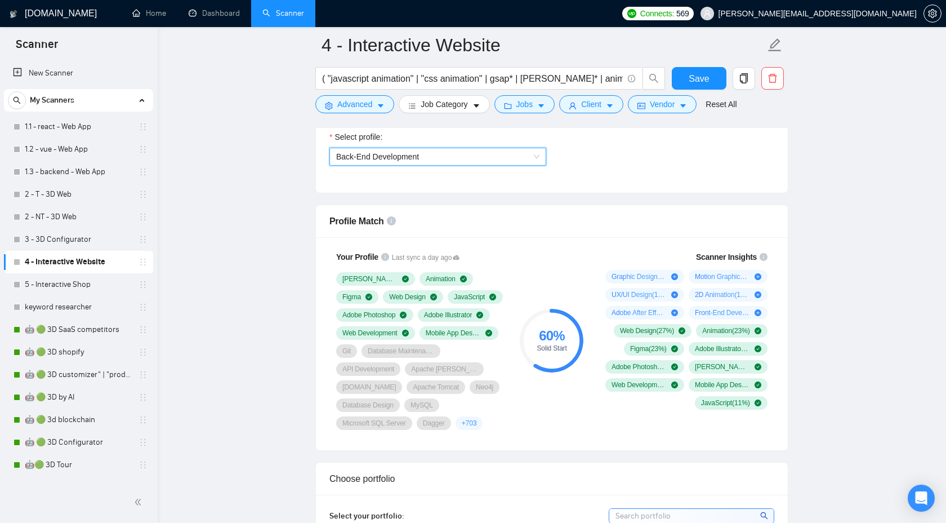
click at [439, 163] on span "Back-End Development" at bounding box center [437, 156] width 203 height 17
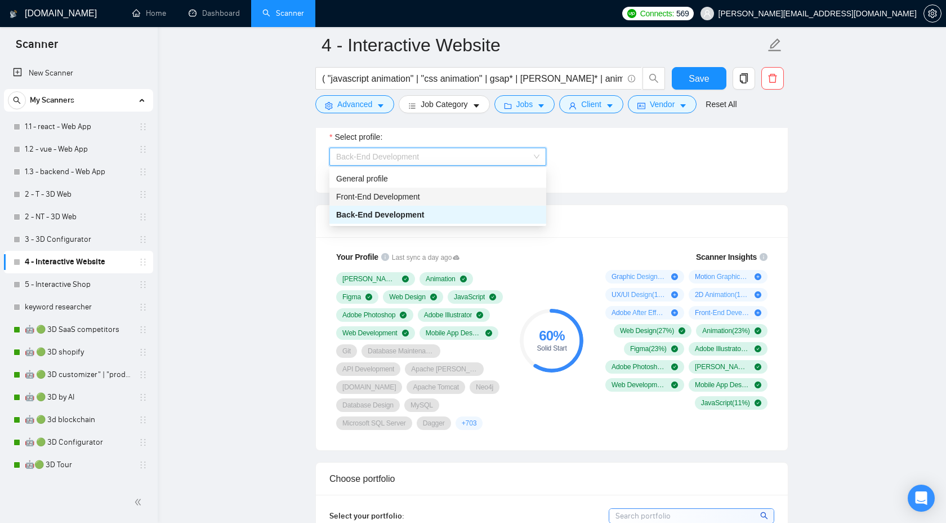
click at [425, 196] on div "Front-End Development" at bounding box center [437, 196] width 203 height 12
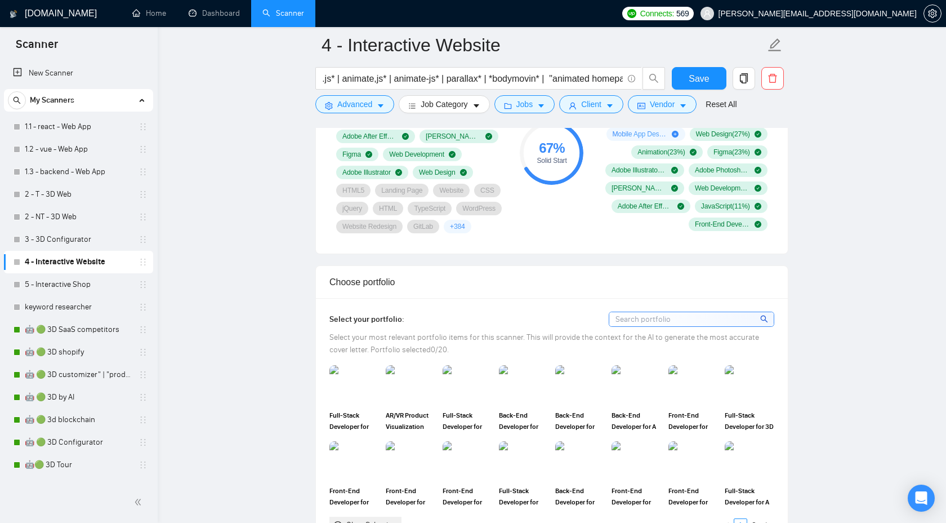
scroll to position [916, 0]
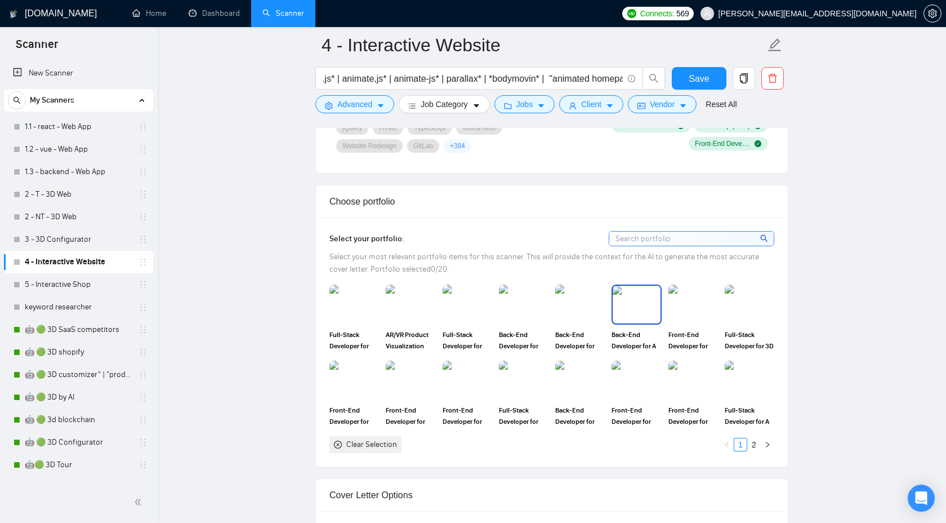
click at [642, 323] on img at bounding box center [636, 304] width 47 height 37
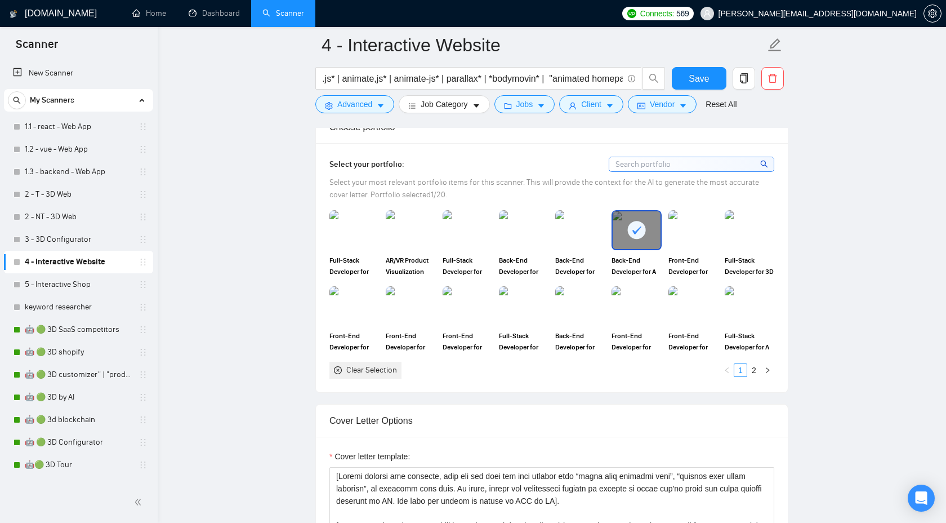
scroll to position [992, 0]
click at [650, 247] on div at bounding box center [636, 228] width 47 height 37
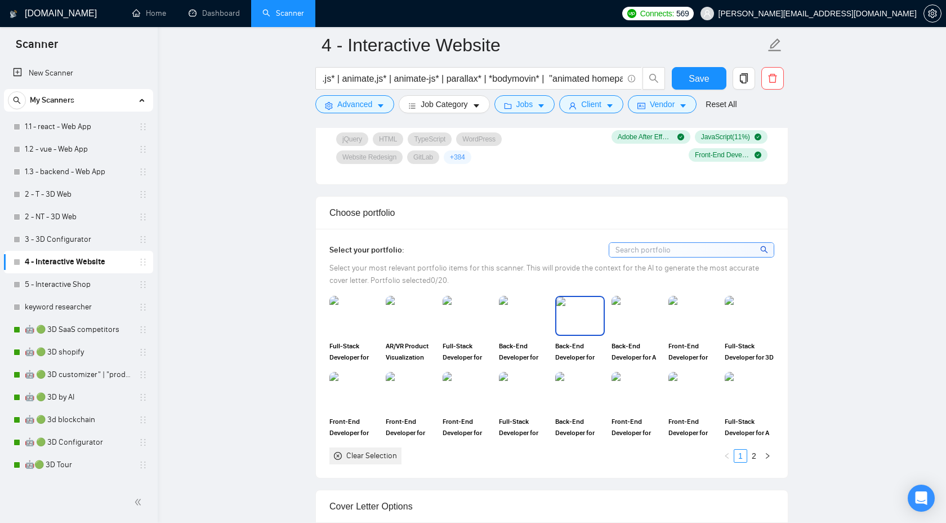
scroll to position [913, 0]
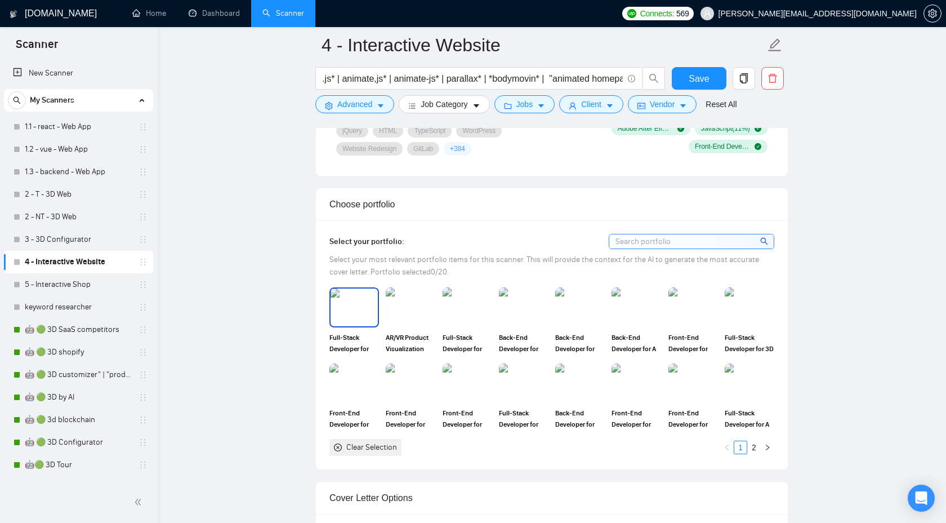
click at [345, 322] on img at bounding box center [354, 306] width 47 height 37
click at [459, 326] on img at bounding box center [467, 306] width 47 height 37
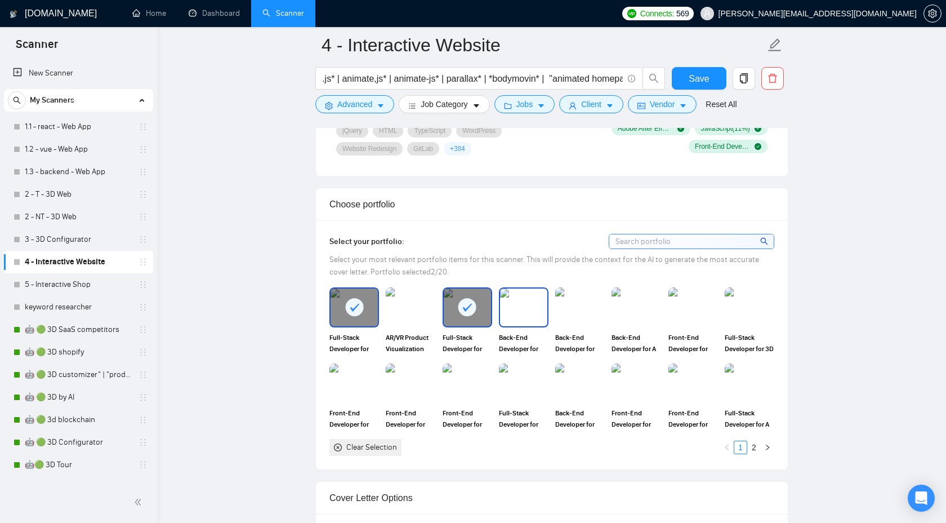
click at [528, 326] on img at bounding box center [523, 306] width 47 height 37
click at [583, 326] on img at bounding box center [580, 306] width 47 height 37
click at [630, 327] on img at bounding box center [637, 306] width 50 height 39
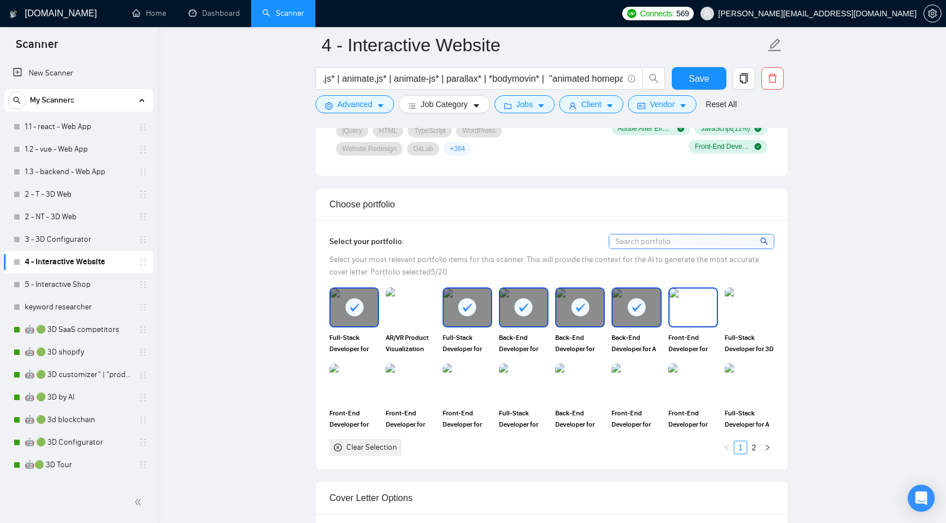
click at [673, 326] on img at bounding box center [693, 306] width 47 height 37
click at [739, 325] on img at bounding box center [749, 306] width 47 height 37
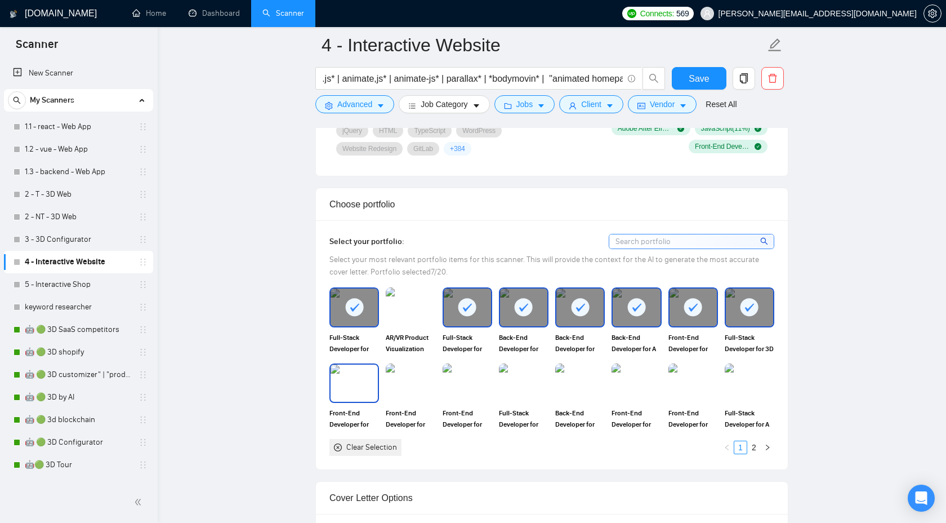
click at [349, 402] on img at bounding box center [354, 383] width 47 height 37
click at [485, 399] on img at bounding box center [467, 383] width 47 height 37
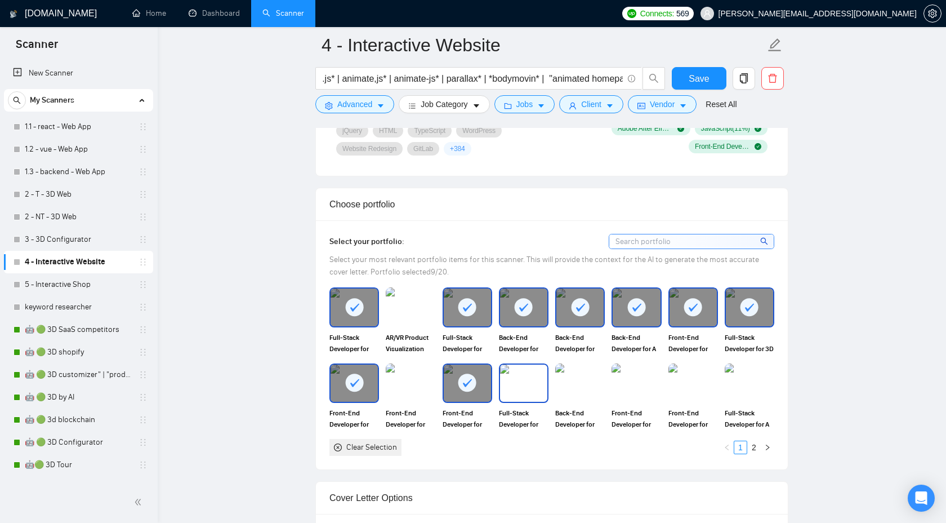
click at [528, 400] on img at bounding box center [523, 383] width 47 height 37
click at [571, 400] on img at bounding box center [580, 383] width 47 height 37
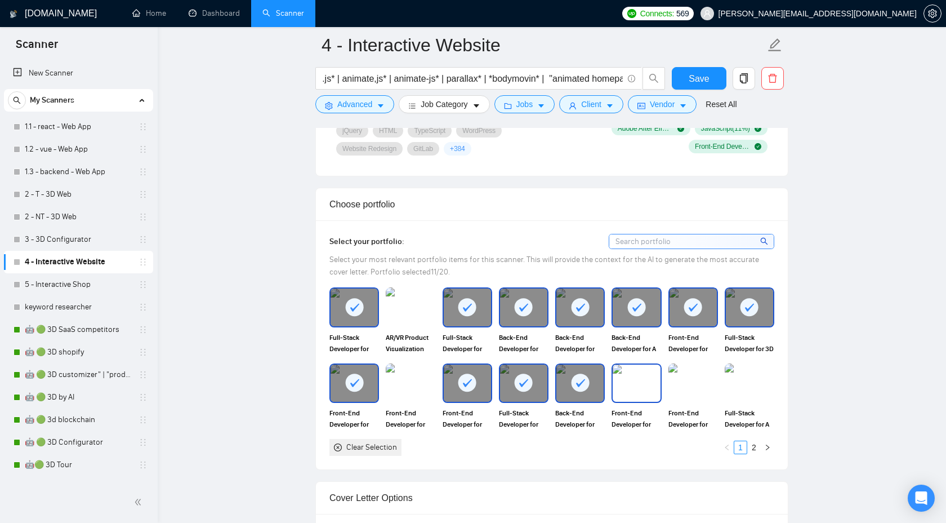
click at [635, 401] on img at bounding box center [636, 383] width 47 height 37
click at [675, 400] on img at bounding box center [693, 383] width 47 height 37
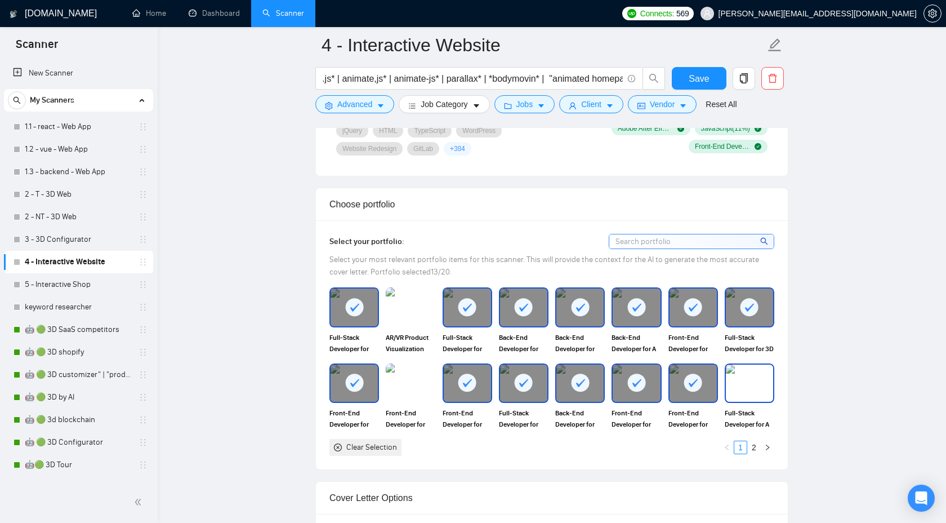
click at [744, 393] on img at bounding box center [749, 383] width 47 height 37
click at [757, 454] on link "2" at bounding box center [754, 447] width 12 height 12
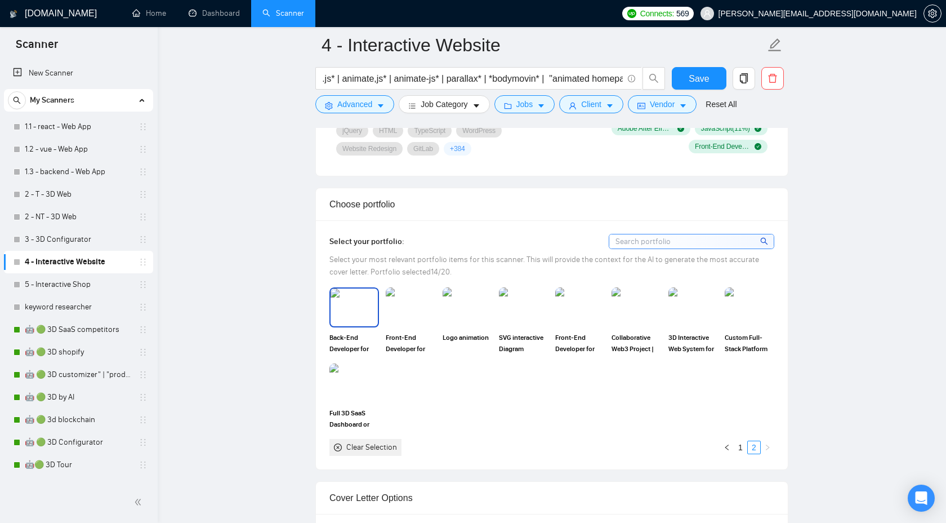
click at [352, 326] on img at bounding box center [354, 306] width 47 height 37
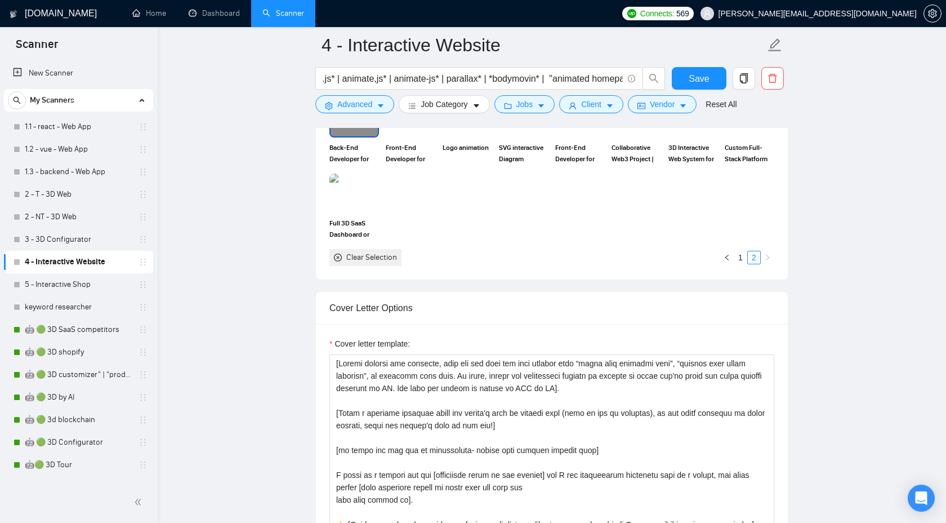
scroll to position [1105, 0]
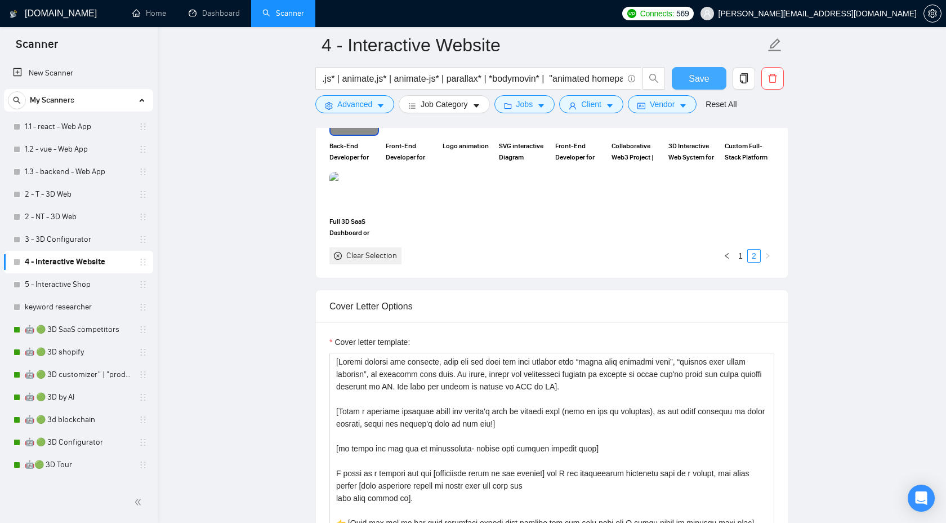
click at [690, 79] on span "Save" at bounding box center [699, 79] width 20 height 14
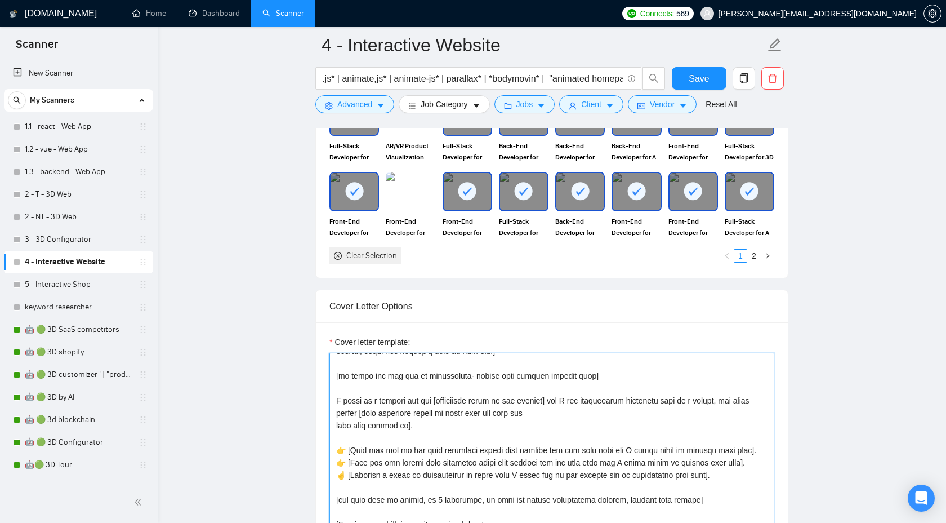
scroll to position [73, 0]
drag, startPoint x: 726, startPoint y: 495, endPoint x: 348, endPoint y: 421, distance: 384.6
click at [348, 421] on textarea "Cover letter template:" at bounding box center [552, 480] width 445 height 254
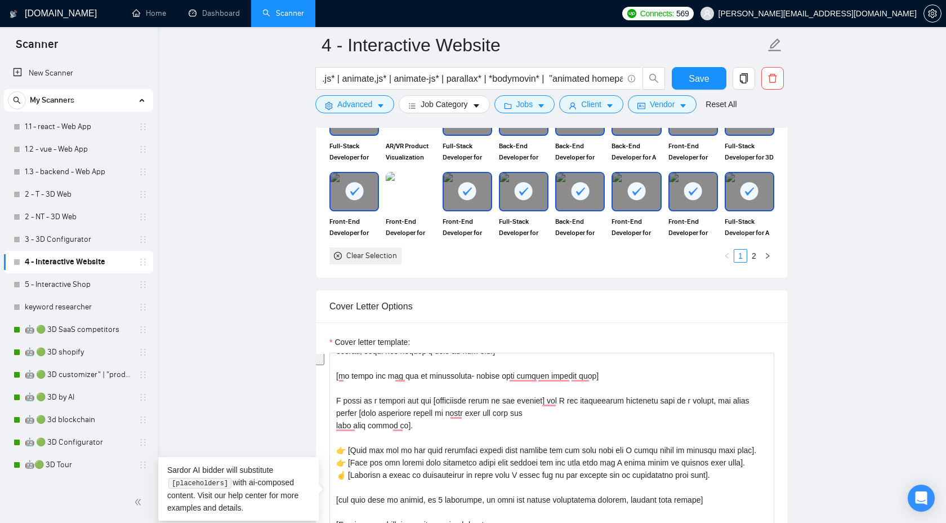
click at [624, 353] on div "Cover letter template:" at bounding box center [552, 344] width 445 height 17
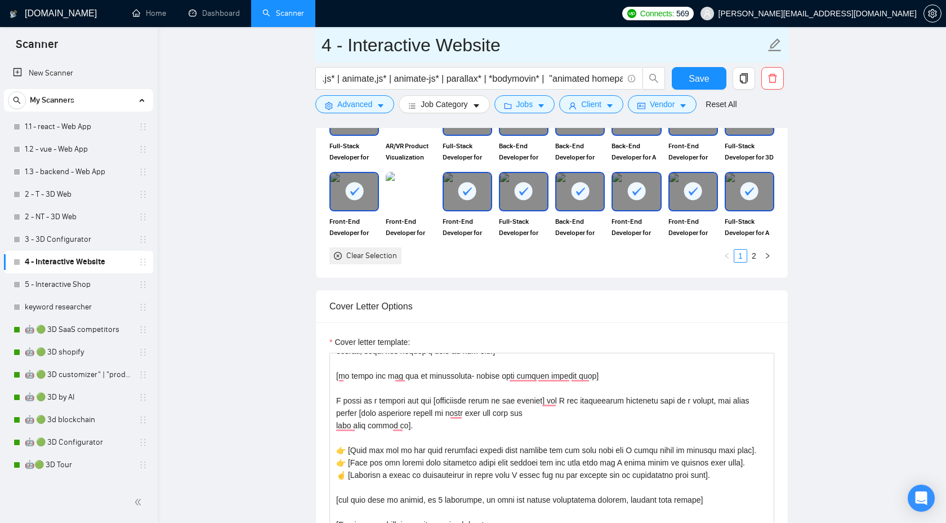
click at [399, 41] on input "4 - Interactive Website" at bounding box center [544, 45] width 444 height 28
click at [445, 44] on input "4 - Interactive Website" at bounding box center [544, 45] width 444 height 28
click at [418, 48] on input "4 - Interactive Website" at bounding box center [544, 45] width 444 height 28
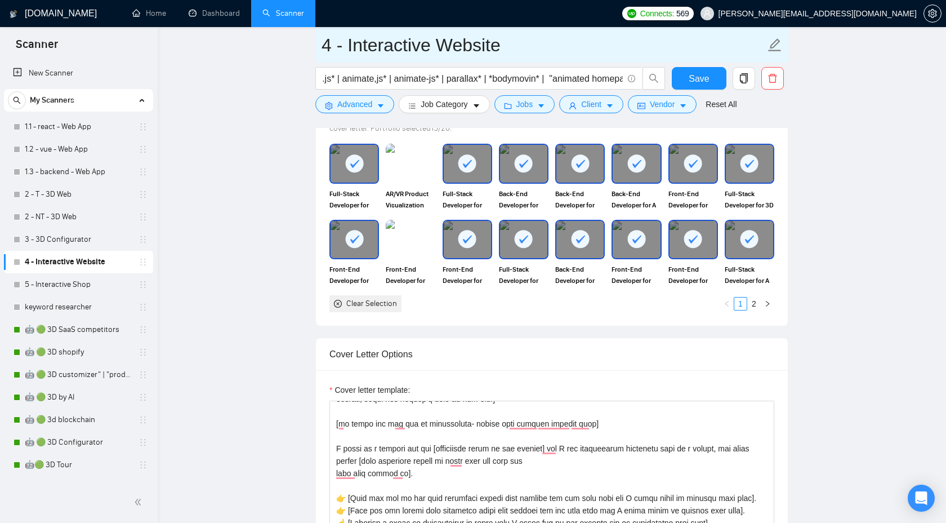
scroll to position [1034, 0]
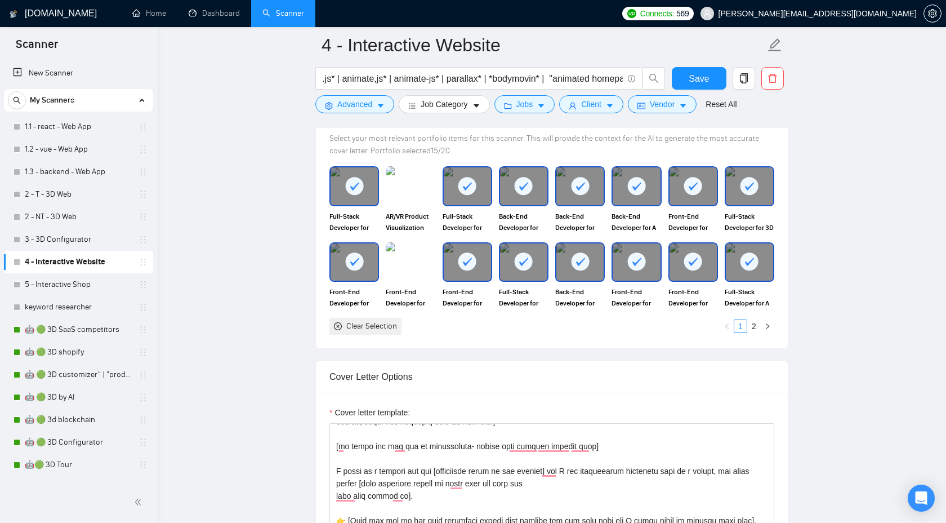
click at [361, 205] on div at bounding box center [354, 185] width 47 height 37
click at [366, 205] on img at bounding box center [354, 185] width 47 height 37
click at [643, 281] on div at bounding box center [636, 261] width 47 height 37
click at [646, 281] on img at bounding box center [636, 261] width 47 height 37
click at [650, 205] on div at bounding box center [636, 185] width 47 height 37
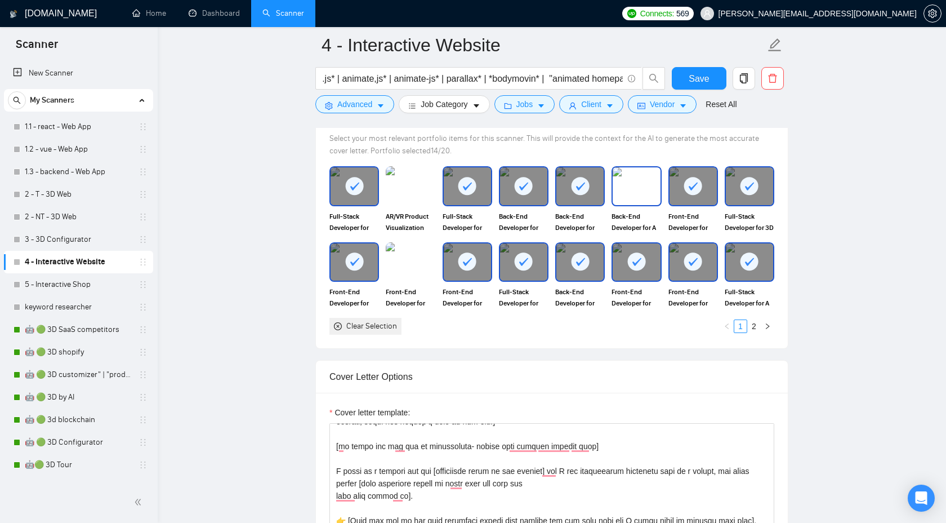
click at [648, 205] on img at bounding box center [636, 185] width 47 height 37
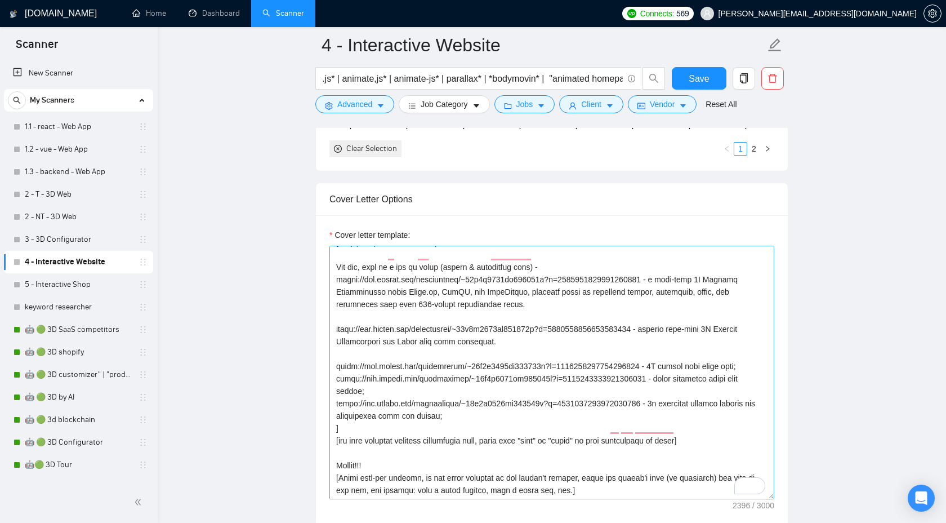
scroll to position [1230, 0]
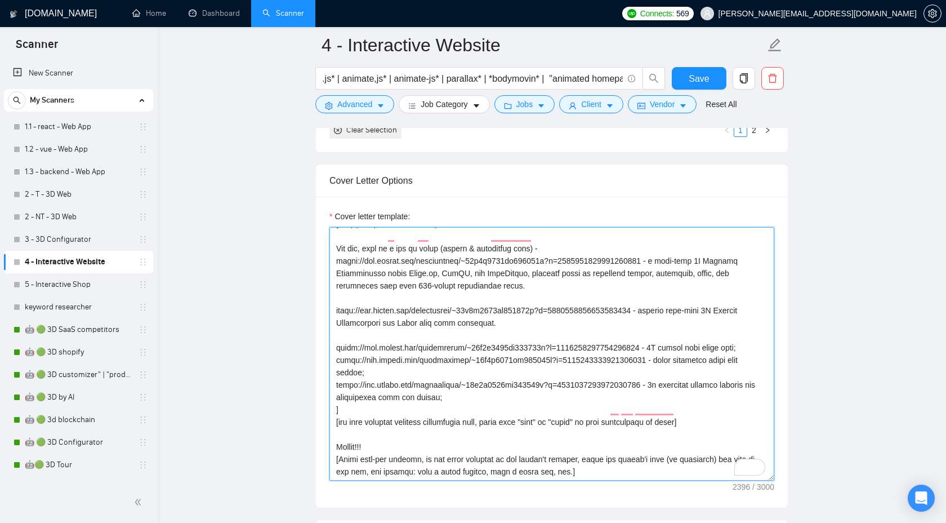
click at [615, 367] on textarea "Cover letter template:" at bounding box center [552, 354] width 445 height 254
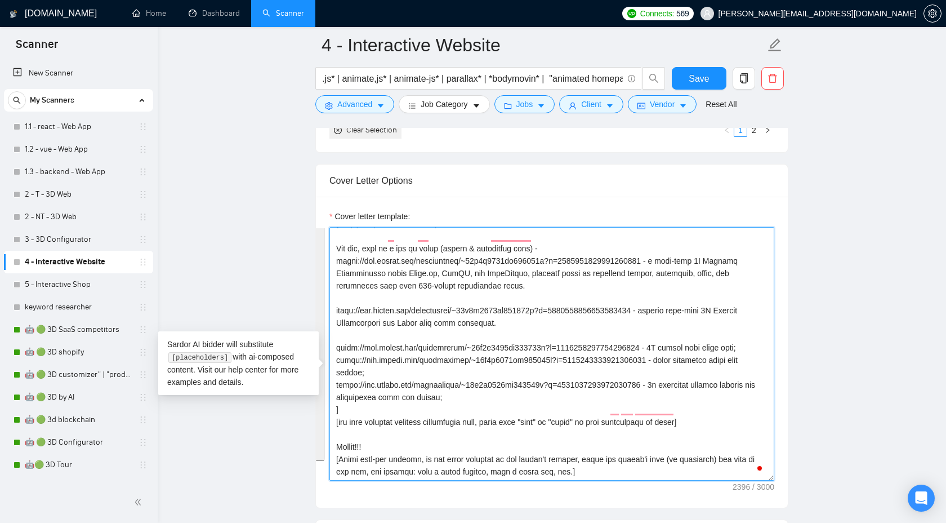
paste textarea "https://www.upwork.com/freelancers/~01888aa2d1bf4783e8?s=1110580755057594368&p=…"
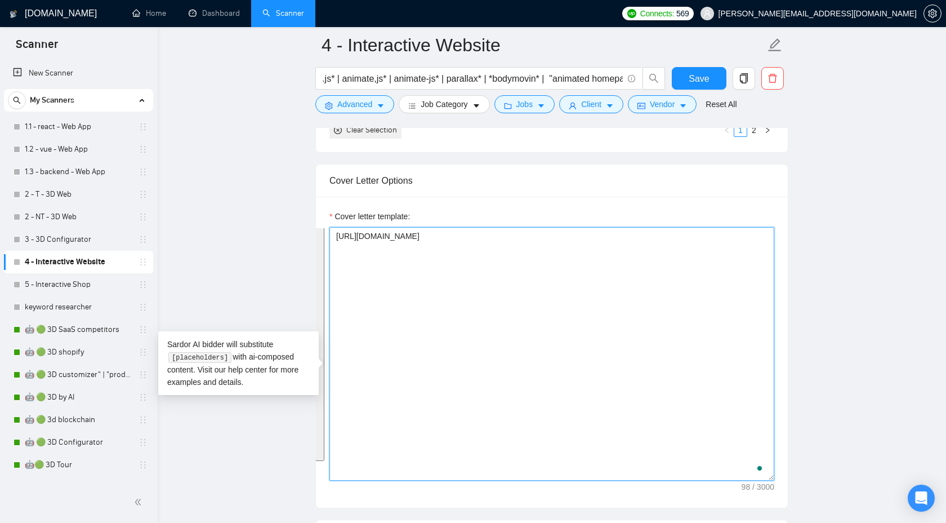
scroll to position [0, 0]
click at [335, 267] on textarea "https://www.upwork.com/freelancers/~01888aa2d1bf4783e8?s=1110580755057594368&p=…" at bounding box center [552, 354] width 445 height 254
click at [343, 347] on textarea "https://www.upwork.com/freelancers/~01888aa2d1bf4783e8?s=1110580755057594368&p=…" at bounding box center [552, 354] width 445 height 254
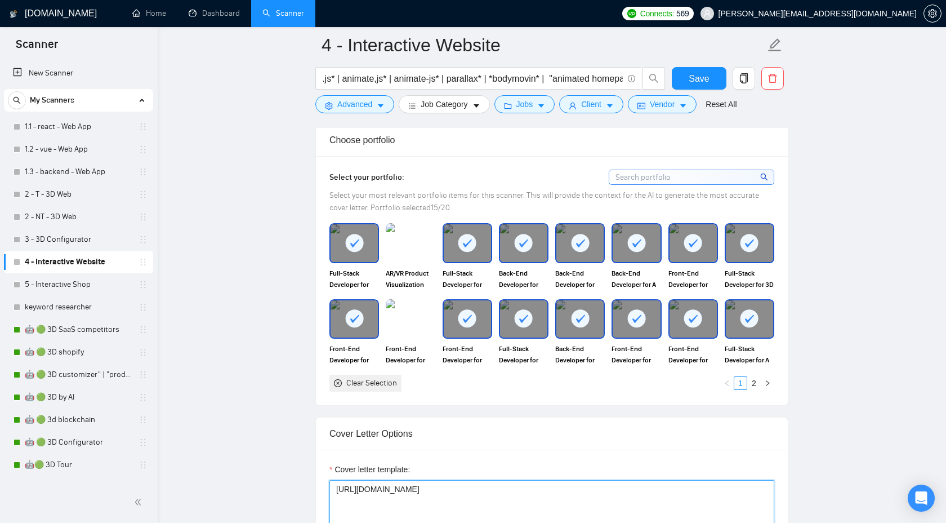
scroll to position [966, 0]
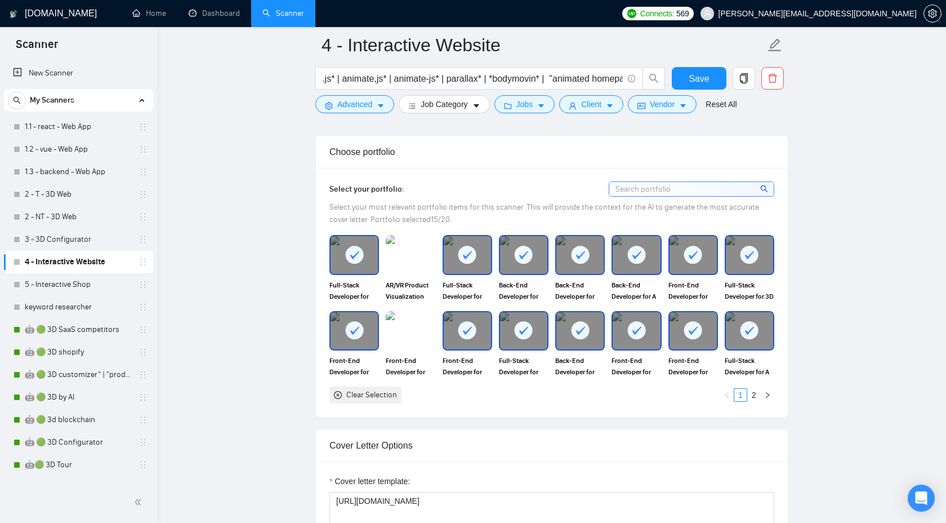
click at [637, 264] on rect at bounding box center [637, 255] width 18 height 18
click at [633, 273] on img at bounding box center [636, 254] width 47 height 37
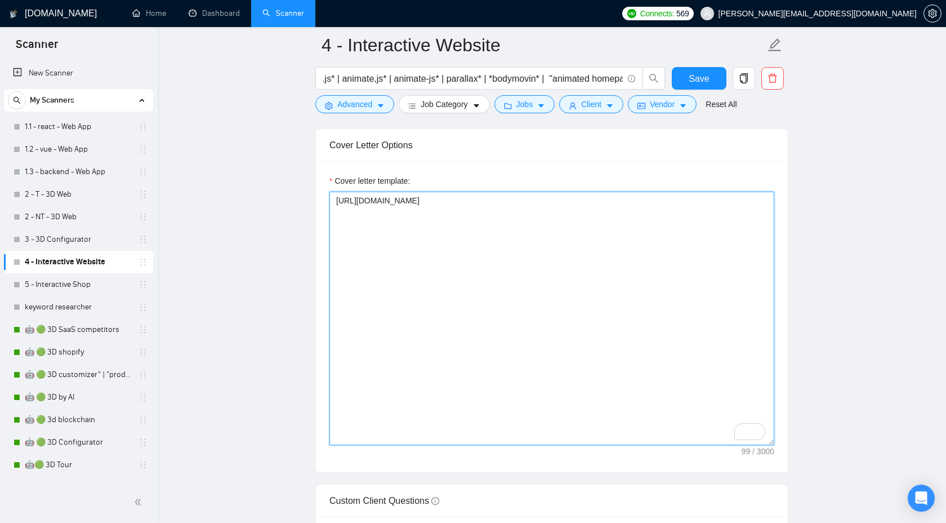
click at [452, 252] on textarea "https://www.upwork.com/freelancers/~01888aa2d1bf4783e8?s=1110580755057594368&p=…" at bounding box center [552, 319] width 445 height 254
paste textarea "https://www.upwork.com/freelancers/~01888aa2d1bf4783e8?s=1110580755057594368&p=…"
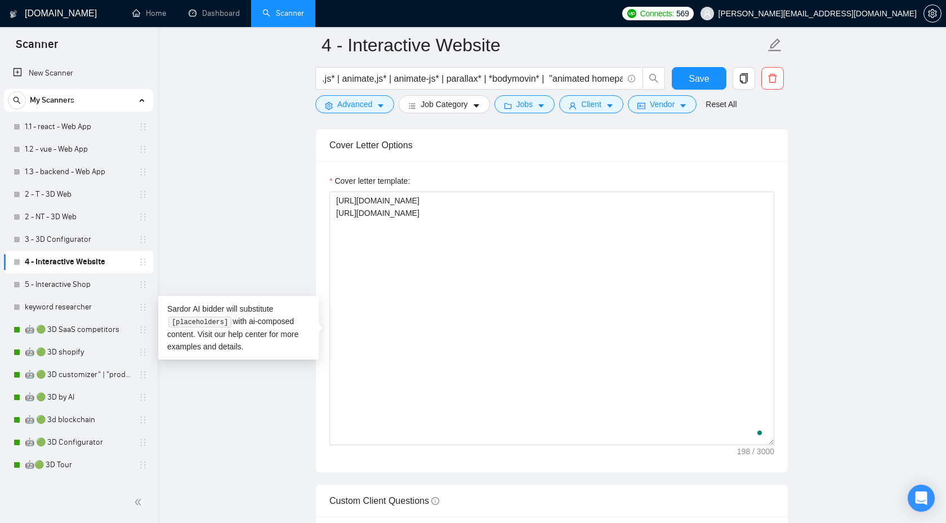
click at [537, 192] on div "Cover letter template:" at bounding box center [552, 183] width 445 height 17
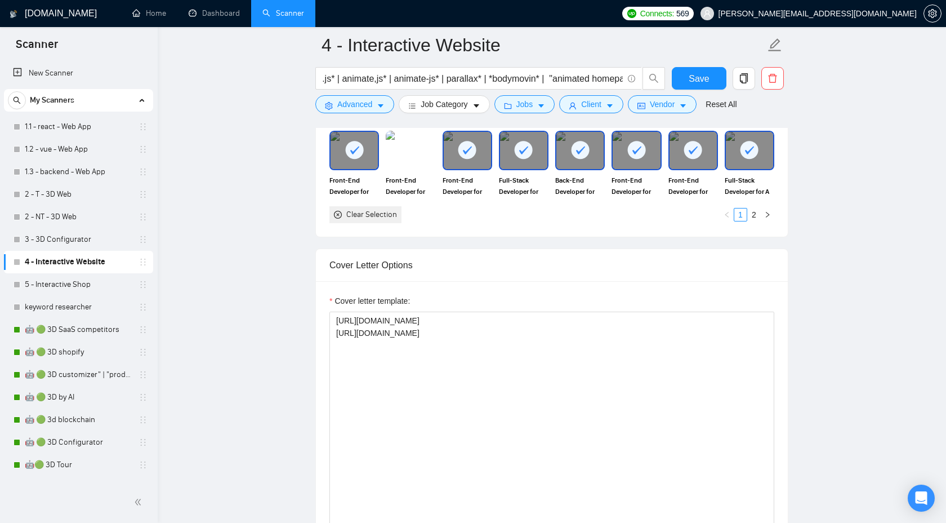
scroll to position [1001, 0]
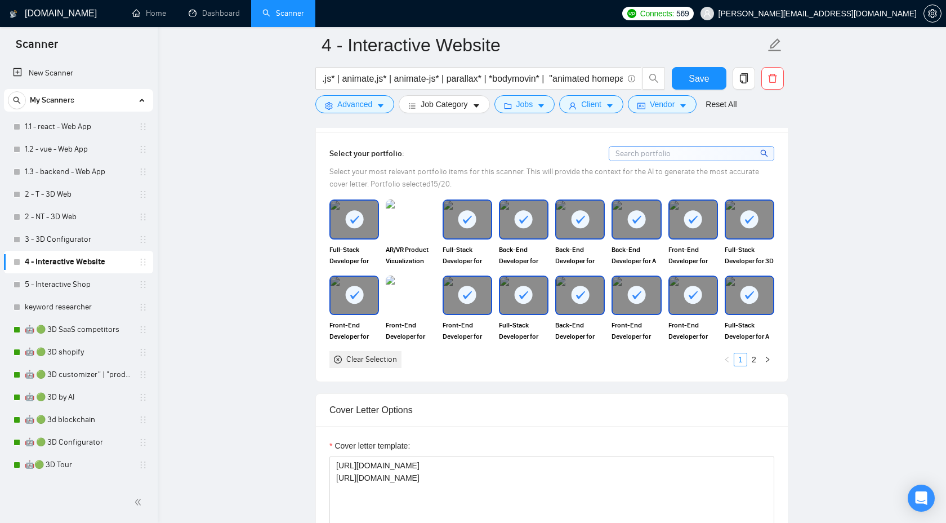
click at [637, 314] on div at bounding box center [636, 295] width 47 height 37
click at [637, 314] on img at bounding box center [636, 295] width 47 height 37
click at [474, 314] on div at bounding box center [467, 295] width 47 height 37
click at [474, 314] on img at bounding box center [467, 295] width 47 height 37
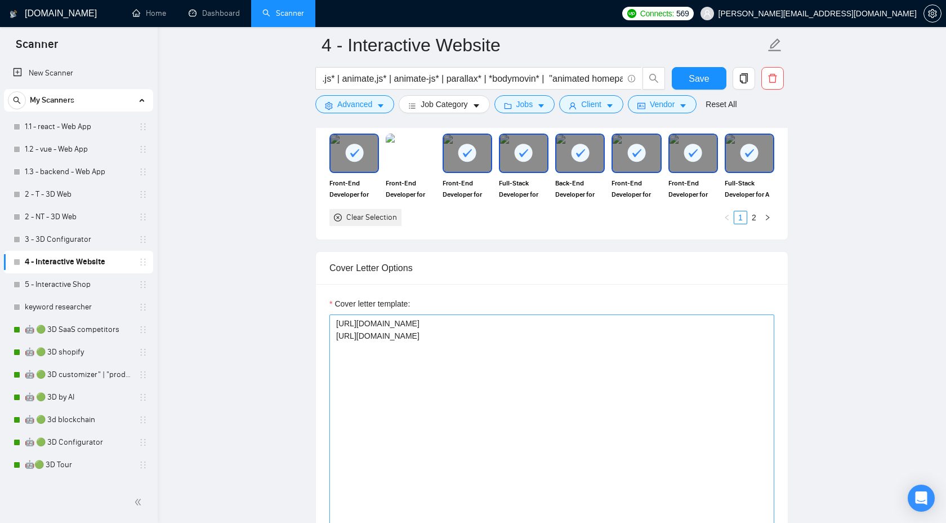
scroll to position [1189, 0]
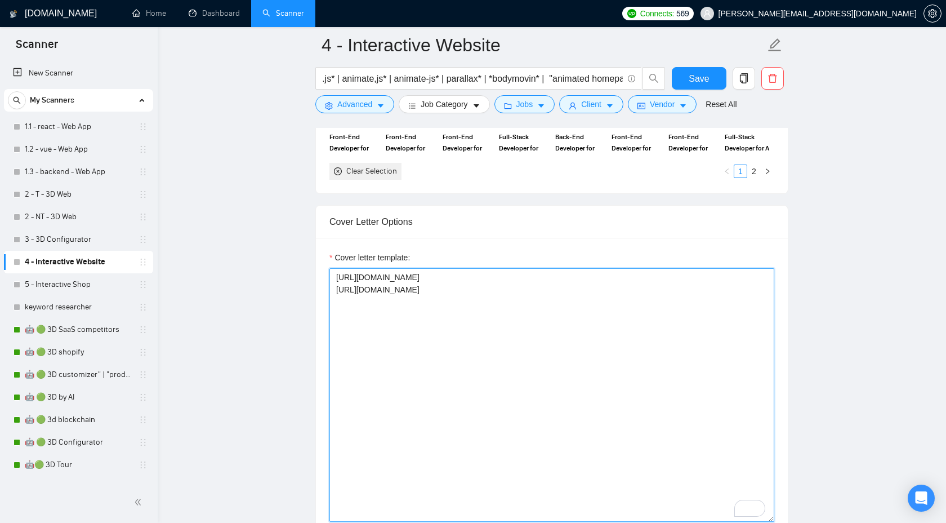
click at [534, 358] on textarea "https://www.upwork.com/freelancers/~01888aa2d1bf4783e8?s=1110580755057594368&p=…" at bounding box center [552, 395] width 445 height 254
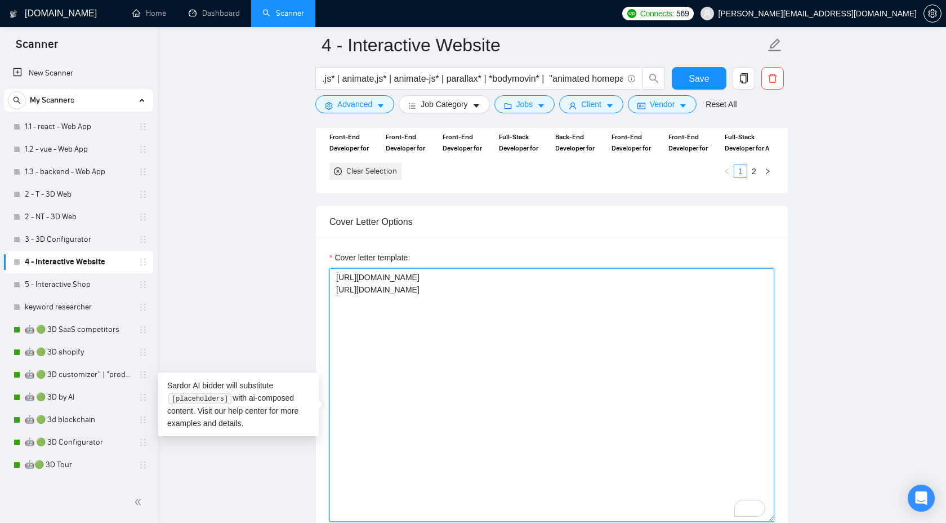
paste textarea "https://www.upwork.com/freelancers/~01888aa2d1bf4783e8?s=1110580755057594368&p=…"
drag, startPoint x: 564, startPoint y: 358, endPoint x: 290, endPoint y: 268, distance: 289.0
click at [290, 268] on main "4 - Interactive Website ( "javascript animation" | "css animation" | gsap* | lo…" at bounding box center [552, 415] width 753 height 3119
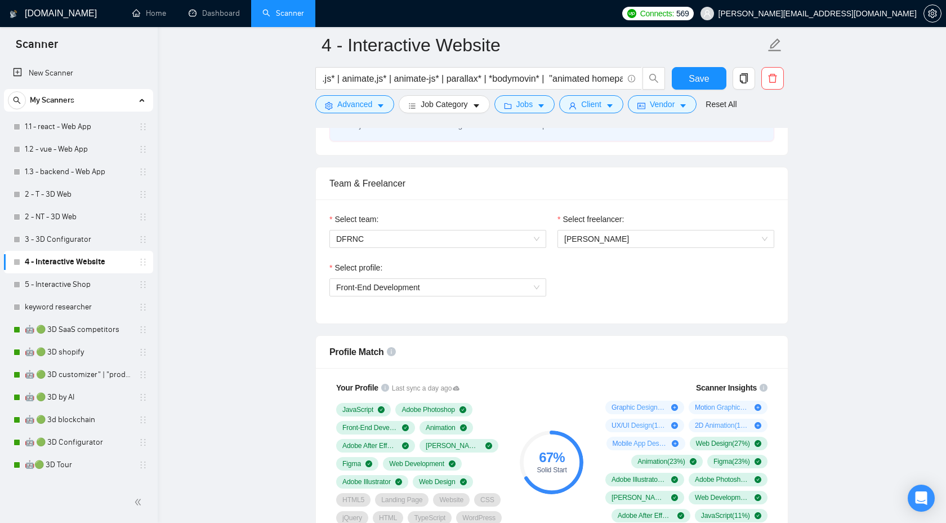
scroll to position [511, 0]
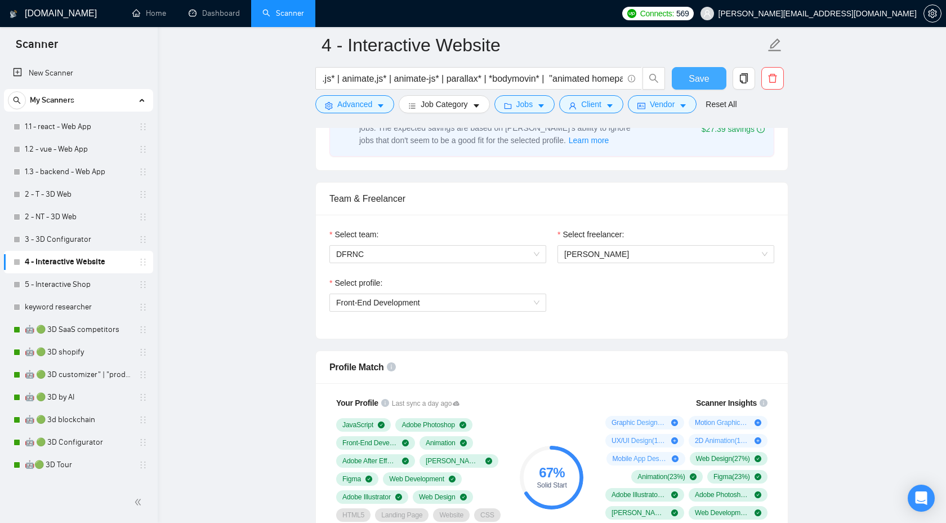
type textarea "https://www.upwork.com/freelancers/~01888aa2d1bf4783e8?s=1110580755057594368&p=…"
click at [700, 81] on span "Save" at bounding box center [699, 79] width 20 height 14
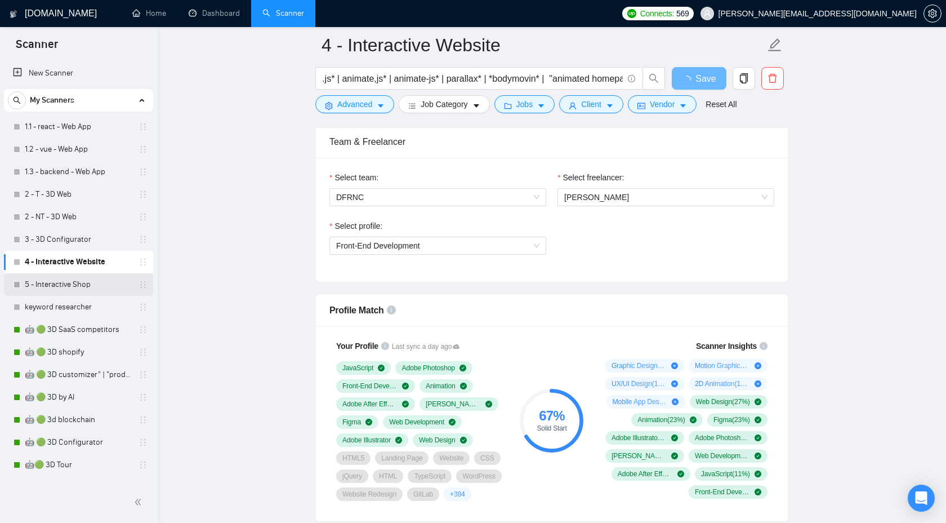
click at [79, 289] on link "5 - Interactive Shop" at bounding box center [78, 284] width 107 height 23
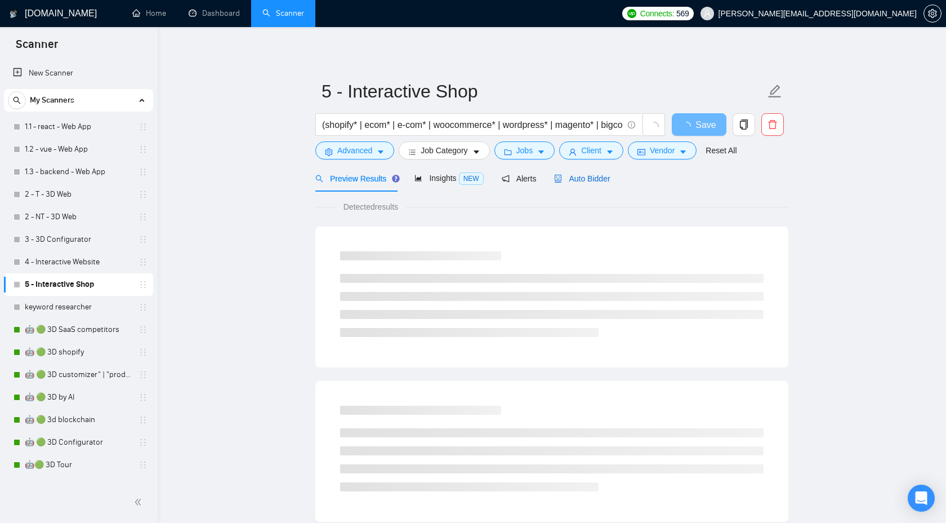
click at [598, 178] on span "Auto Bidder" at bounding box center [582, 178] width 56 height 9
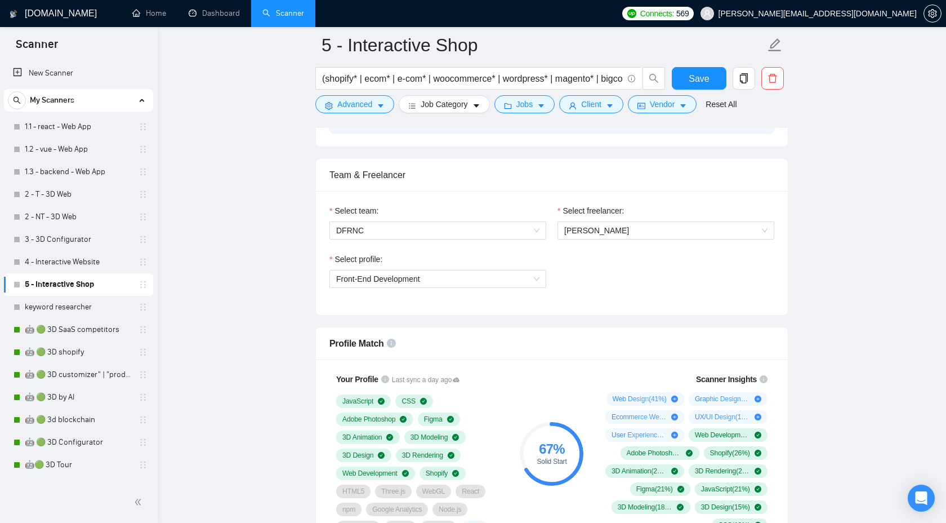
scroll to position [534, 0]
click at [625, 228] on span "[PERSON_NAME]" at bounding box center [597, 230] width 65 height 9
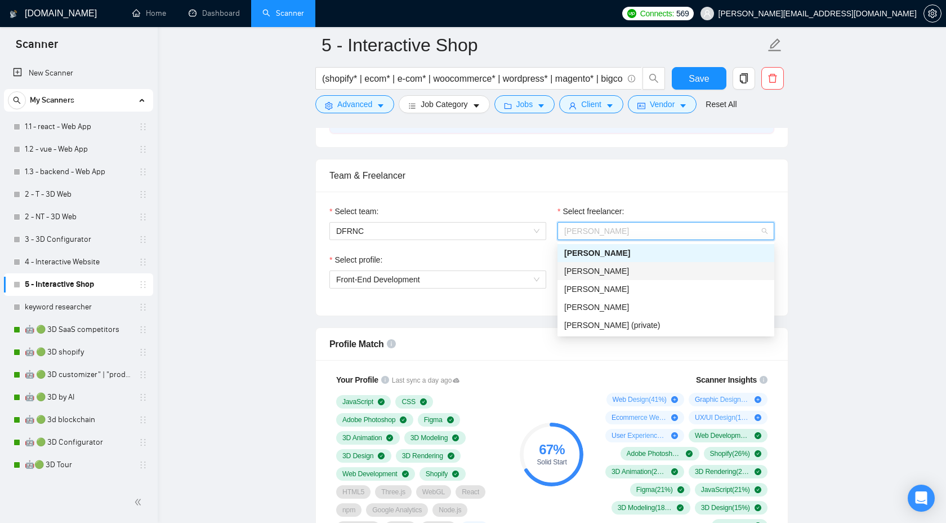
click at [616, 270] on span "[PERSON_NAME]" at bounding box center [597, 270] width 65 height 9
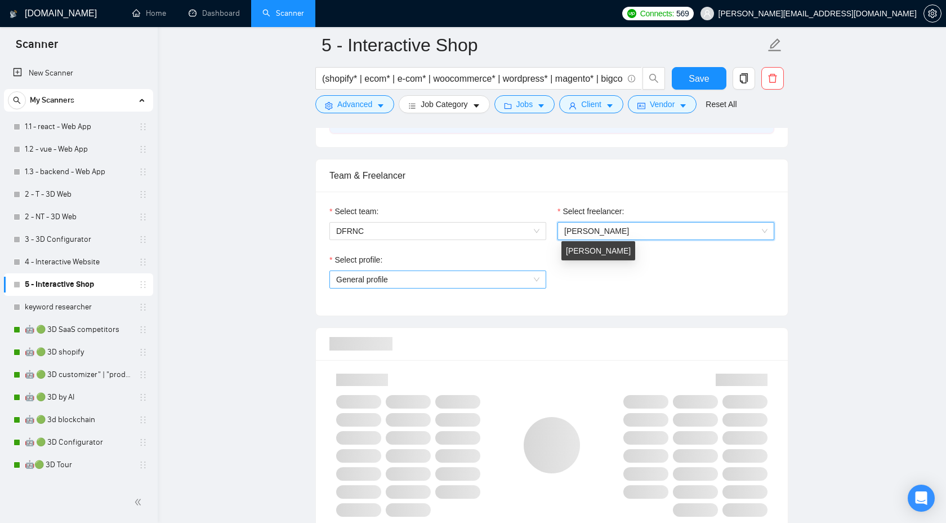
click at [460, 278] on span "General profile" at bounding box center [437, 279] width 203 height 17
click at [457, 281] on span "General profile" at bounding box center [437, 279] width 203 height 17
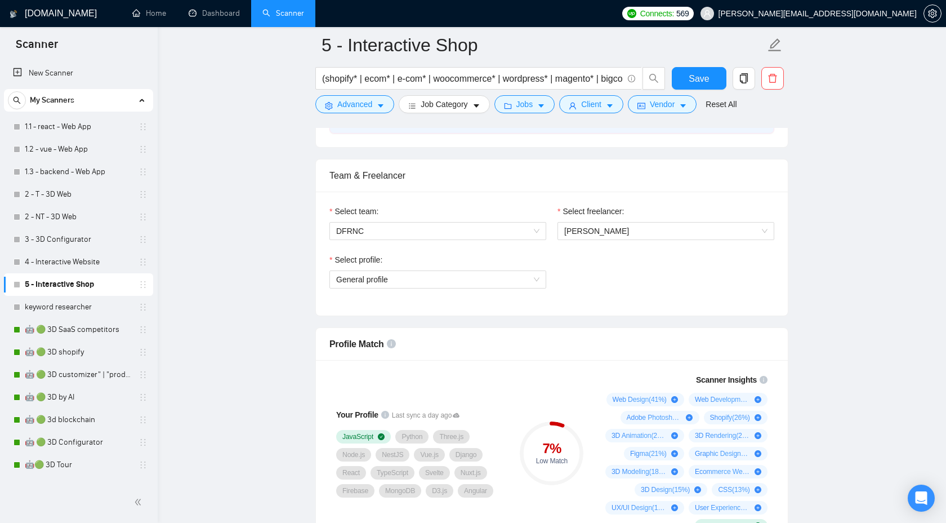
click at [412, 315] on div "Team & Freelancer Select team: DFRNC Select freelancer: Mykola Romaniuk Select …" at bounding box center [551, 237] width 473 height 157
click at [522, 281] on span "General profile" at bounding box center [437, 279] width 203 height 17
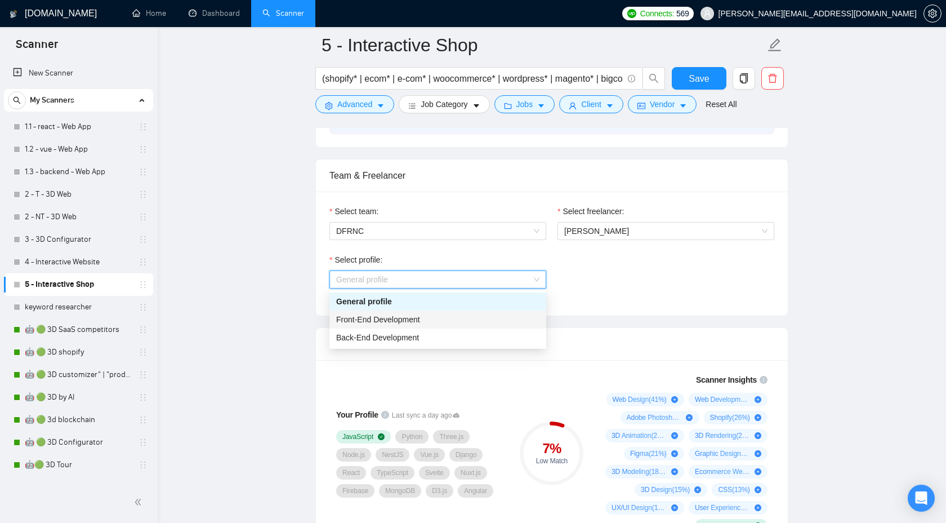
click at [474, 321] on div "Front-End Development" at bounding box center [437, 319] width 203 height 12
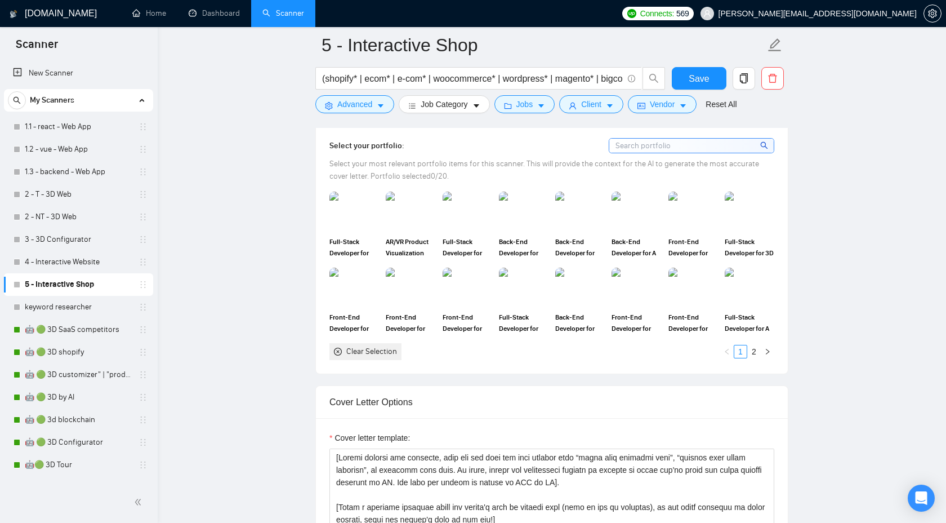
scroll to position [1072, 0]
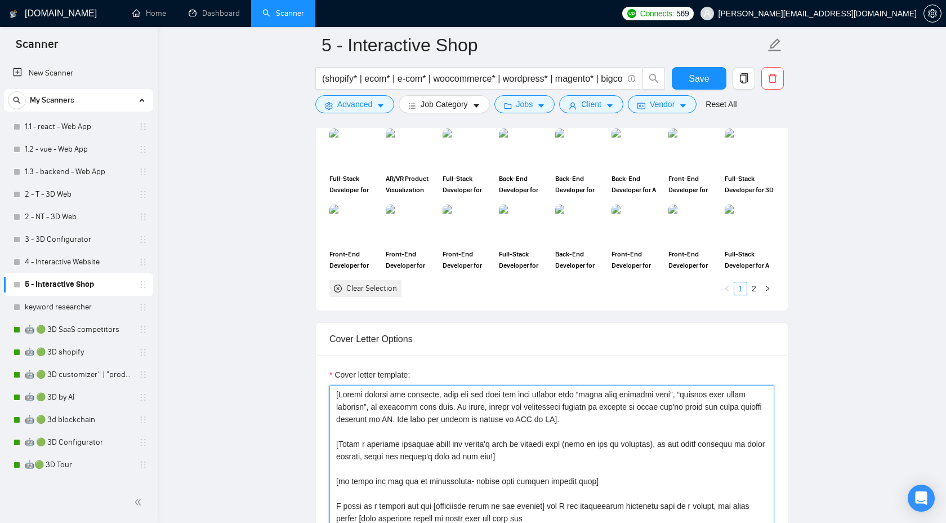
click at [501, 512] on textarea "Cover letter template:" at bounding box center [552, 512] width 445 height 254
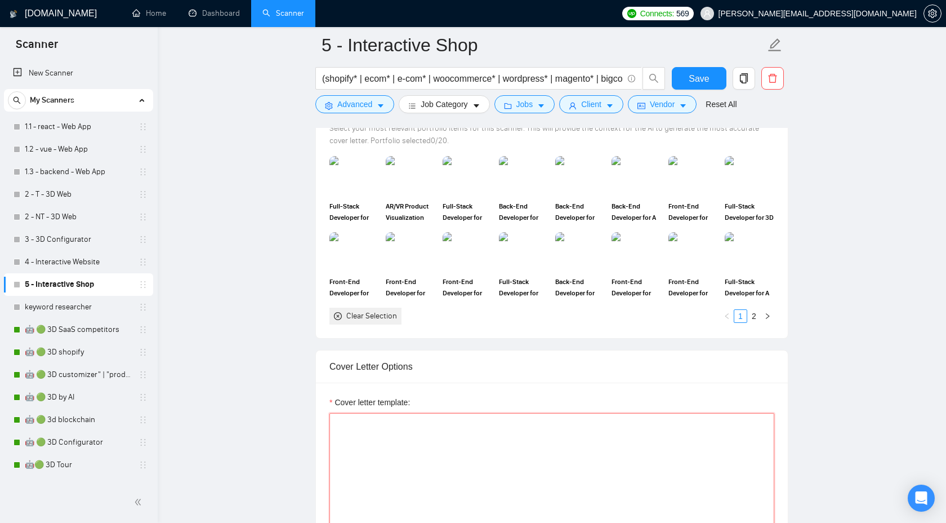
scroll to position [1030, 0]
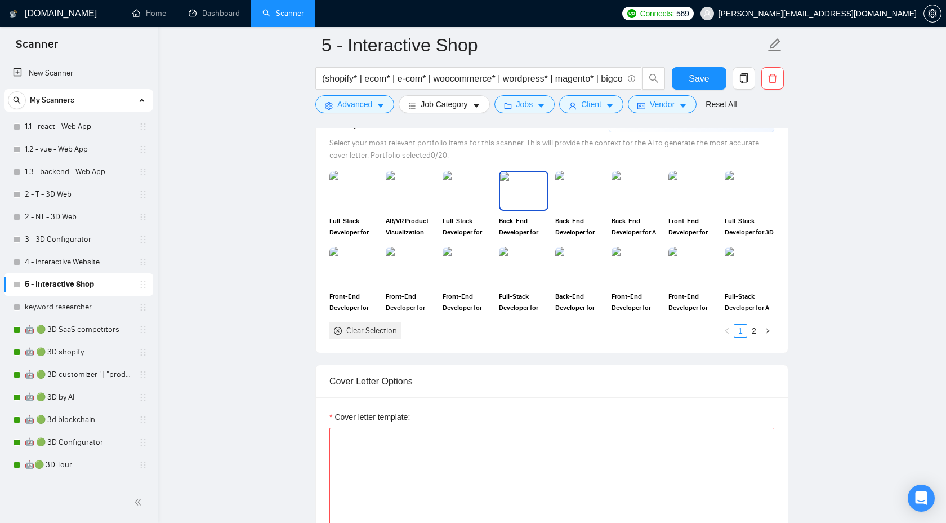
click at [509, 194] on img at bounding box center [523, 190] width 47 height 37
click at [741, 202] on img at bounding box center [749, 190] width 47 height 37
paste textarea "https://www.upwork.com/freelancers/~01888aa2d1bf4783e8?s=1110580755057594368&p=…"
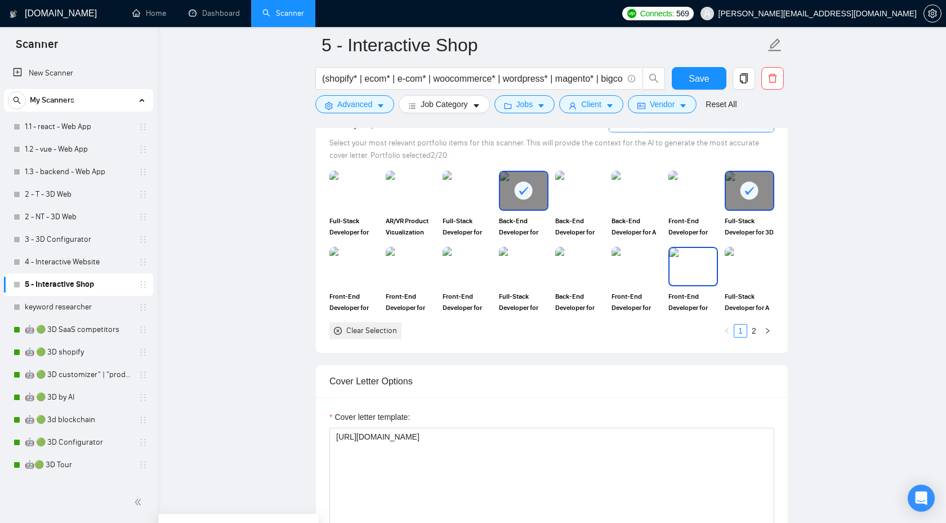
click at [699, 276] on img at bounding box center [693, 266] width 47 height 37
click at [700, 198] on img at bounding box center [693, 190] width 47 height 37
click at [688, 285] on div at bounding box center [694, 266] width 50 height 39
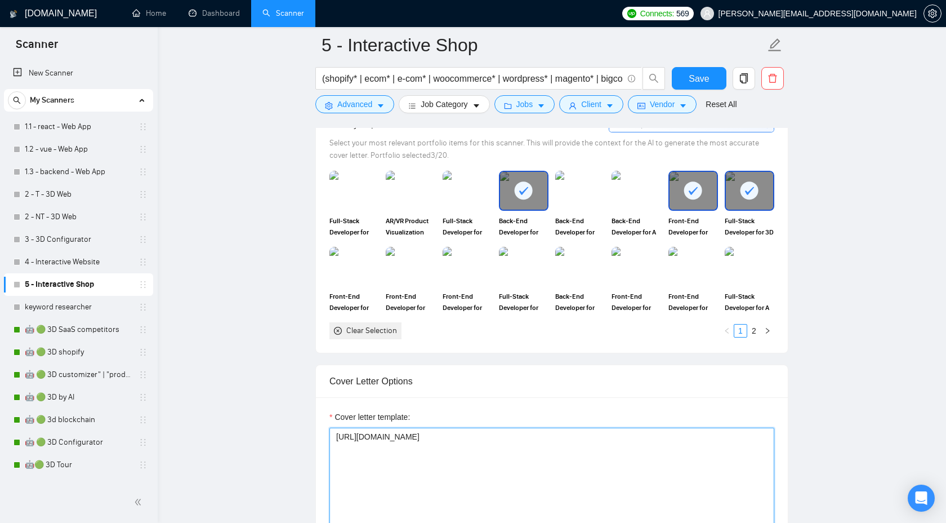
paste textarea "https://www.upwork.com/freelancers/~01888aa2d1bf4783e8?s=1110580755057594368&p=…"
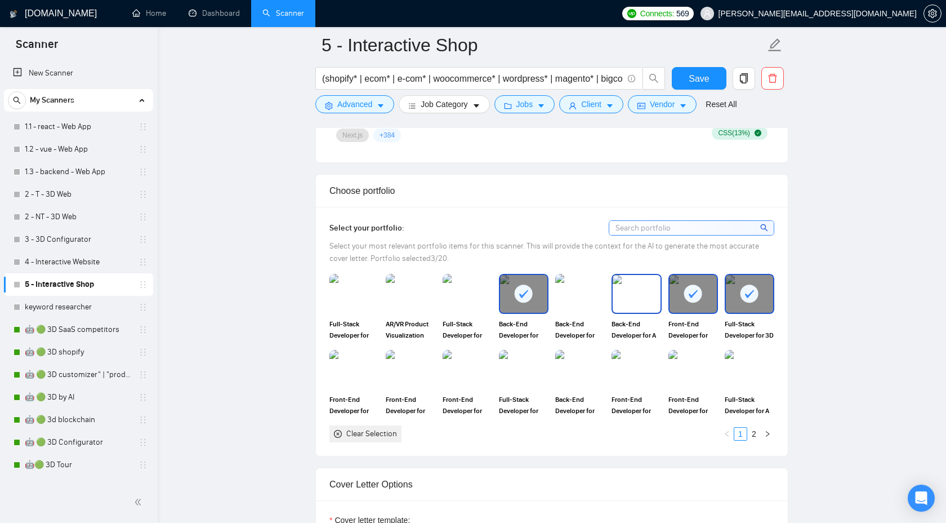
scroll to position [926, 0]
type textarea "https://www.upwork.com/freelancers/~01888aa2d1bf4783e8?s=1110580755057594368&p=…"
click at [693, 80] on span "Save" at bounding box center [699, 79] width 20 height 14
click at [699, 77] on span "Save" at bounding box center [699, 79] width 20 height 14
click at [86, 128] on link "1.1 - react - Web App" at bounding box center [78, 126] width 107 height 23
